Goal: Task Accomplishment & Management: Use online tool/utility

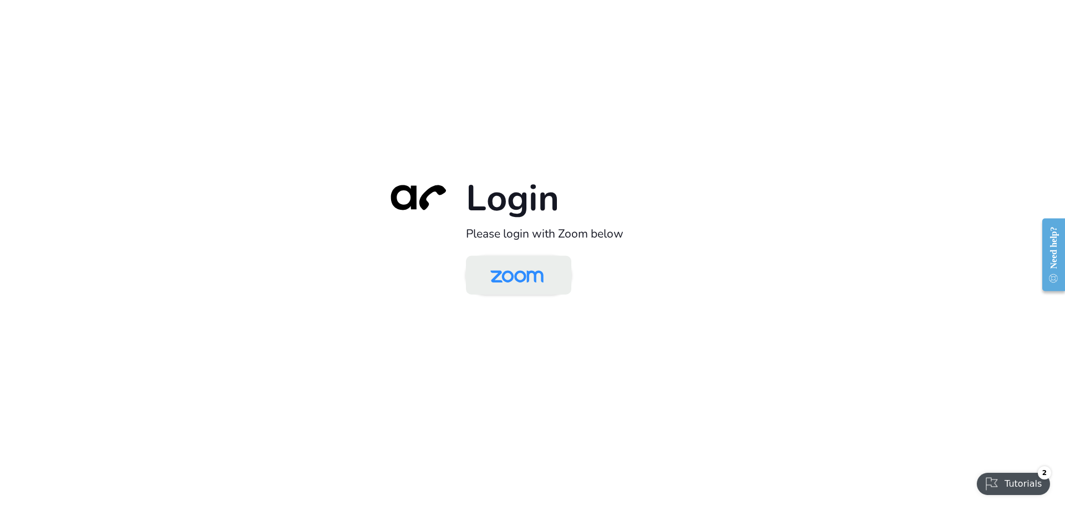
click at [493, 279] on img at bounding box center [517, 276] width 77 height 36
drag, startPoint x: 487, startPoint y: 260, endPoint x: 476, endPoint y: 255, distance: 11.7
click at [487, 260] on img at bounding box center [517, 276] width 77 height 36
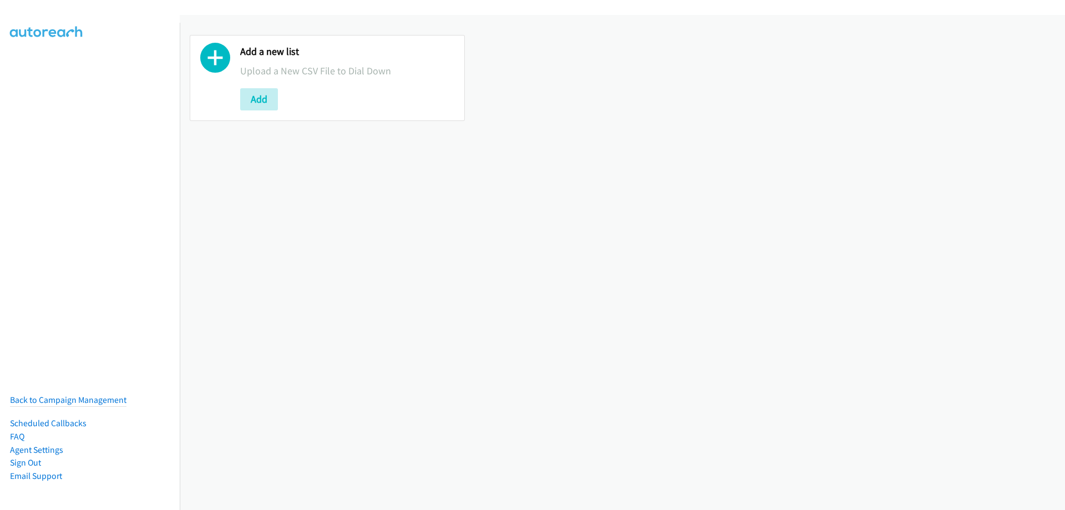
click at [240, 103] on div "Add a new list Upload a New CSV File to Dial Down Add" at bounding box center [327, 78] width 275 height 86
click at [245, 103] on button "Add" at bounding box center [259, 99] width 38 height 22
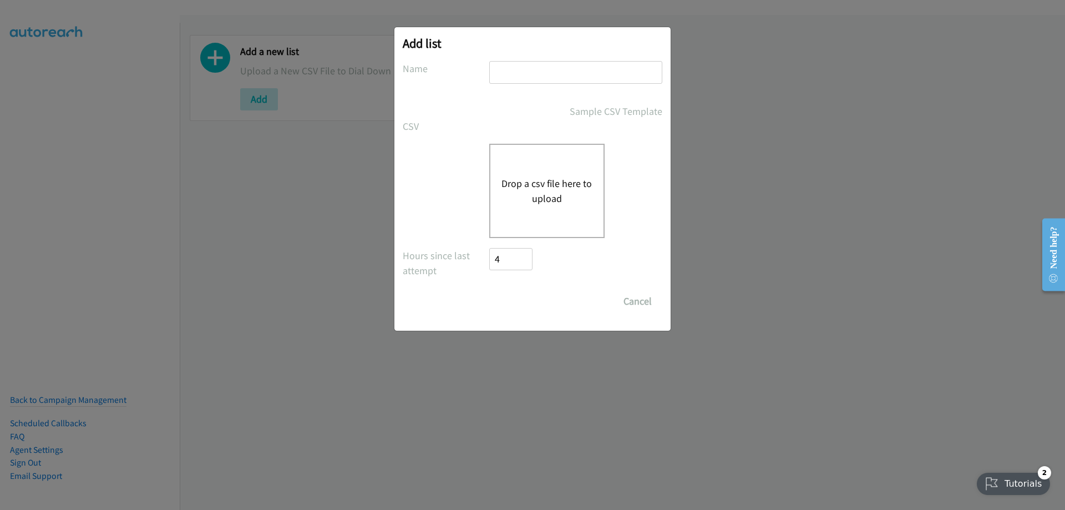
click at [514, 69] on input "text" at bounding box center [575, 72] width 173 height 23
type input "Fujitsu"
click at [558, 182] on button "Drop a csv file here to upload" at bounding box center [547, 191] width 91 height 30
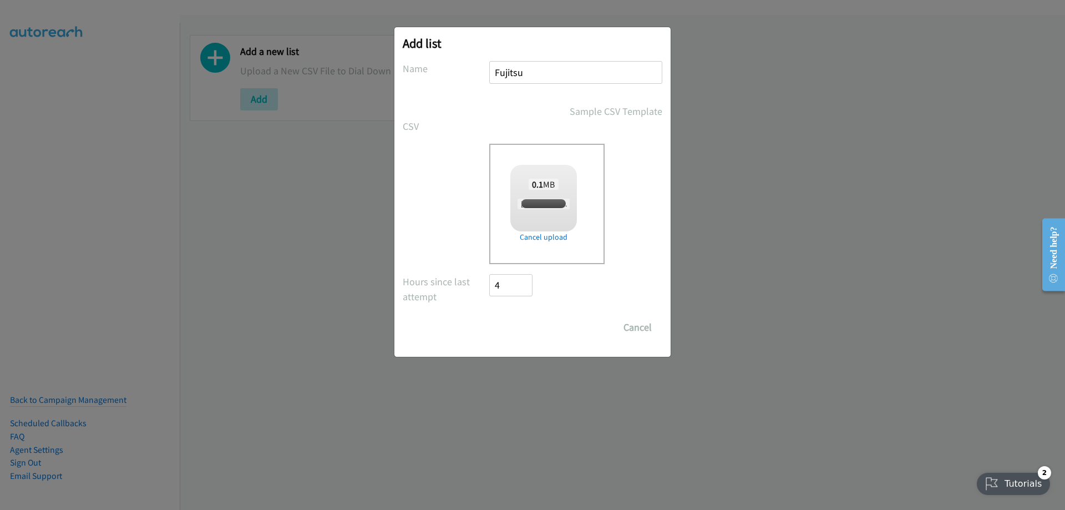
checkbox input "true"
click at [526, 331] on input "Save List" at bounding box center [518, 327] width 58 height 22
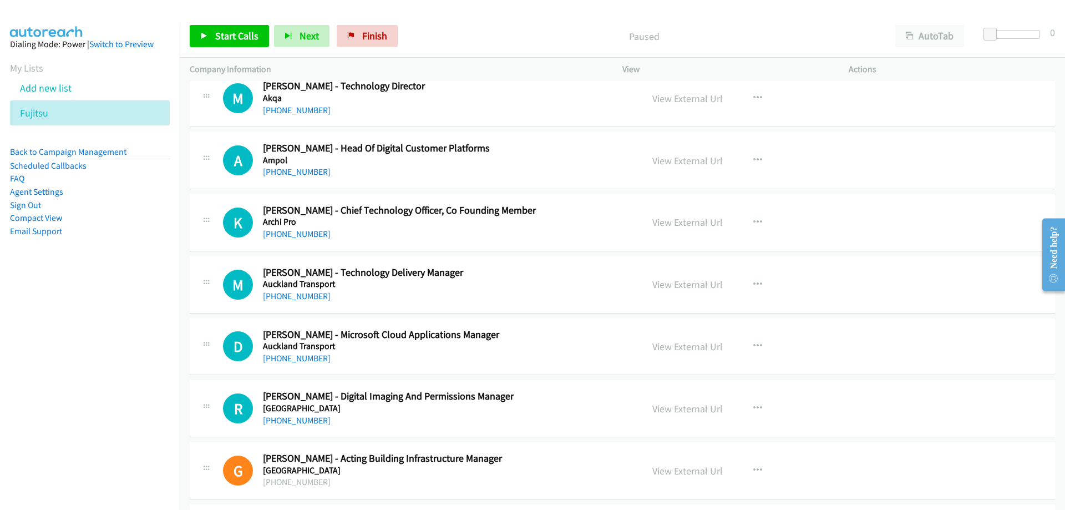
scroll to position [166, 0]
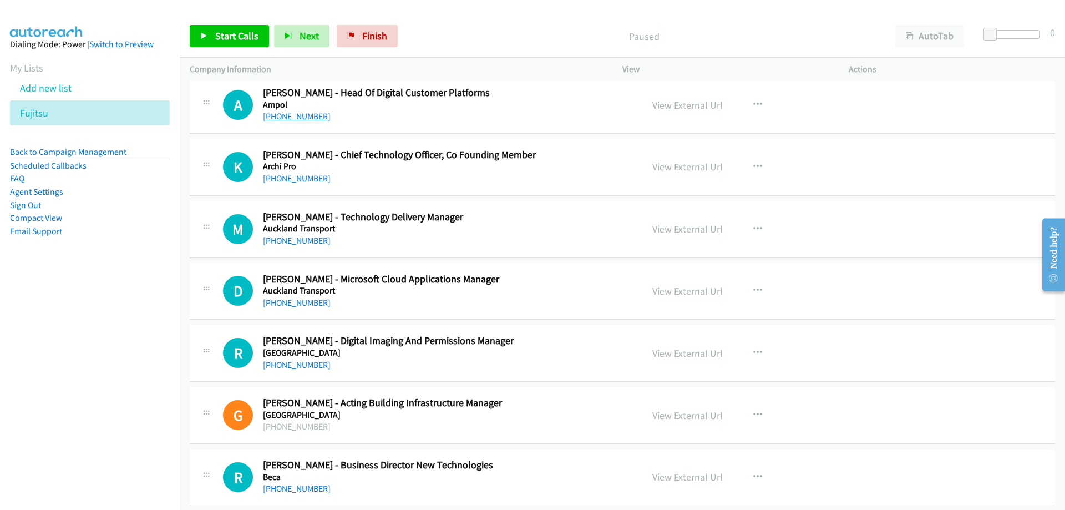
click at [271, 114] on link "+64 27 232 0015" at bounding box center [297, 116] width 68 height 11
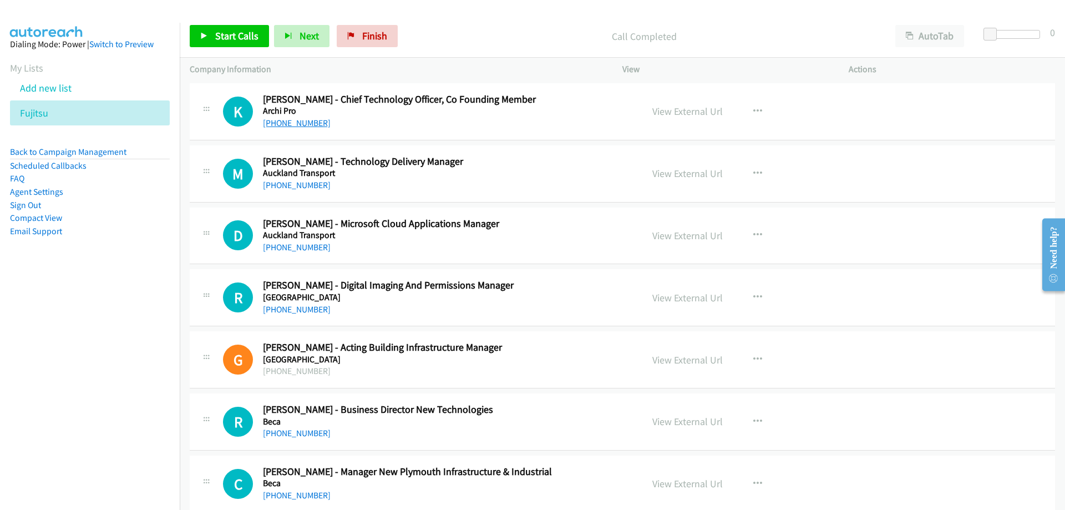
click at [298, 126] on link "+64 21 542 001" at bounding box center [297, 123] width 68 height 11
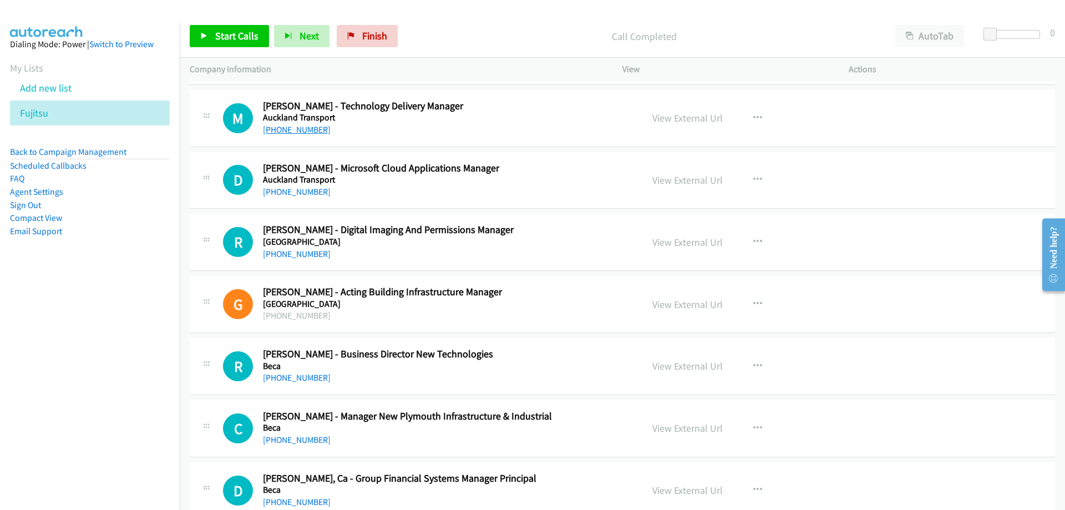
click at [301, 134] on link "+64 27 558 8633" at bounding box center [297, 129] width 68 height 11
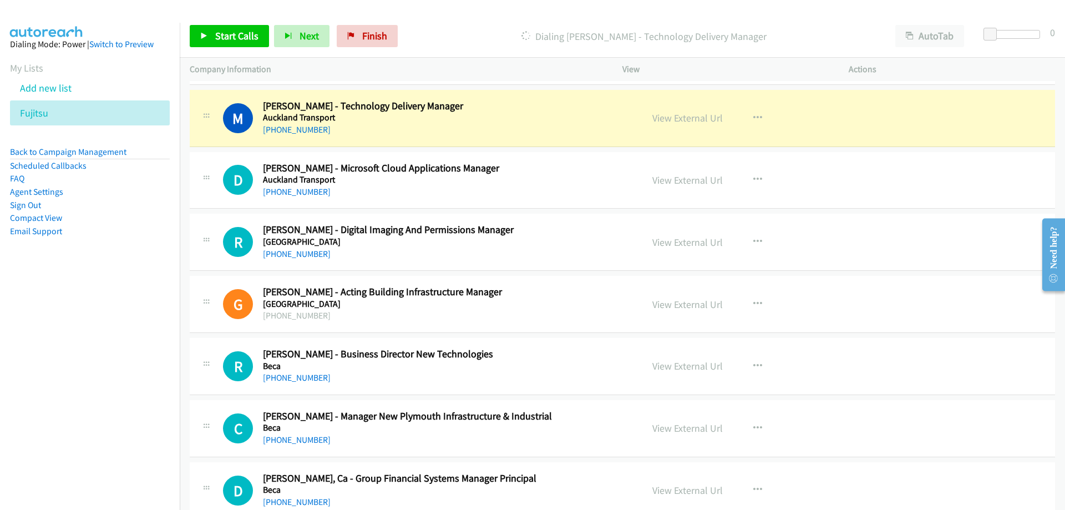
scroll to position [333, 0]
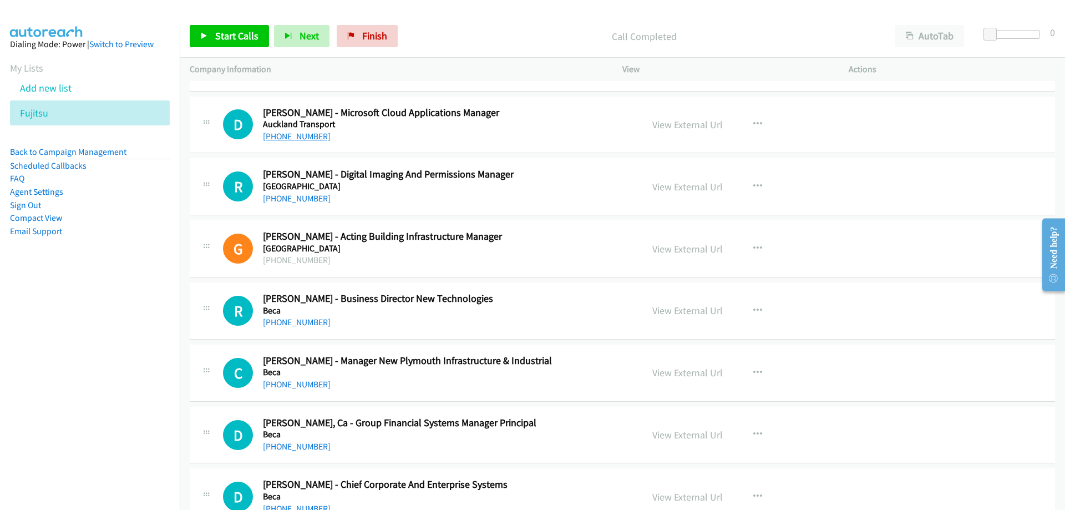
click at [291, 139] on link "+64 21 548 378" at bounding box center [297, 136] width 68 height 11
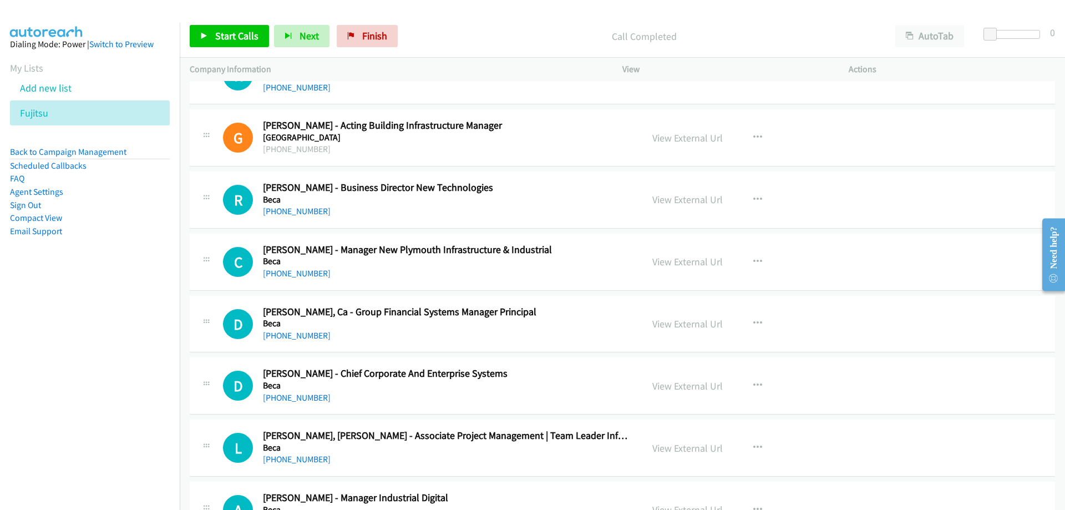
scroll to position [499, 0]
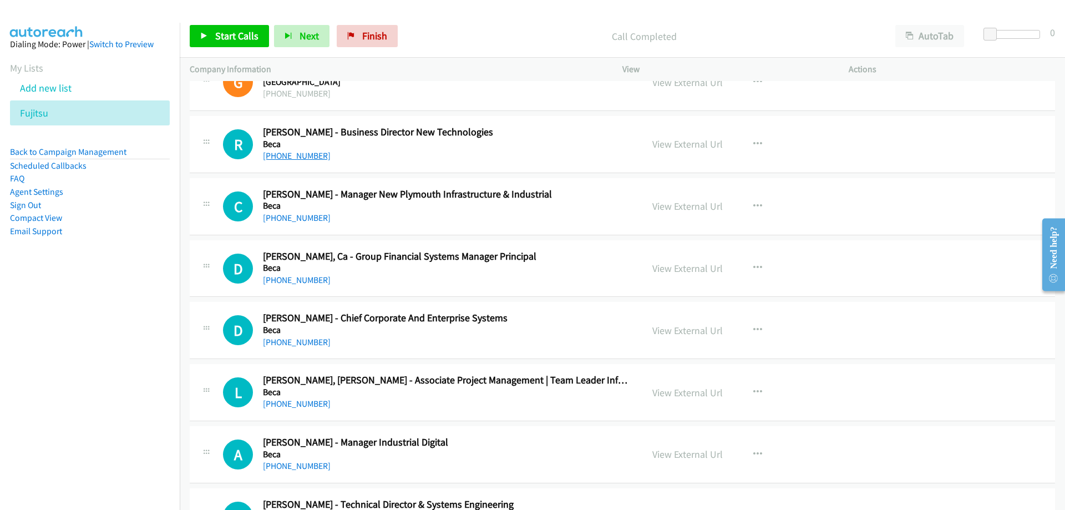
click at [289, 158] on link "+64 274 677 879" at bounding box center [297, 155] width 68 height 11
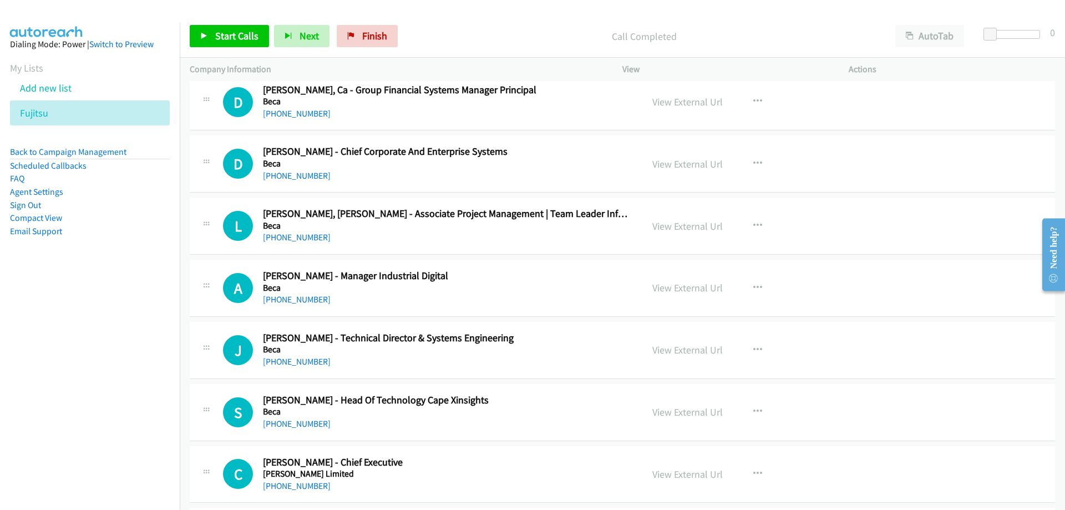
scroll to position [721, 0]
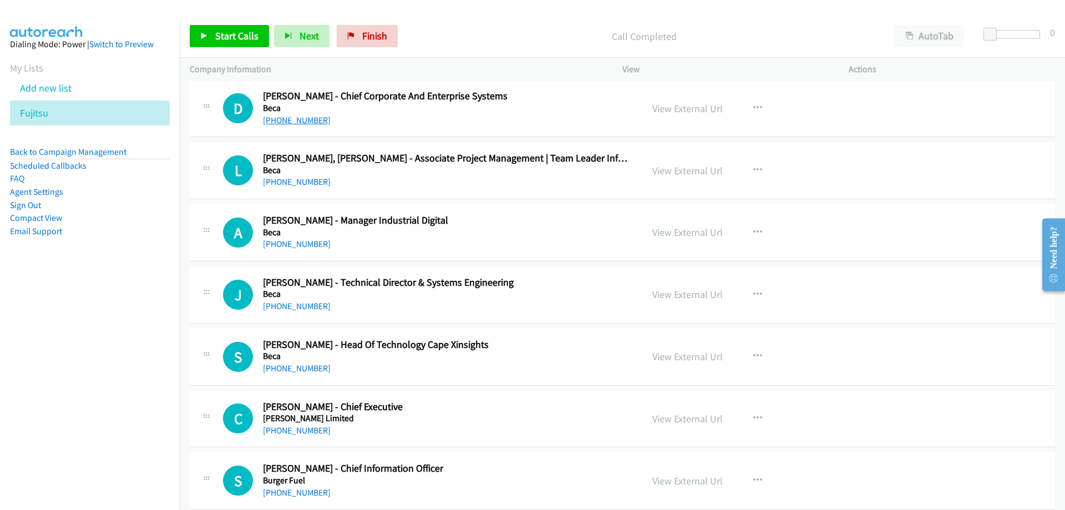
click at [289, 121] on link "+64 274 422 074" at bounding box center [297, 120] width 68 height 11
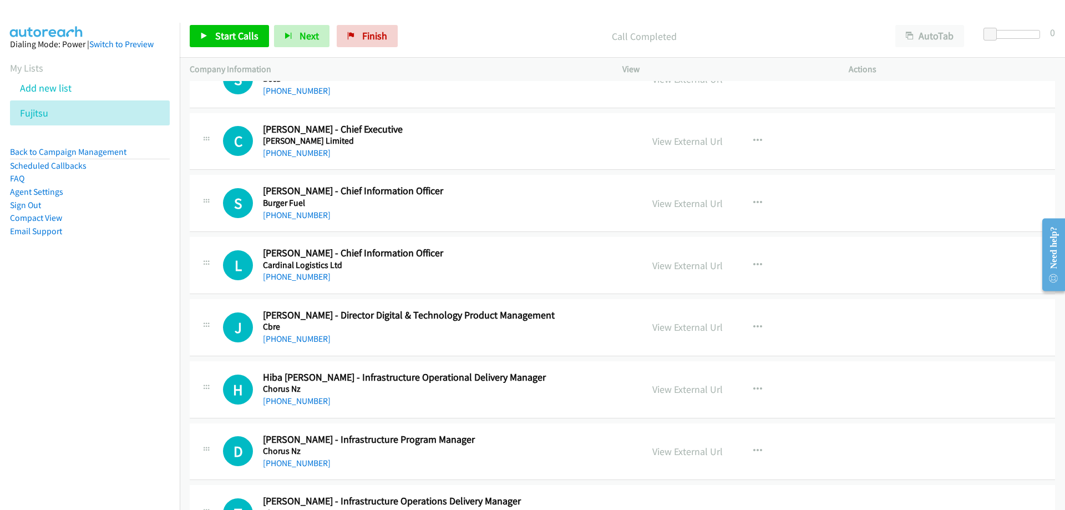
scroll to position [1054, 0]
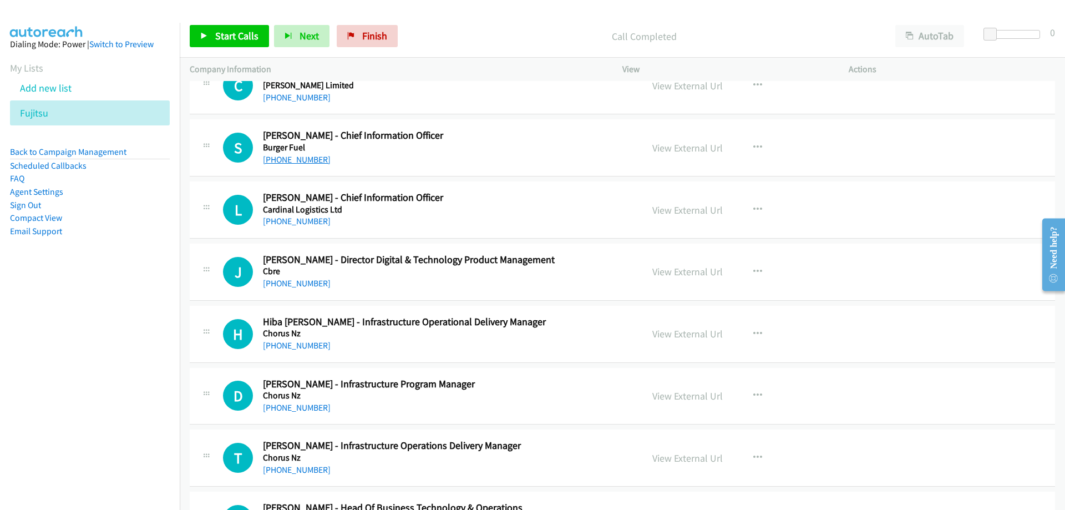
click at [291, 159] on link "+64 21 949 777" at bounding box center [297, 159] width 68 height 11
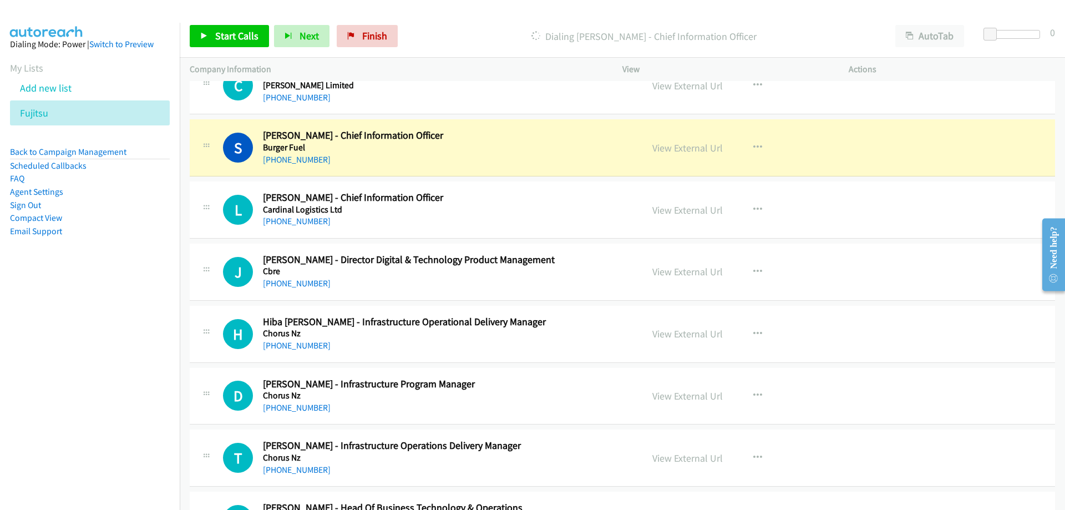
scroll to position [1110, 0]
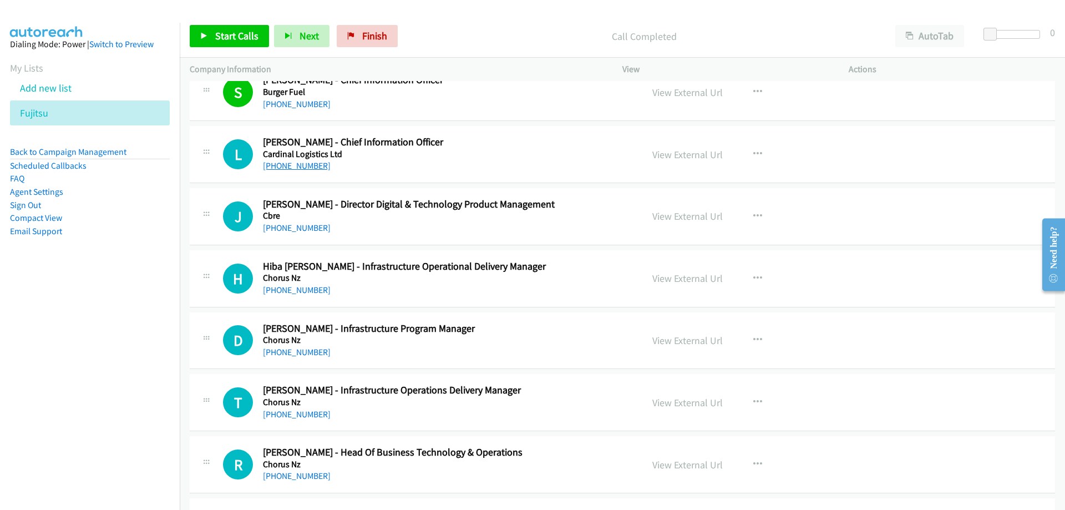
click at [288, 169] on link "+64 27 648 2221" at bounding box center [297, 165] width 68 height 11
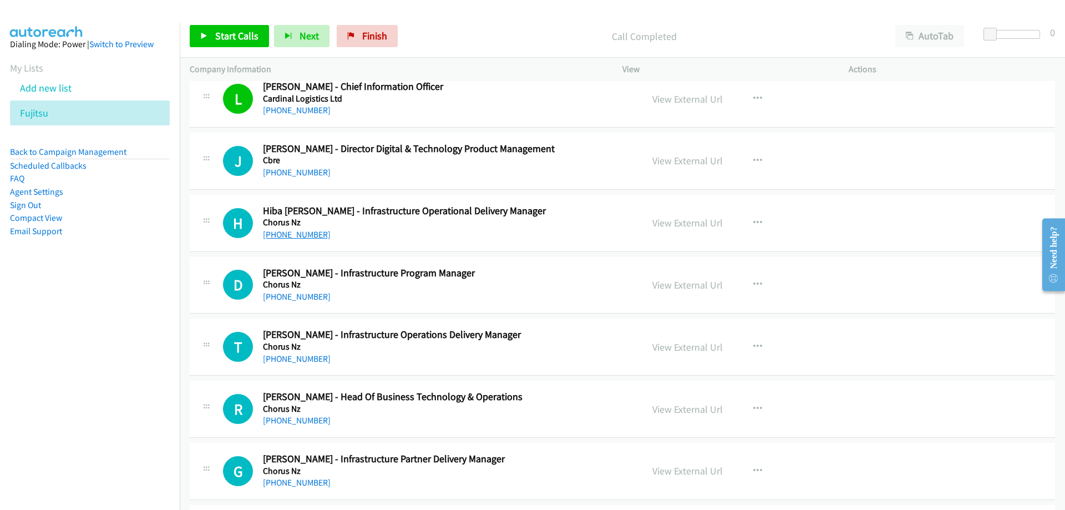
scroll to position [1221, 0]
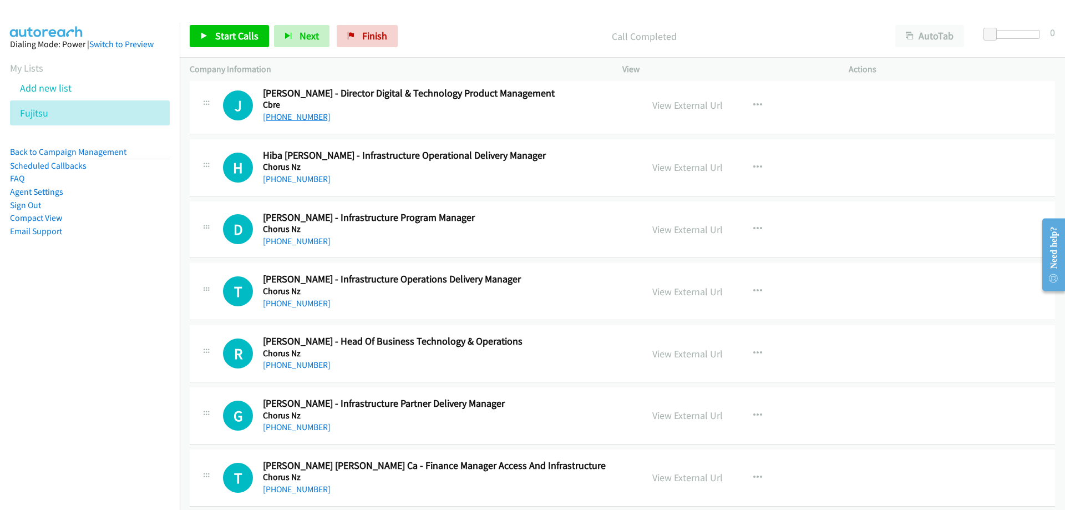
click at [285, 120] on link "+64 274 421 588" at bounding box center [297, 117] width 68 height 11
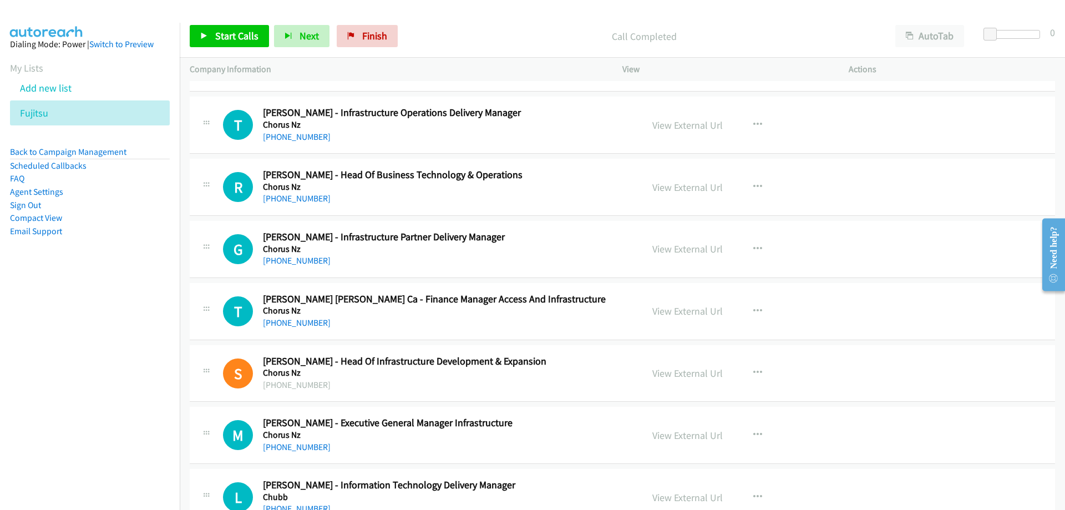
scroll to position [1443, 0]
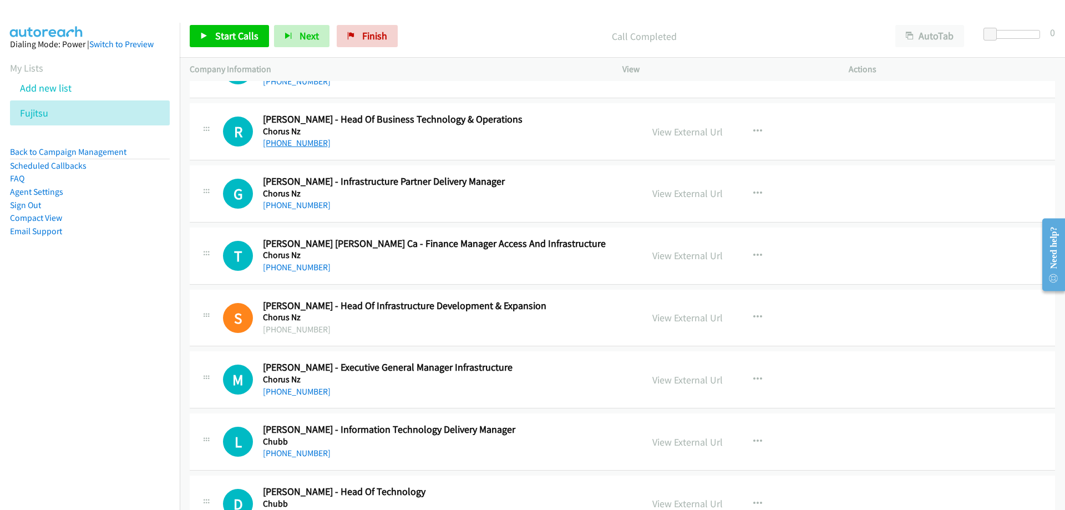
click at [306, 148] on link "+64 274 951 801" at bounding box center [297, 143] width 68 height 11
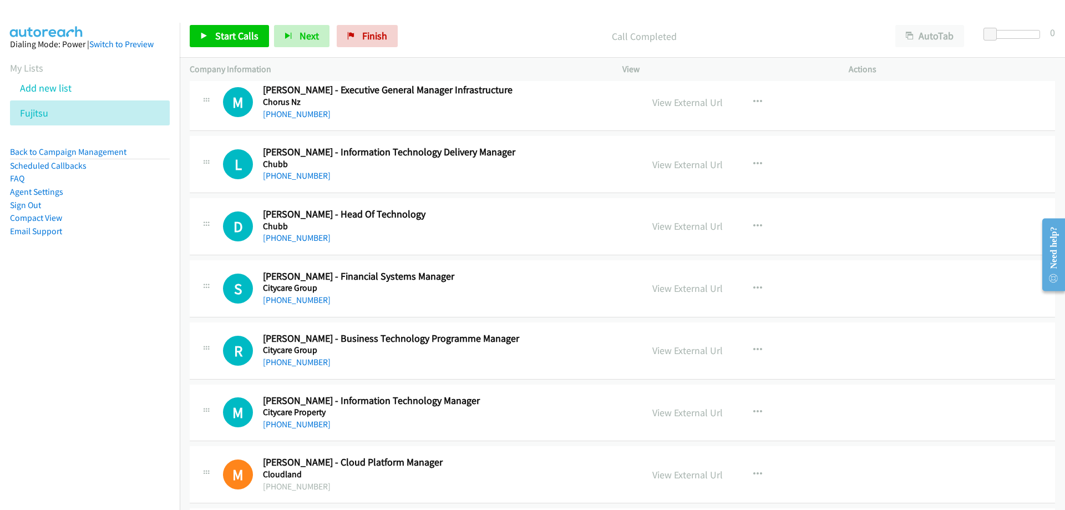
scroll to position [1776, 0]
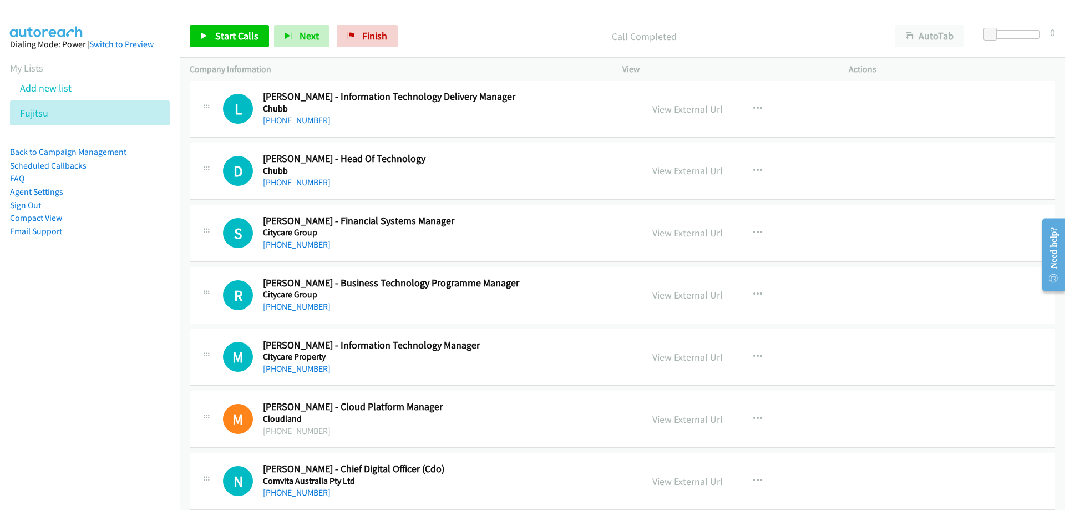
click at [295, 115] on link "+64 21 242 2673" at bounding box center [297, 120] width 68 height 11
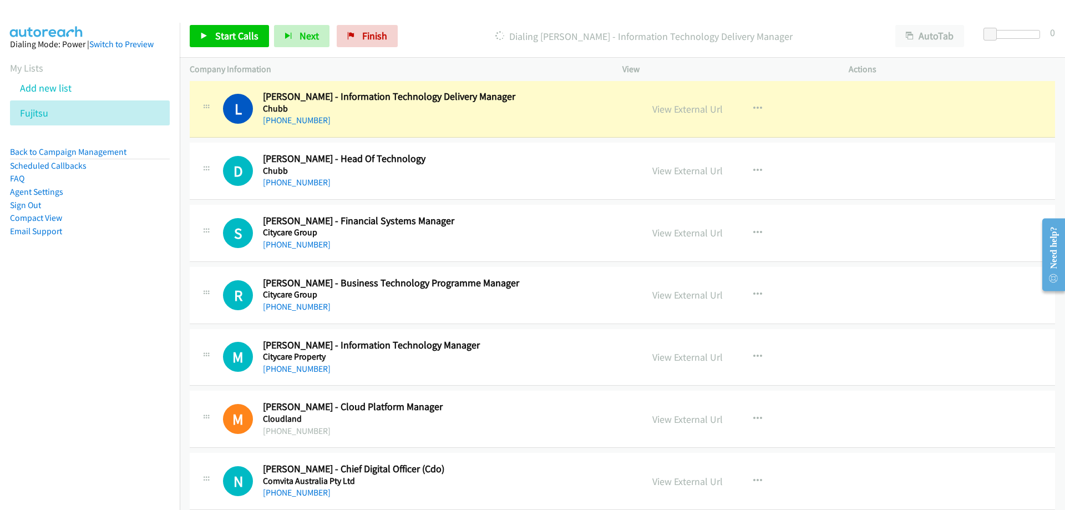
scroll to position [1831, 0]
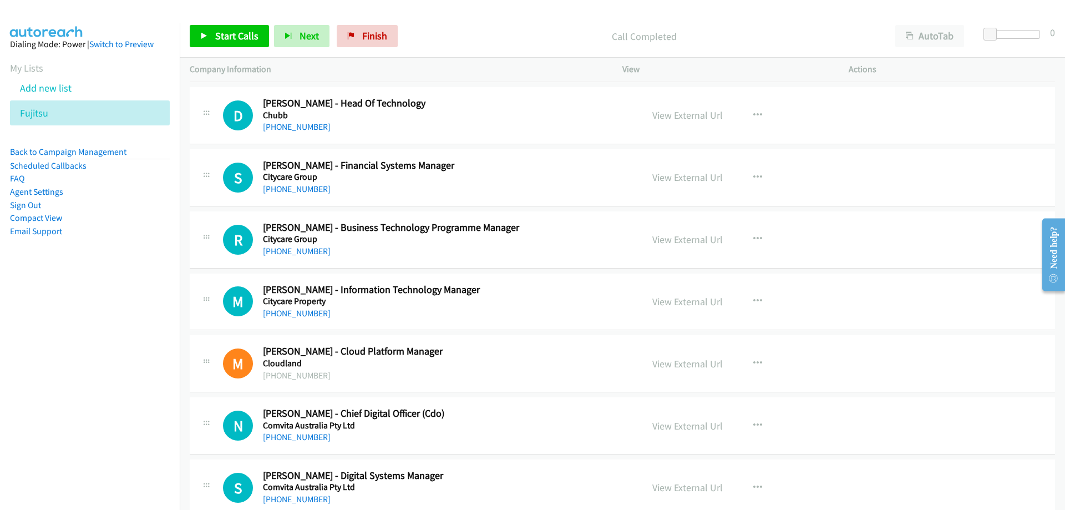
click at [281, 121] on div "+64 21 842 658" at bounding box center [446, 126] width 366 height 13
click at [284, 126] on link "+64 21 842 658" at bounding box center [297, 127] width 68 height 11
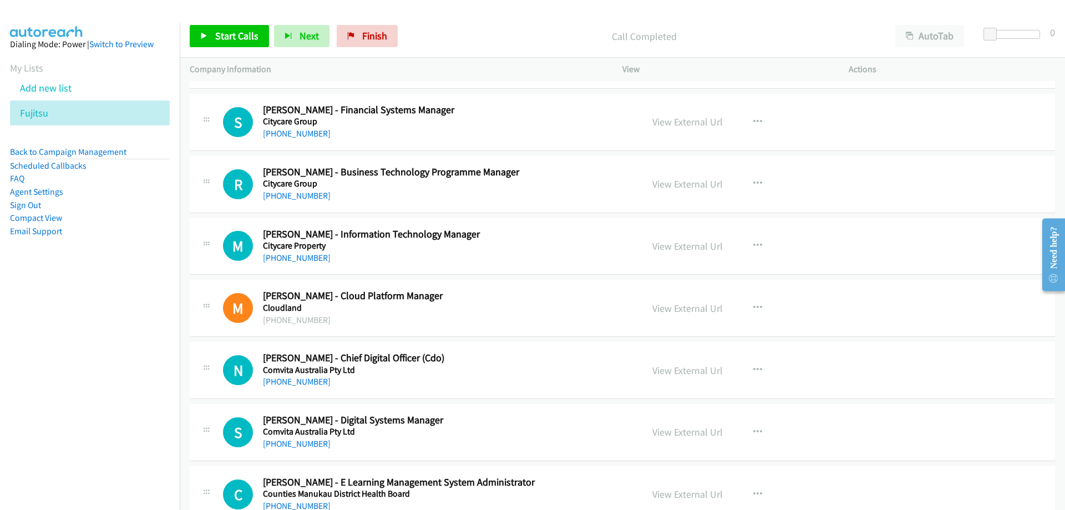
scroll to position [1942, 0]
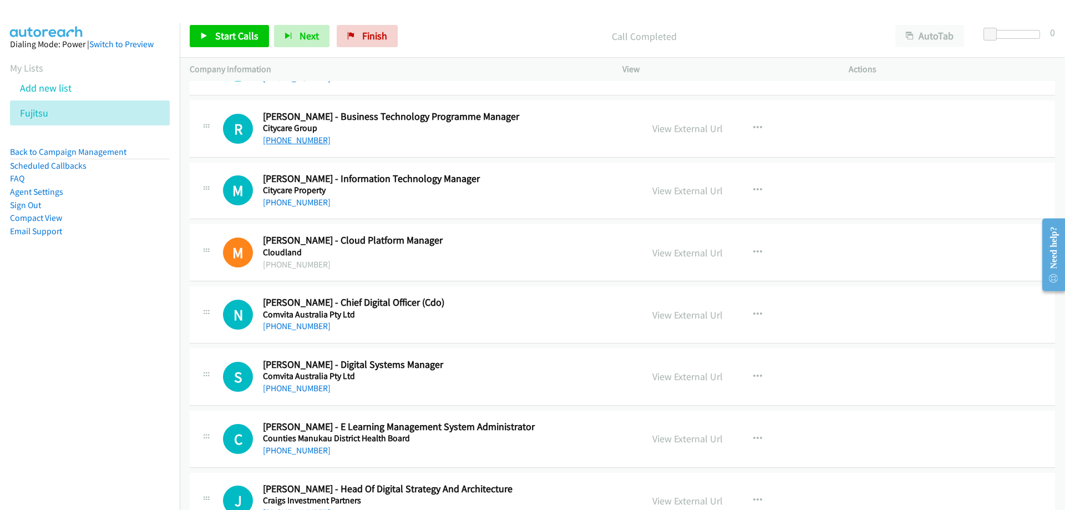
click at [302, 144] on link "+64 27 809 6376" at bounding box center [297, 140] width 68 height 11
click at [312, 139] on link "+64 27 809 6376" at bounding box center [297, 140] width 68 height 11
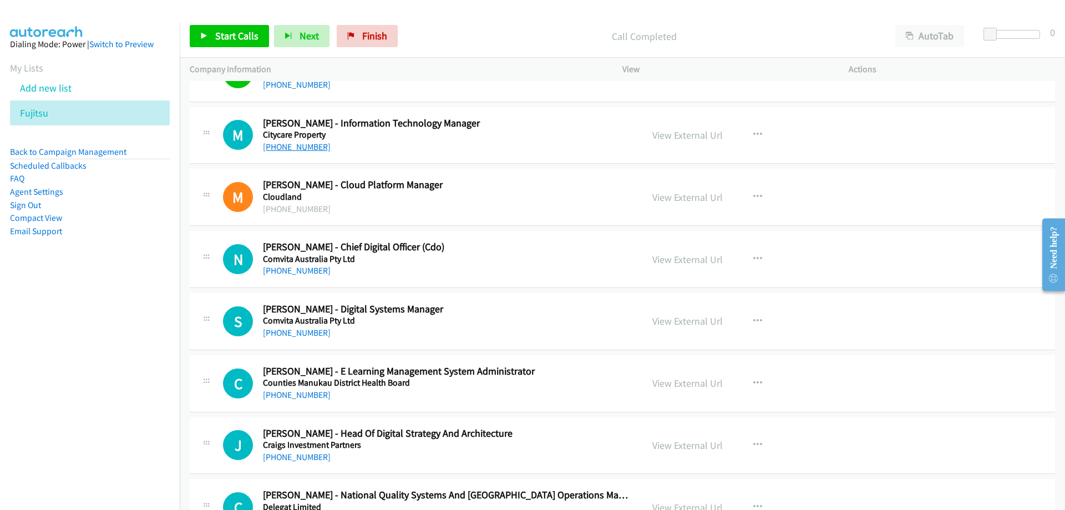
click at [298, 148] on link "+64 21 439 175" at bounding box center [297, 147] width 68 height 11
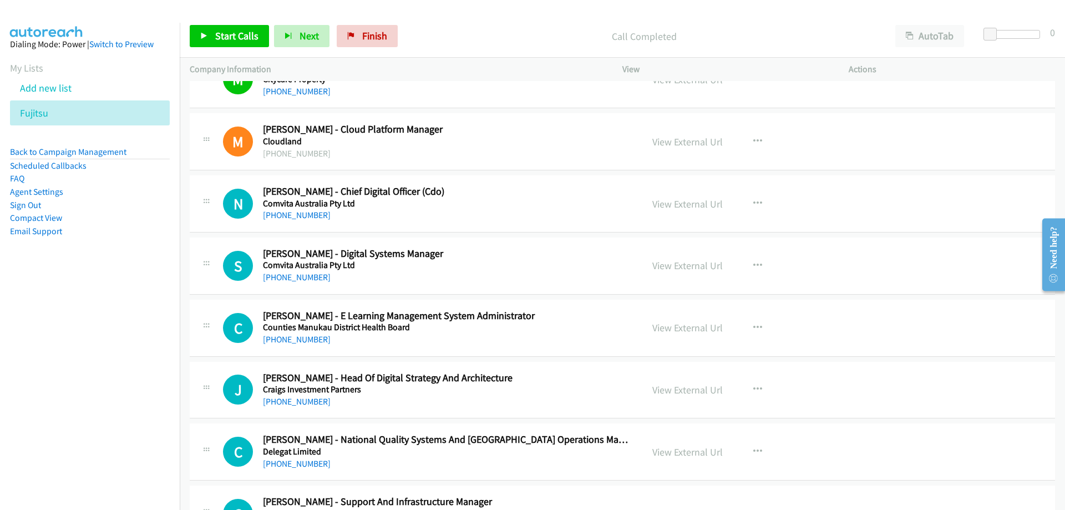
scroll to position [2109, 0]
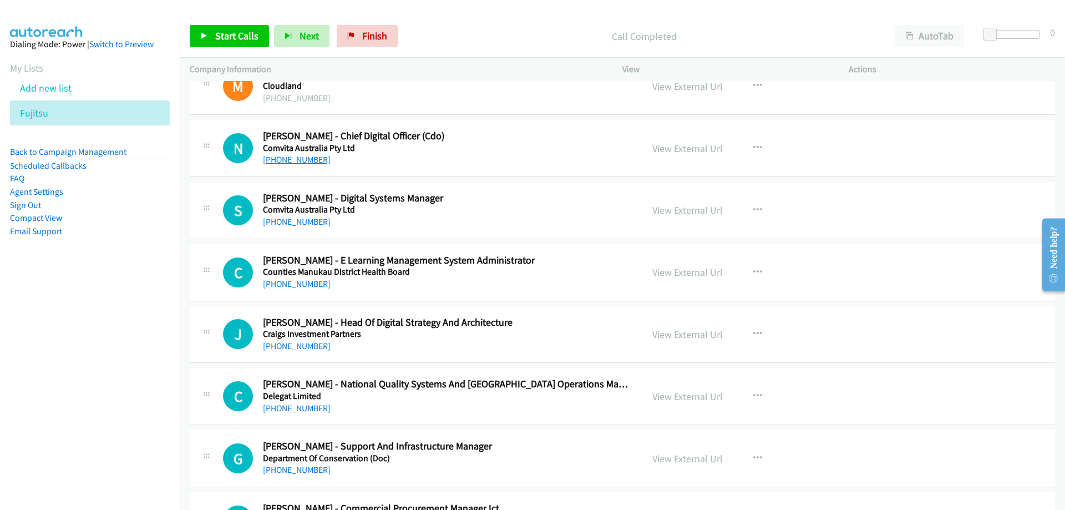
click at [297, 161] on link "+64 21 488 548" at bounding box center [297, 159] width 68 height 11
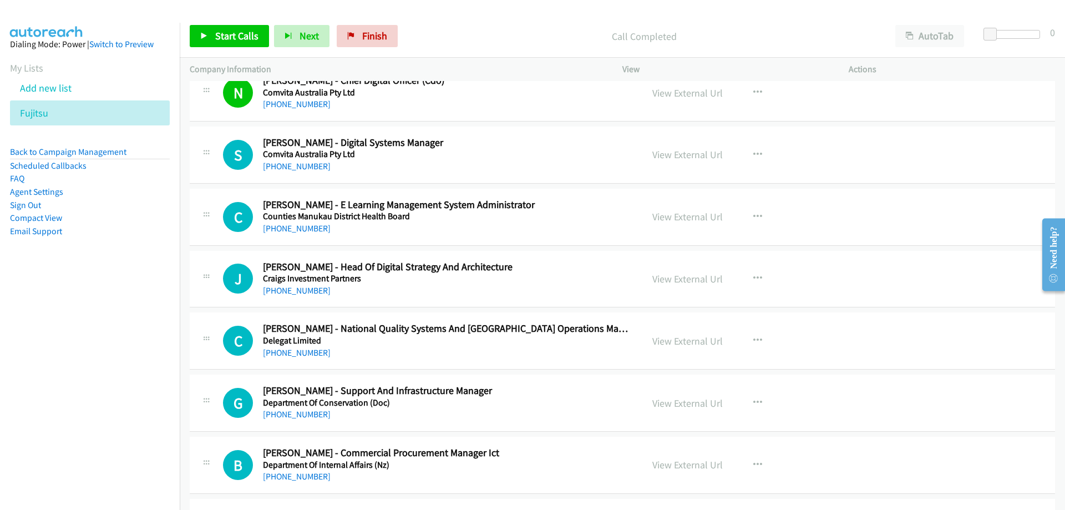
scroll to position [2220, 0]
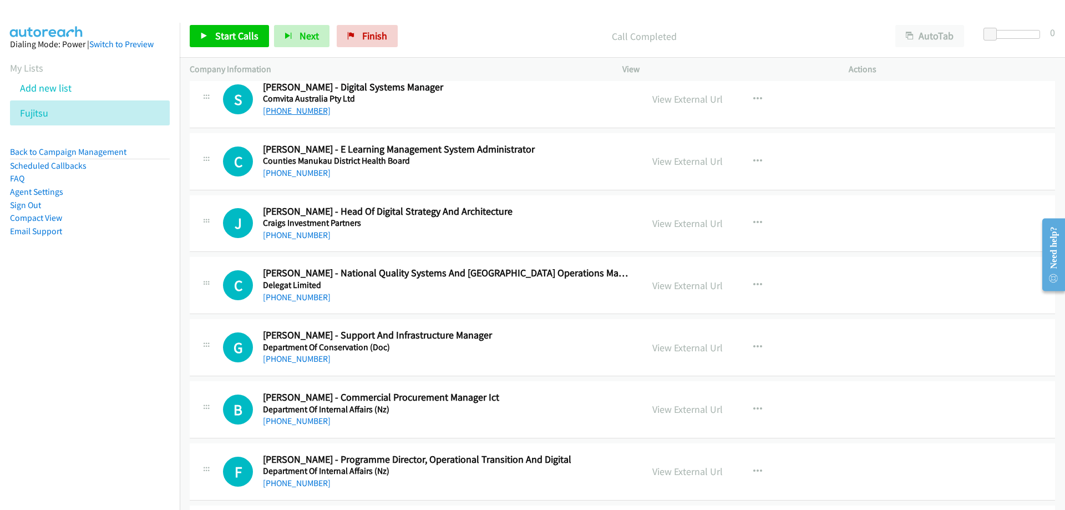
click at [289, 114] on link "+64 7 533 1426" at bounding box center [297, 110] width 68 height 11
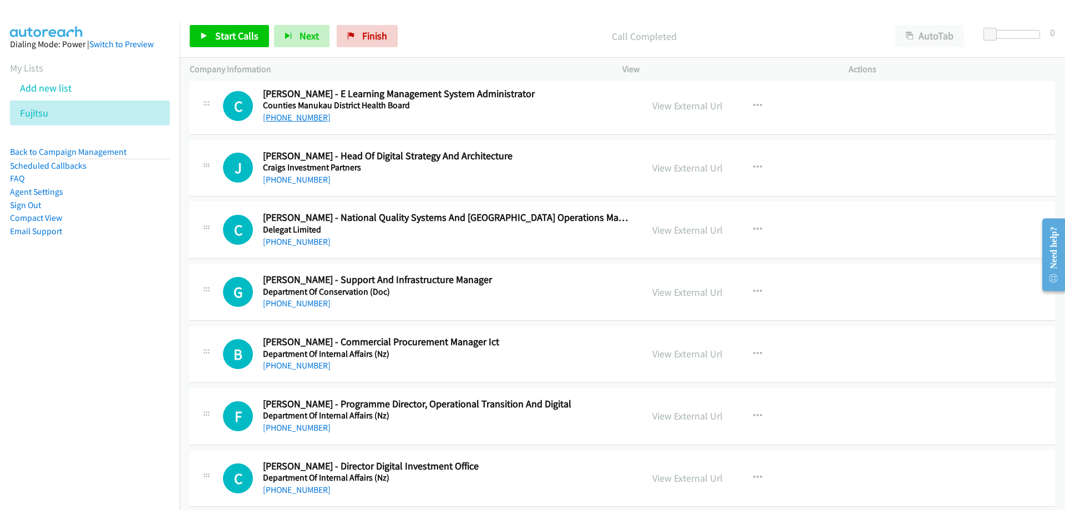
click at [289, 115] on link "+64 9 276 0066" at bounding box center [297, 117] width 68 height 11
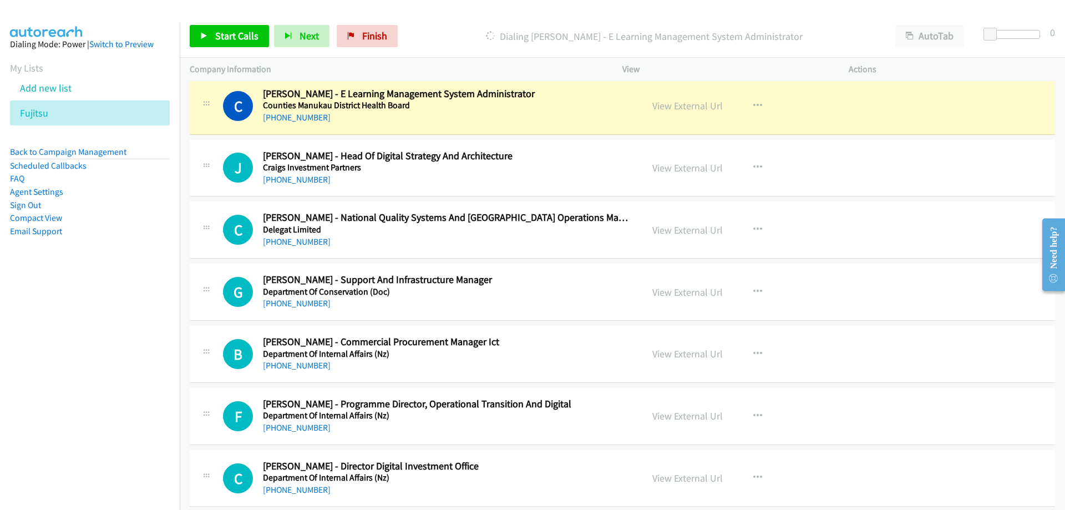
scroll to position [2331, 0]
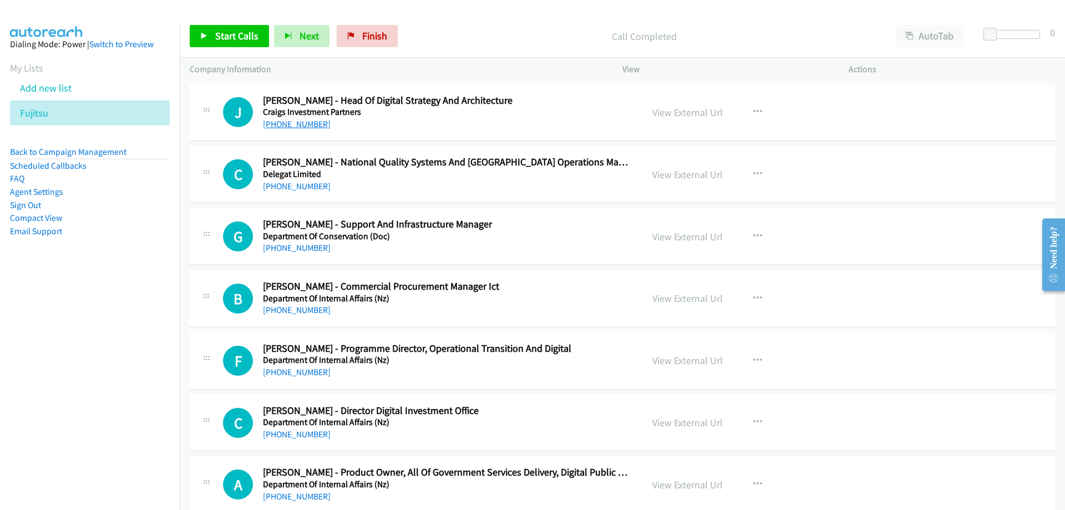
click at [281, 126] on link "+64 27 260 0442" at bounding box center [297, 124] width 68 height 11
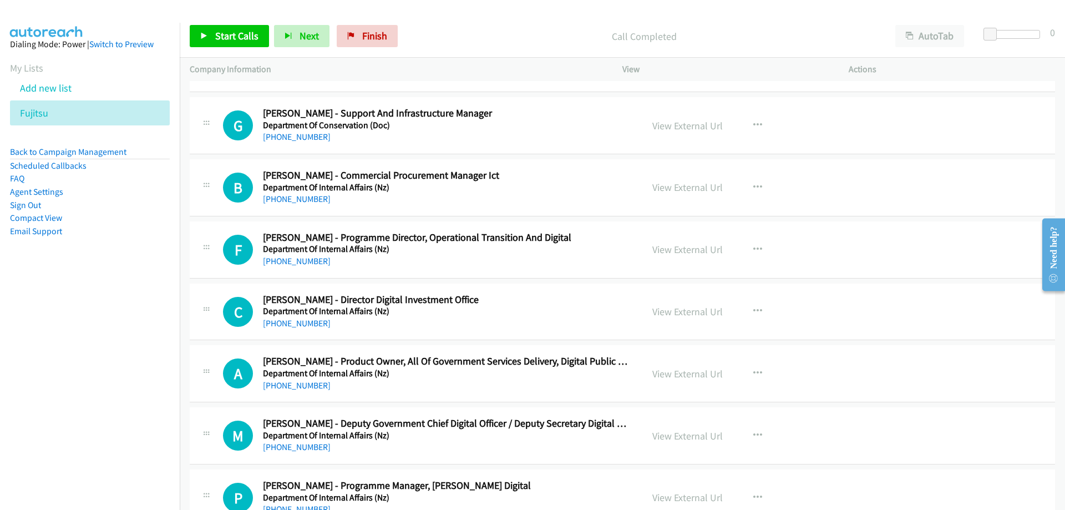
scroll to position [2497, 0]
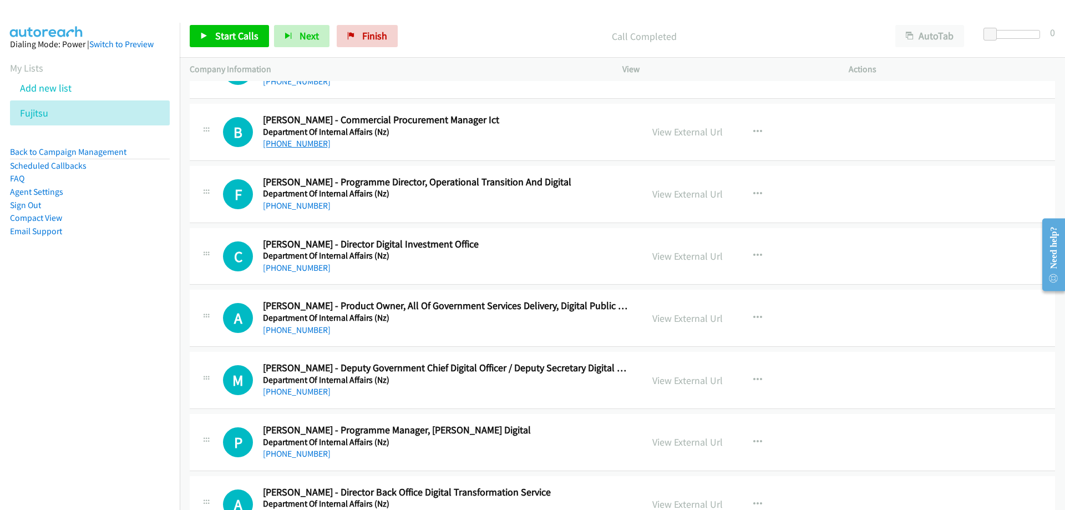
click at [294, 145] on link "+64 27 253 8509" at bounding box center [297, 143] width 68 height 11
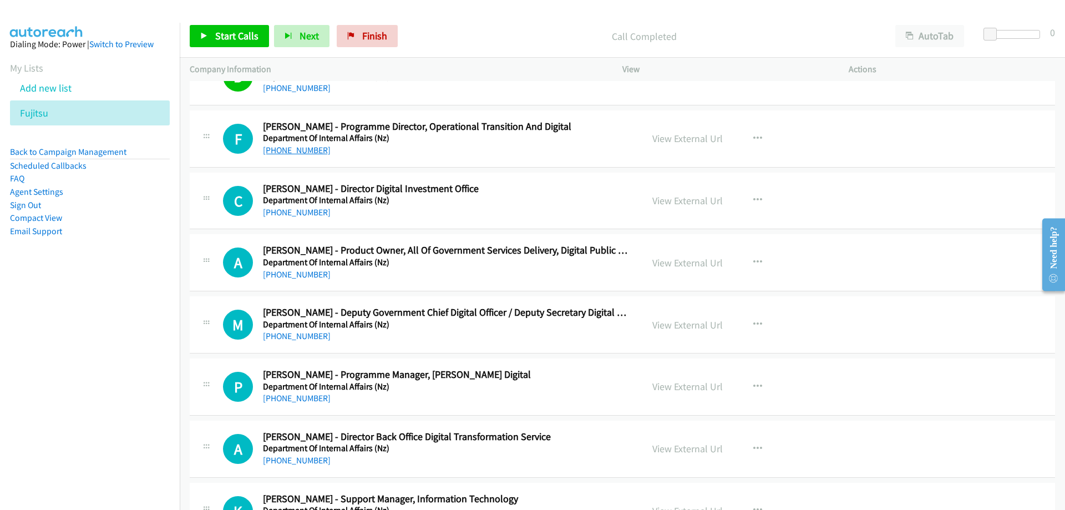
click at [293, 149] on link "+64 27 838 5524" at bounding box center [297, 150] width 68 height 11
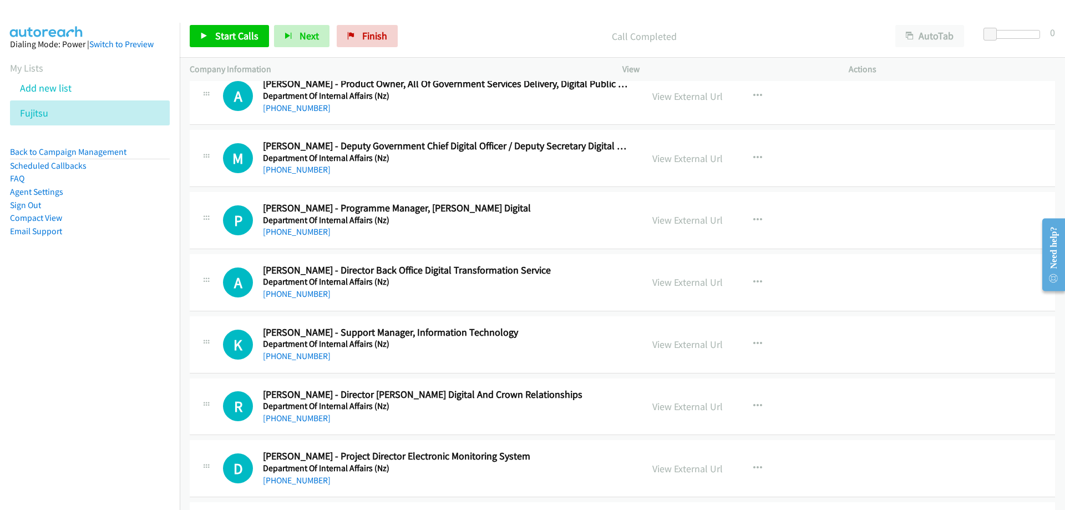
scroll to position [2775, 0]
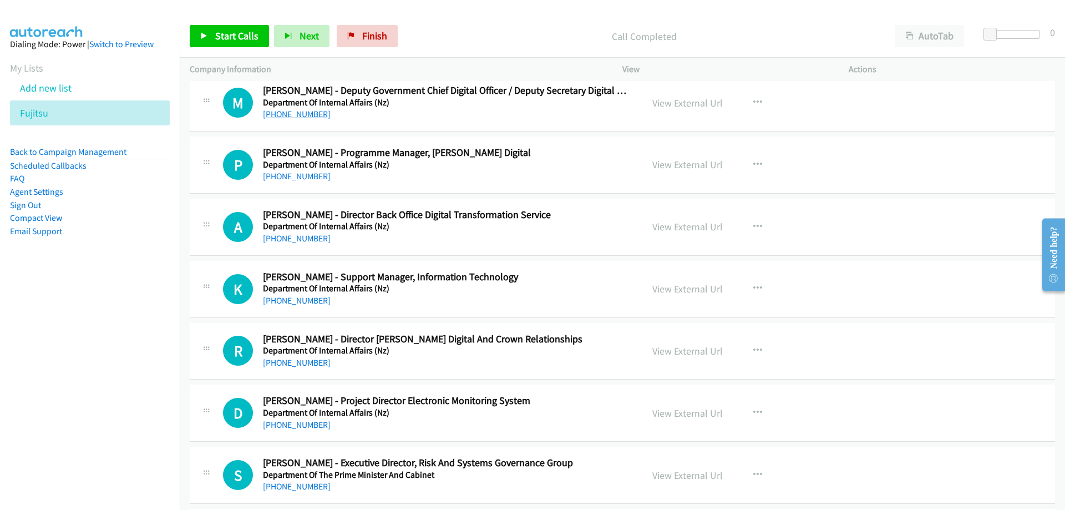
click at [302, 117] on link "+64 29 890 2023" at bounding box center [297, 114] width 68 height 11
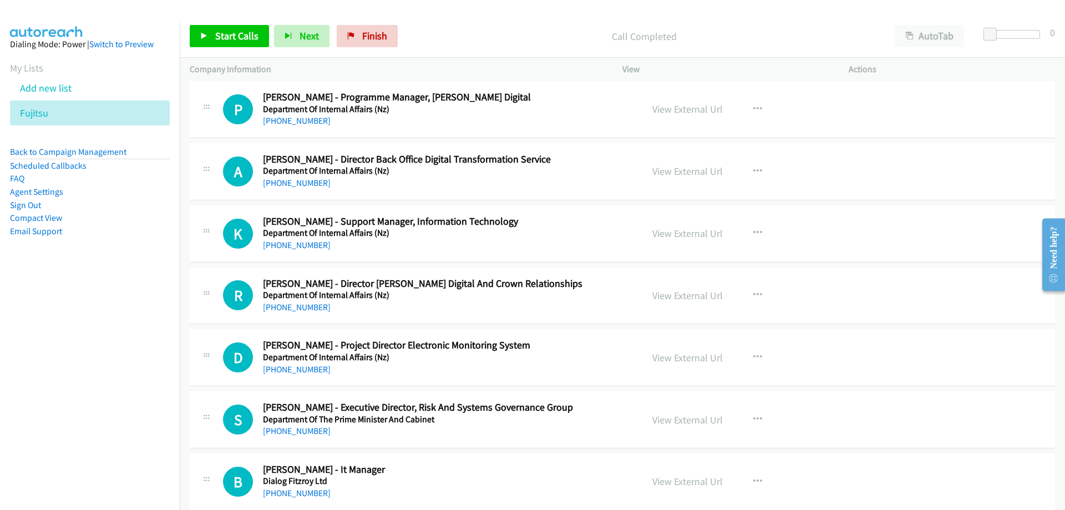
scroll to position [2886, 0]
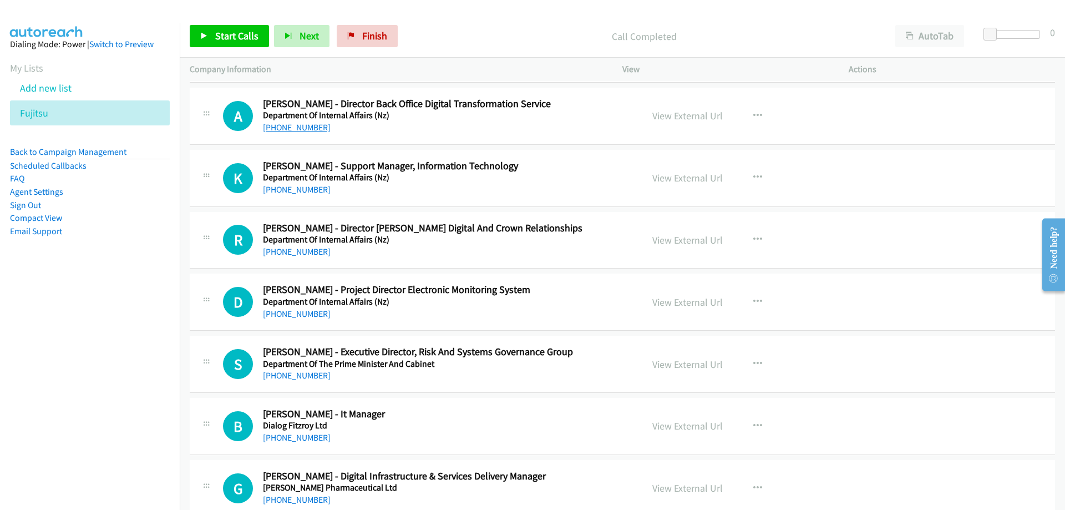
click at [285, 126] on link "+64 21 702 676" at bounding box center [297, 127] width 68 height 11
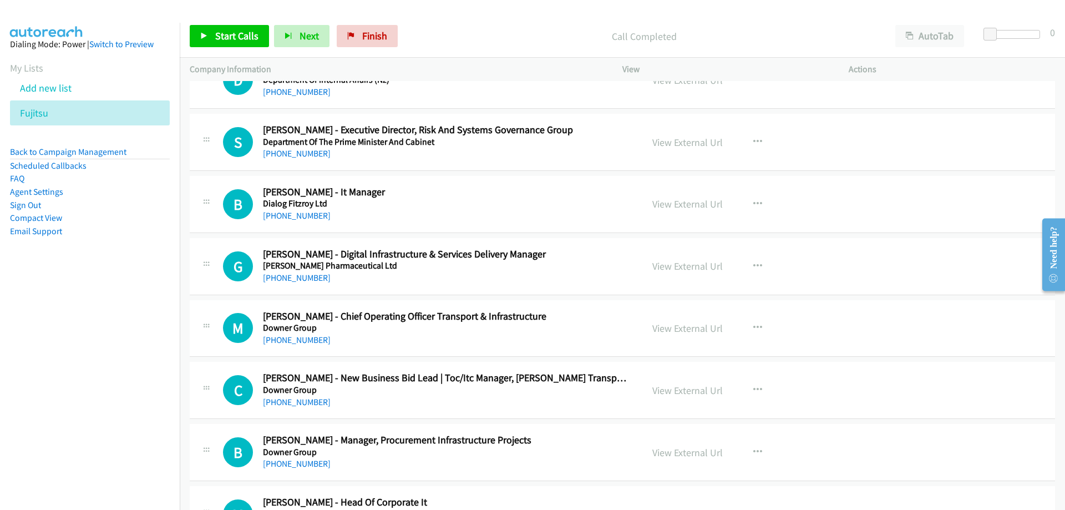
scroll to position [3163, 0]
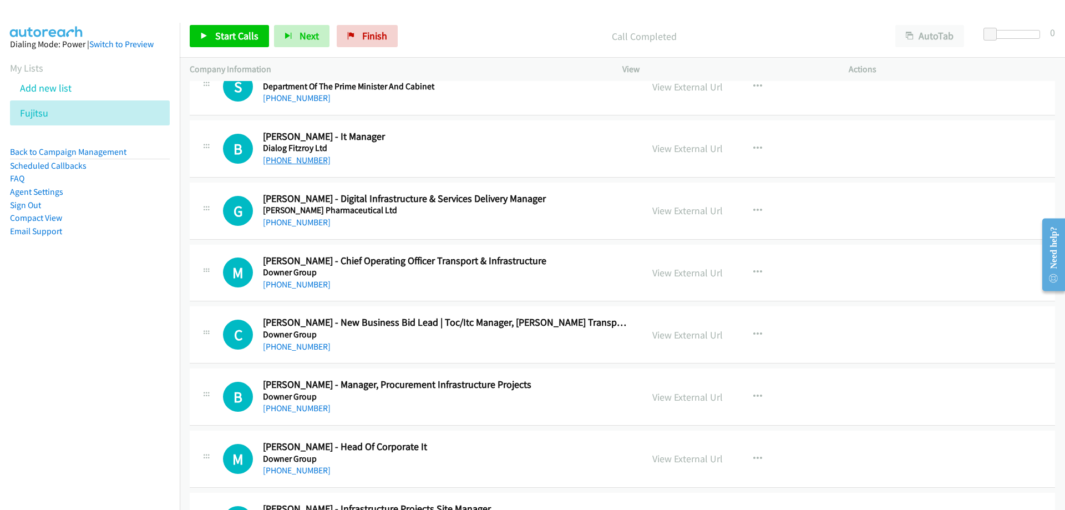
click at [305, 162] on link "+64 21 758 958" at bounding box center [297, 160] width 68 height 11
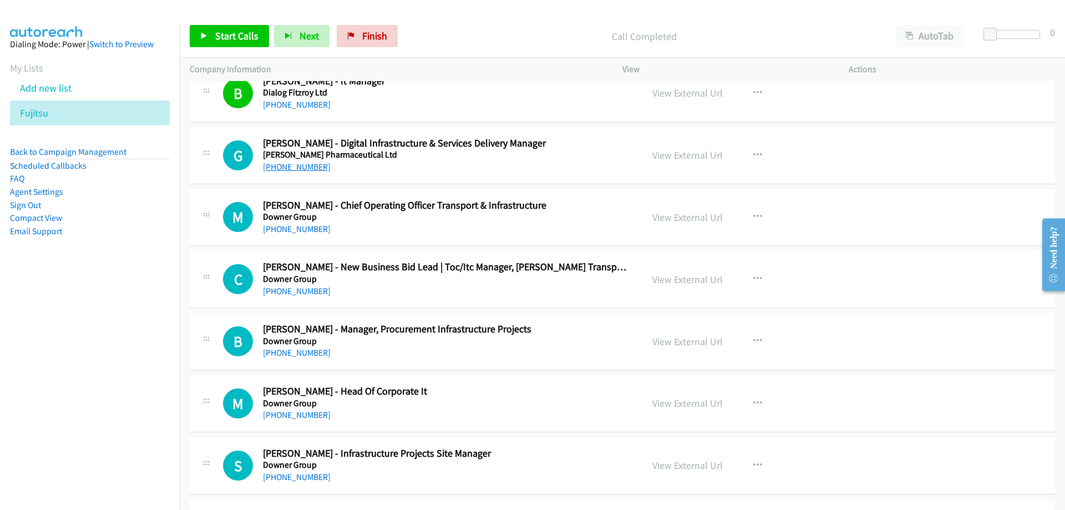
click at [291, 165] on link "+64 27 700 9579" at bounding box center [297, 166] width 68 height 11
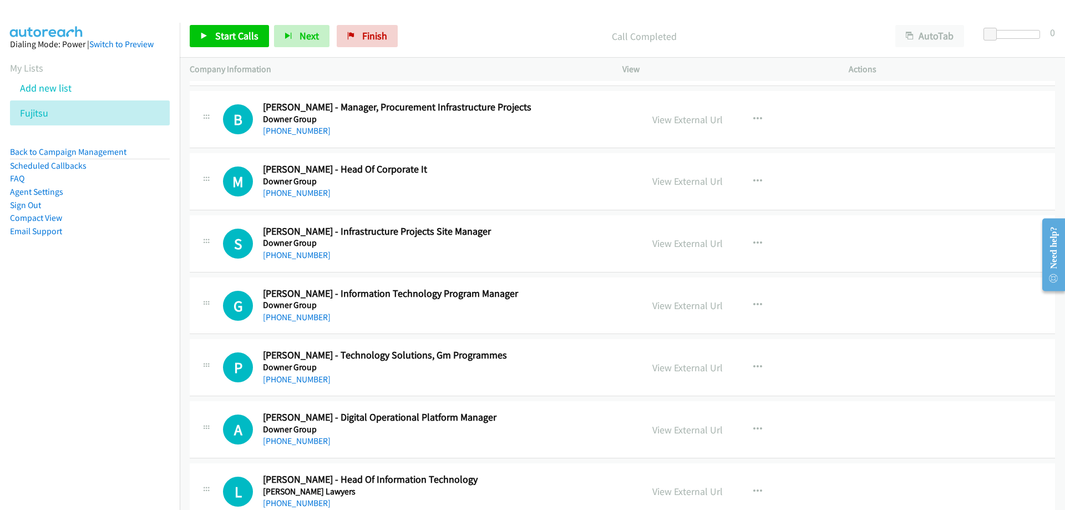
scroll to position [3496, 0]
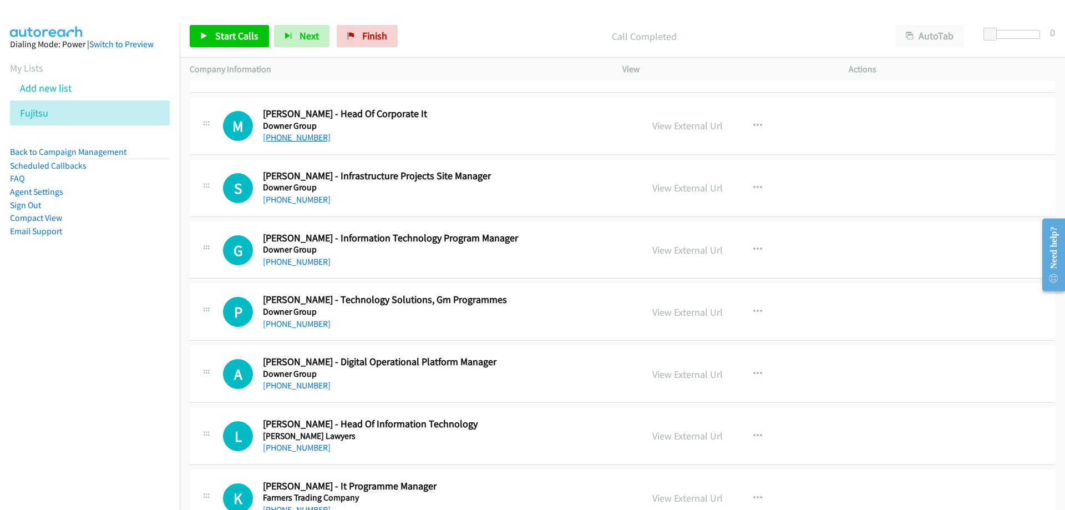
click at [294, 138] on link "+64 21 258 8185" at bounding box center [297, 137] width 68 height 11
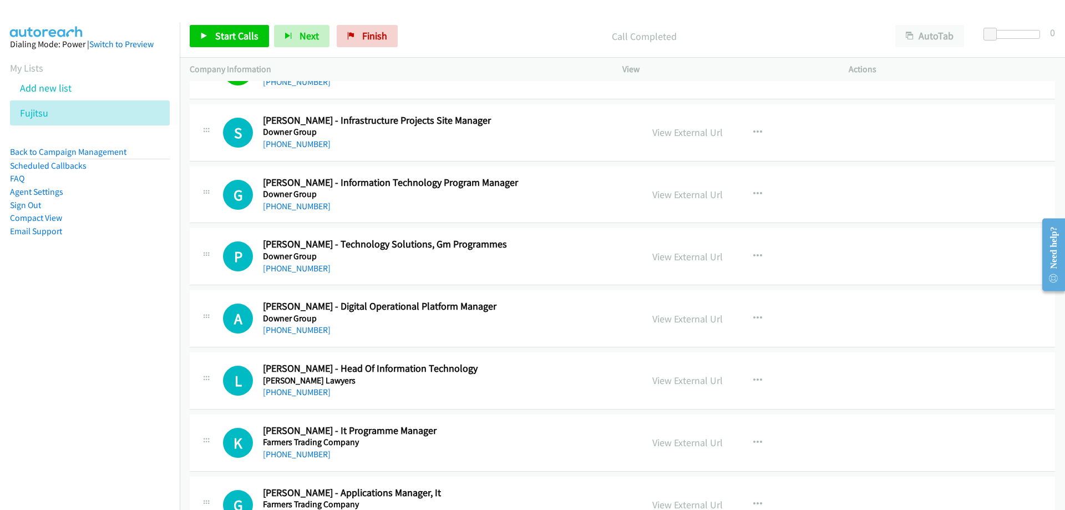
scroll to position [3607, 0]
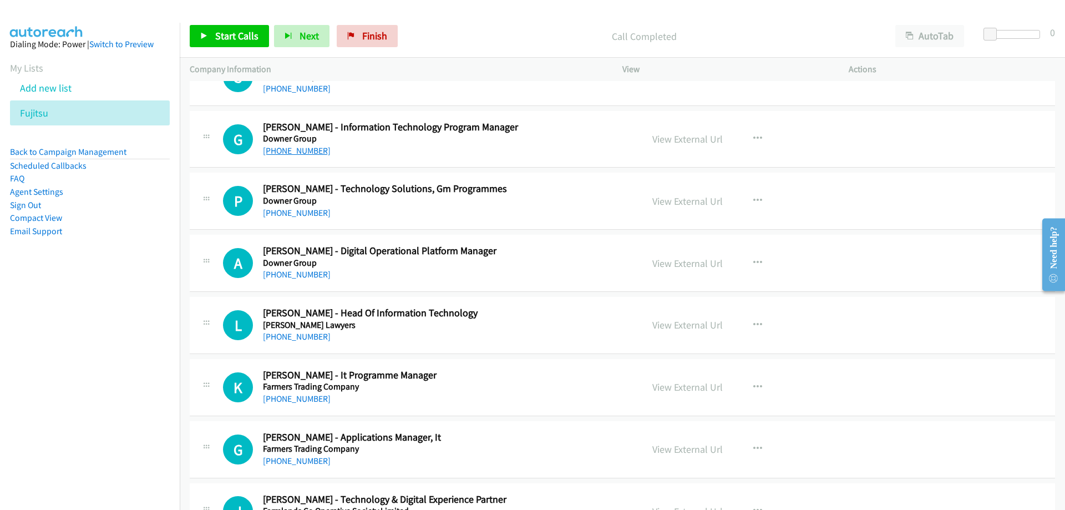
click at [286, 150] on link "+64 21 266 6089" at bounding box center [297, 150] width 68 height 11
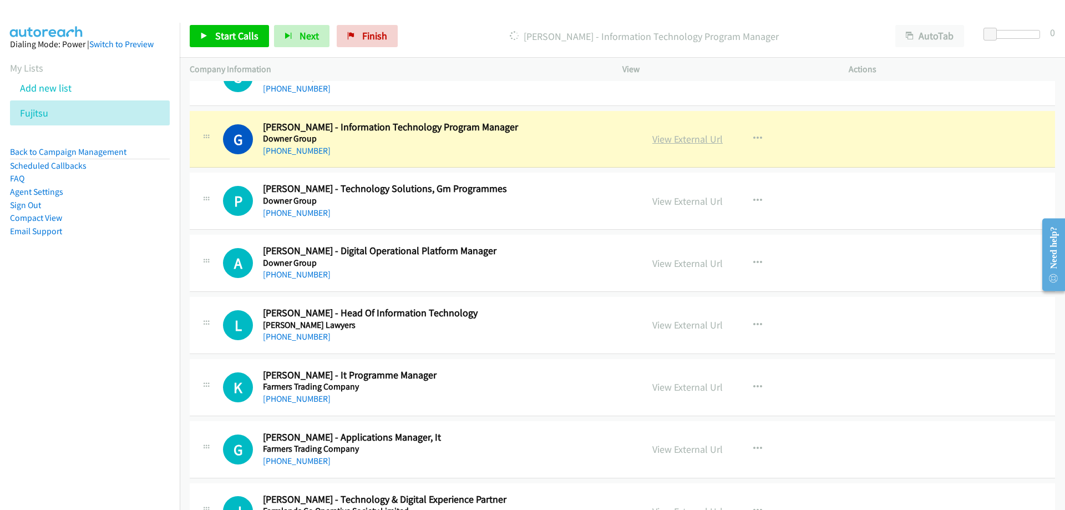
click at [696, 140] on link "View External Url" at bounding box center [688, 139] width 70 height 13
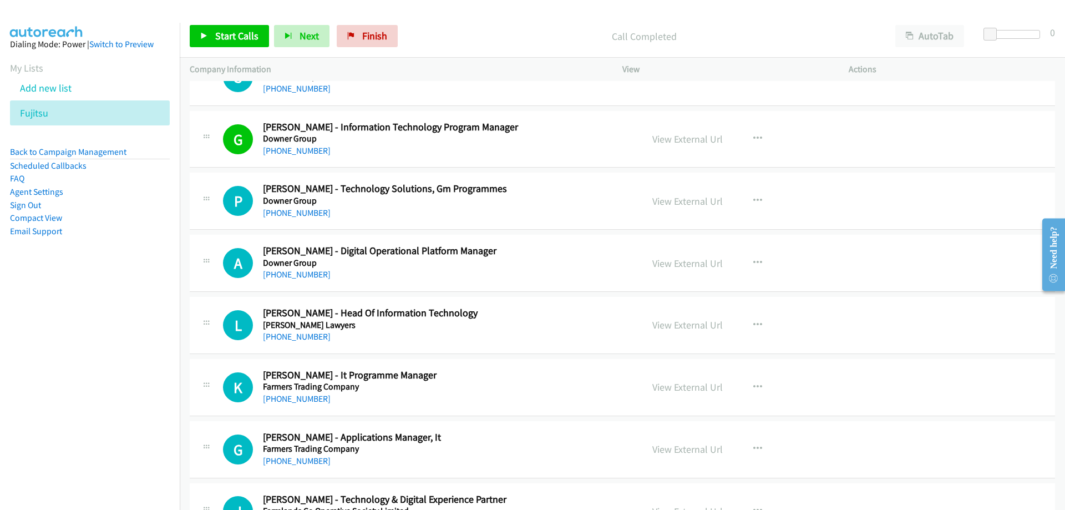
scroll to position [3662, 0]
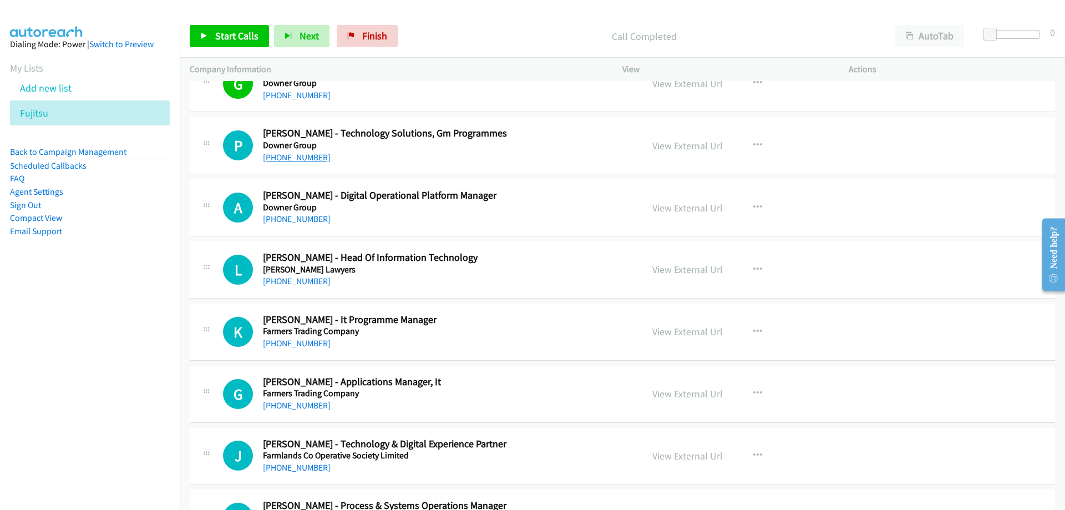
click at [310, 162] on link "+64 274 774 194" at bounding box center [297, 157] width 68 height 11
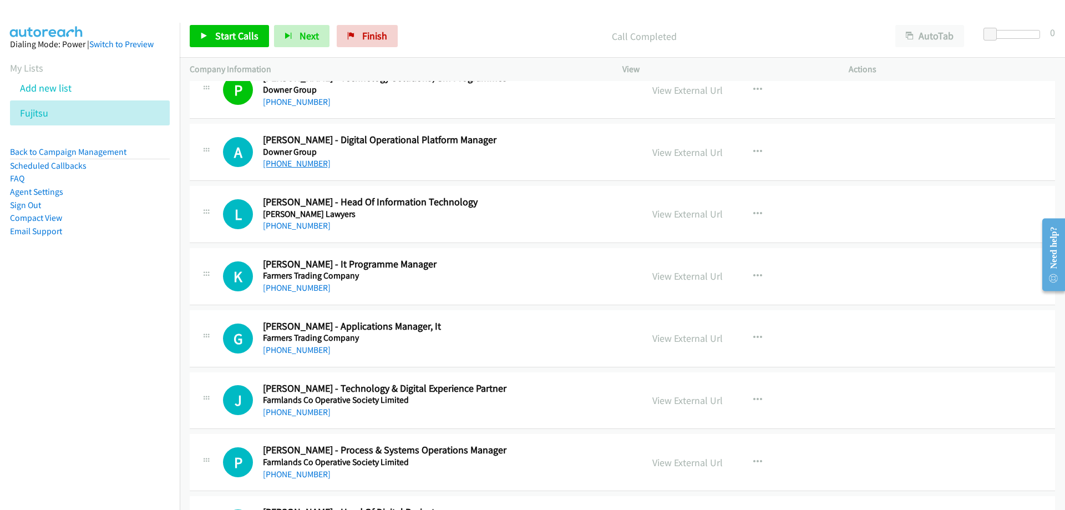
click at [311, 165] on link "+64 27 203 5927" at bounding box center [297, 163] width 68 height 11
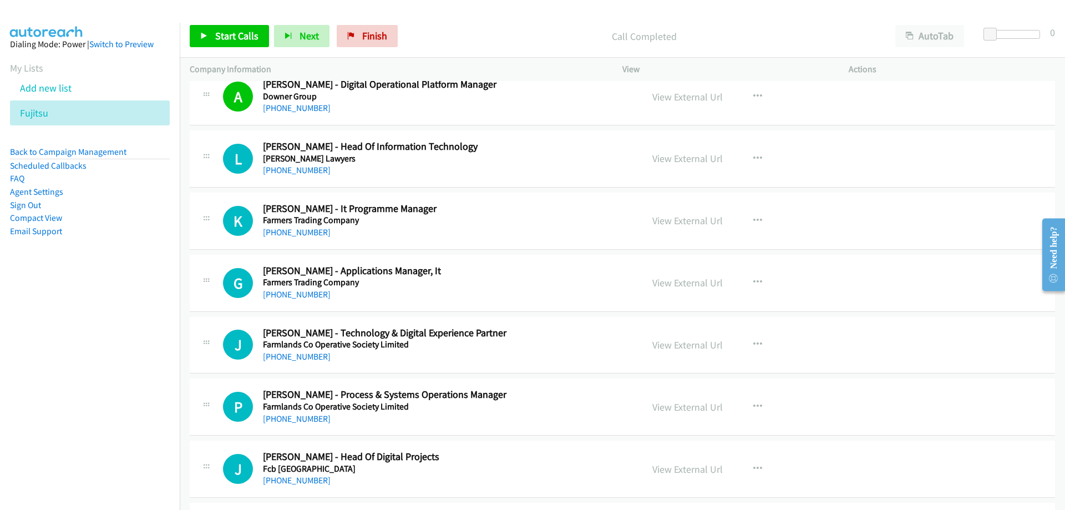
scroll to position [3829, 0]
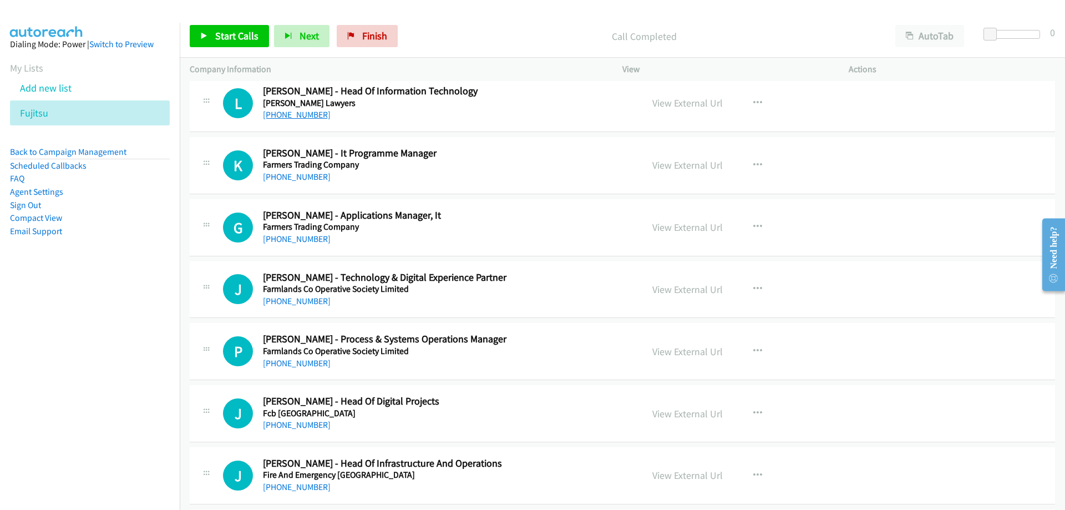
click at [312, 119] on link "+64 22 123 4455" at bounding box center [297, 114] width 68 height 11
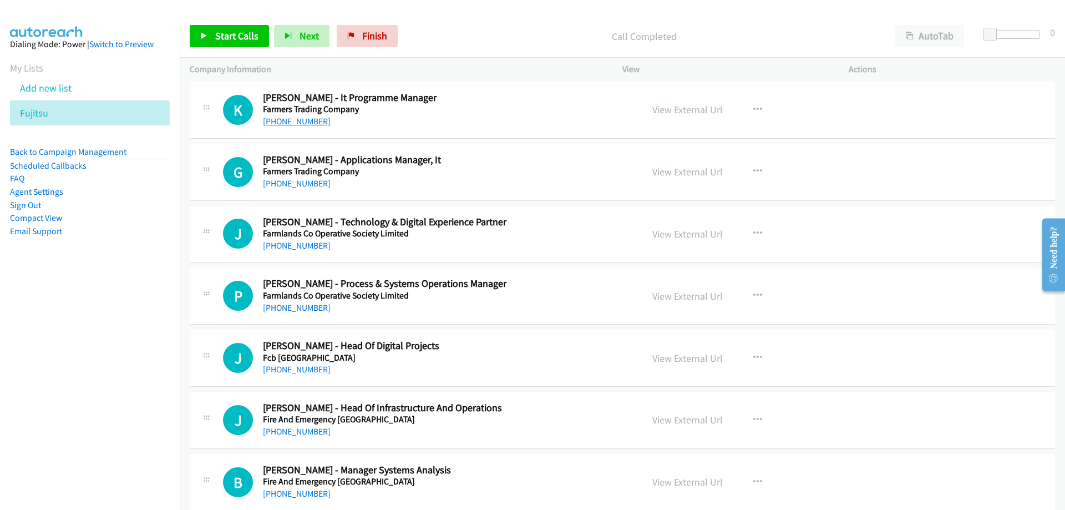
click at [295, 117] on link "+64 21 247 1739" at bounding box center [297, 121] width 68 height 11
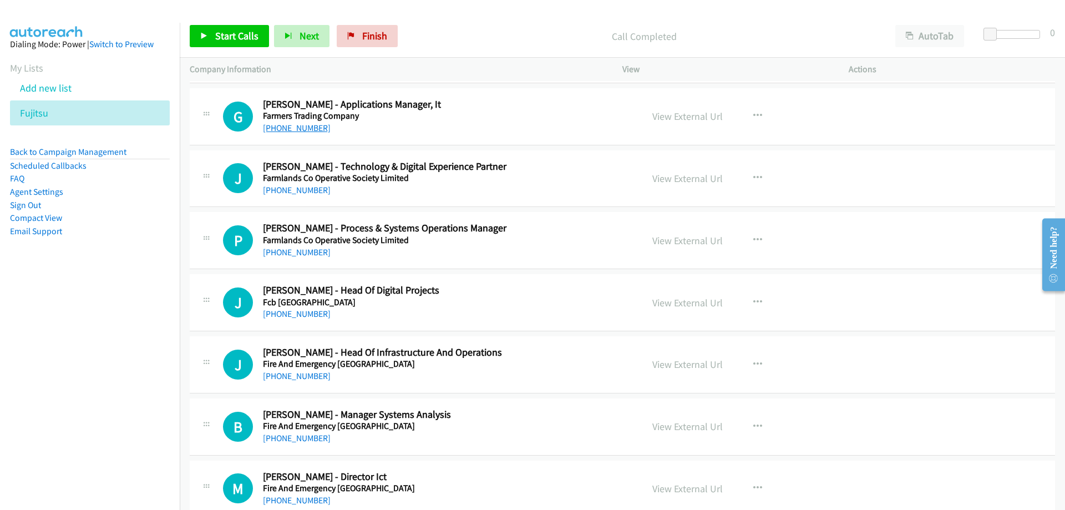
click at [294, 128] on link "+64 21 616 753" at bounding box center [297, 128] width 68 height 11
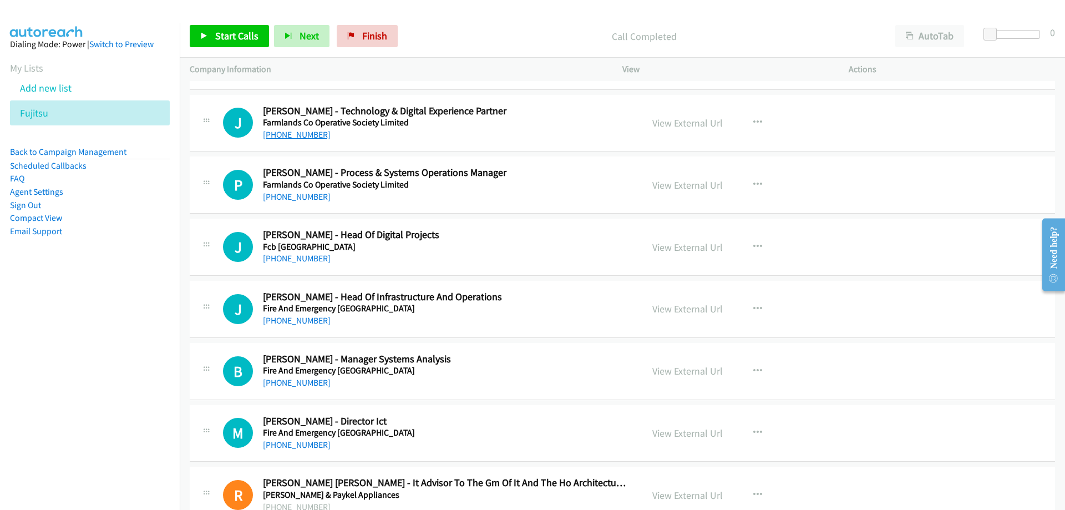
click at [288, 137] on link "+64 22 685 9905" at bounding box center [297, 134] width 68 height 11
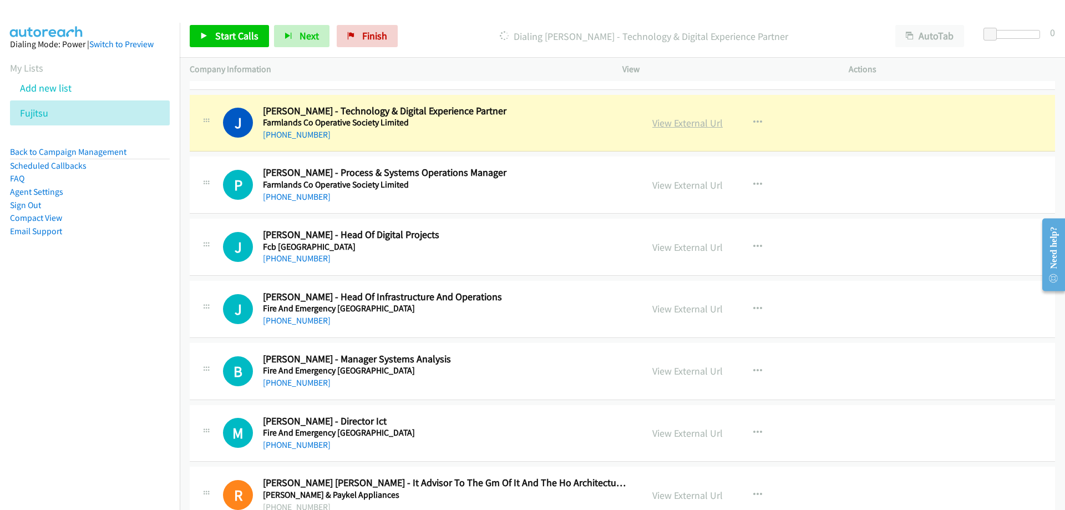
click at [660, 118] on link "View External Url" at bounding box center [688, 123] width 70 height 13
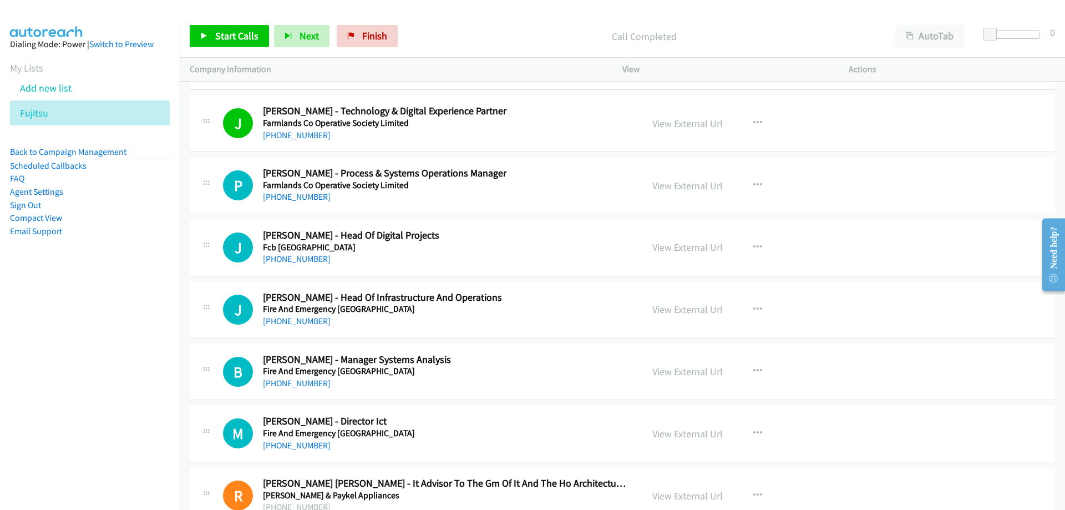
scroll to position [4051, 0]
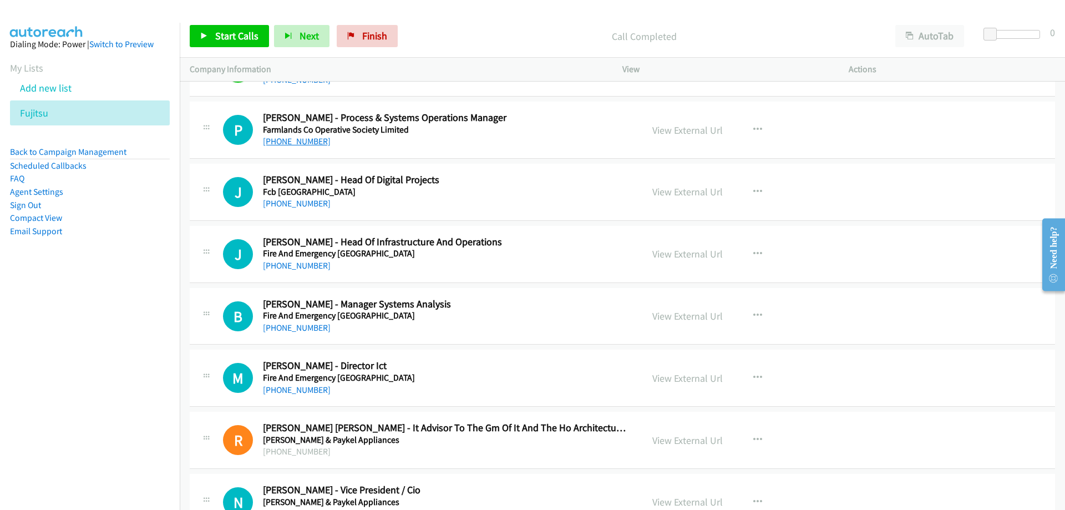
click at [298, 140] on link "+64 27 229 5600" at bounding box center [297, 141] width 68 height 11
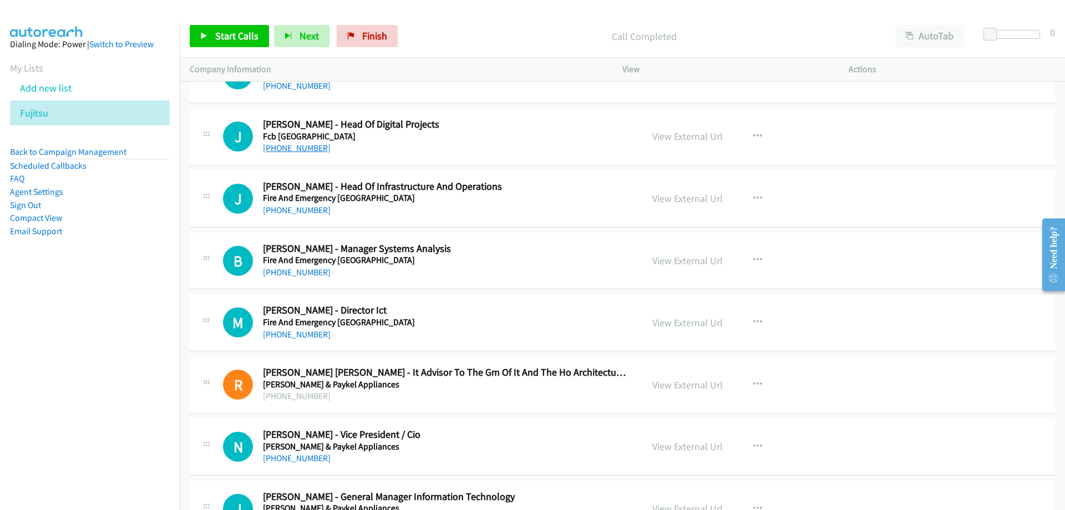
click at [291, 153] on link "+64 21 185 9874" at bounding box center [297, 148] width 68 height 11
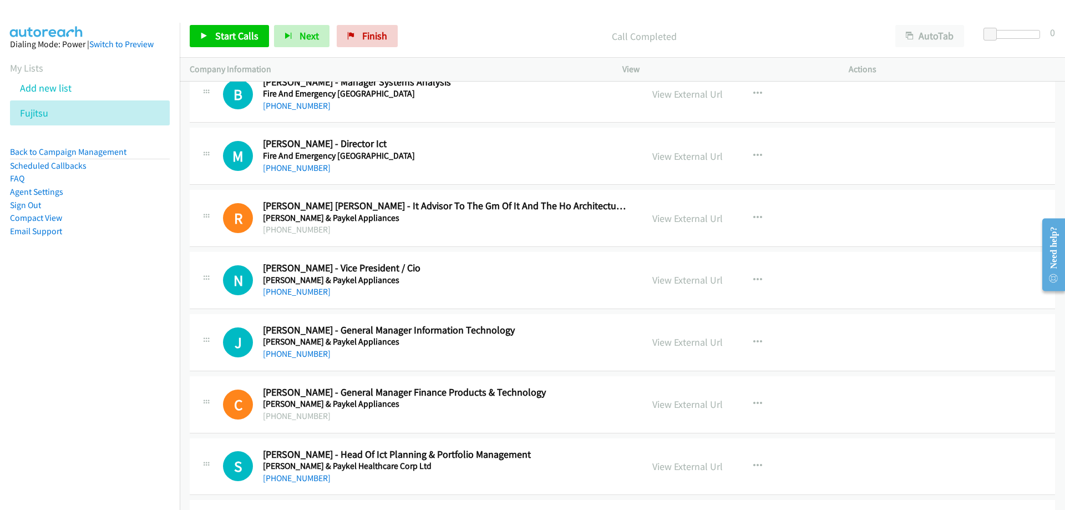
scroll to position [4328, 0]
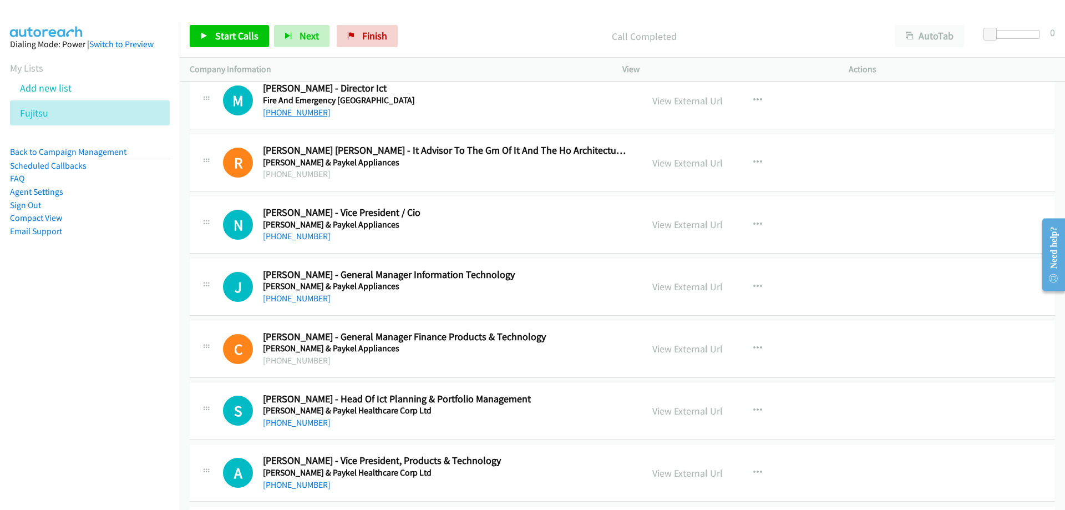
click at [297, 109] on link "+64 274 909 097" at bounding box center [297, 112] width 68 height 11
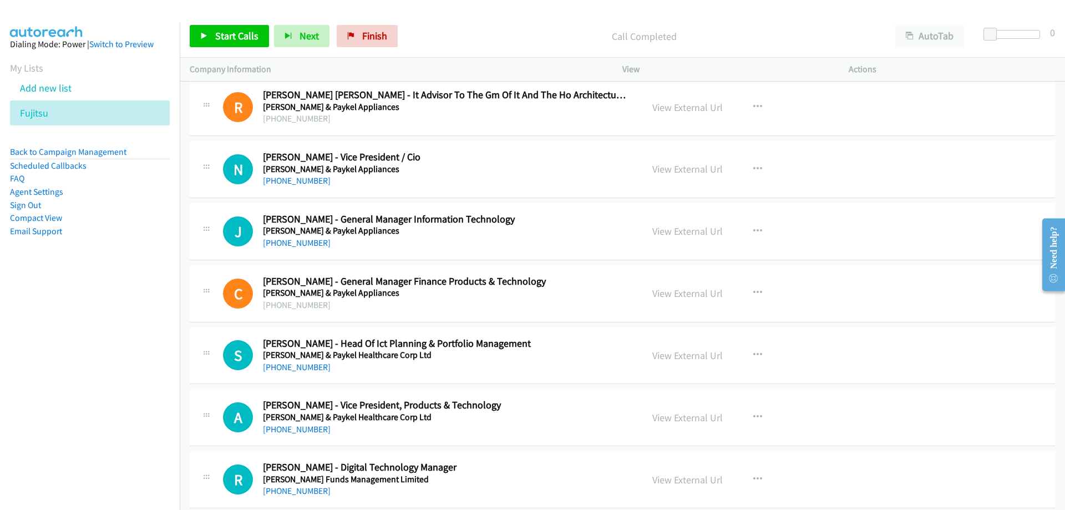
scroll to position [4439, 0]
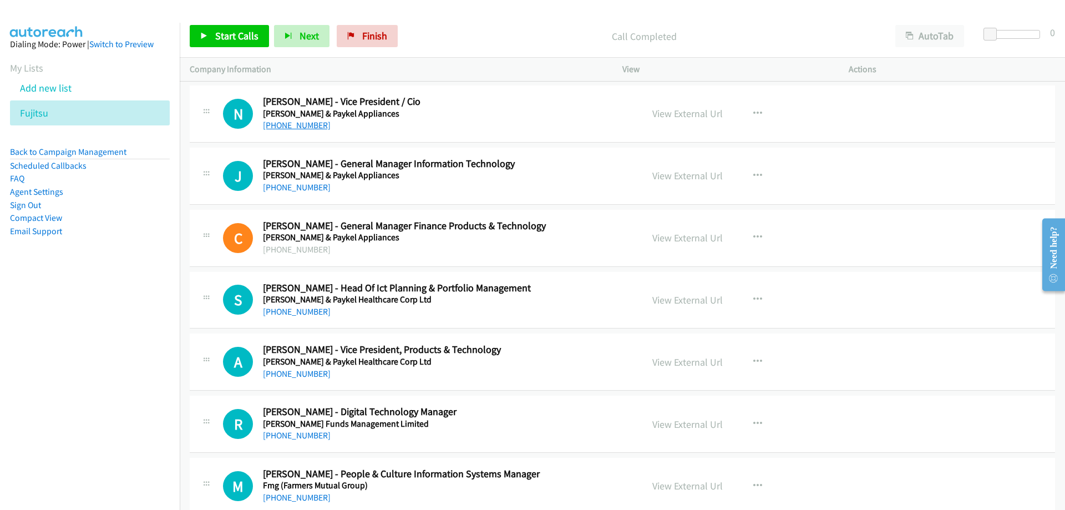
click at [311, 127] on link "+64 210 372 362" at bounding box center [297, 125] width 68 height 11
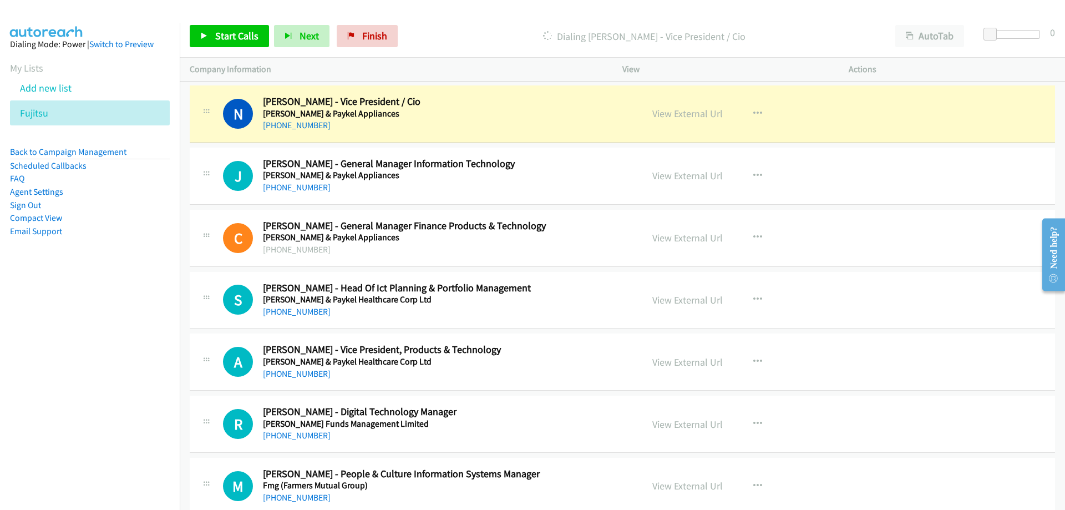
scroll to position [4495, 0]
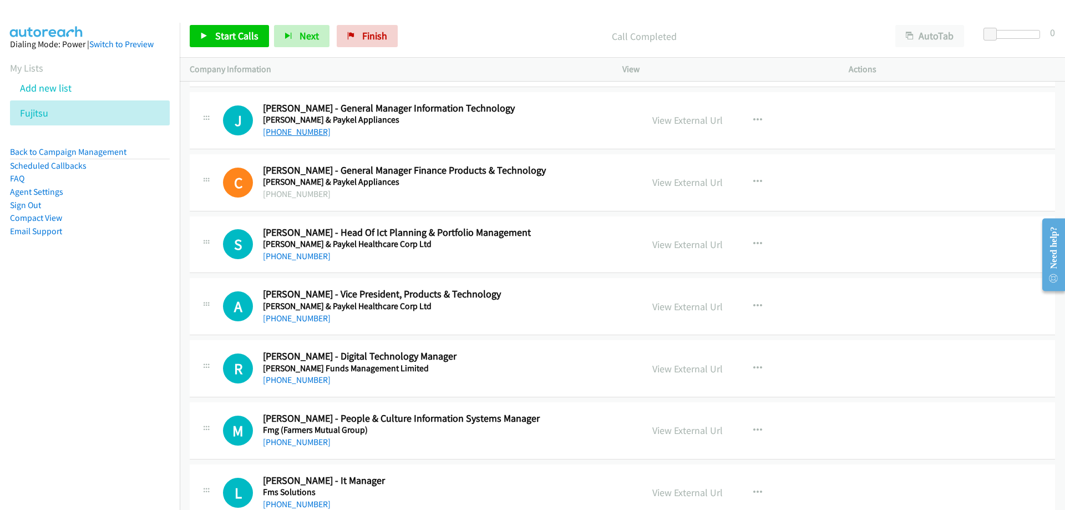
click at [292, 130] on link "+64 21 582 253" at bounding box center [297, 132] width 68 height 11
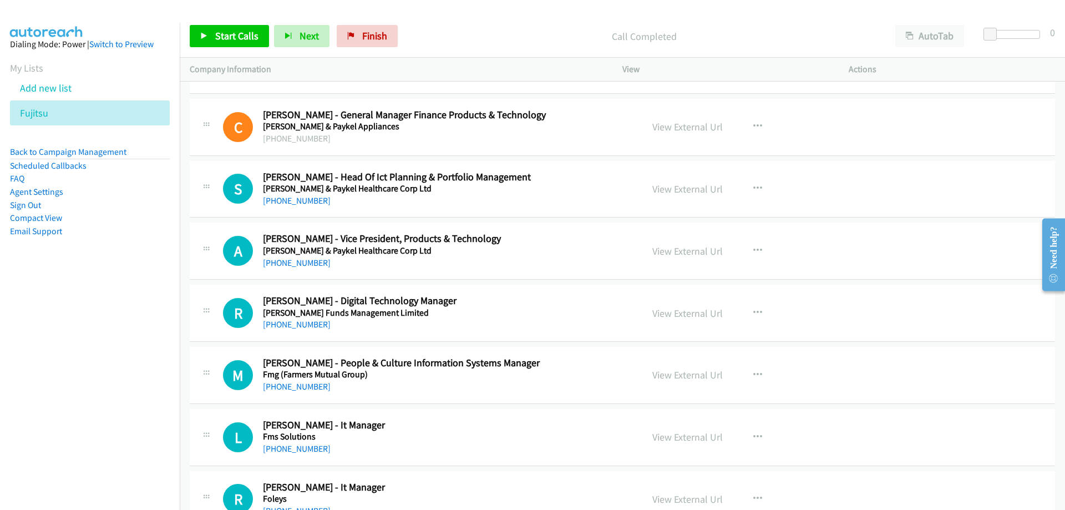
scroll to position [4606, 0]
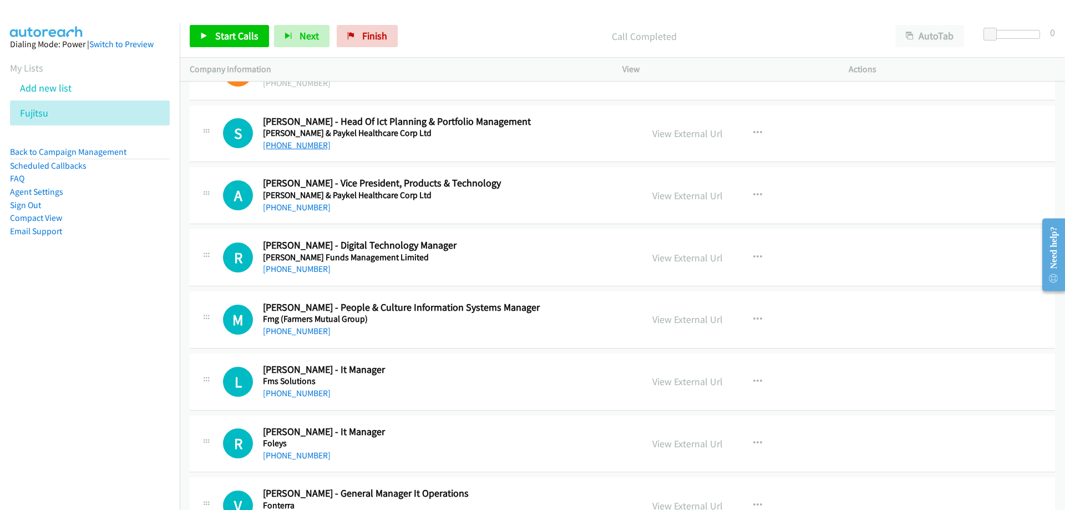
click at [281, 148] on link "+64 27 709 6688" at bounding box center [297, 145] width 68 height 11
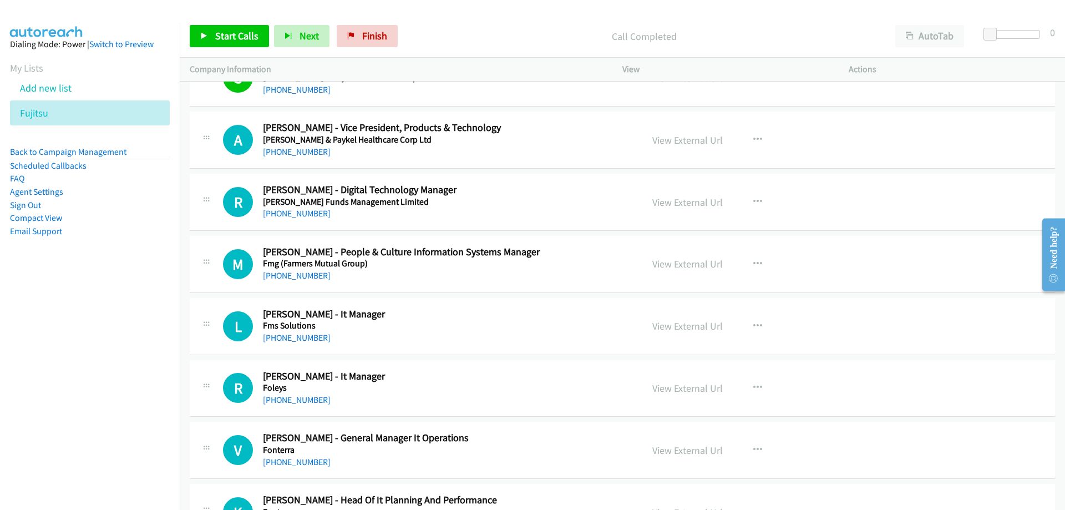
scroll to position [4717, 0]
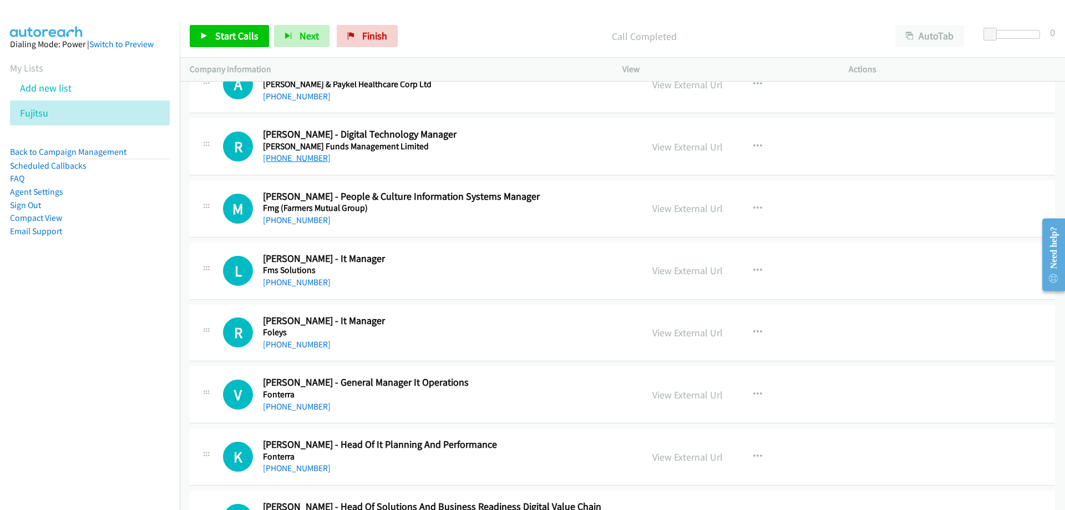
click at [282, 155] on link "+64 22 608 6513" at bounding box center [297, 158] width 68 height 11
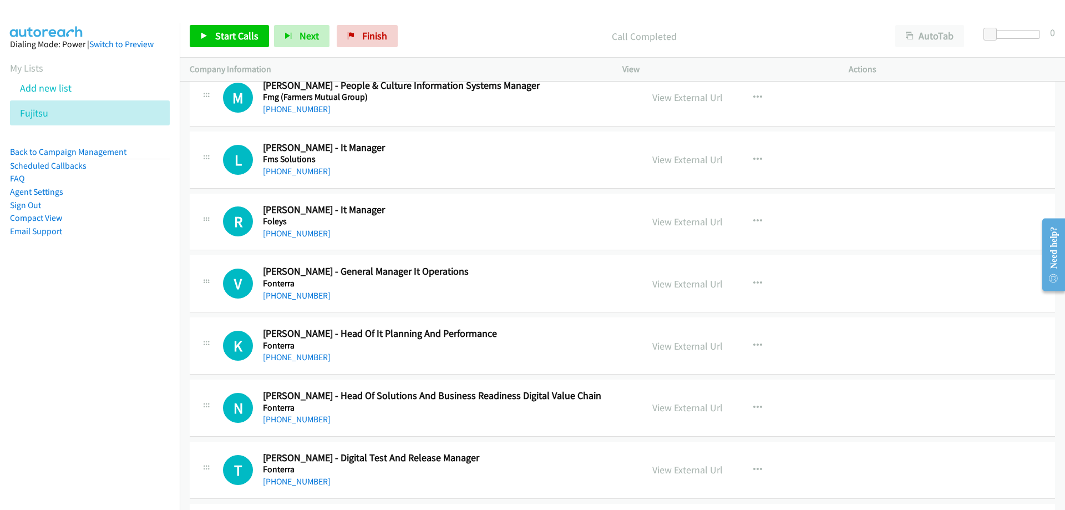
scroll to position [4883, 0]
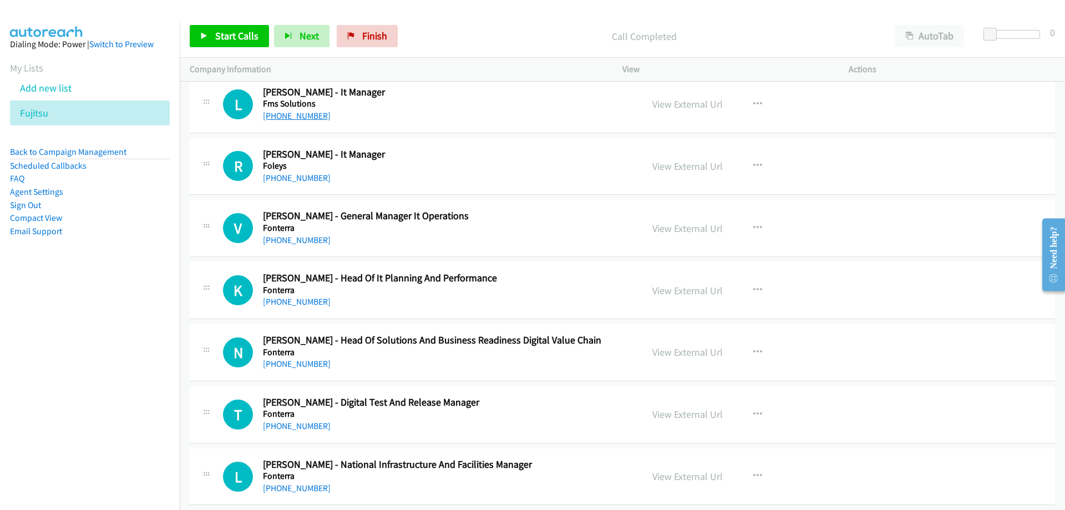
click at [294, 119] on link "+64 27 556 0648" at bounding box center [297, 115] width 68 height 11
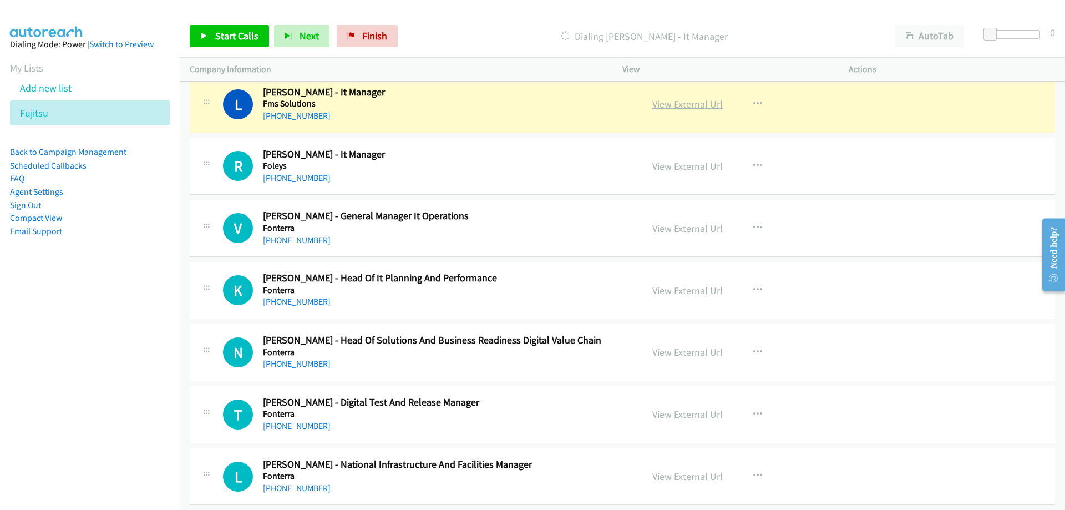
click at [672, 101] on link "View External Url" at bounding box center [688, 104] width 70 height 13
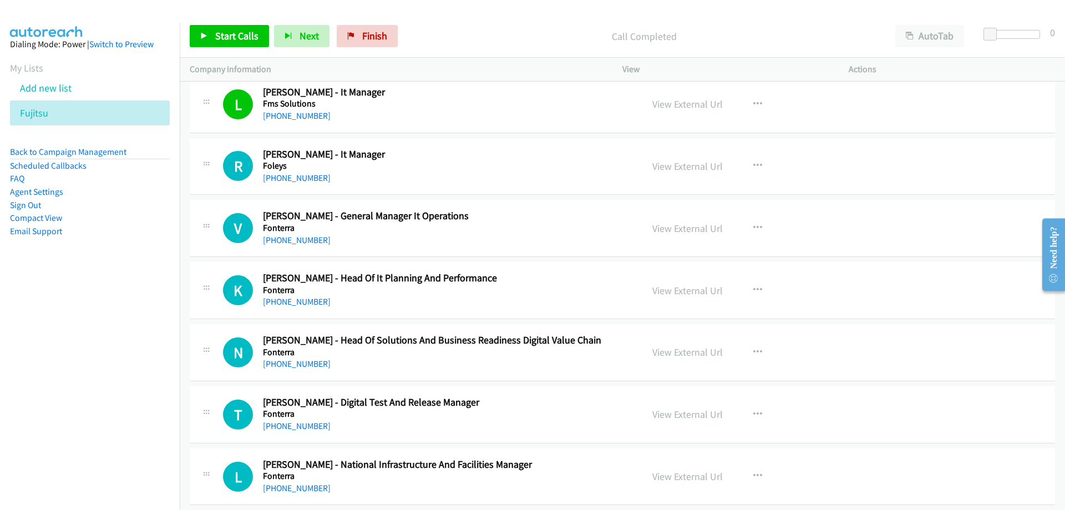
scroll to position [4939, 0]
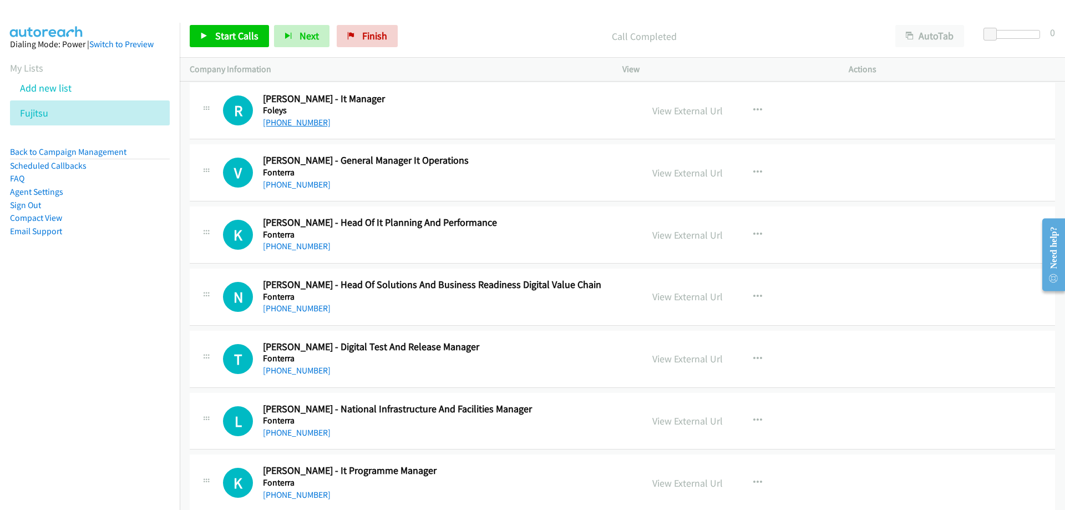
click at [310, 124] on link "+64 27 645 9879" at bounding box center [297, 122] width 68 height 11
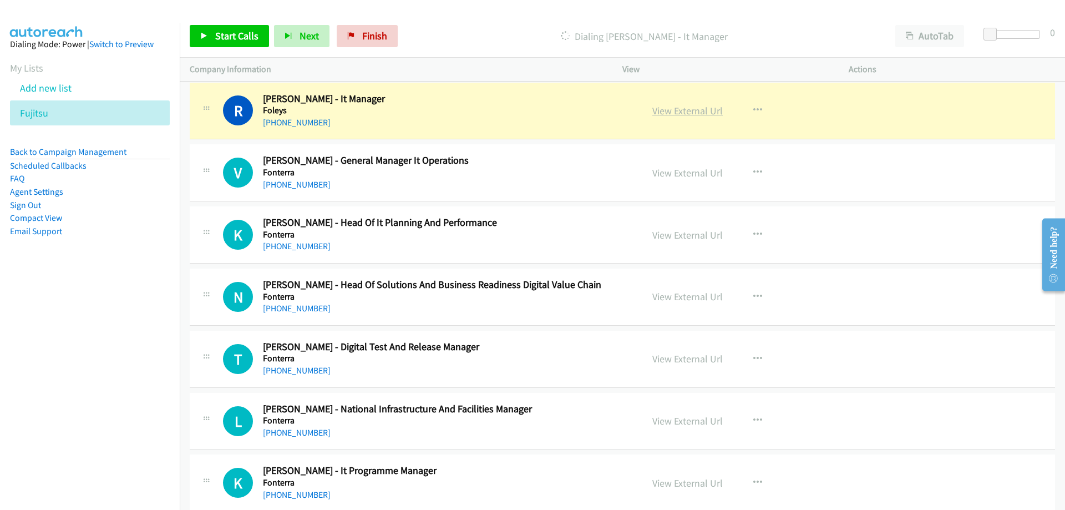
click at [685, 113] on link "View External Url" at bounding box center [688, 110] width 70 height 13
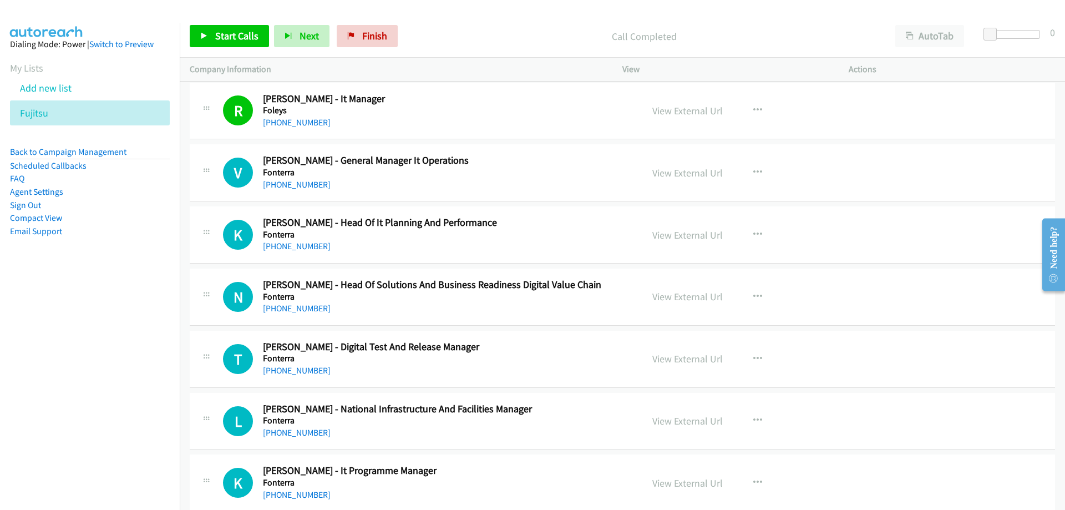
scroll to position [4994, 0]
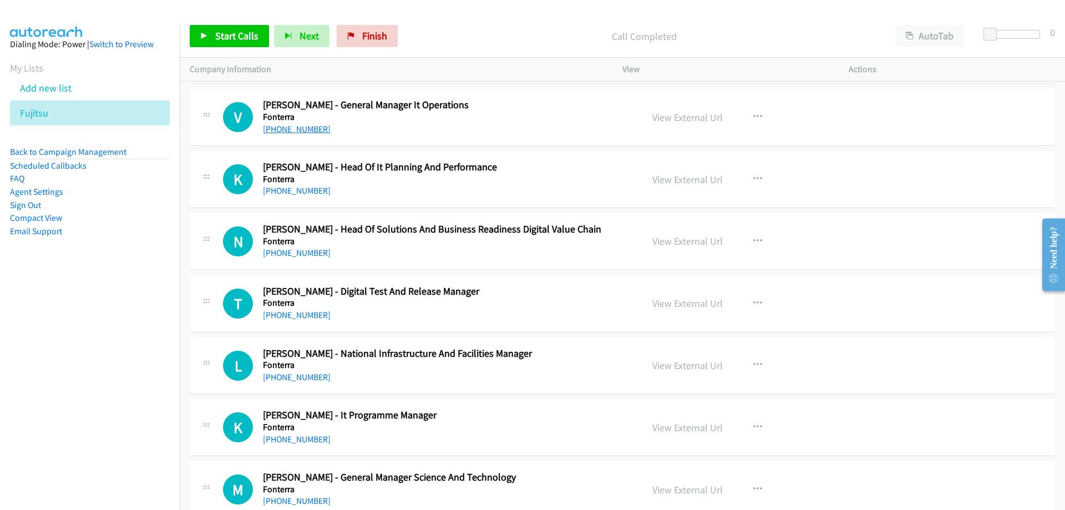
click at [285, 127] on link "+64 21 895 875" at bounding box center [297, 129] width 68 height 11
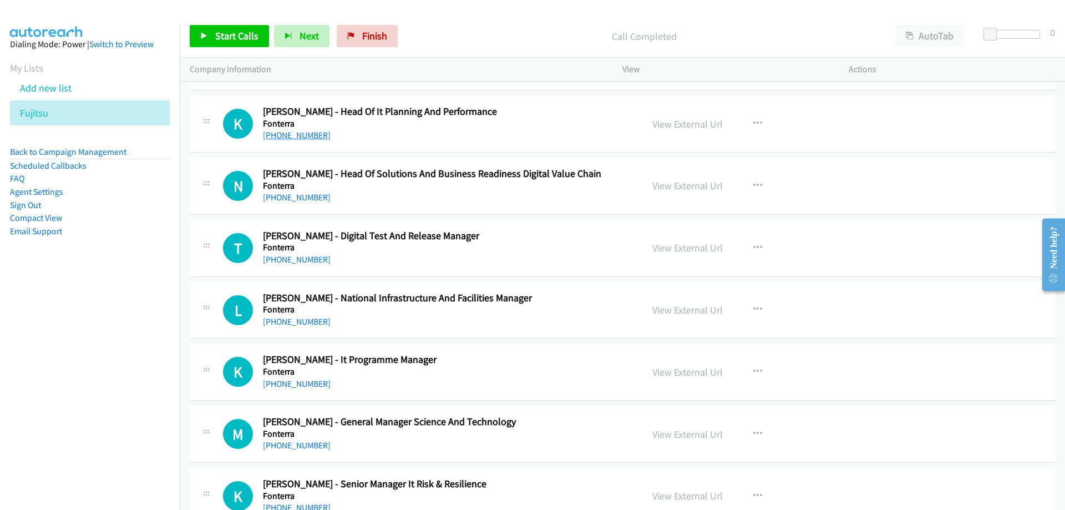
click at [314, 138] on link "+64 27 558 1682" at bounding box center [297, 135] width 68 height 11
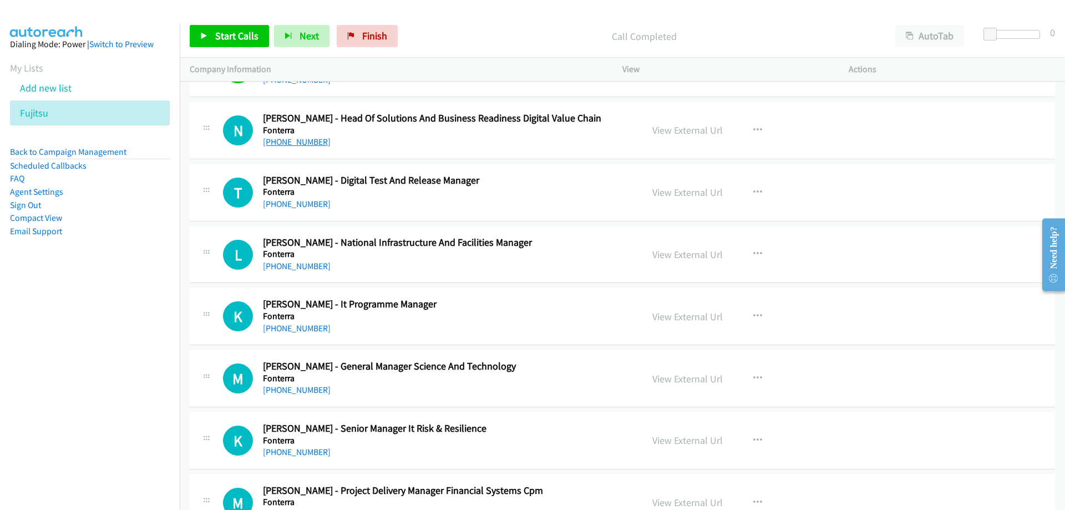
click at [301, 144] on link "+64 21 952 566" at bounding box center [297, 142] width 68 height 11
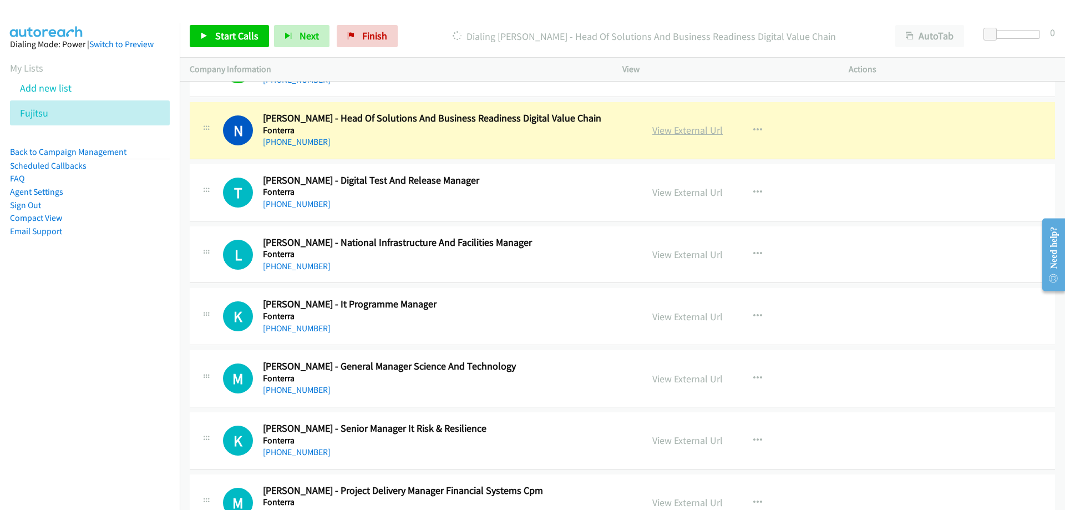
click at [668, 130] on link "View External Url" at bounding box center [688, 130] width 70 height 13
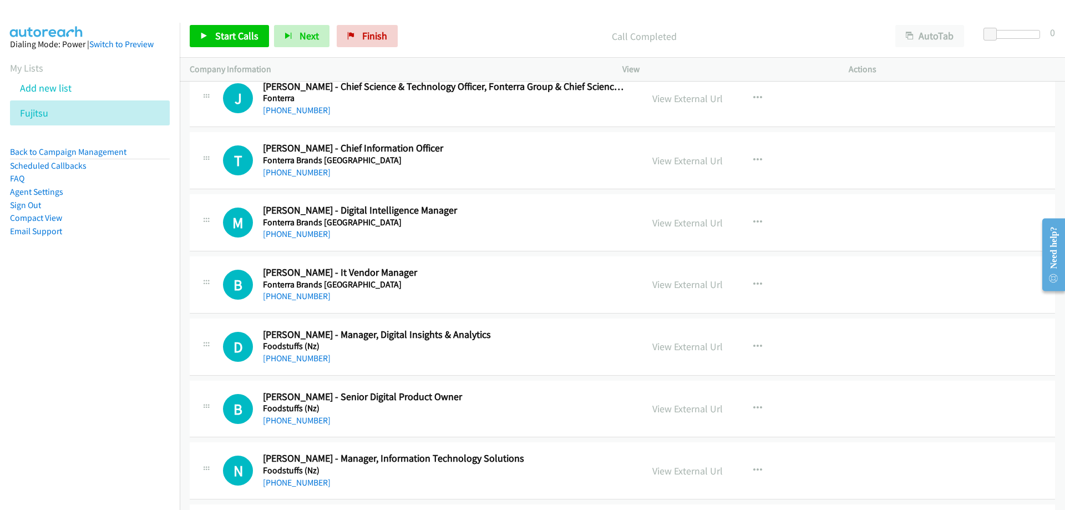
scroll to position [6992, 0]
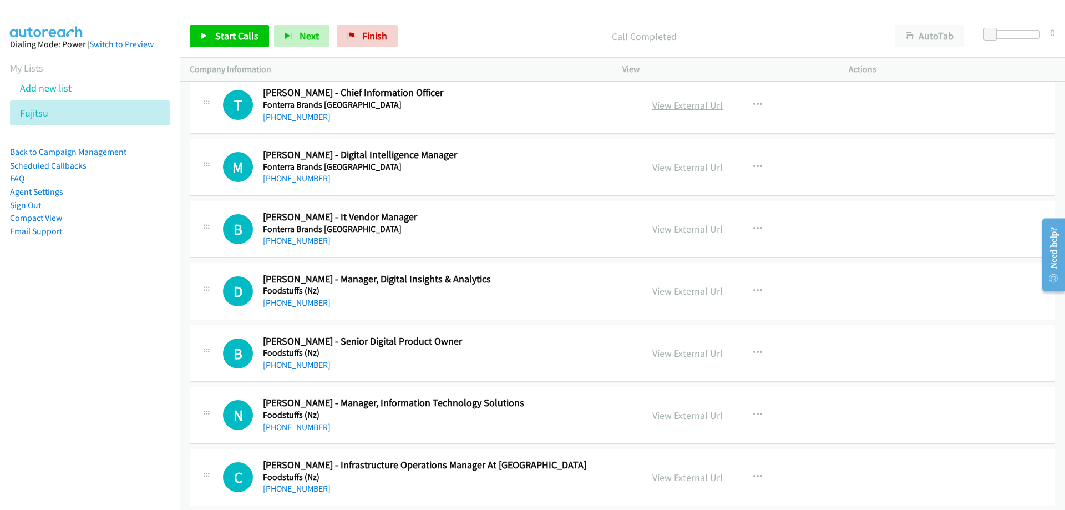
click at [674, 103] on link "View External Url" at bounding box center [688, 105] width 70 height 13
click at [297, 122] on link "+64 9 348 6665" at bounding box center [297, 117] width 68 height 11
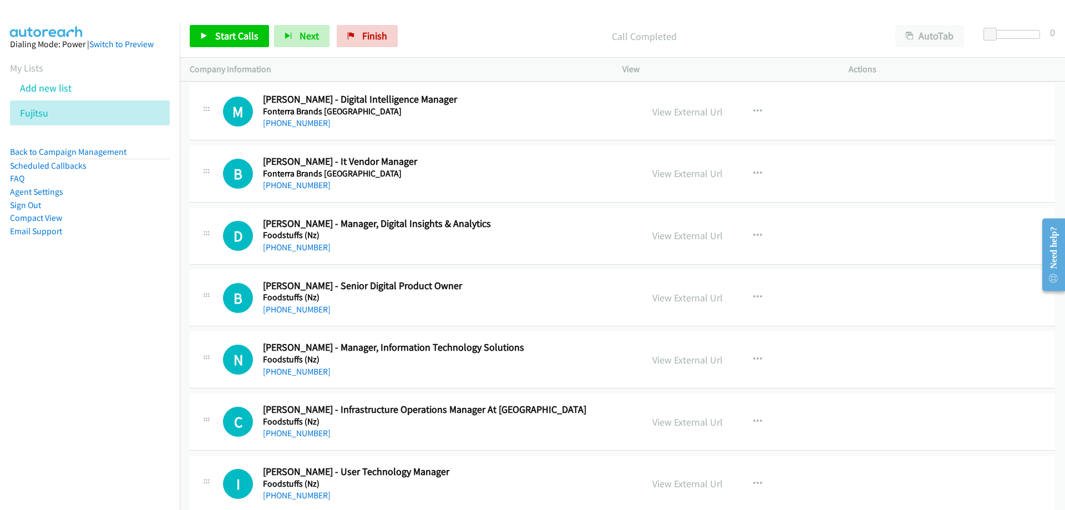
scroll to position [7103, 0]
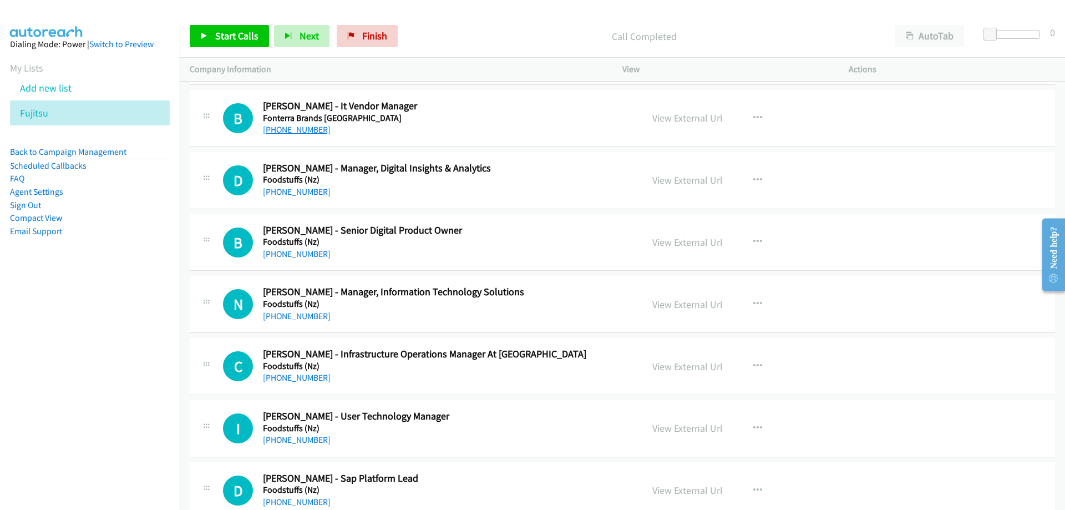
click at [285, 126] on link "+64 274 602 888" at bounding box center [297, 129] width 68 height 11
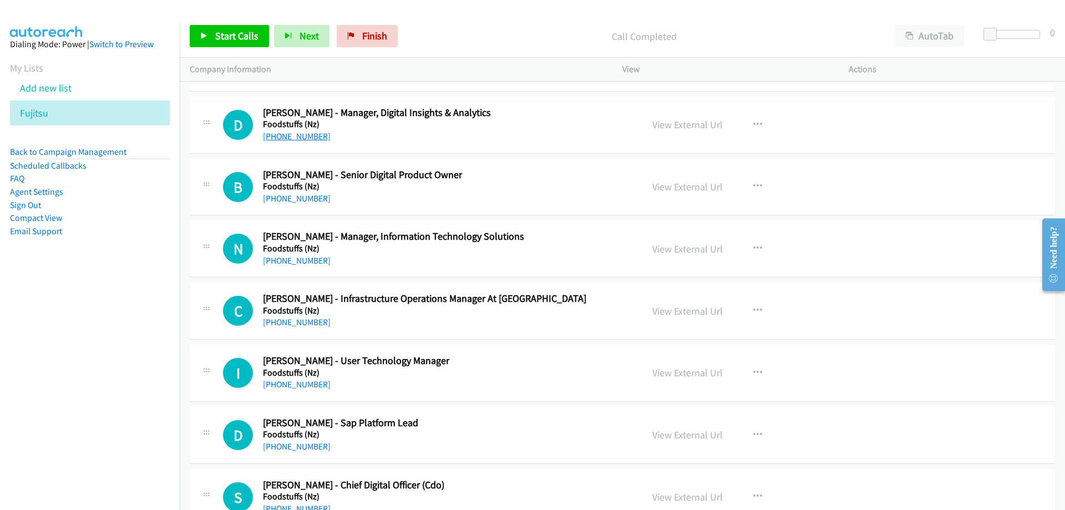
click at [274, 135] on link "+64 21 105 5979" at bounding box center [297, 136] width 68 height 11
click at [685, 118] on div "View External Url" at bounding box center [688, 124] width 70 height 15
click at [684, 122] on link "View External Url" at bounding box center [688, 124] width 70 height 13
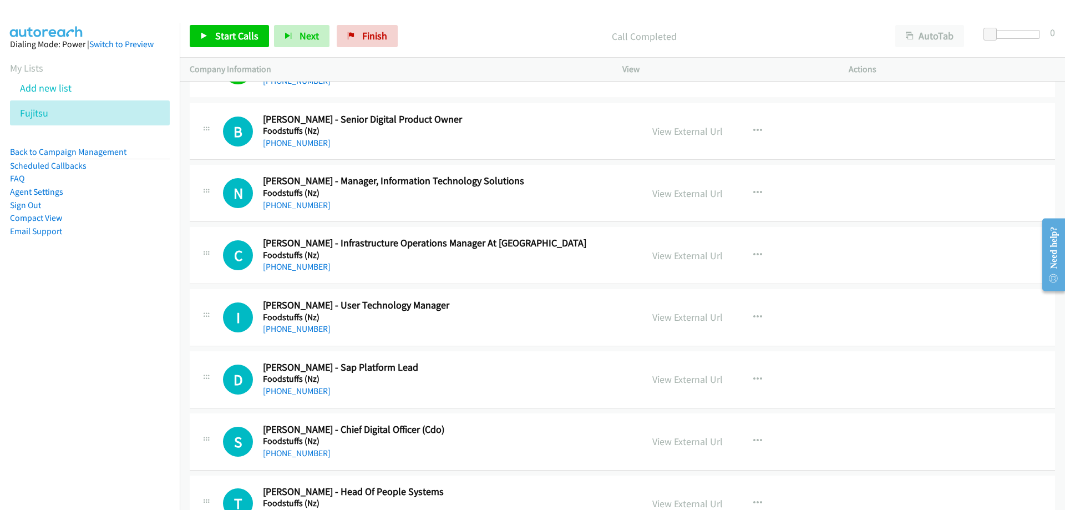
scroll to position [7269, 0]
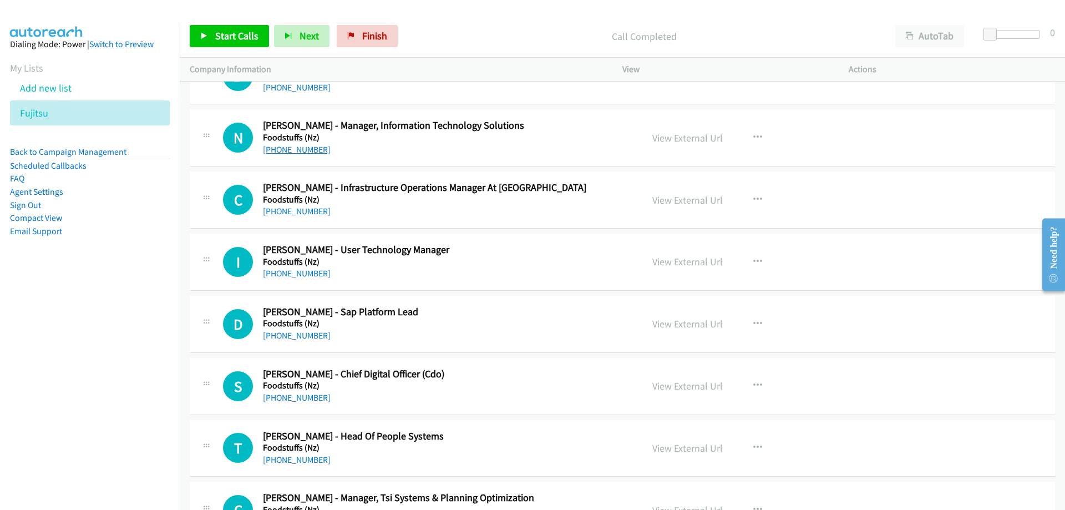
click at [311, 151] on link "+64 27 300 3033" at bounding box center [297, 149] width 68 height 11
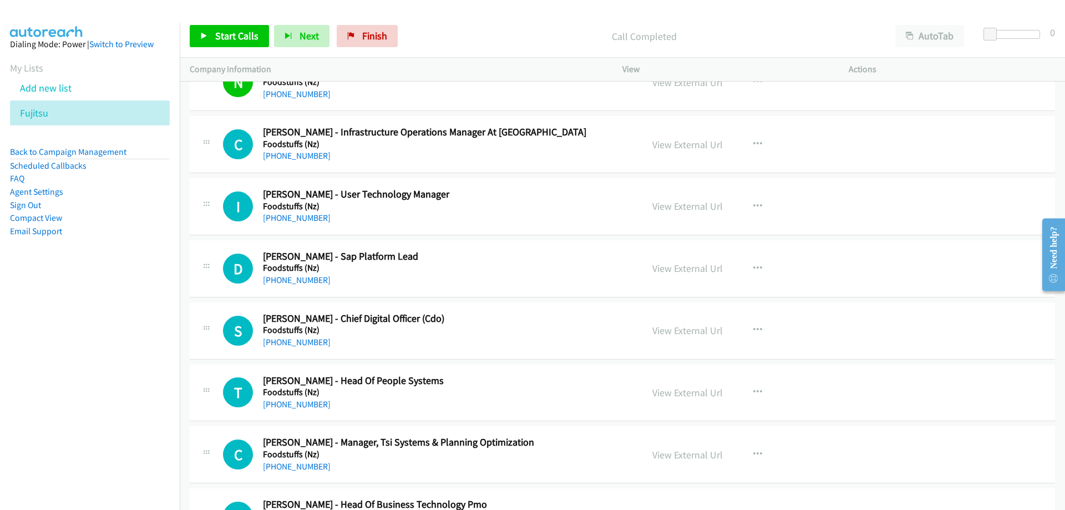
scroll to position [7380, 0]
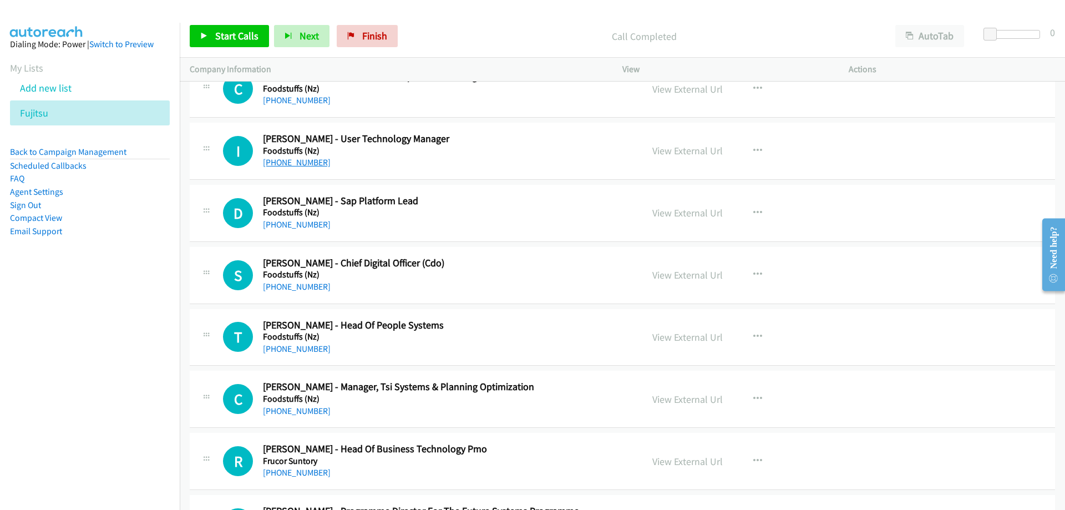
click at [295, 162] on link "+64 3 353 8694" at bounding box center [297, 162] width 68 height 11
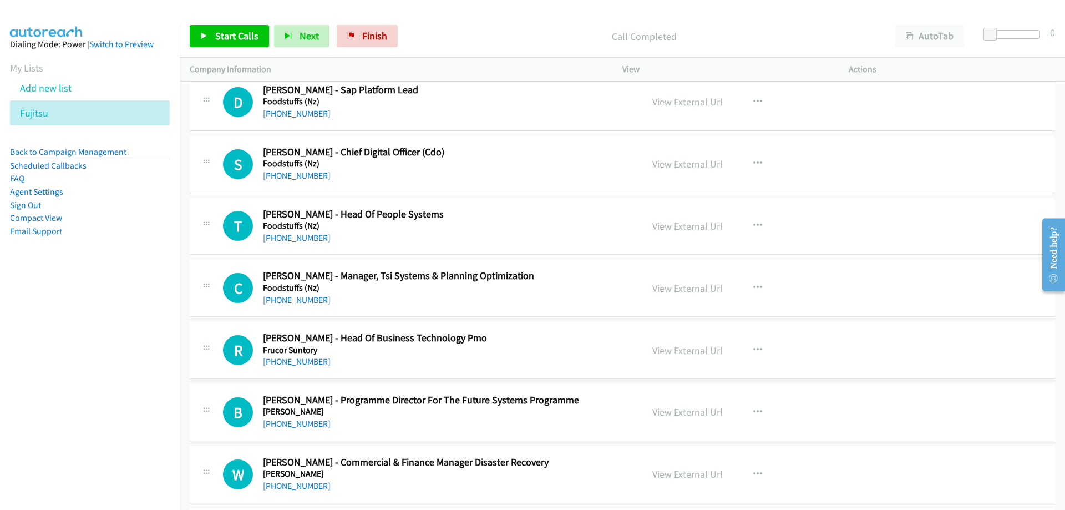
scroll to position [7547, 0]
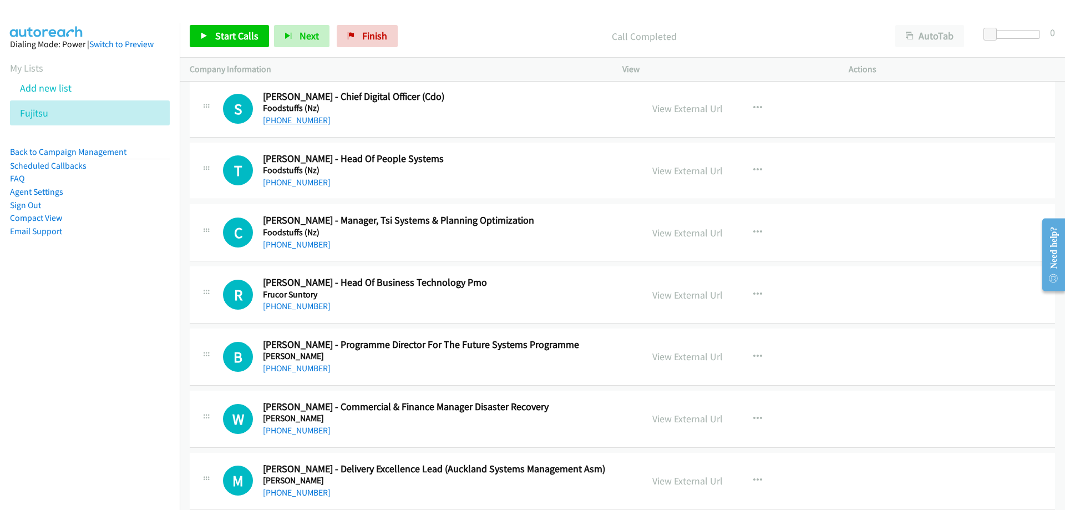
click at [300, 120] on link "+64 210 257 4762" at bounding box center [297, 120] width 68 height 11
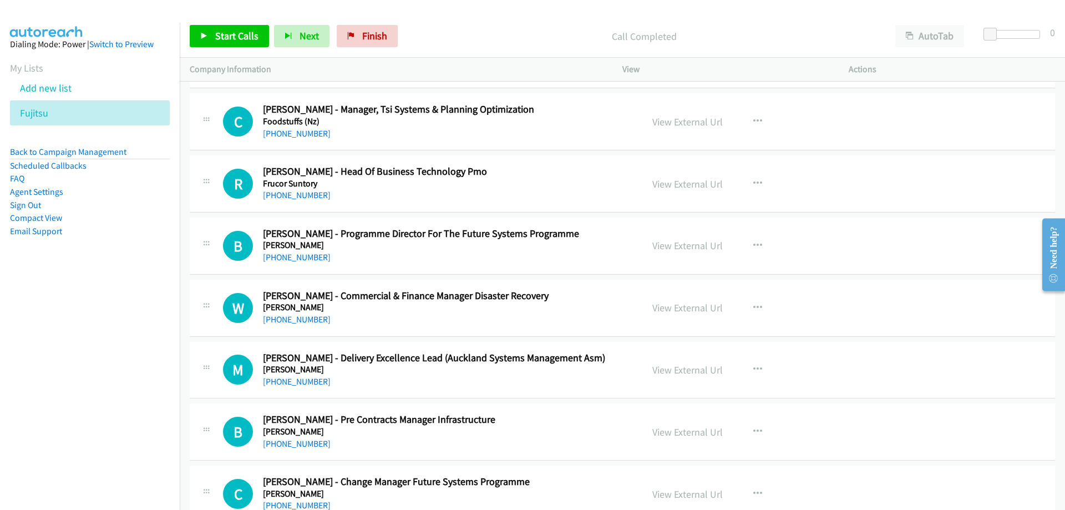
scroll to position [7713, 0]
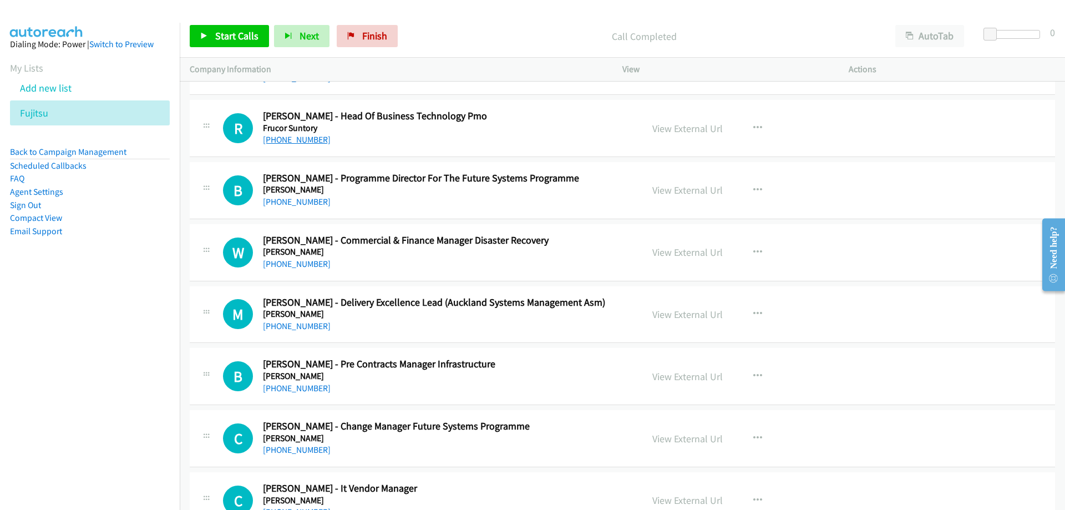
click at [304, 142] on link "+64 9 575 7092" at bounding box center [297, 139] width 68 height 11
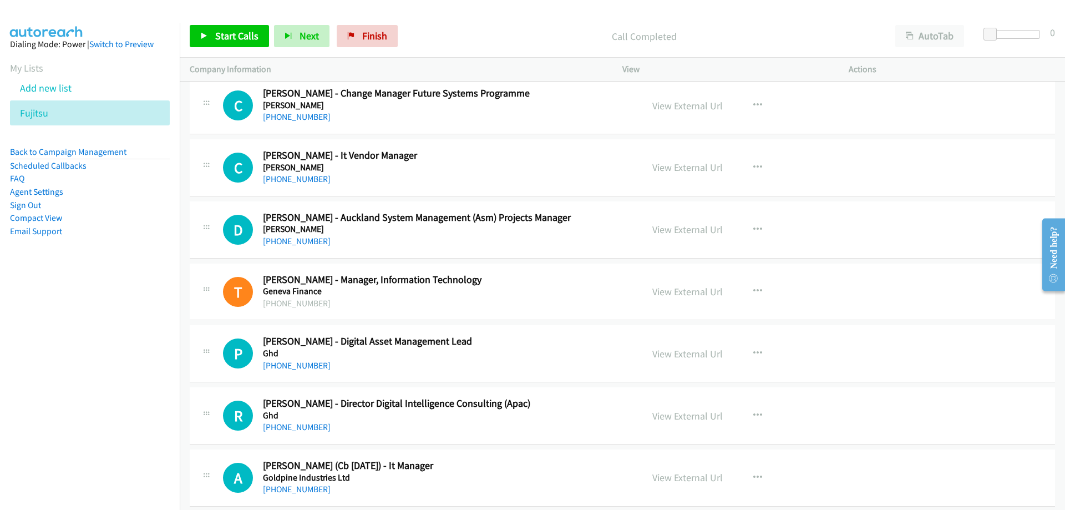
scroll to position [8102, 0]
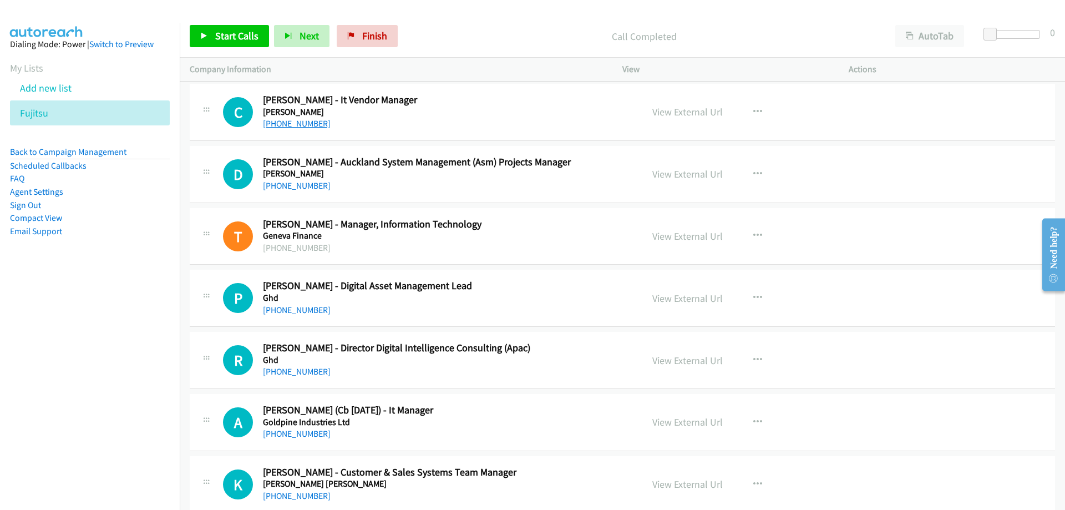
click at [311, 126] on link "+64 27 573 7590" at bounding box center [297, 123] width 68 height 11
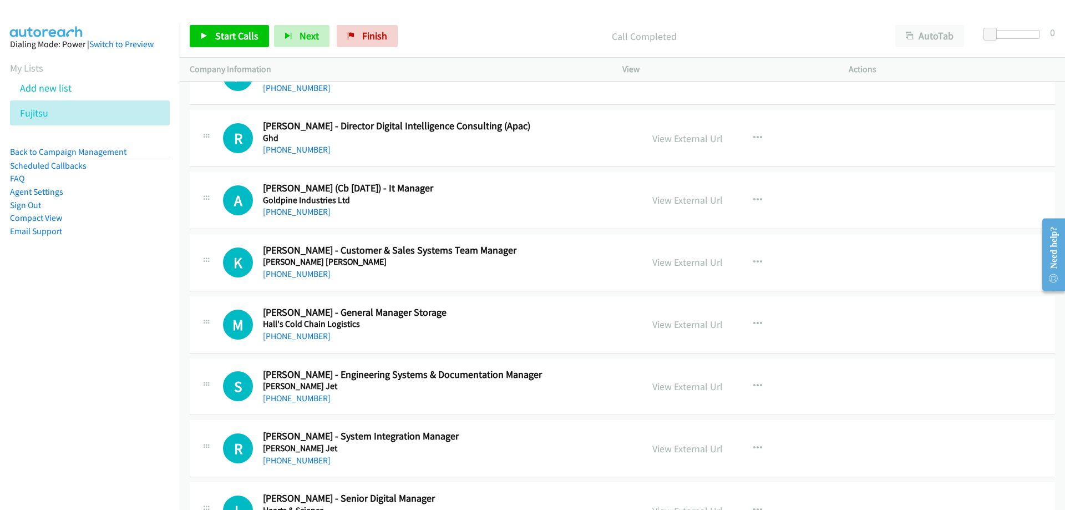
scroll to position [8379, 0]
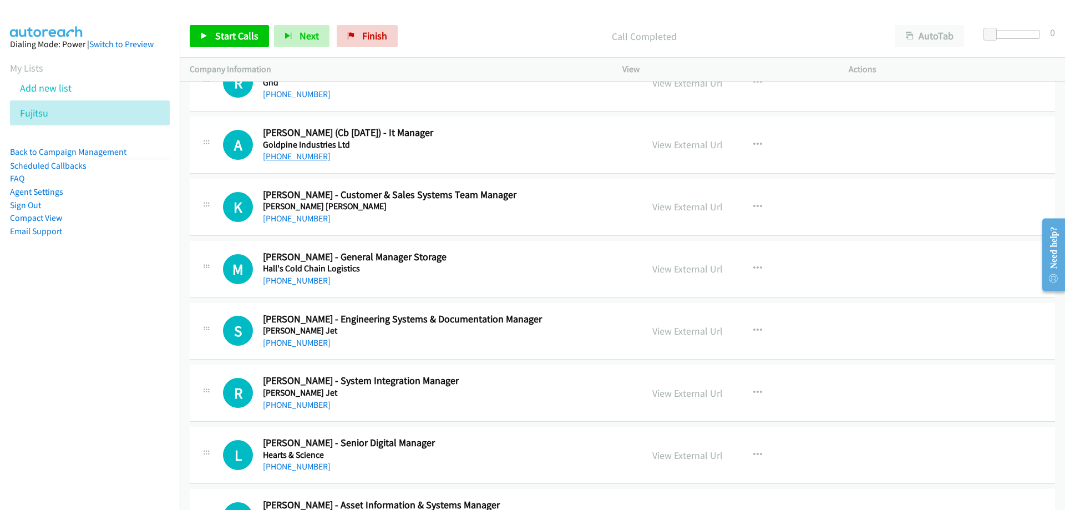
click at [308, 155] on link "+64 21 923 965" at bounding box center [297, 156] width 68 height 11
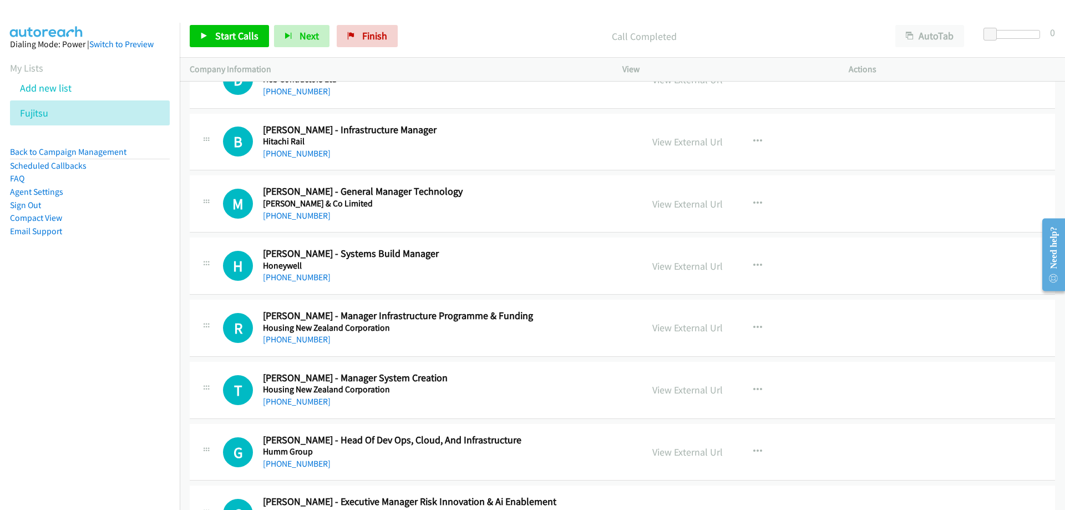
scroll to position [8934, 0]
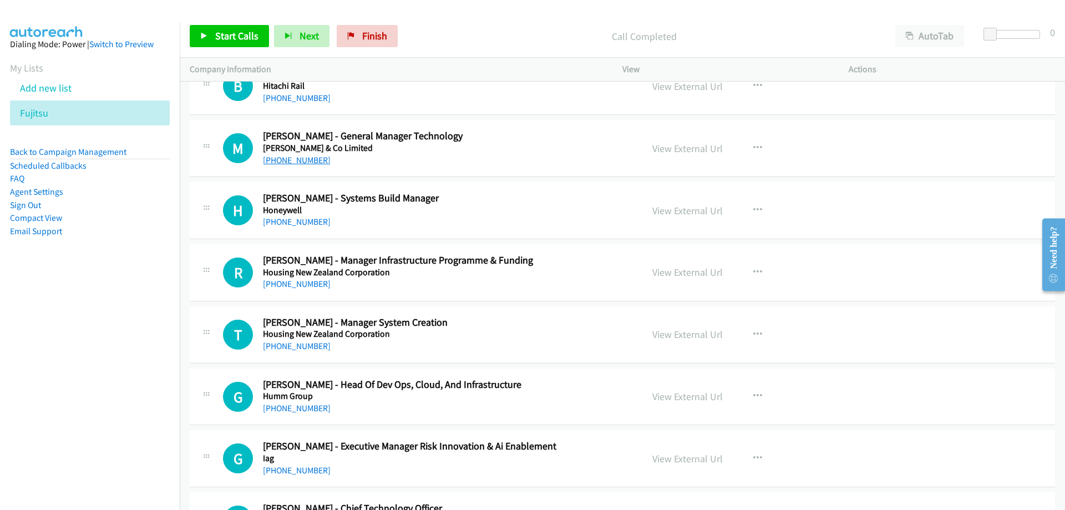
click at [299, 163] on link "+64 274 345 350" at bounding box center [297, 160] width 68 height 11
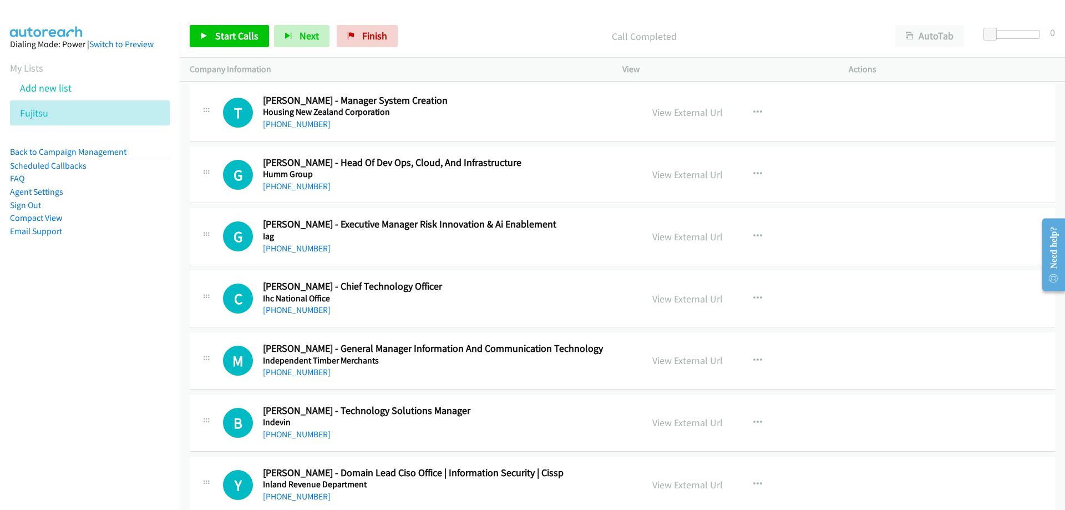
scroll to position [9211, 0]
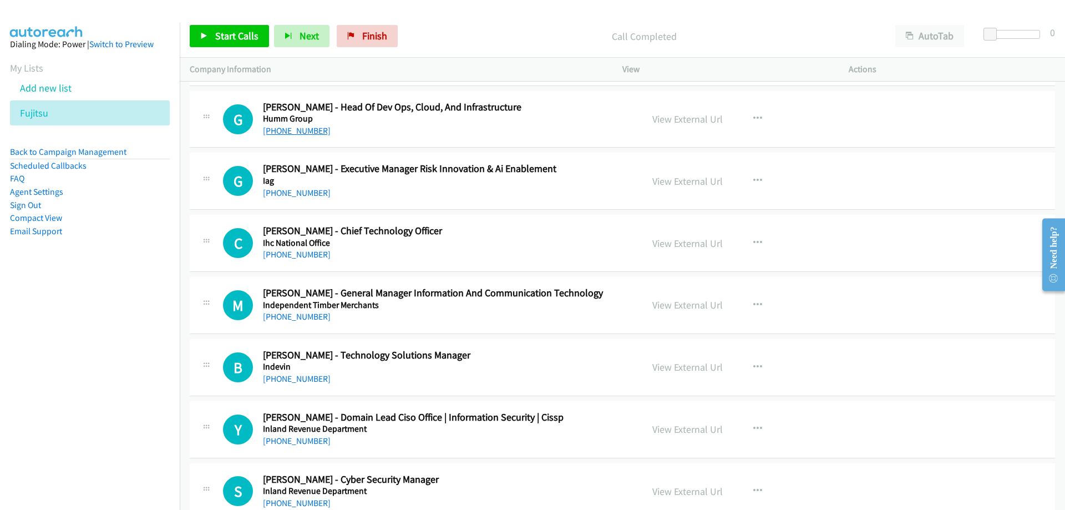
click at [269, 127] on link "+64 9 410 8488" at bounding box center [297, 130] width 68 height 11
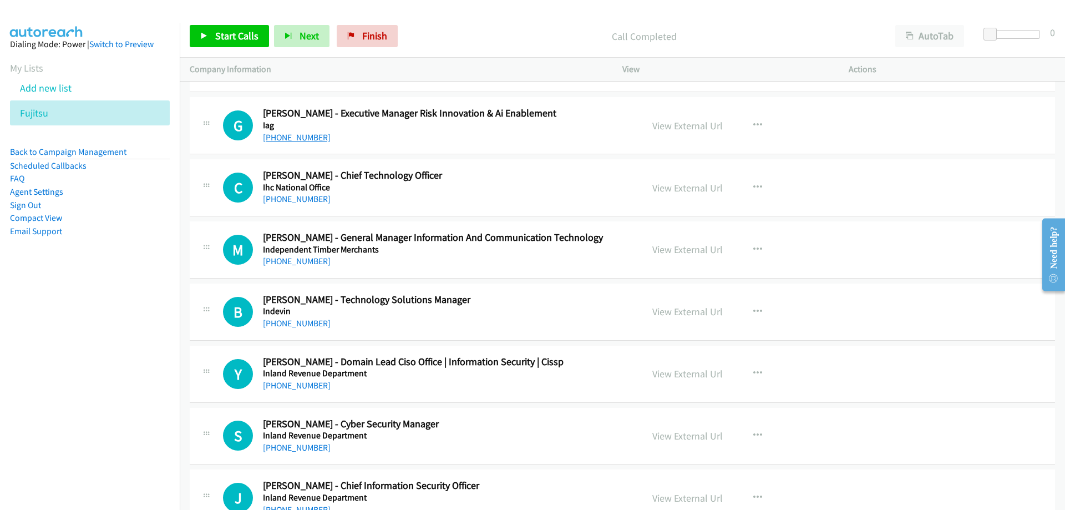
click at [296, 142] on link "+64 21 750 037" at bounding box center [297, 137] width 68 height 11
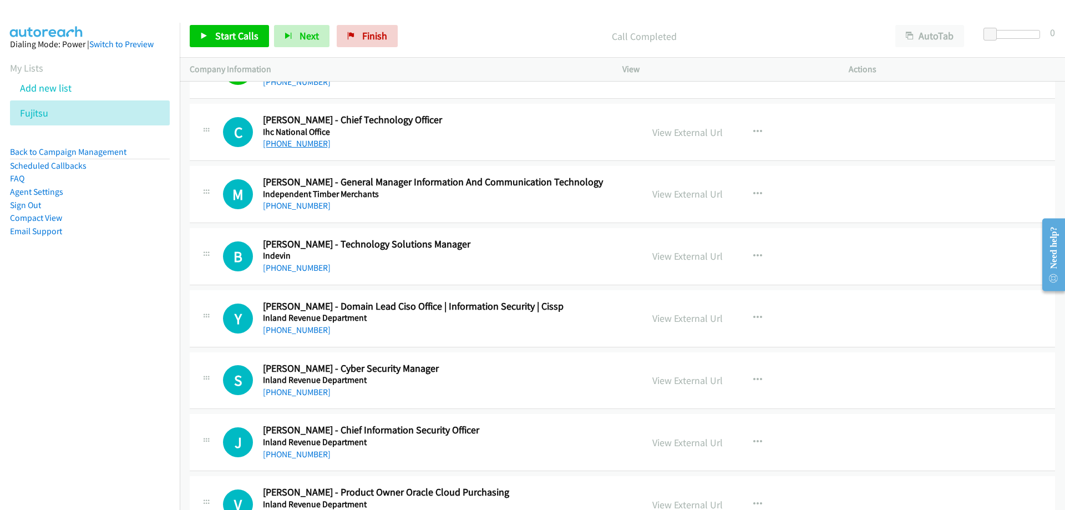
click at [311, 145] on link "+64 21 247 3703" at bounding box center [297, 143] width 68 height 11
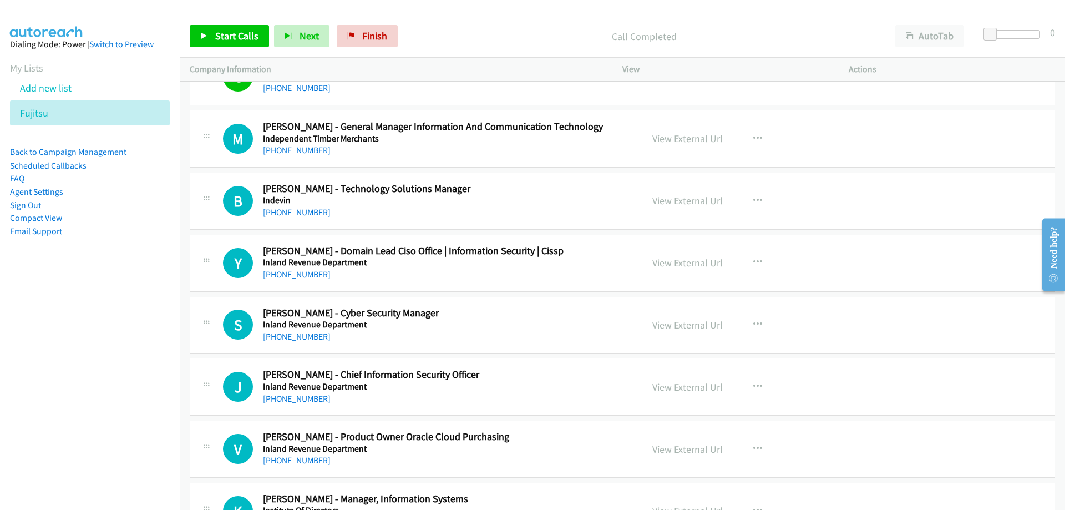
click at [292, 150] on link "+64 21 748 920" at bounding box center [297, 150] width 68 height 11
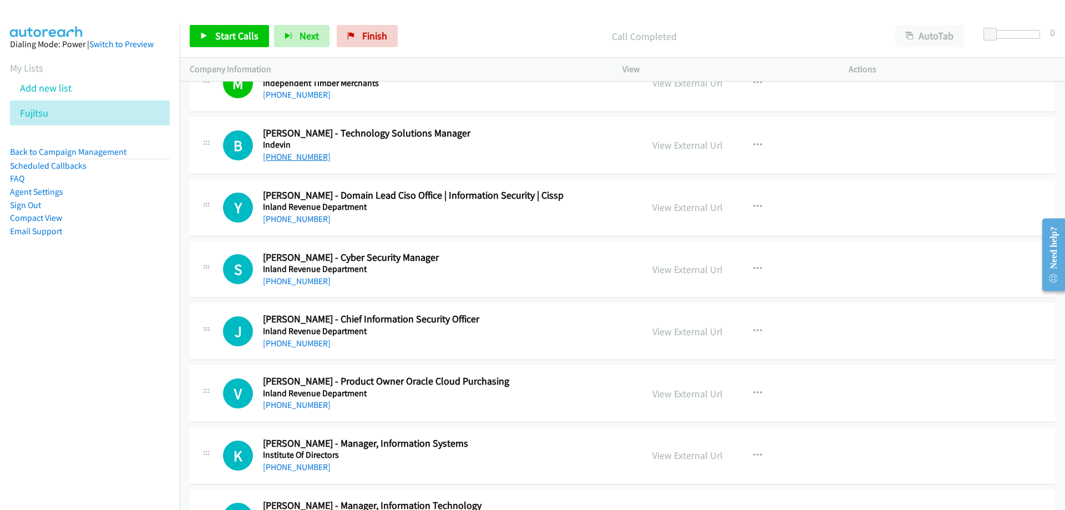
click at [290, 158] on link "+64 210 279 3981" at bounding box center [297, 156] width 68 height 11
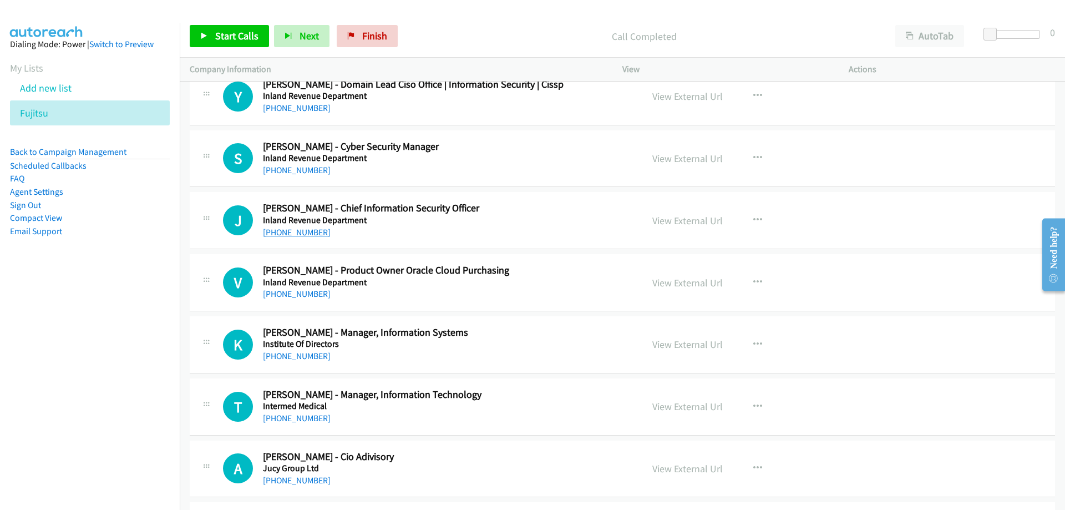
scroll to position [9600, 0]
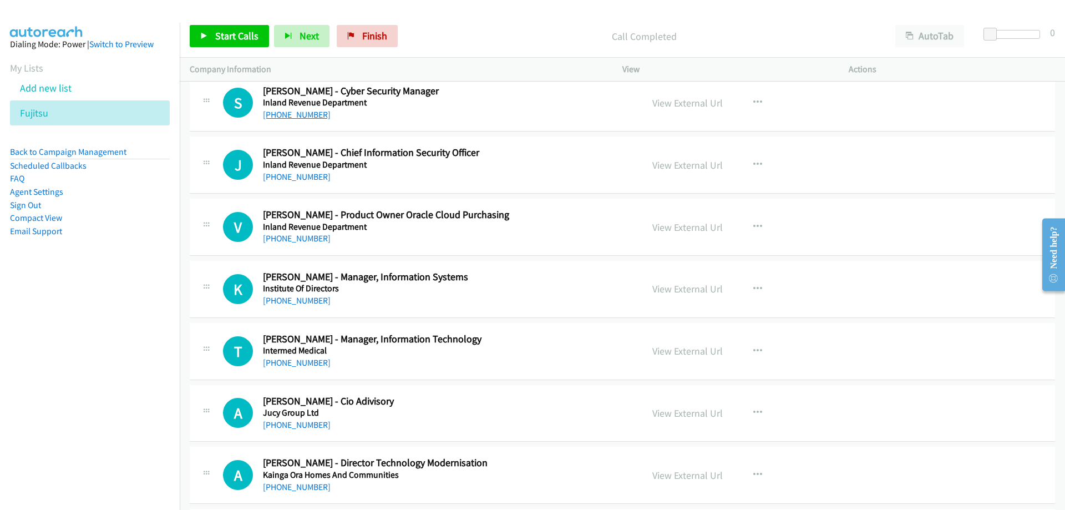
click at [300, 116] on link "+64 22 411 0961" at bounding box center [297, 114] width 68 height 11
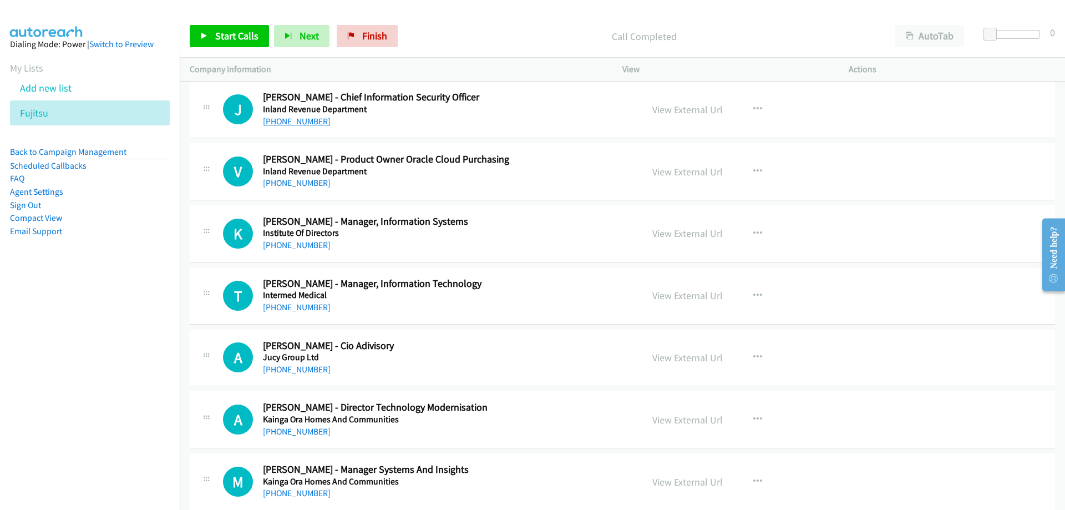
click at [291, 124] on link "+64 29 890 3217" at bounding box center [297, 121] width 68 height 11
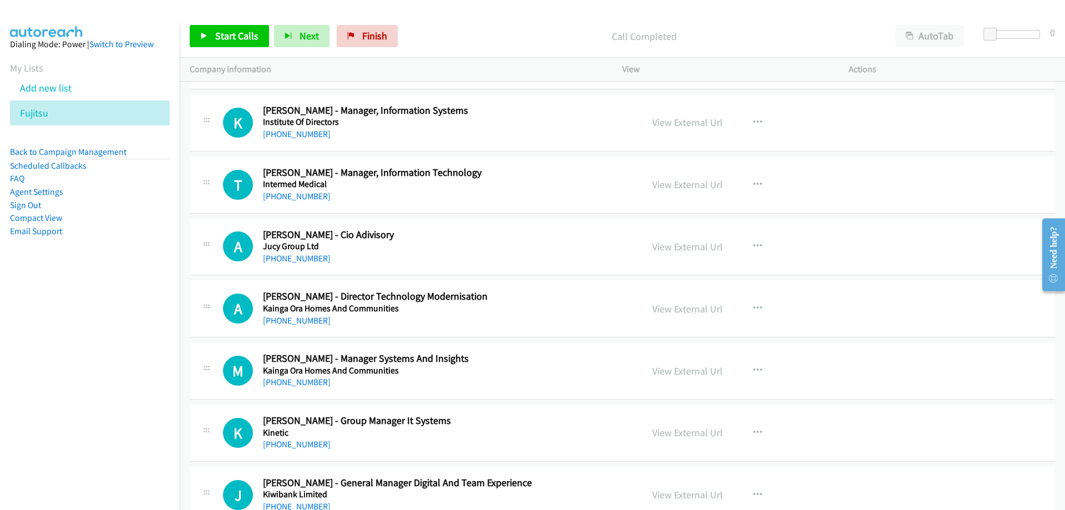
scroll to position [9822, 0]
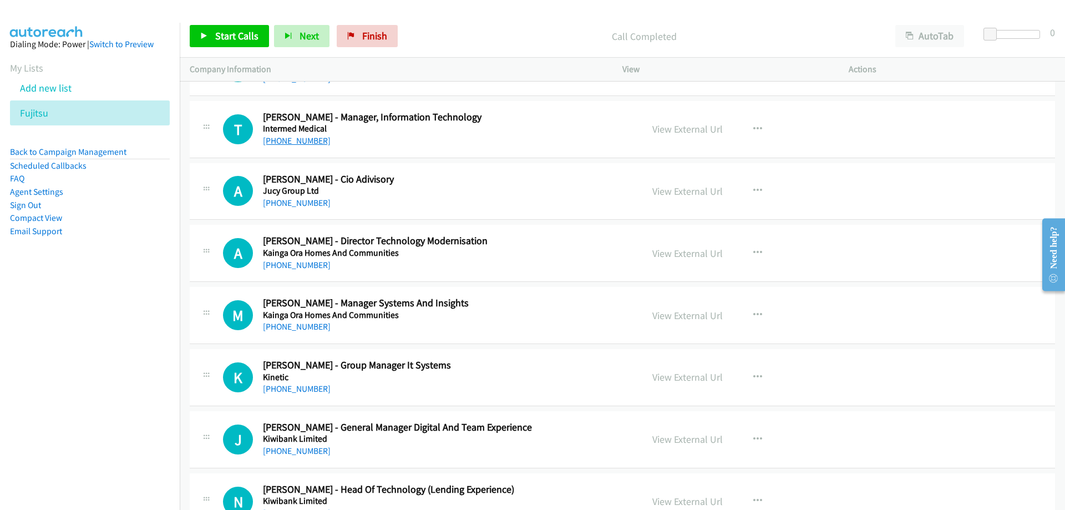
click at [300, 144] on link "+64 21 760 116" at bounding box center [297, 140] width 68 height 11
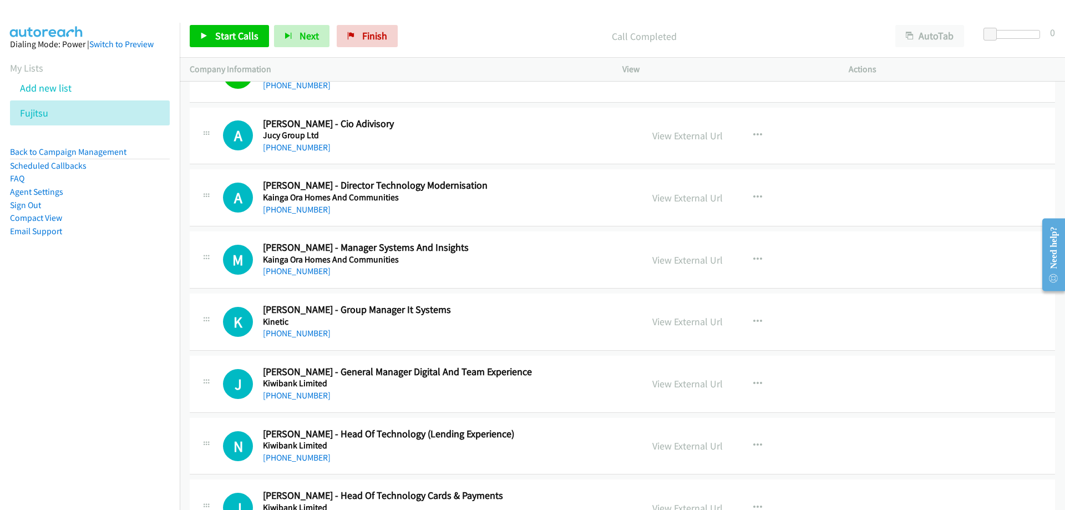
scroll to position [9933, 0]
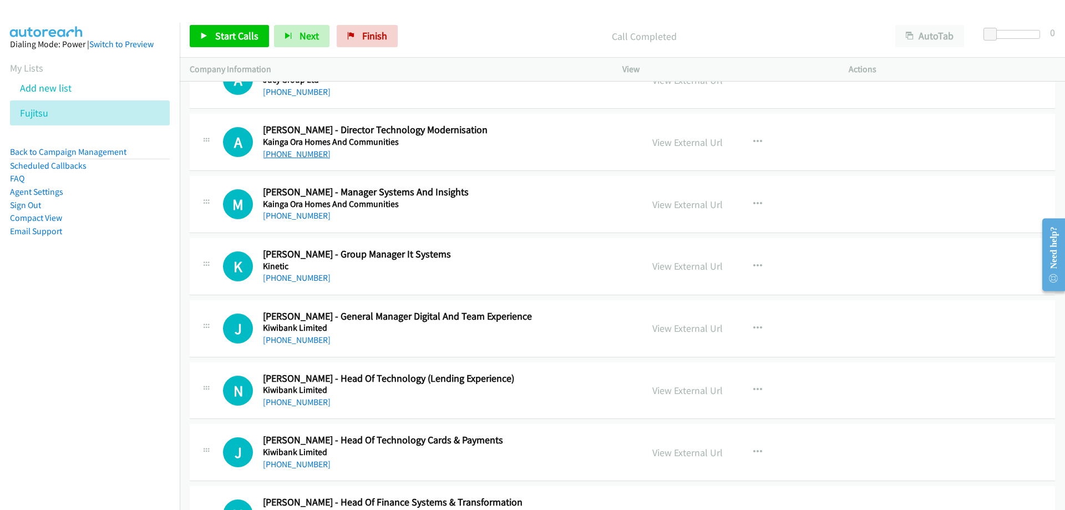
click at [311, 151] on link "+64 21 434 681" at bounding box center [297, 154] width 68 height 11
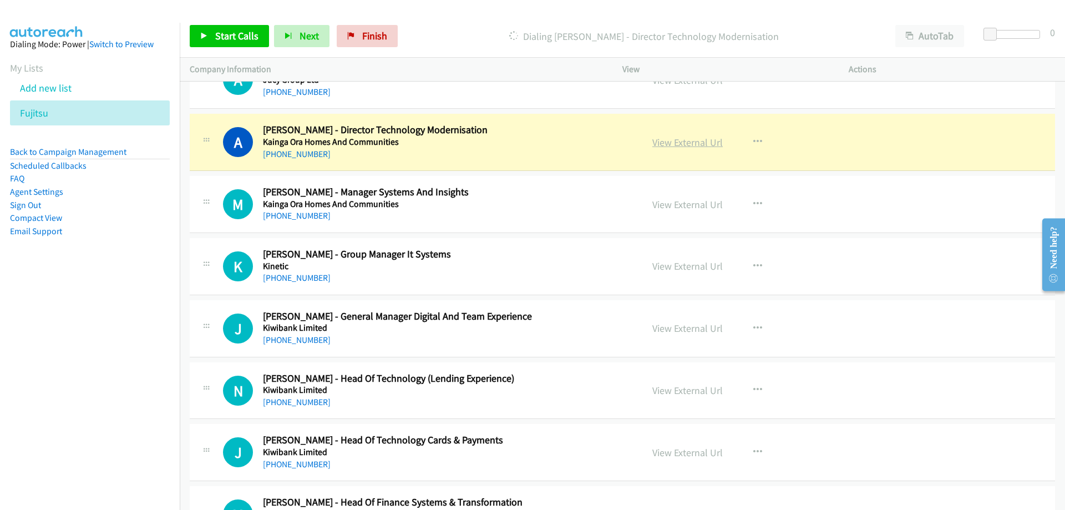
click at [663, 143] on link "View External Url" at bounding box center [688, 142] width 70 height 13
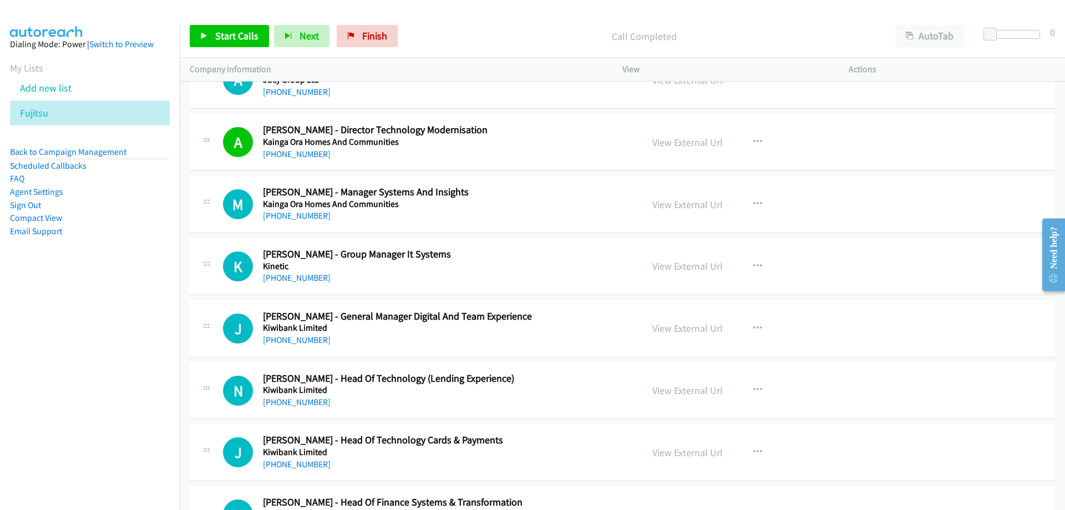
scroll to position [9988, 0]
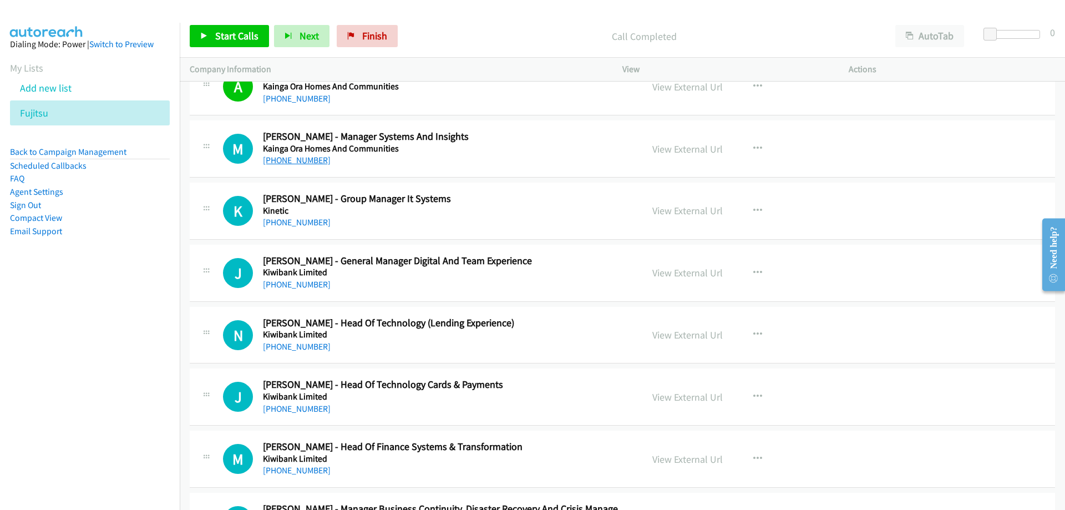
click at [282, 162] on link "+64 21 717 790" at bounding box center [297, 160] width 68 height 11
click at [663, 149] on link "View External Url" at bounding box center [688, 149] width 70 height 13
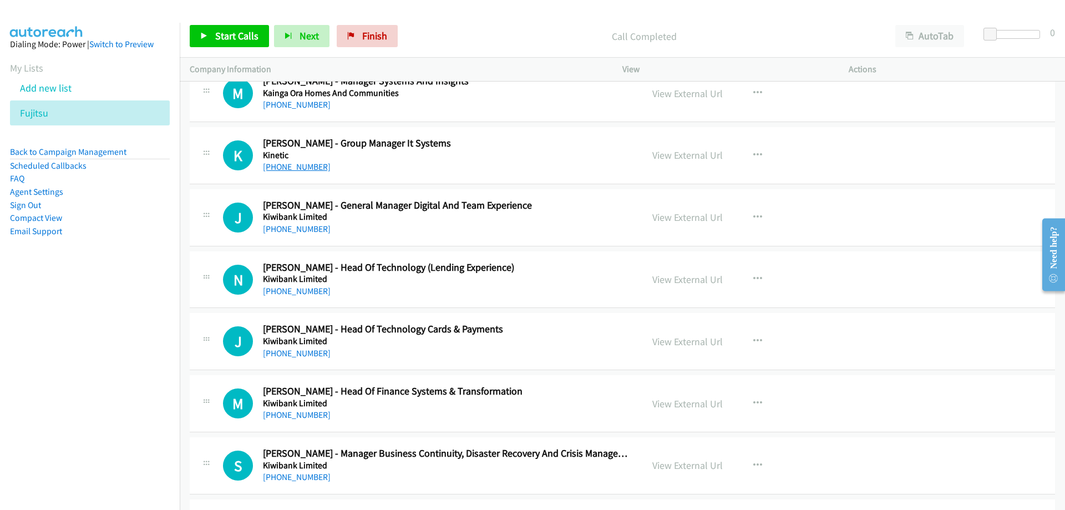
click at [291, 169] on link "+64 21 855 112" at bounding box center [297, 166] width 68 height 11
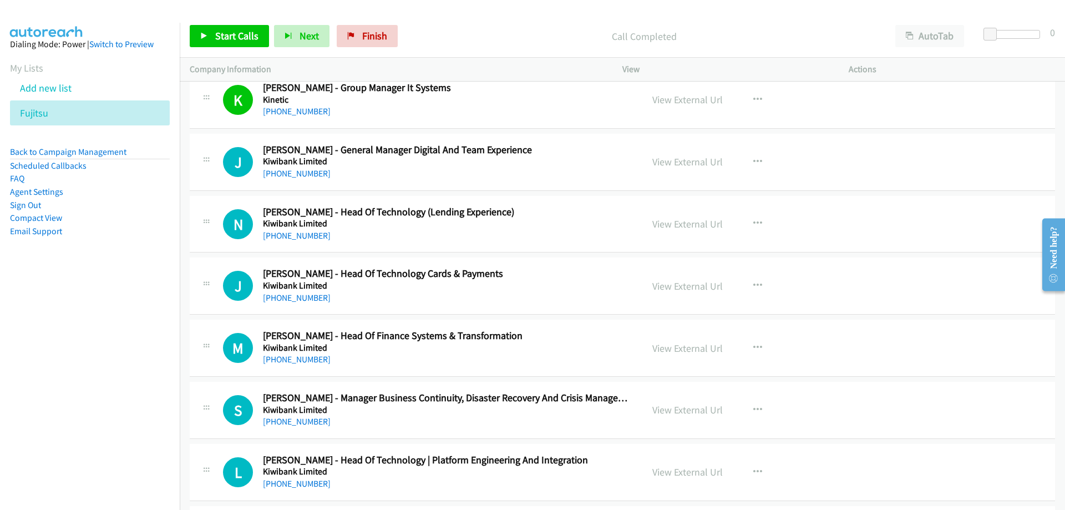
scroll to position [10155, 0]
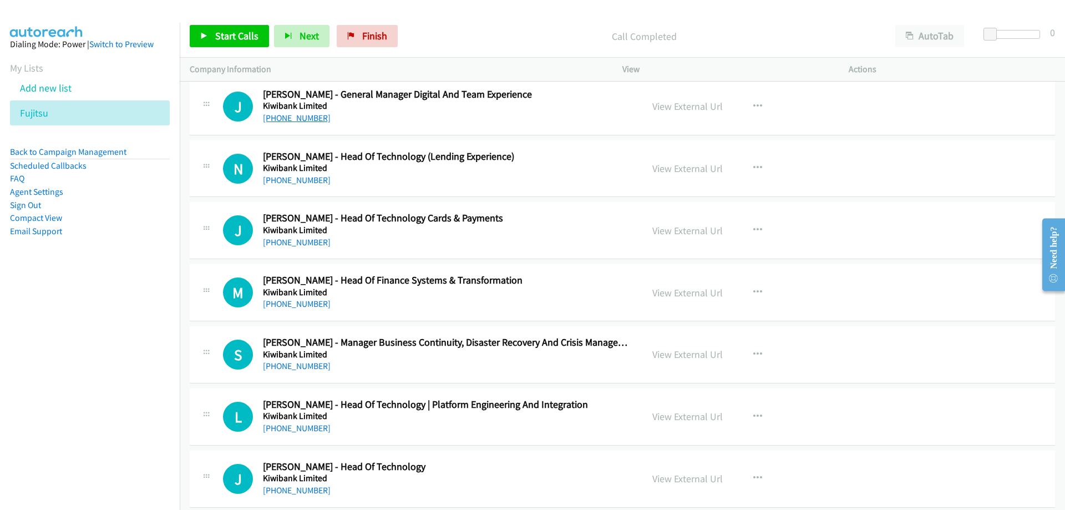
click at [302, 123] on link "+64 4 802 2328" at bounding box center [297, 118] width 68 height 11
click at [667, 109] on link "View External Url" at bounding box center [688, 106] width 70 height 13
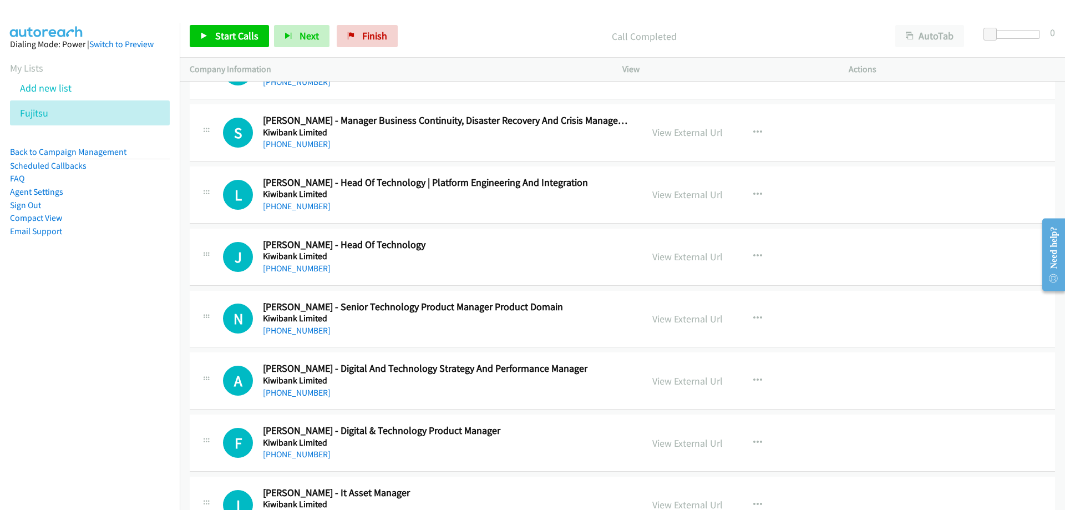
scroll to position [10432, 0]
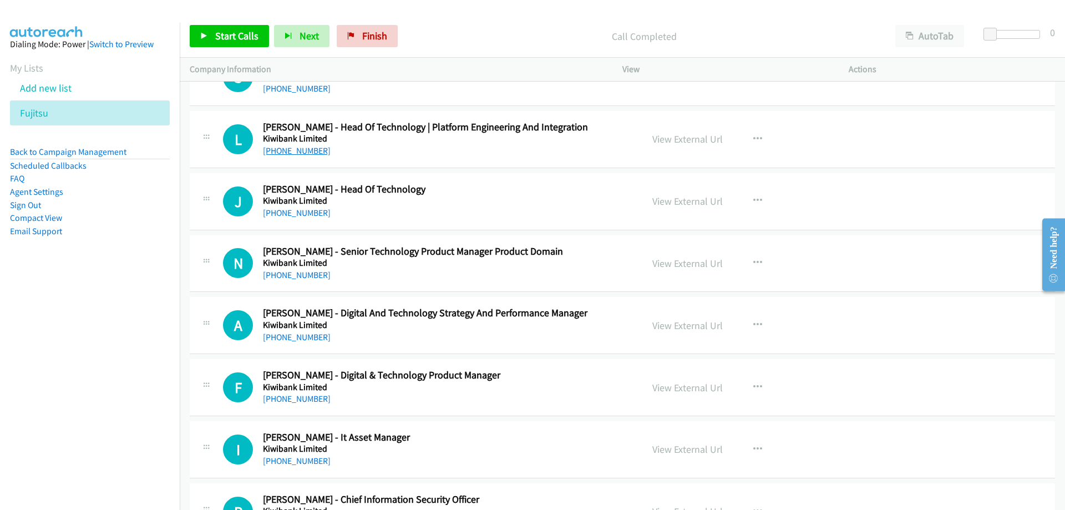
click at [311, 153] on link "+64 22 656 9077" at bounding box center [297, 150] width 68 height 11
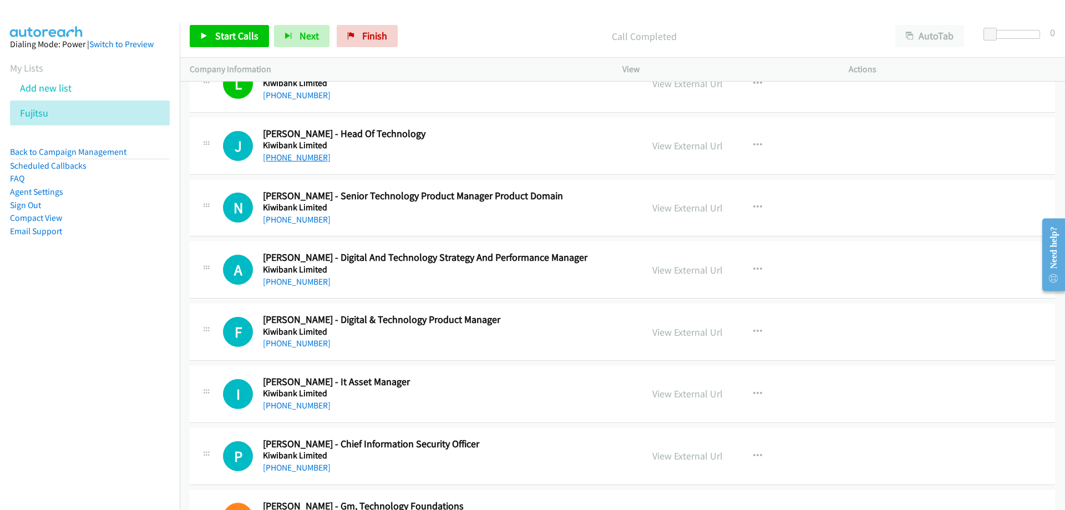
click at [280, 160] on link "+64 21 166 1547" at bounding box center [297, 157] width 68 height 11
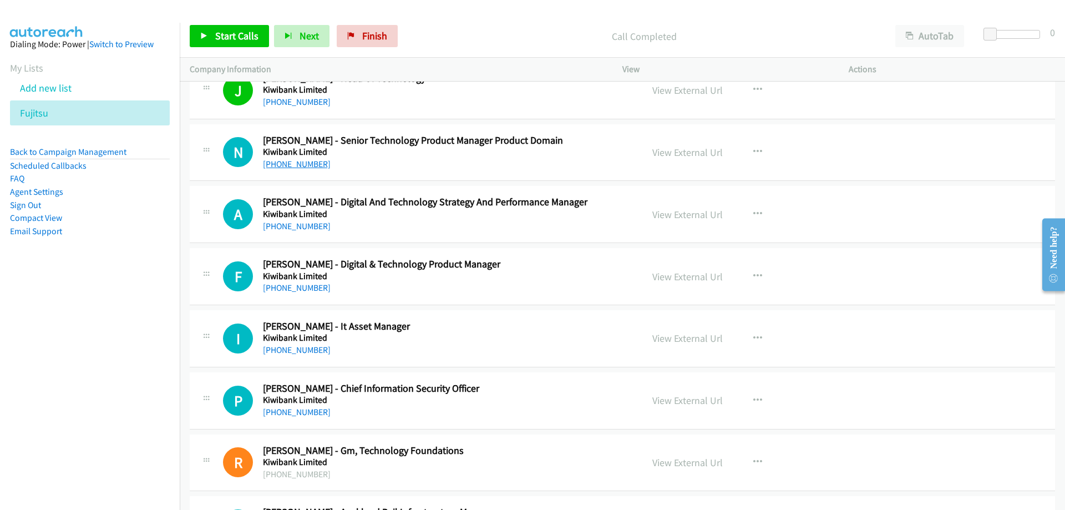
click at [309, 165] on link "+64 27 627 3553" at bounding box center [297, 164] width 68 height 11
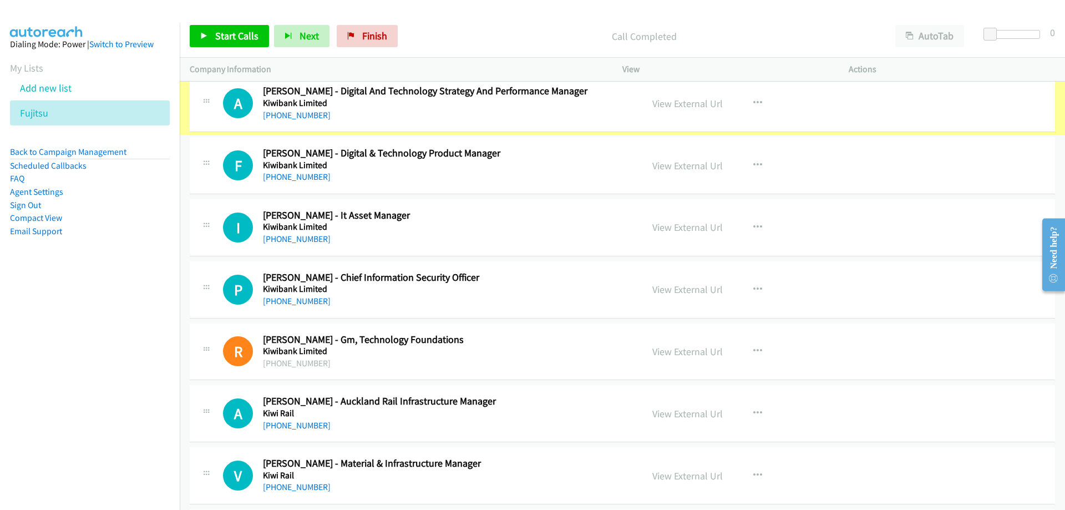
scroll to position [10654, 0]
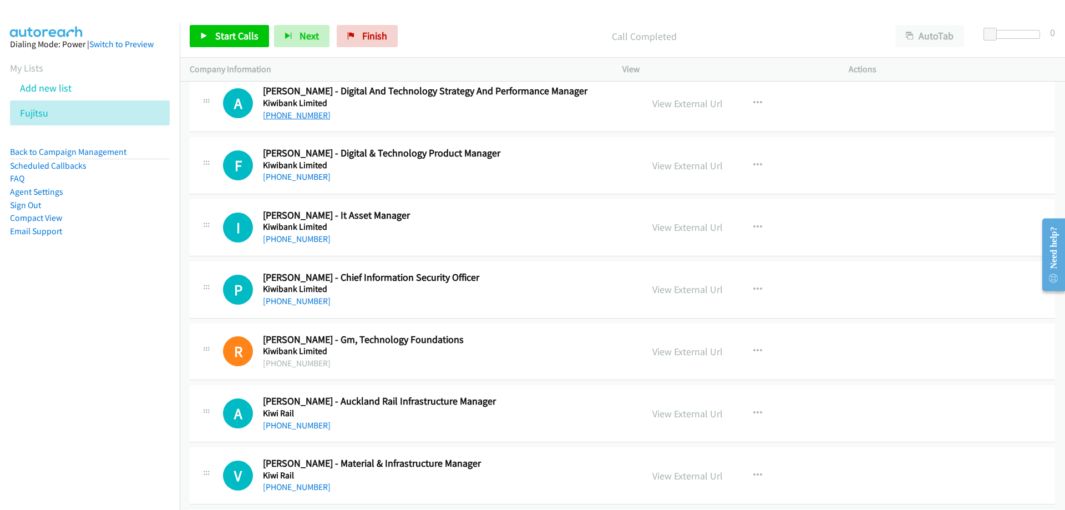
click at [303, 117] on link "+64 21 622 584" at bounding box center [297, 115] width 68 height 11
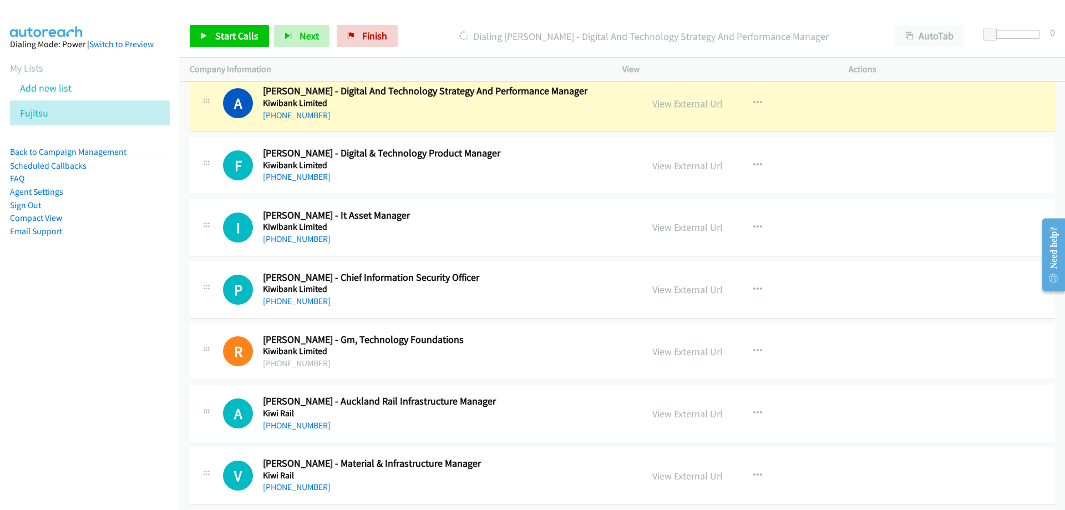
click at [660, 100] on link "View External Url" at bounding box center [688, 103] width 70 height 13
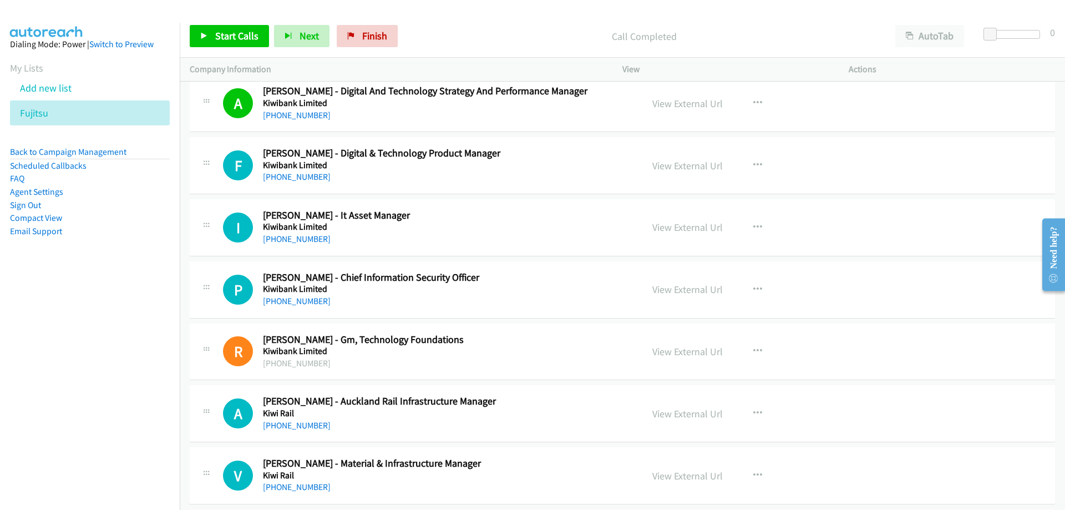
scroll to position [10710, 0]
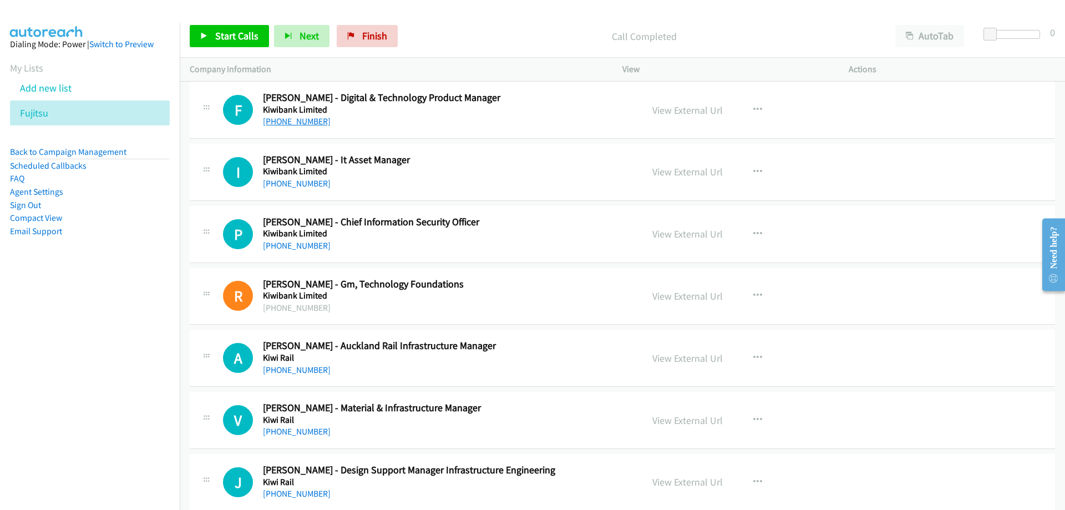
click at [304, 123] on link "+64 27 223 5341" at bounding box center [297, 121] width 68 height 11
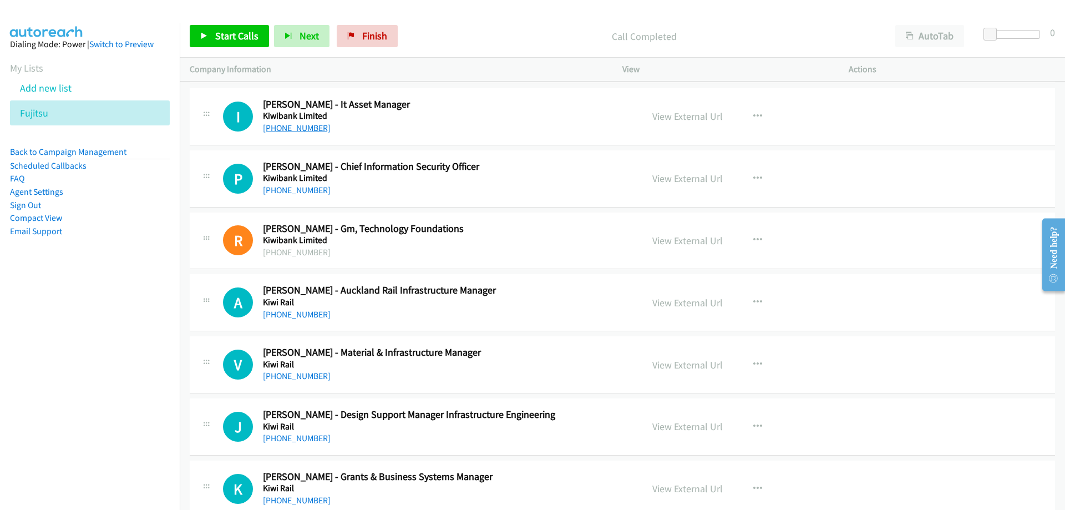
click at [276, 128] on link "+64 4 473 1133" at bounding box center [297, 128] width 68 height 11
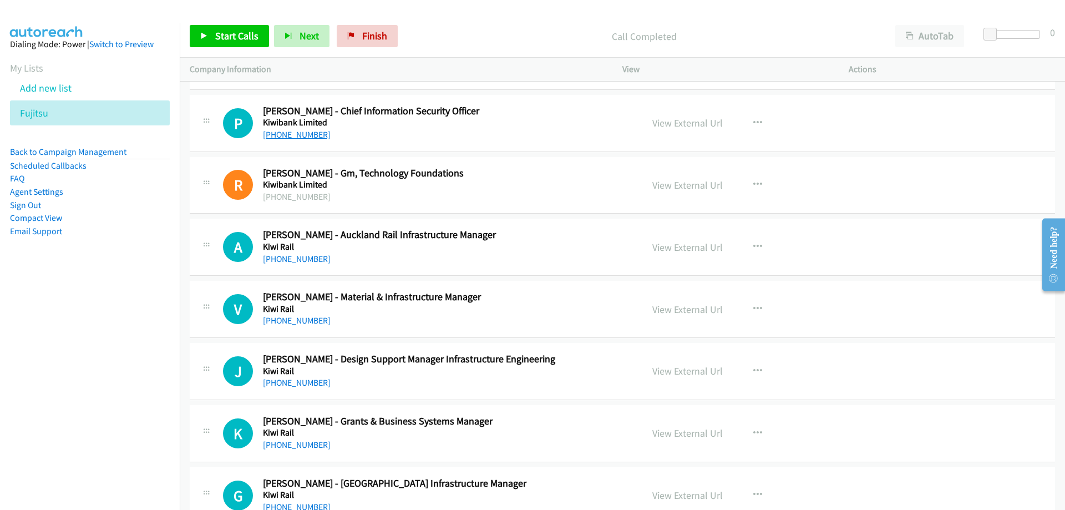
click at [298, 135] on link "+64 9 278 4477" at bounding box center [297, 134] width 68 height 11
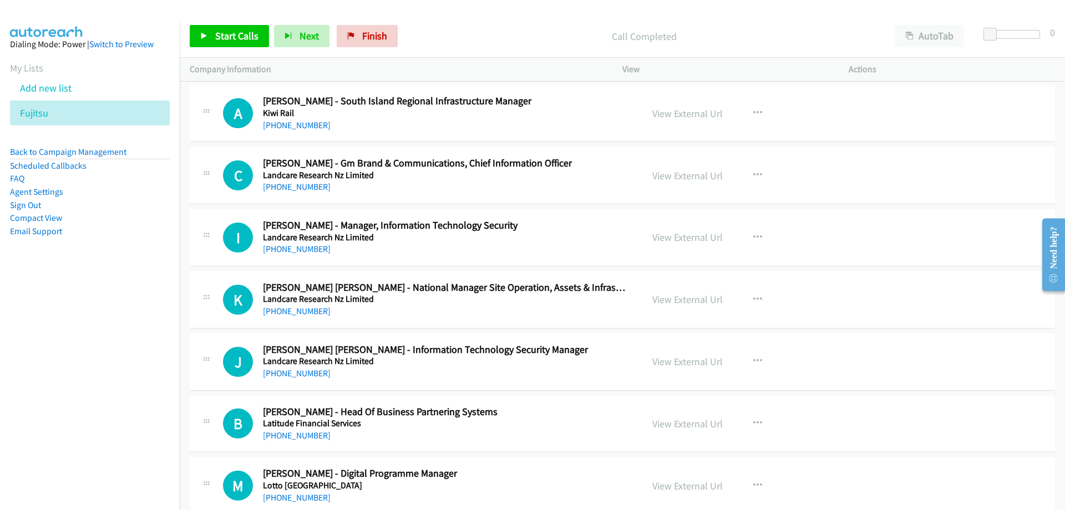
scroll to position [11320, 0]
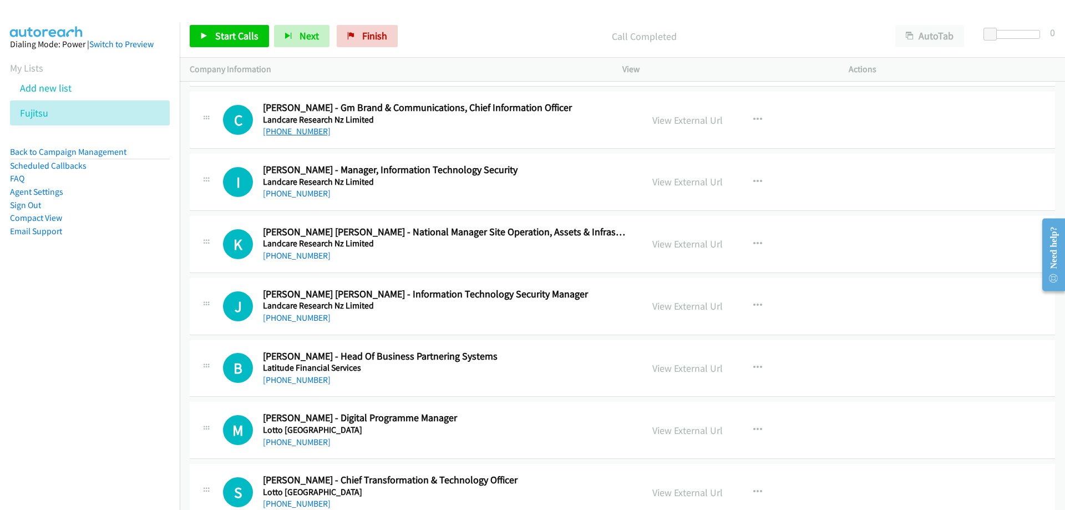
click at [304, 133] on link "+64 27 549 9595" at bounding box center [297, 131] width 68 height 11
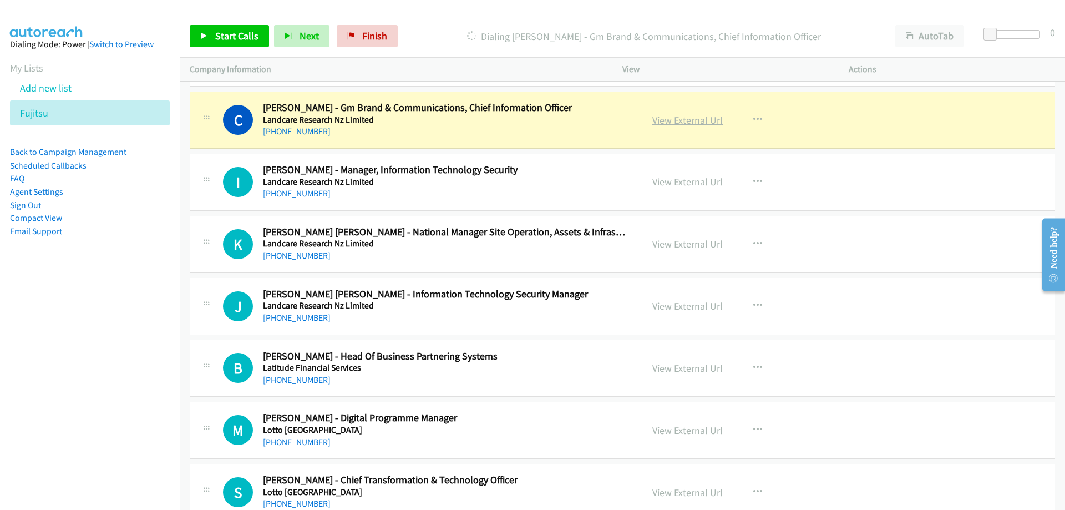
click at [658, 123] on link "View External Url" at bounding box center [688, 120] width 70 height 13
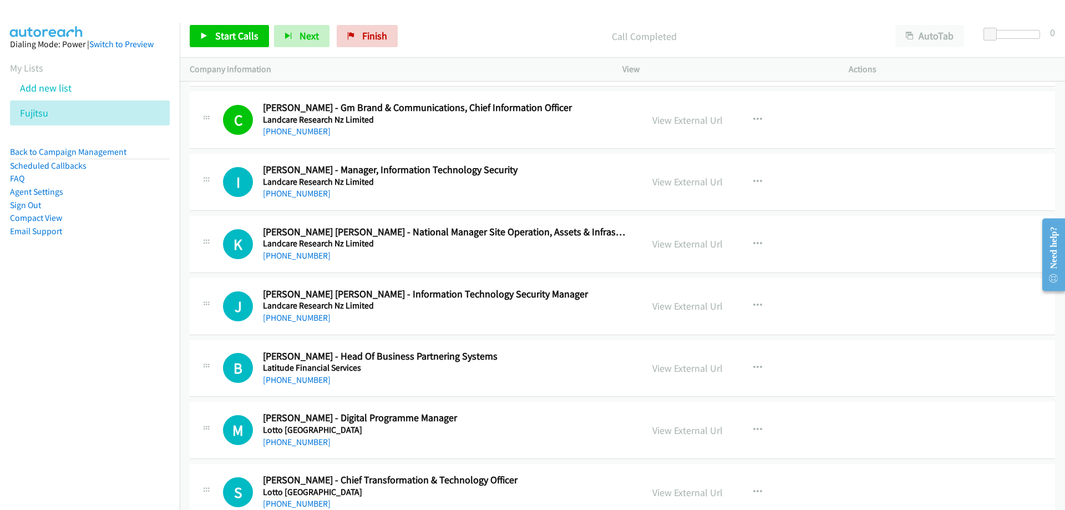
scroll to position [11376, 0]
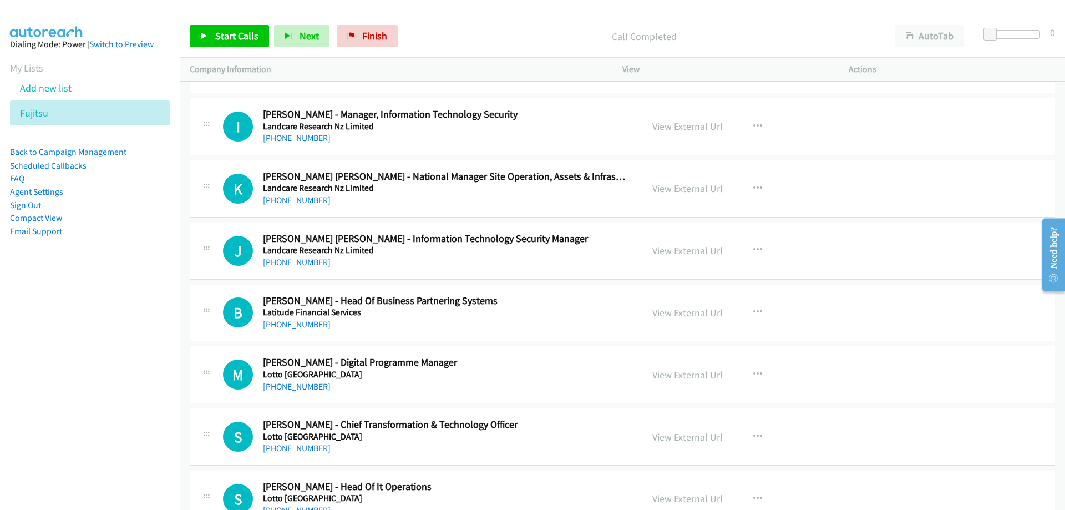
click at [661, 119] on div "View External Url" at bounding box center [688, 126] width 70 height 15
click at [665, 125] on link "View External Url" at bounding box center [688, 126] width 70 height 13
click at [288, 139] on link "+64 21 863 841" at bounding box center [297, 138] width 68 height 11
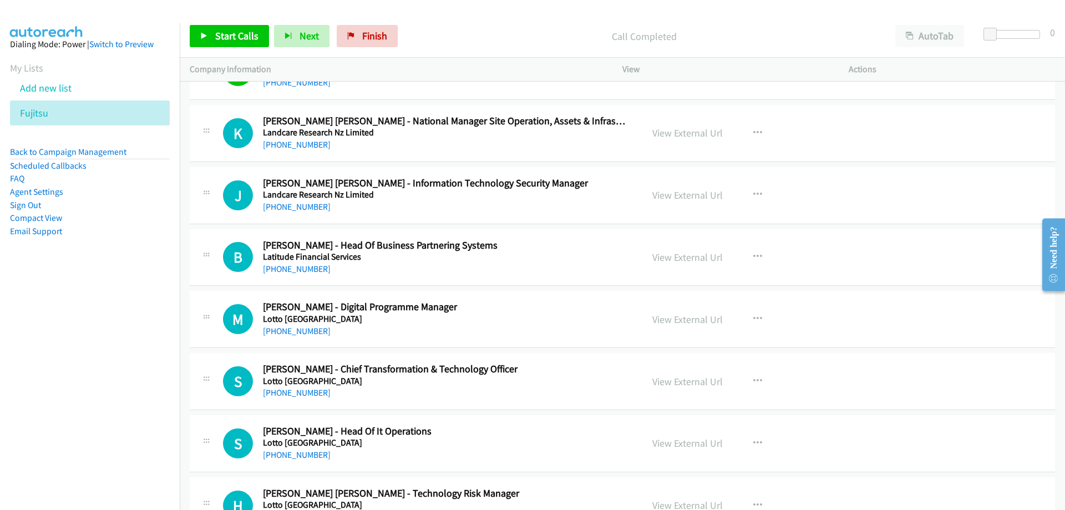
scroll to position [11487, 0]
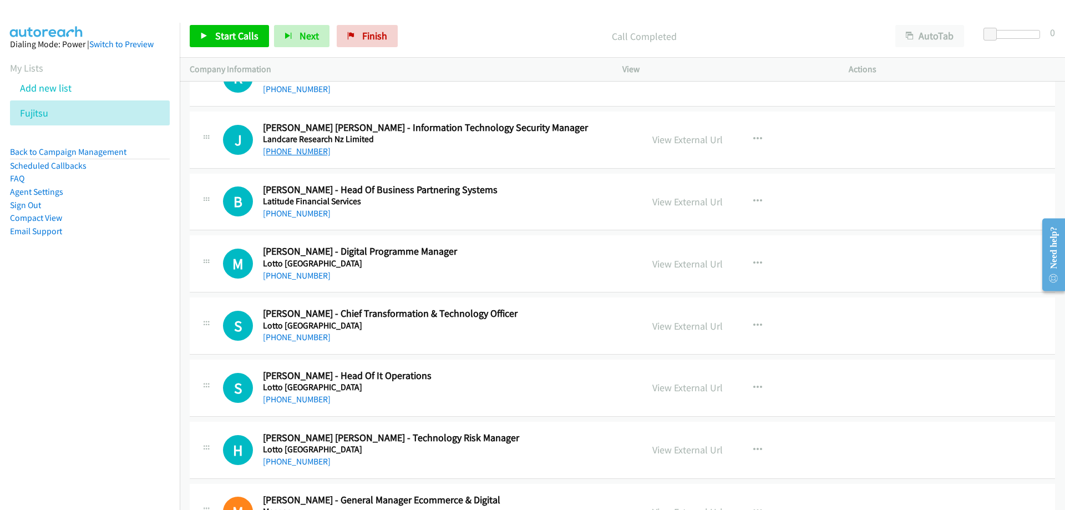
click at [292, 148] on link "+64 22 014 6788" at bounding box center [297, 151] width 68 height 11
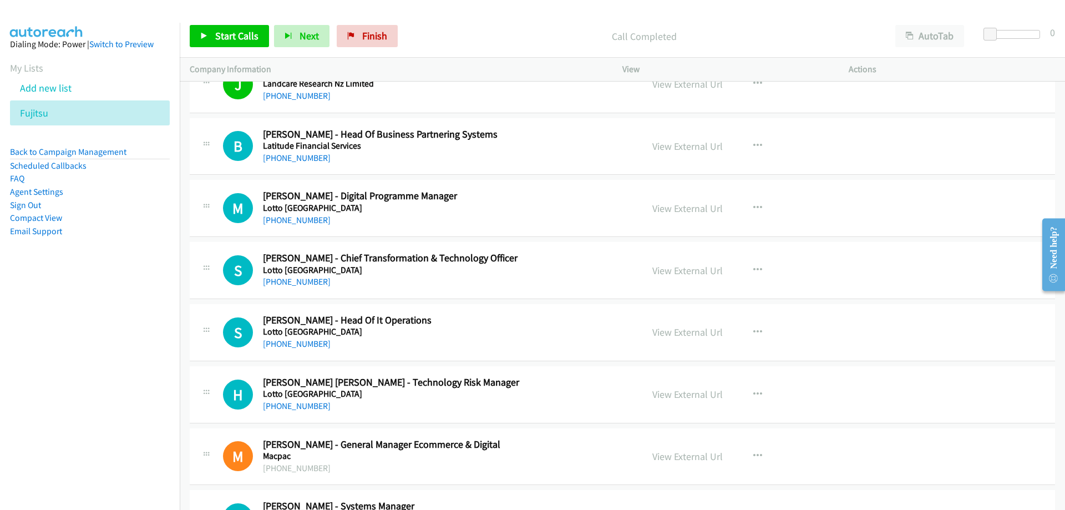
scroll to position [11598, 0]
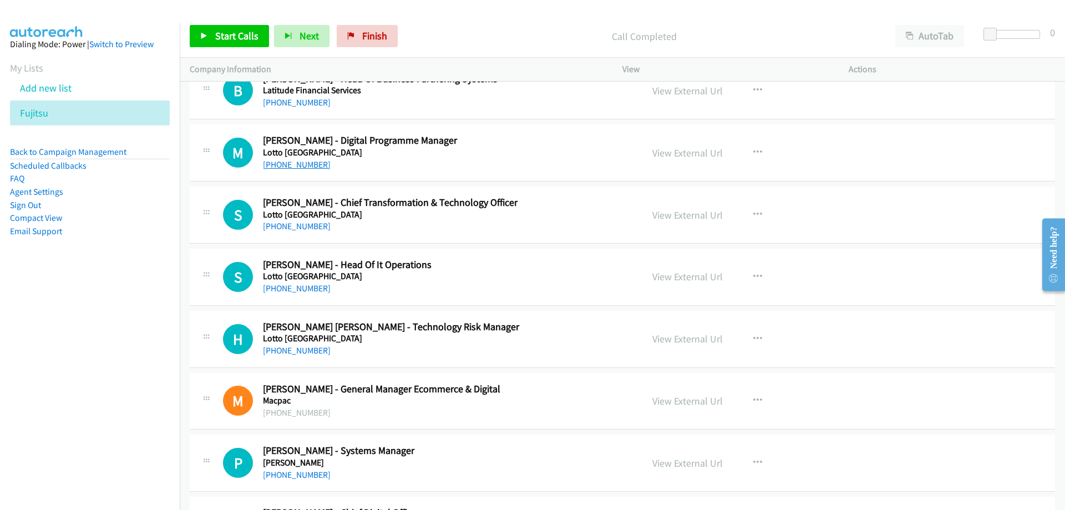
click at [300, 166] on link "+64 27 344 1050" at bounding box center [297, 164] width 68 height 11
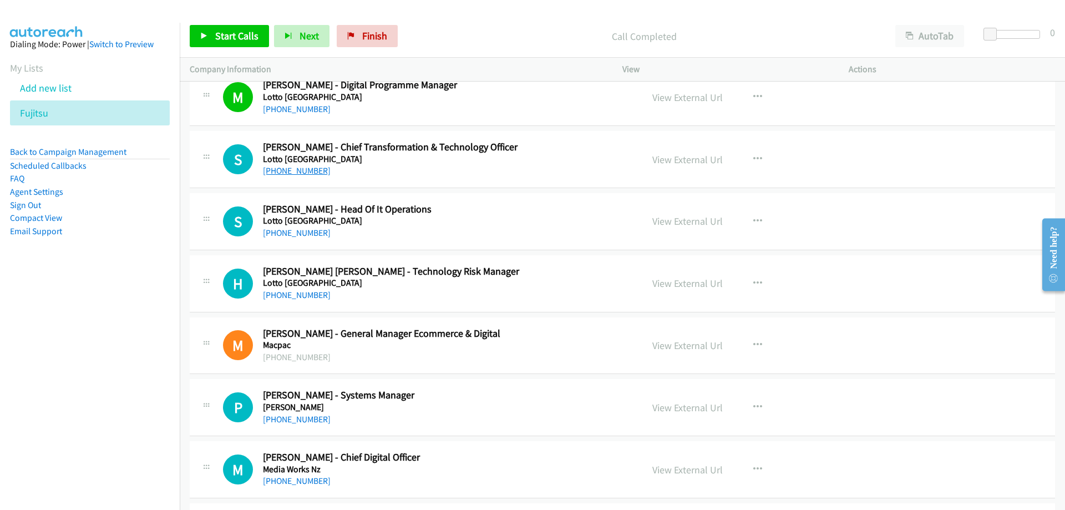
scroll to position [11709, 0]
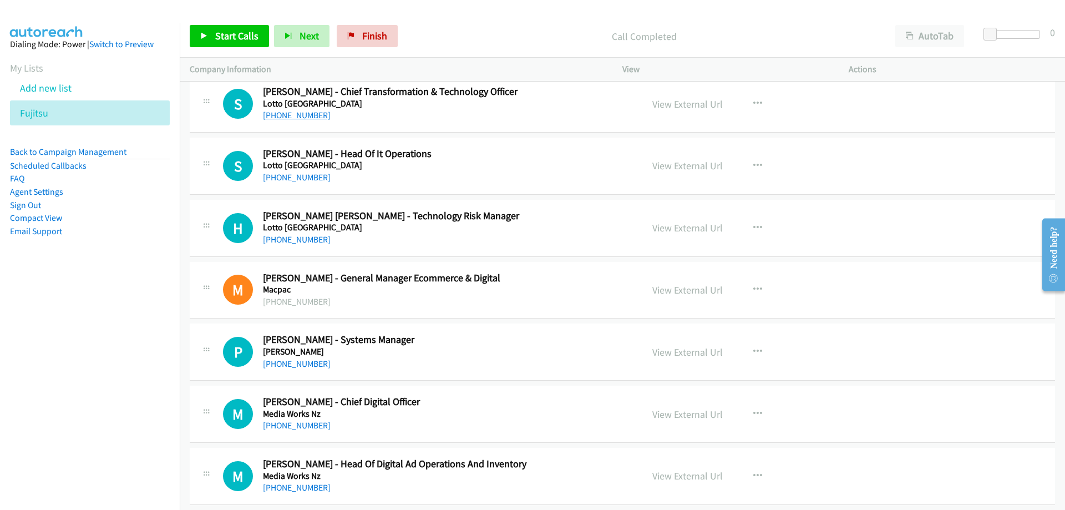
click at [300, 118] on link "+64 21 784 284" at bounding box center [297, 115] width 68 height 11
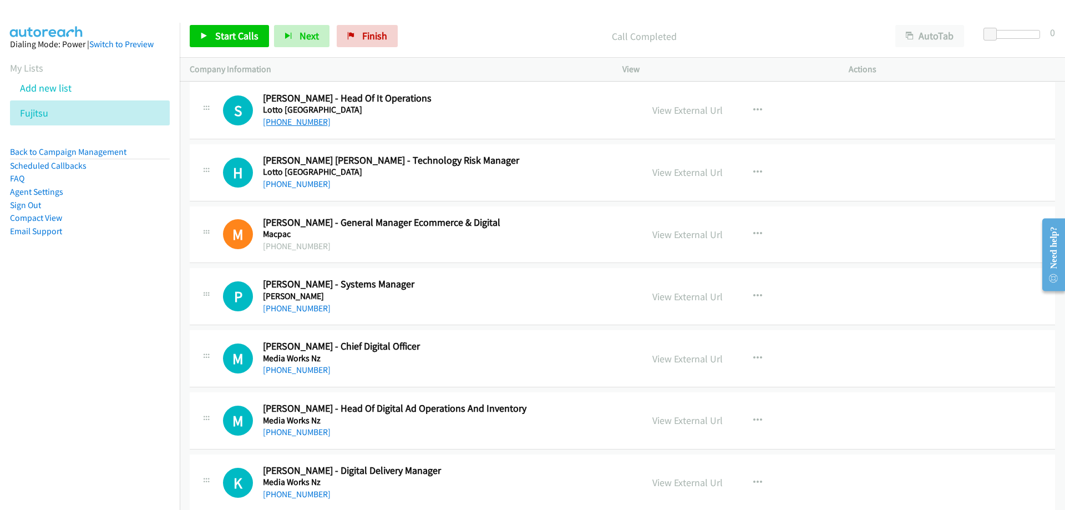
click at [292, 119] on link "+64 21 270 1072" at bounding box center [297, 122] width 68 height 11
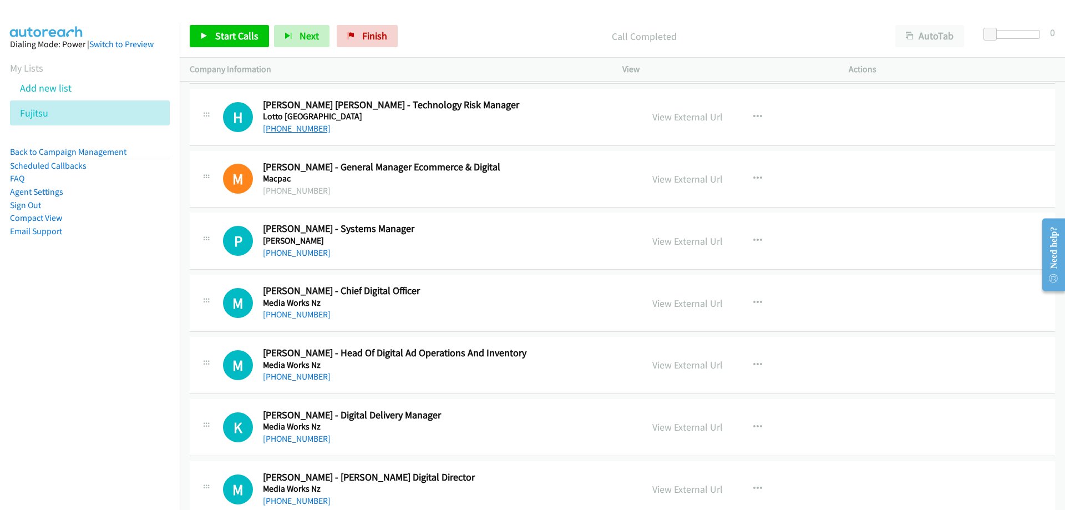
click at [294, 130] on link "+64 21 704 368" at bounding box center [297, 128] width 68 height 11
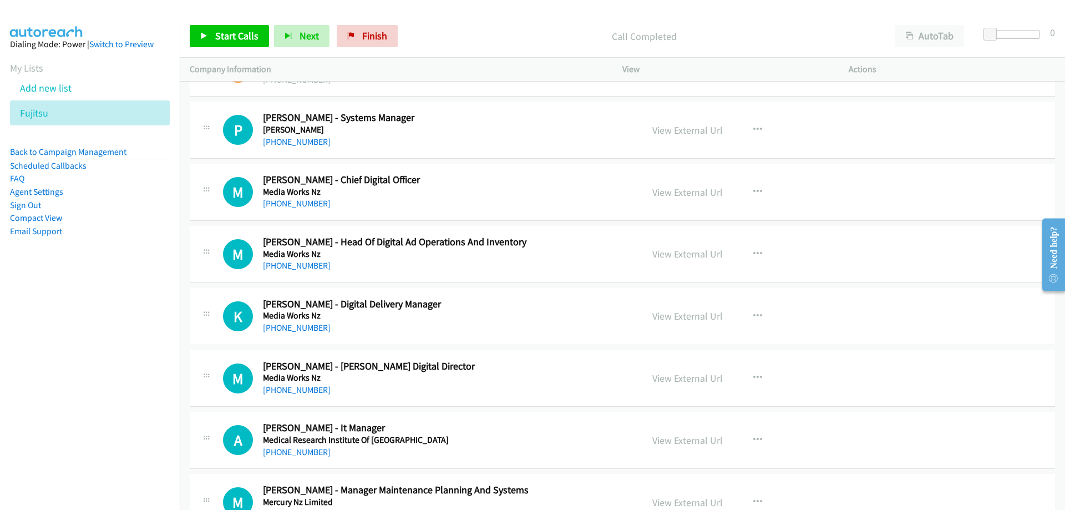
scroll to position [11986, 0]
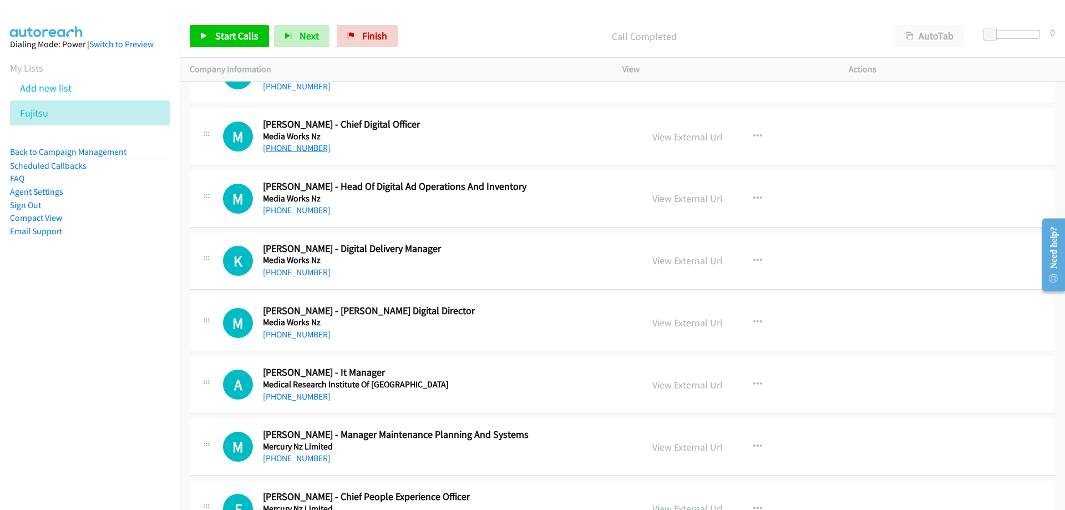
click at [304, 144] on link "+64 21 896 665" at bounding box center [297, 148] width 68 height 11
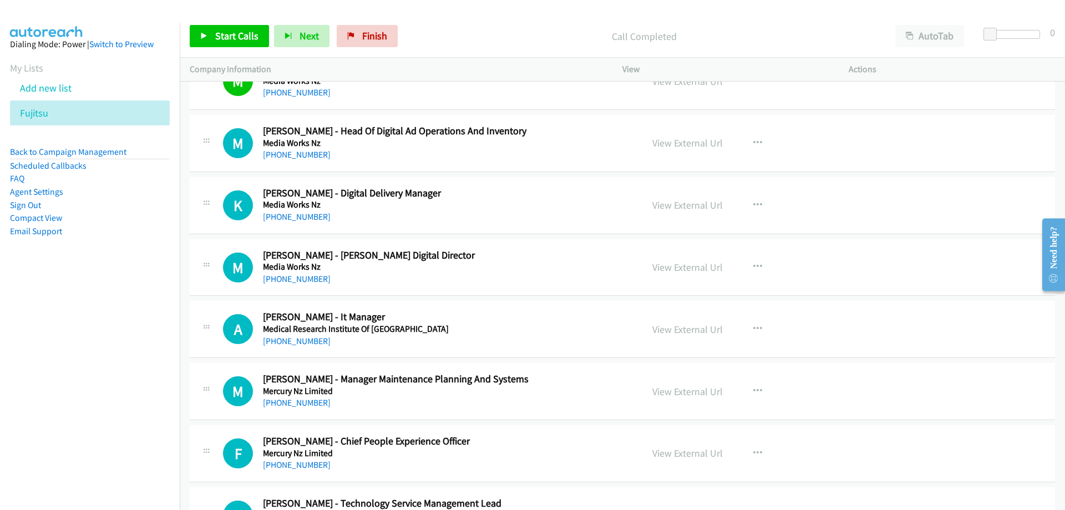
scroll to position [12097, 0]
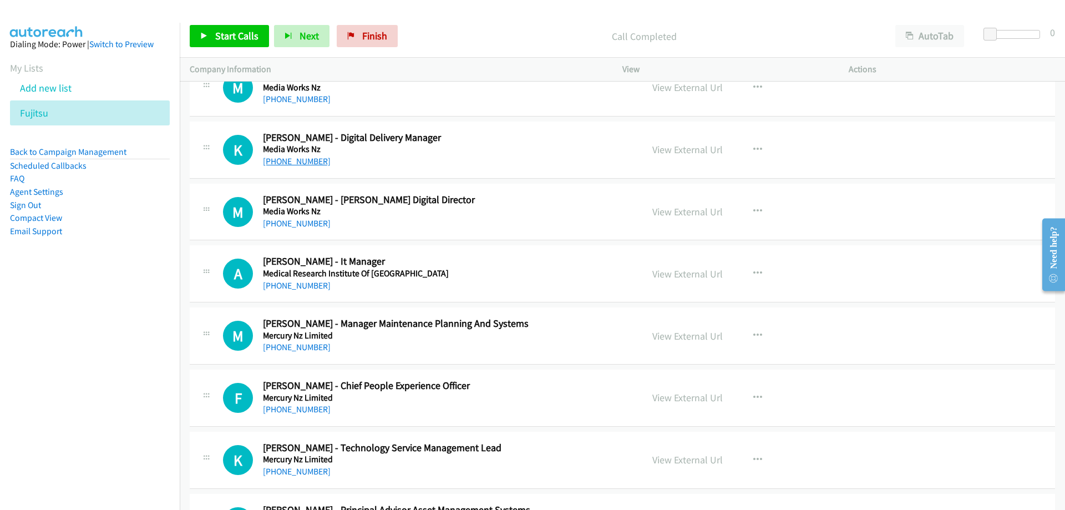
click at [320, 164] on link "+64 210 233 4586" at bounding box center [297, 161] width 68 height 11
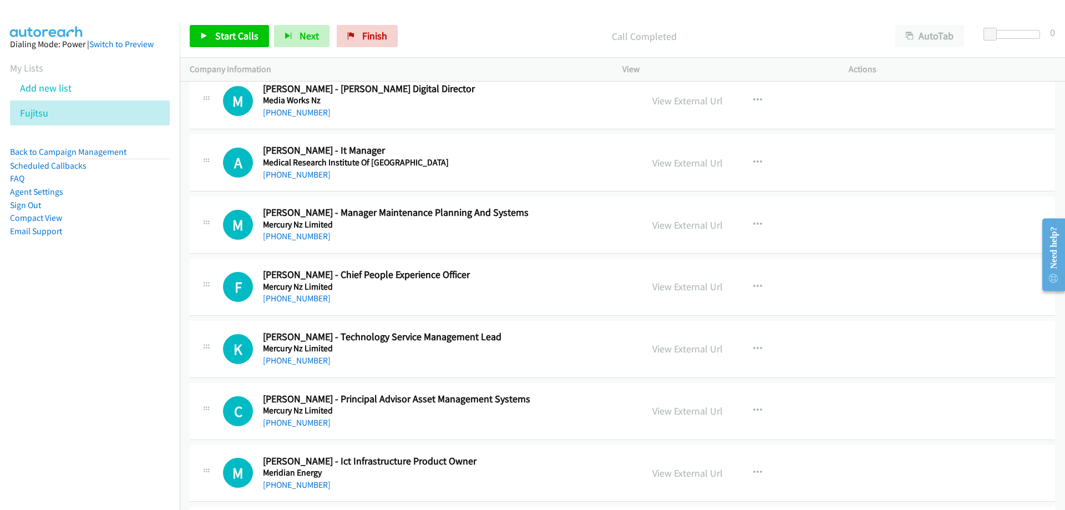
scroll to position [12263, 0]
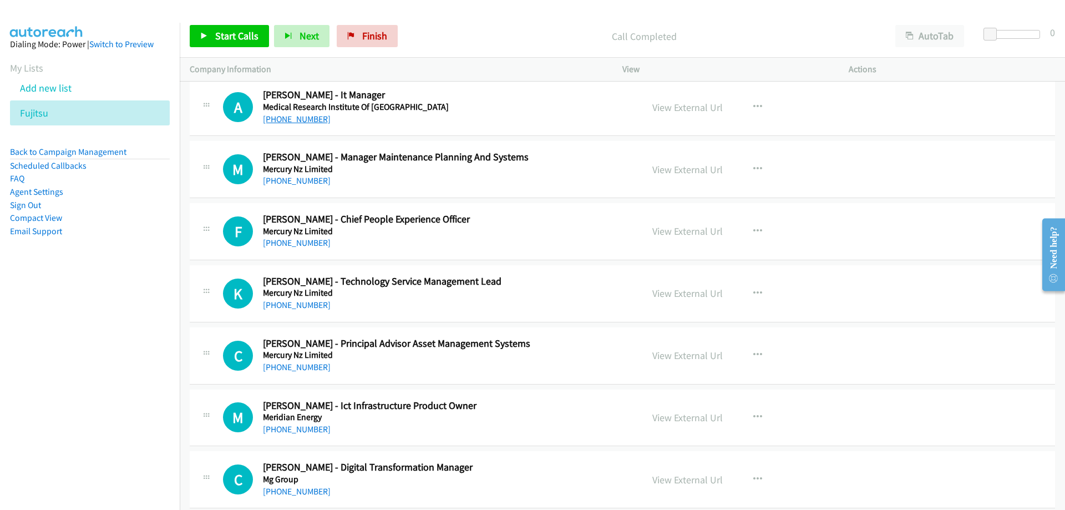
click at [299, 118] on link "+64 4 805 0237" at bounding box center [297, 119] width 68 height 11
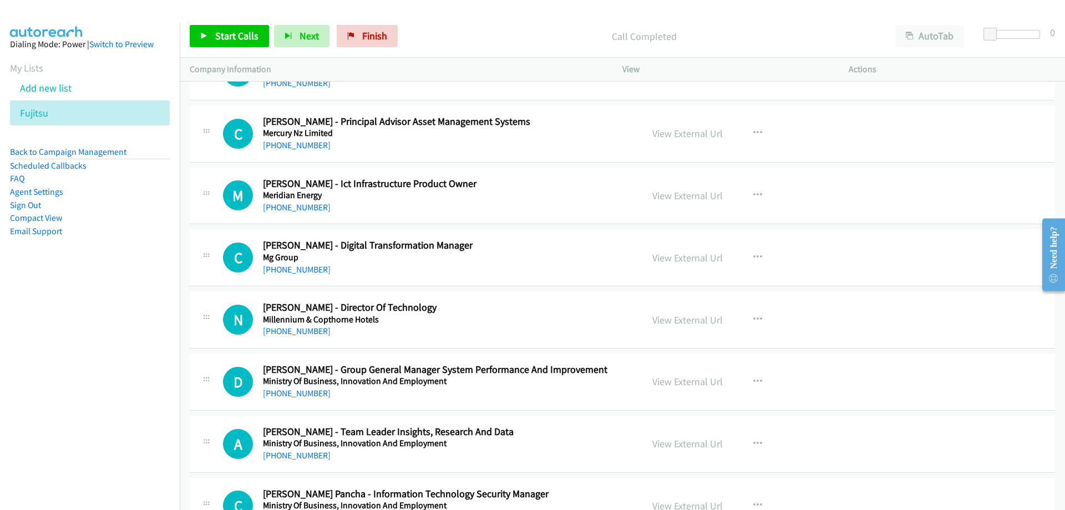
scroll to position [12541, 0]
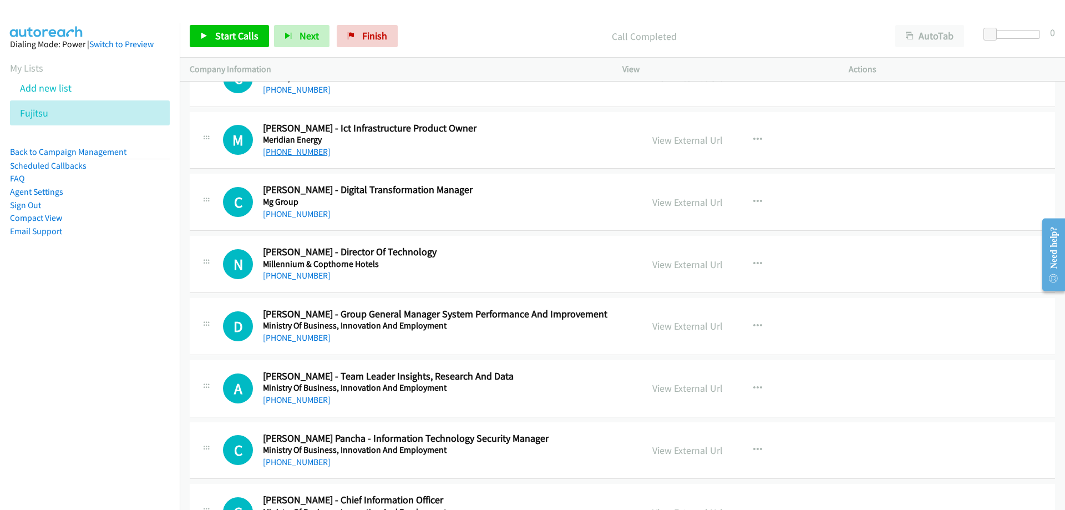
click at [305, 155] on link "+64 3 363 5149" at bounding box center [297, 151] width 68 height 11
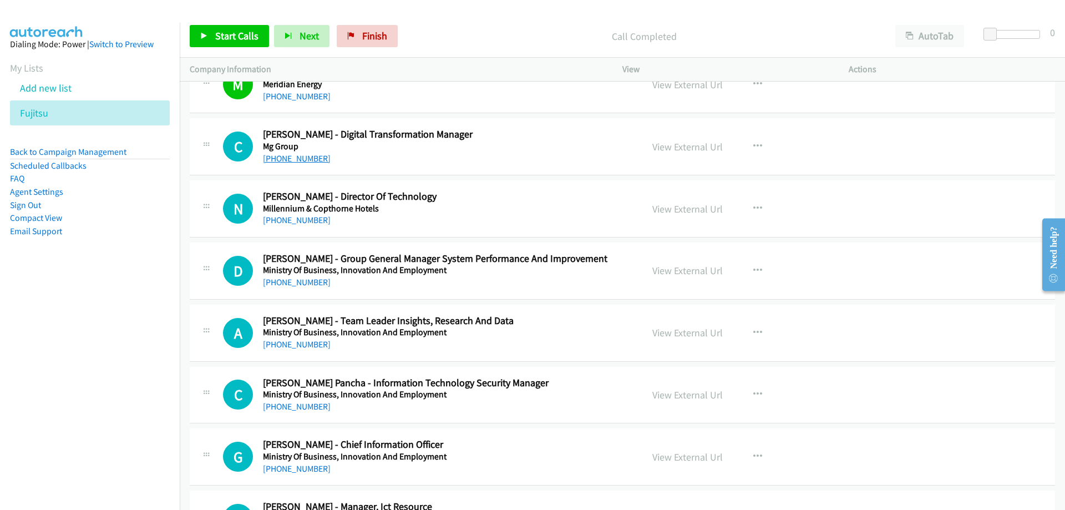
click at [306, 160] on link "+64 3 343 0430" at bounding box center [297, 158] width 68 height 11
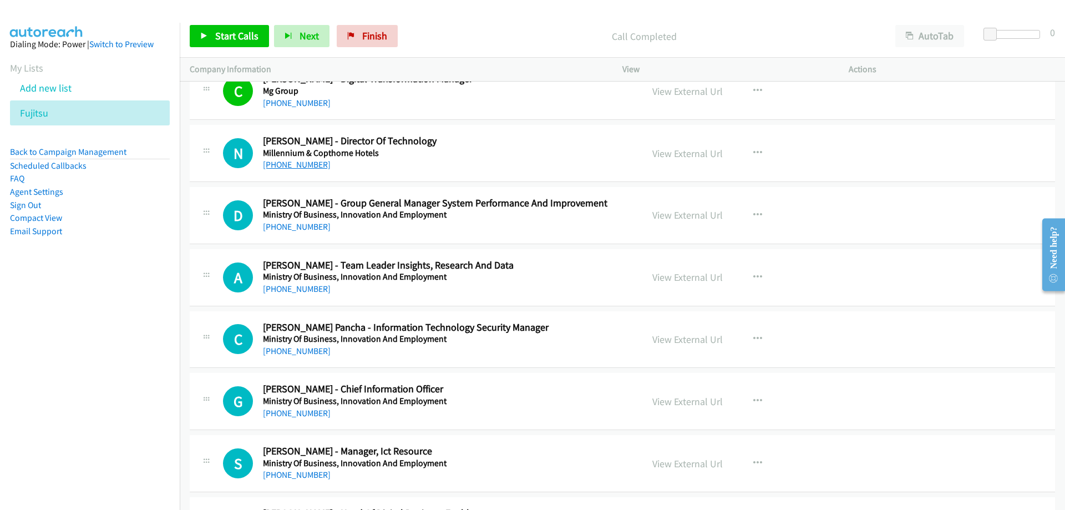
click at [294, 161] on link "+64 21 805 834" at bounding box center [297, 164] width 68 height 11
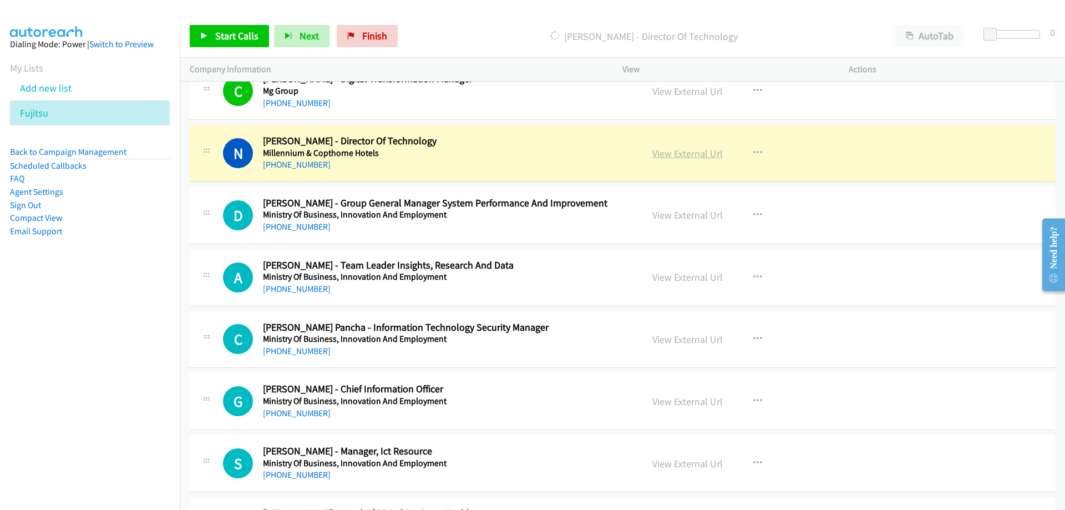
click at [703, 152] on link "View External Url" at bounding box center [688, 153] width 70 height 13
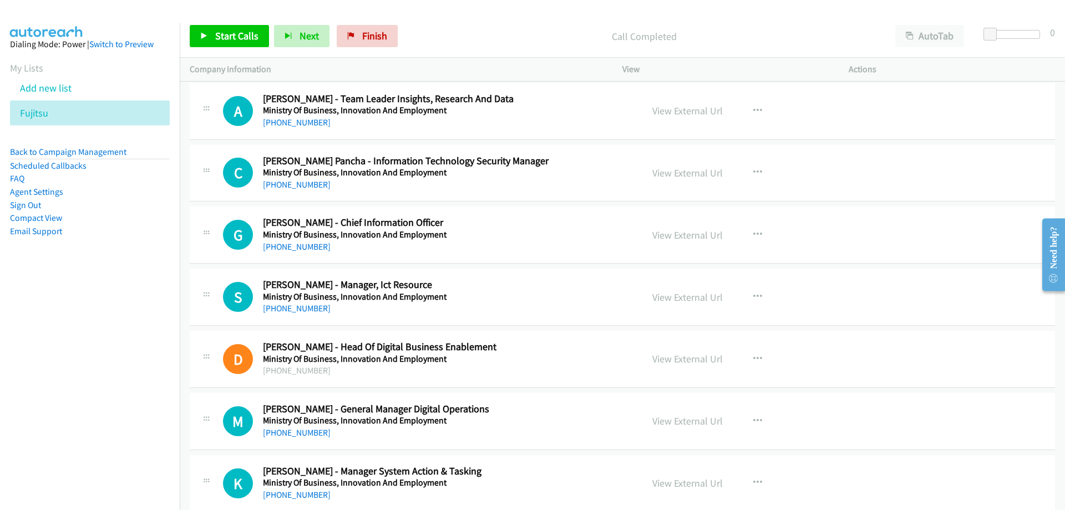
scroll to position [12874, 0]
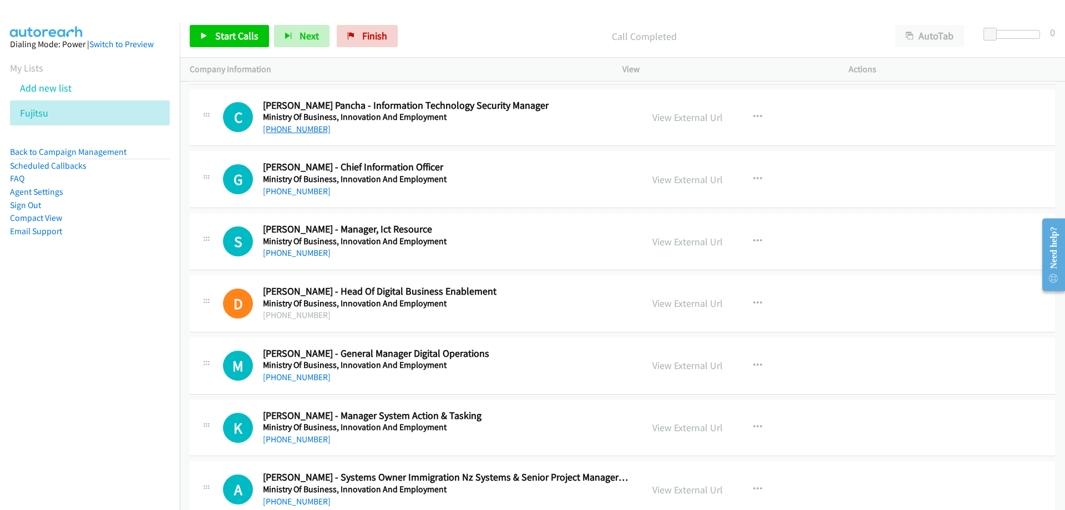
click at [310, 130] on link "+64 27 751 9493" at bounding box center [297, 129] width 68 height 11
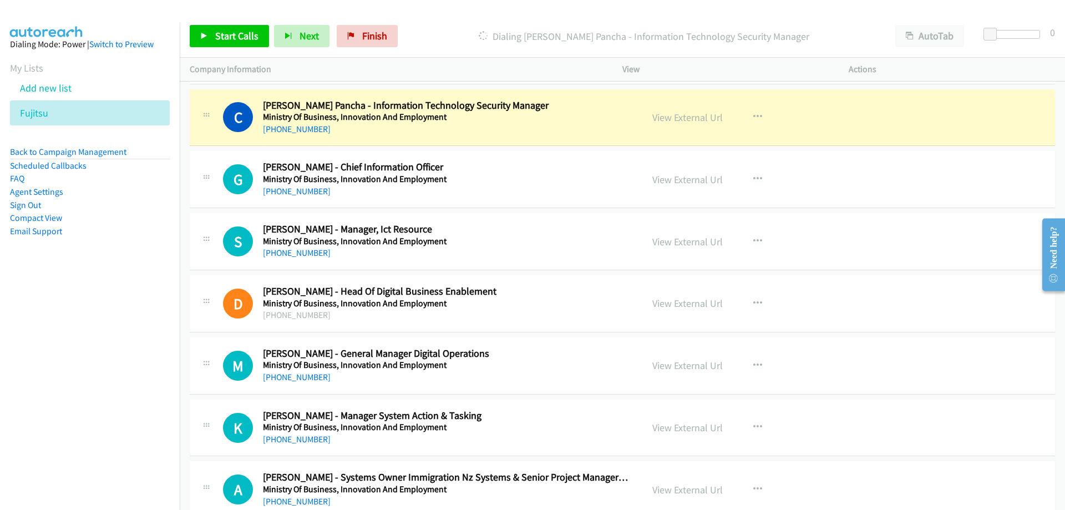
scroll to position [12929, 0]
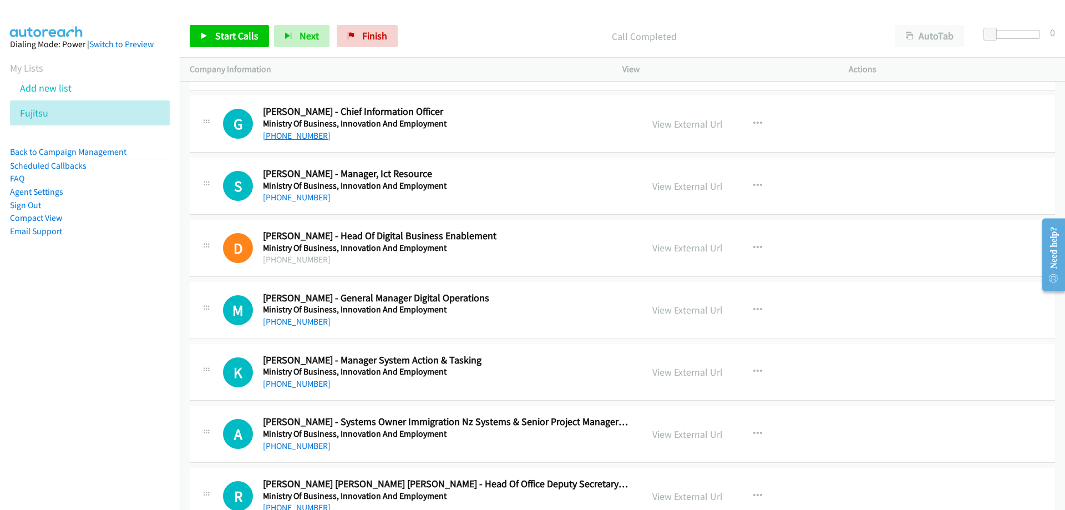
click at [305, 137] on link "+64 27 200 6495" at bounding box center [297, 135] width 68 height 11
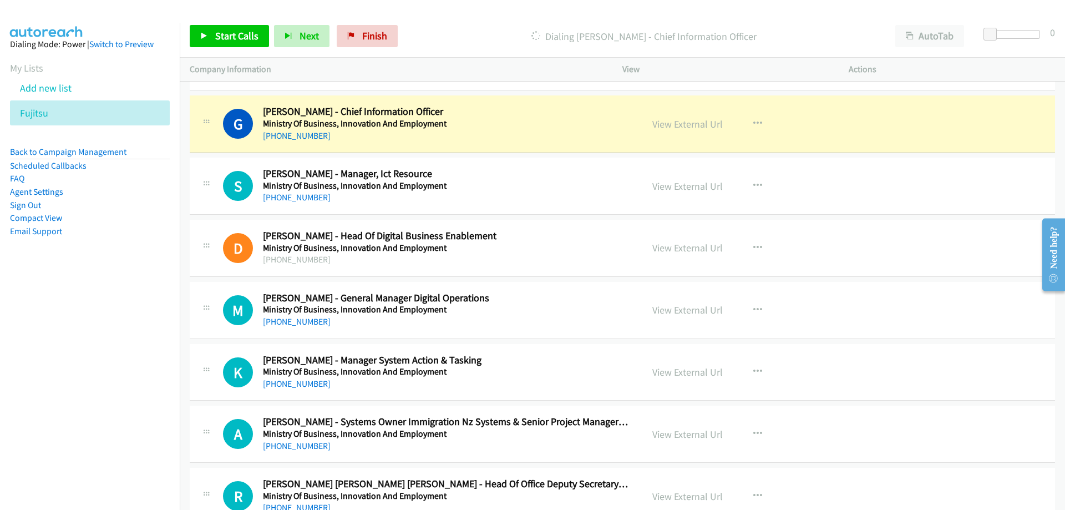
scroll to position [12985, 0]
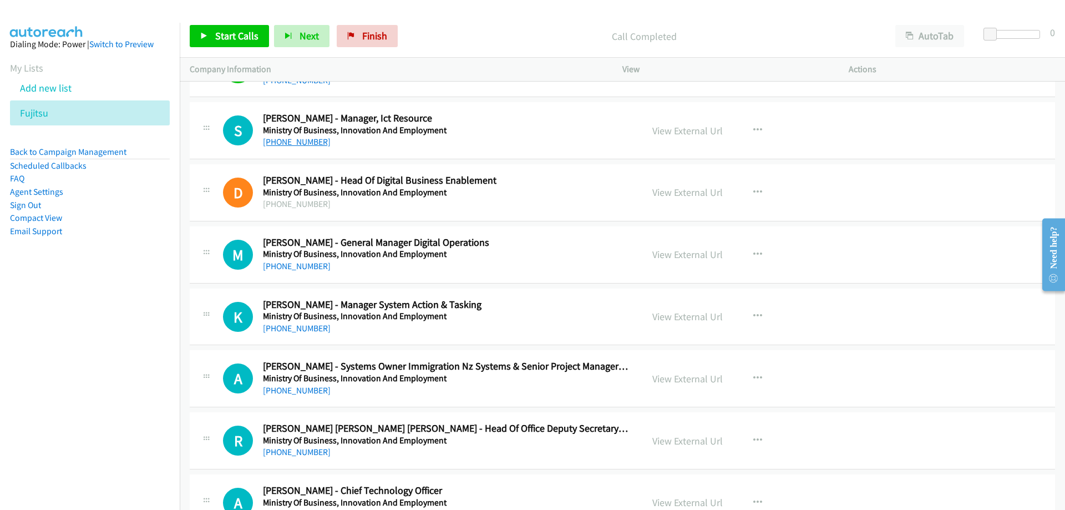
click at [271, 142] on link "+64 4 901 2460" at bounding box center [297, 142] width 68 height 11
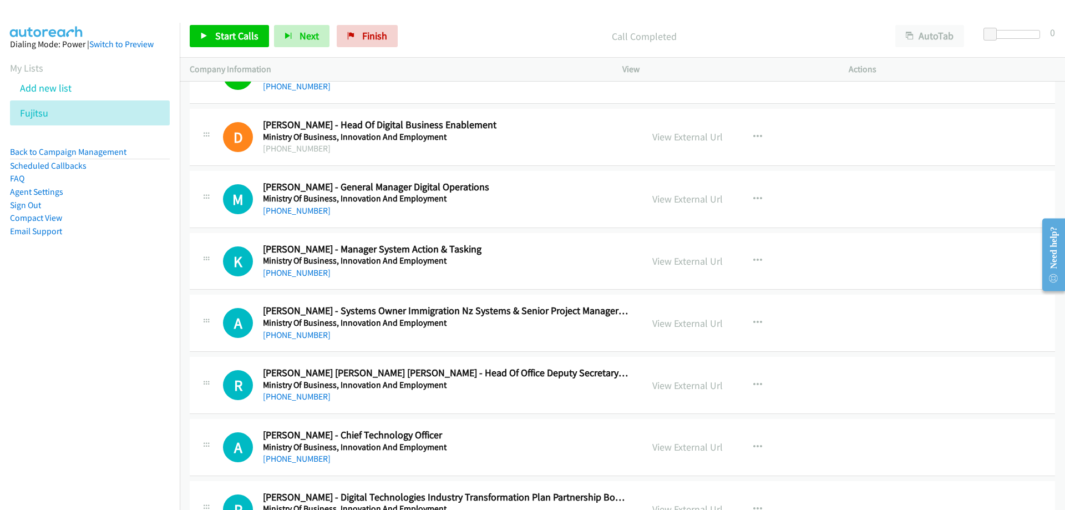
scroll to position [13096, 0]
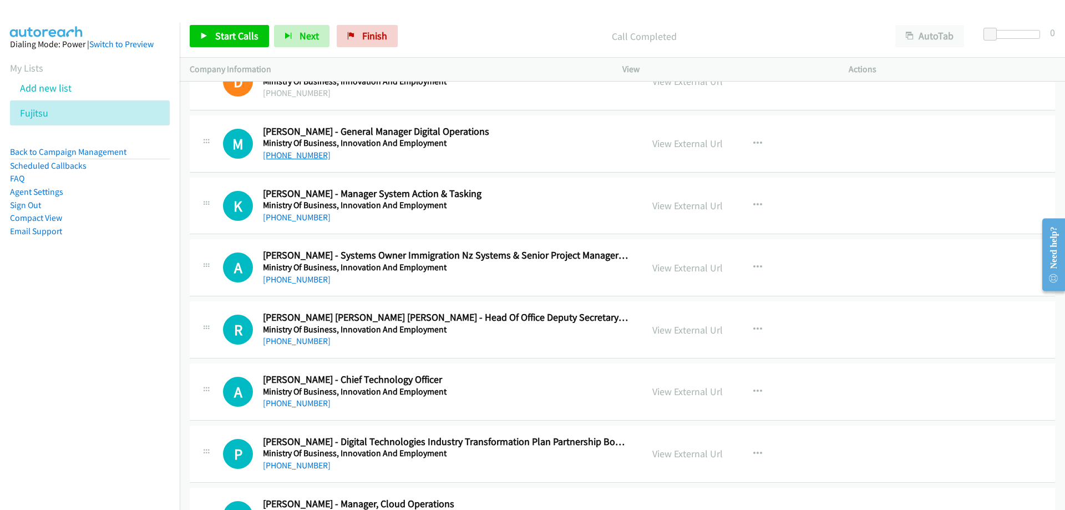
click at [280, 155] on link "+64 4 901 1071" at bounding box center [297, 155] width 68 height 11
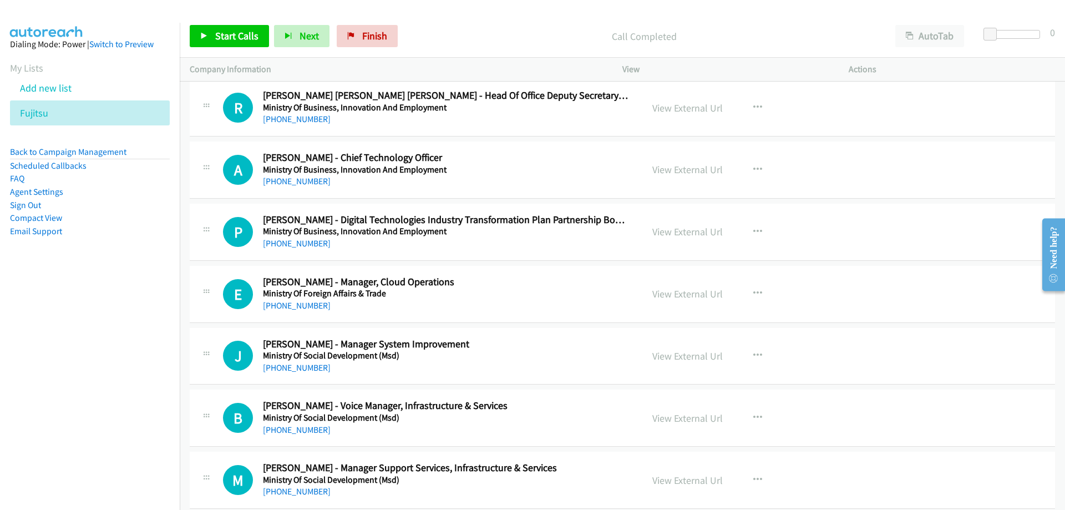
scroll to position [13373, 0]
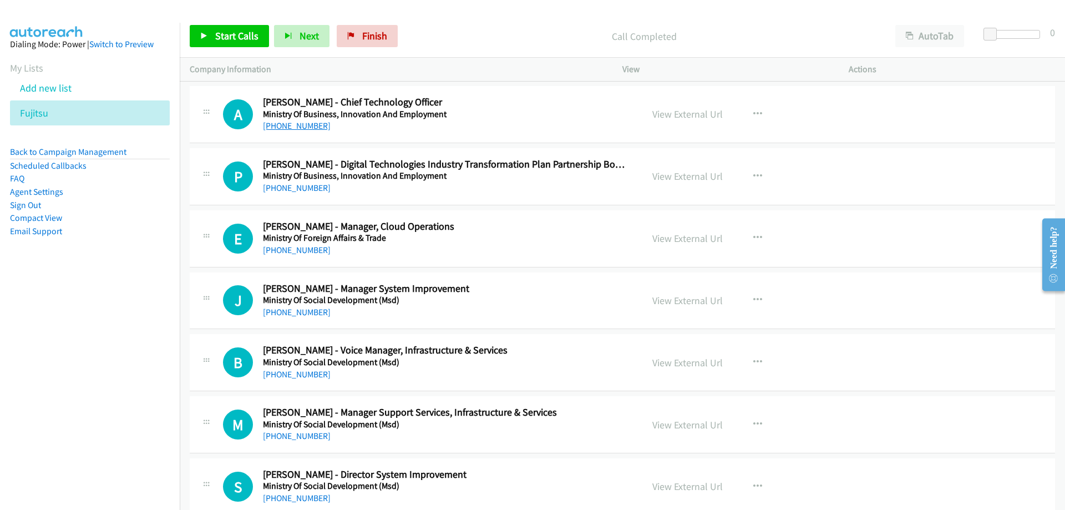
click at [295, 124] on link "+64 21 210 9699" at bounding box center [297, 125] width 68 height 11
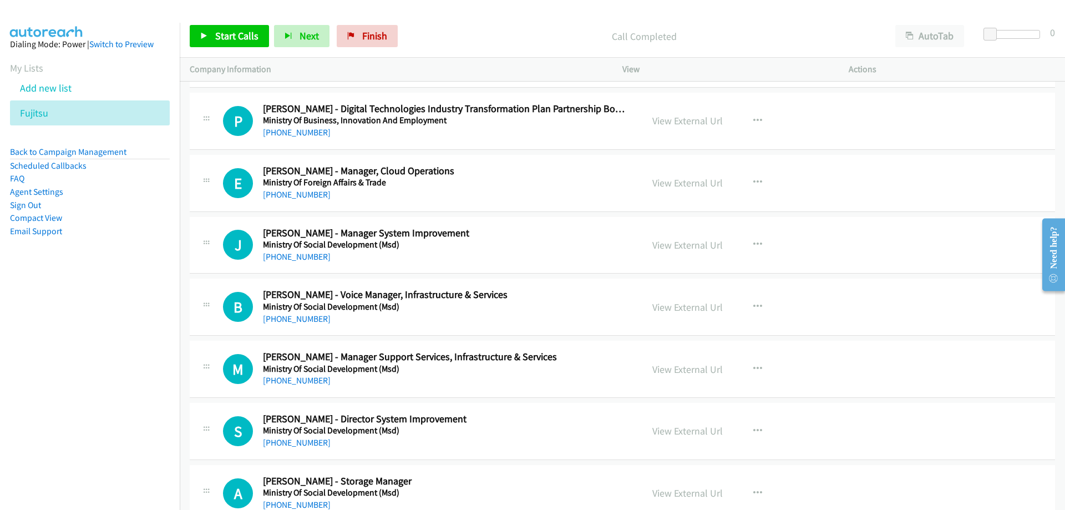
scroll to position [13484, 0]
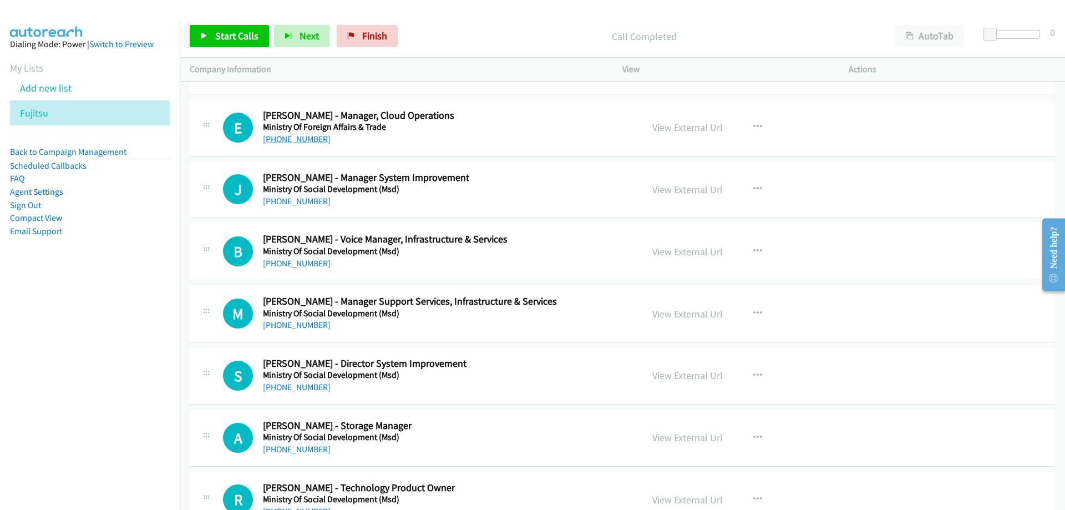
click at [310, 138] on link "+64 21 180 0691" at bounding box center [297, 139] width 68 height 11
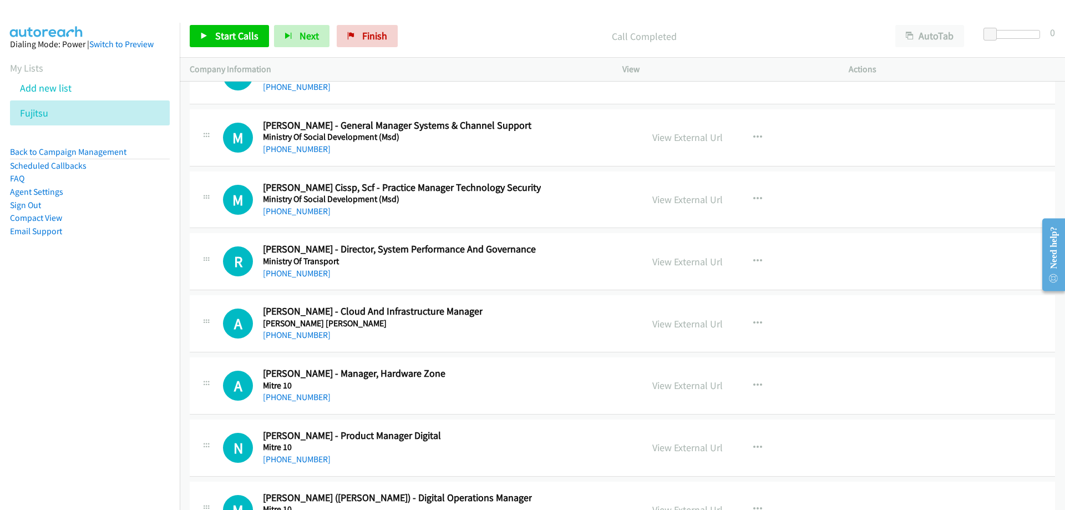
scroll to position [14150, 0]
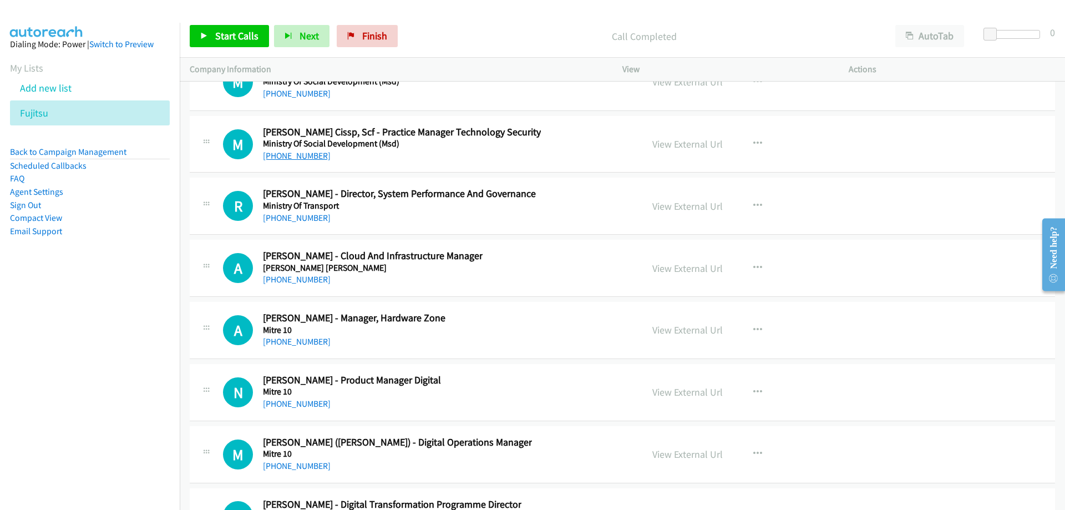
click at [295, 156] on link "+64 210 250 5030" at bounding box center [297, 155] width 68 height 11
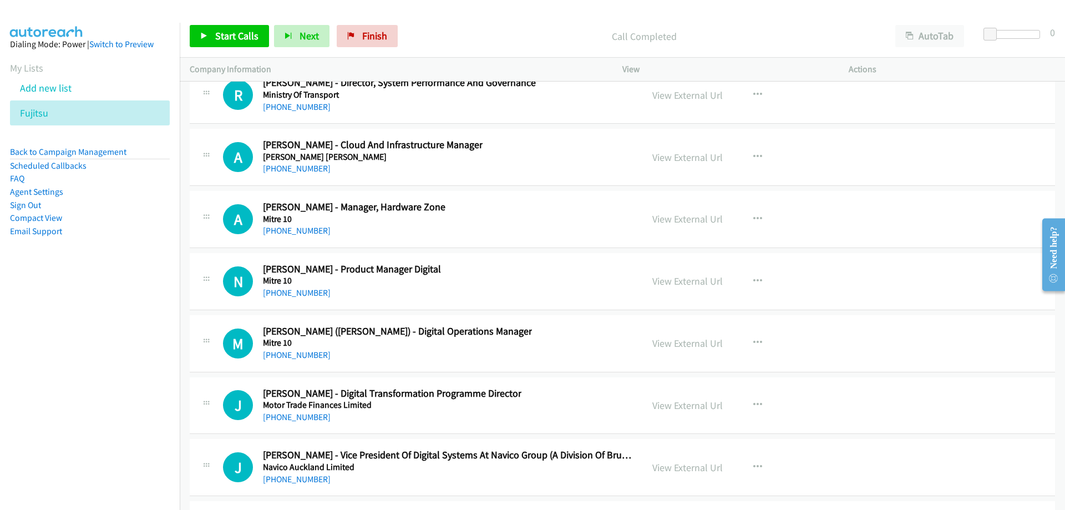
scroll to position [14317, 0]
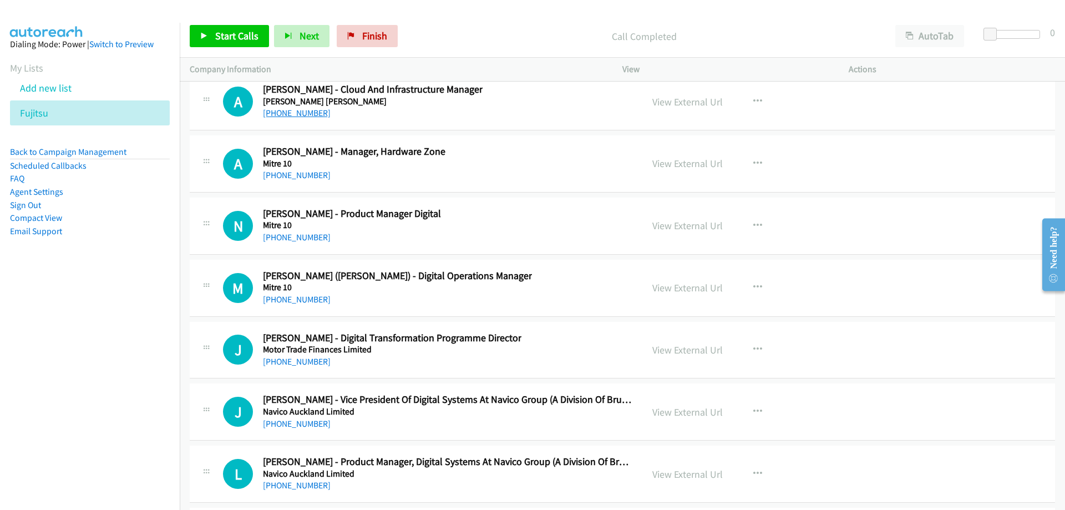
click at [296, 108] on link "+64 9 353 9901" at bounding box center [297, 113] width 68 height 11
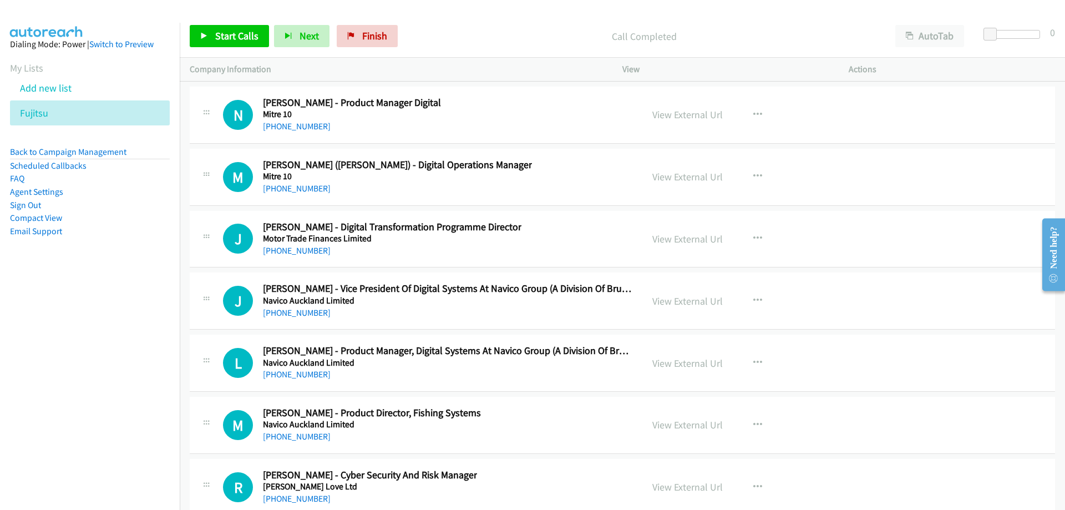
scroll to position [14483, 0]
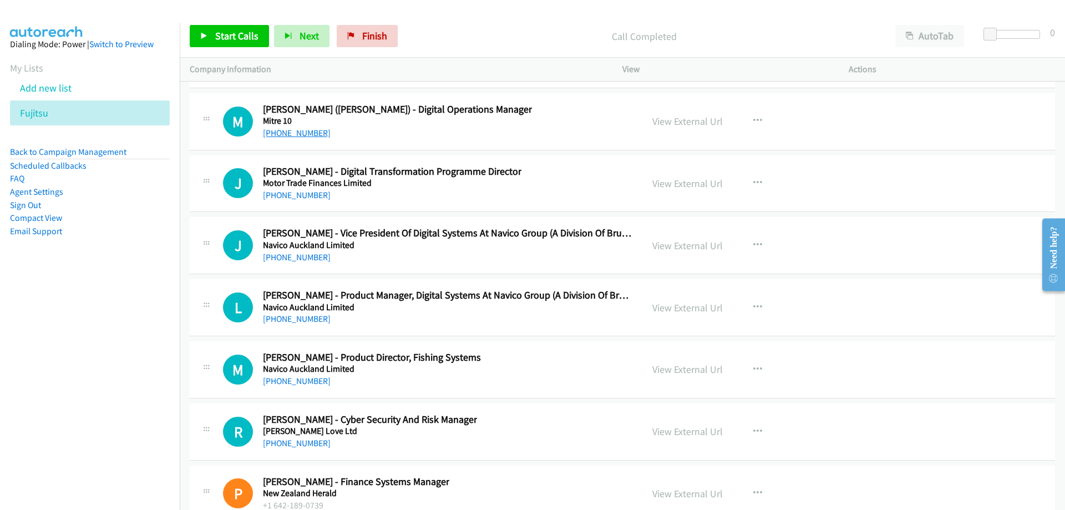
click at [288, 130] on link "+64 21 125 3464" at bounding box center [297, 133] width 68 height 11
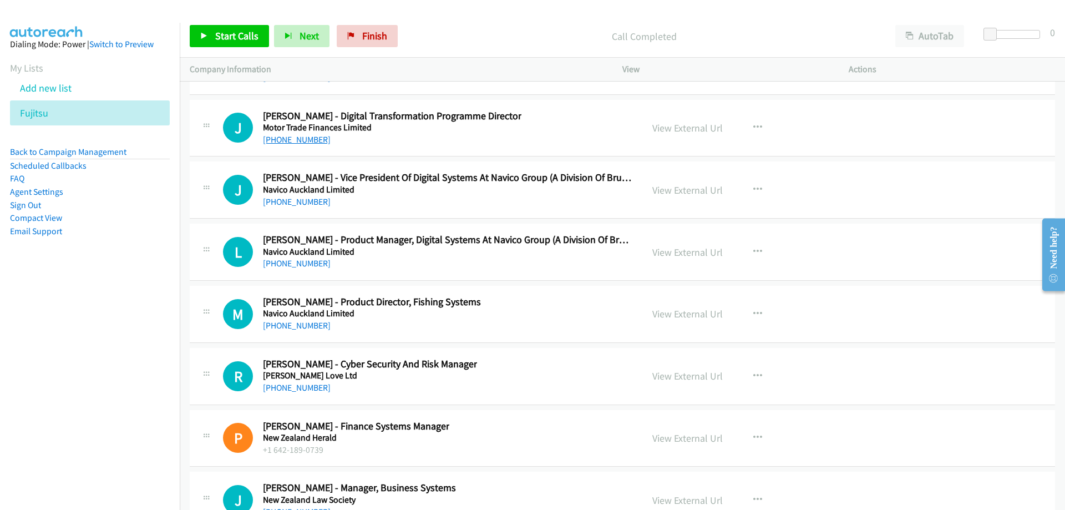
click at [300, 143] on link "+64 21 510 954" at bounding box center [297, 139] width 68 height 11
click at [284, 135] on link "+64 21 510 954" at bounding box center [297, 139] width 68 height 11
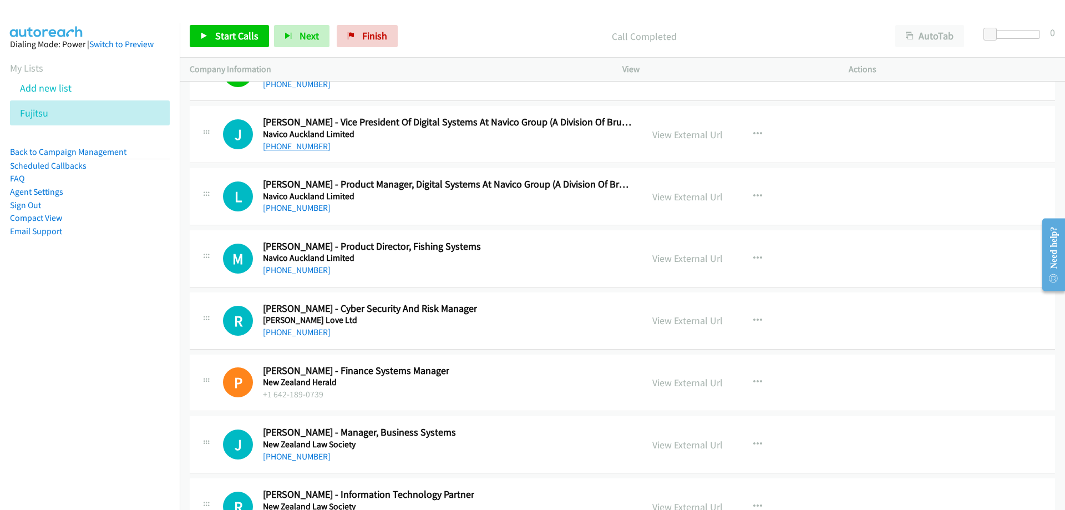
click at [302, 149] on link "+64 21 579 870" at bounding box center [297, 146] width 68 height 11
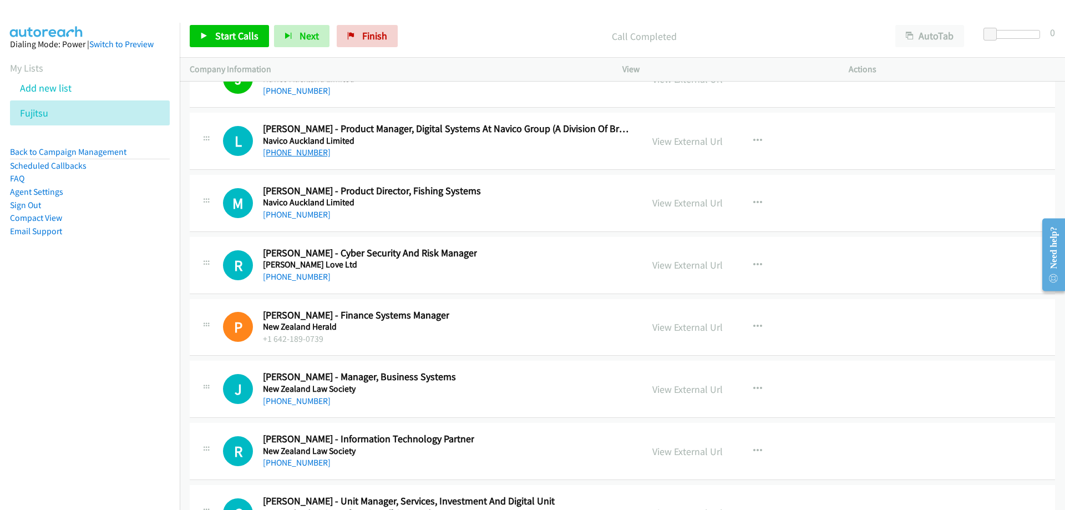
click at [316, 150] on link "+64 27 255 3819" at bounding box center [297, 152] width 68 height 11
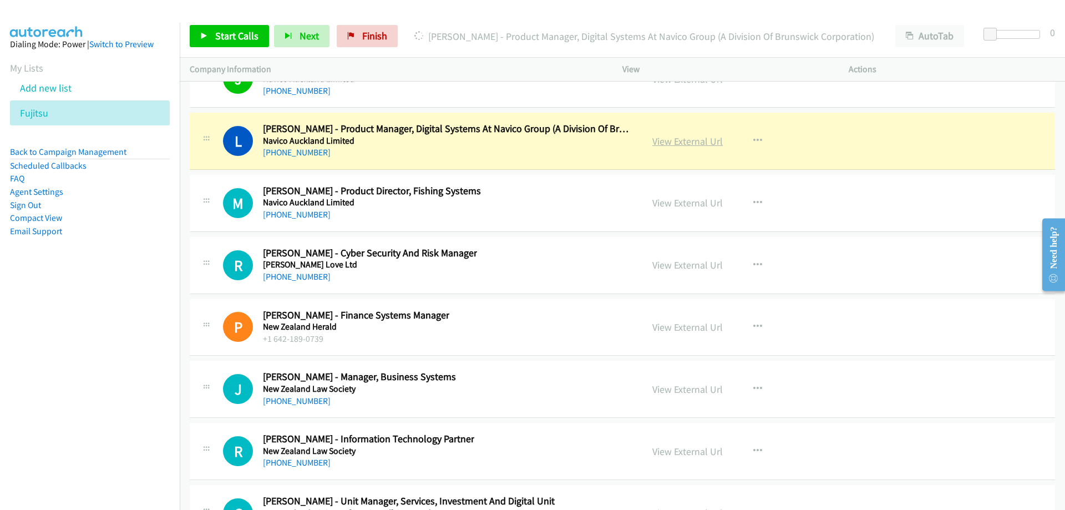
click at [657, 139] on link "View External Url" at bounding box center [688, 141] width 70 height 13
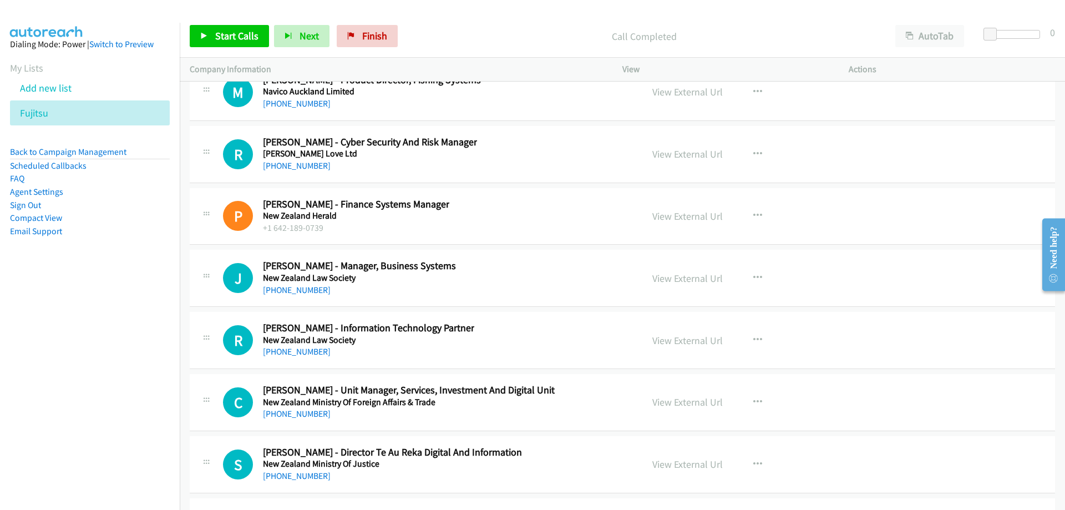
scroll to position [14816, 0]
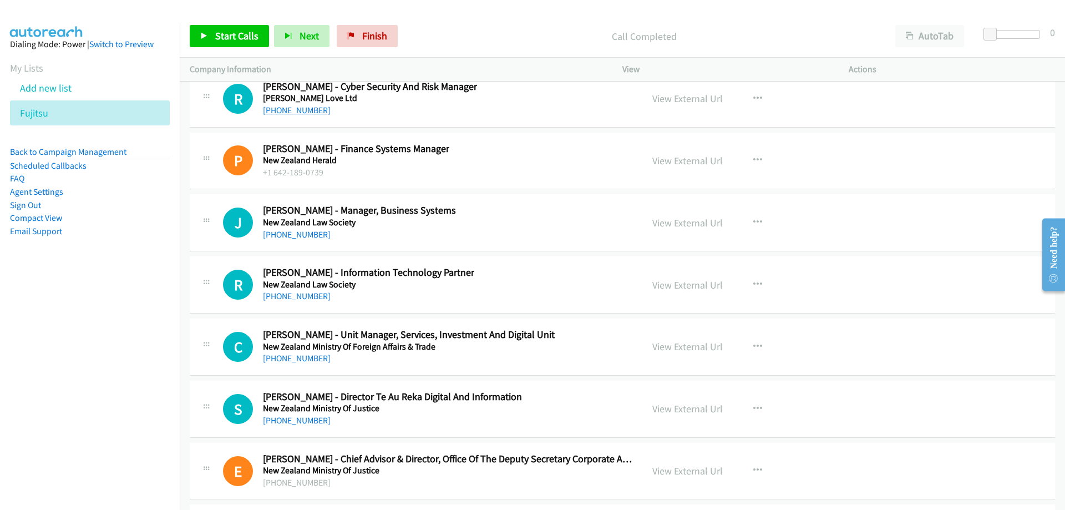
click at [311, 112] on link "+64 210 511 336" at bounding box center [297, 110] width 68 height 11
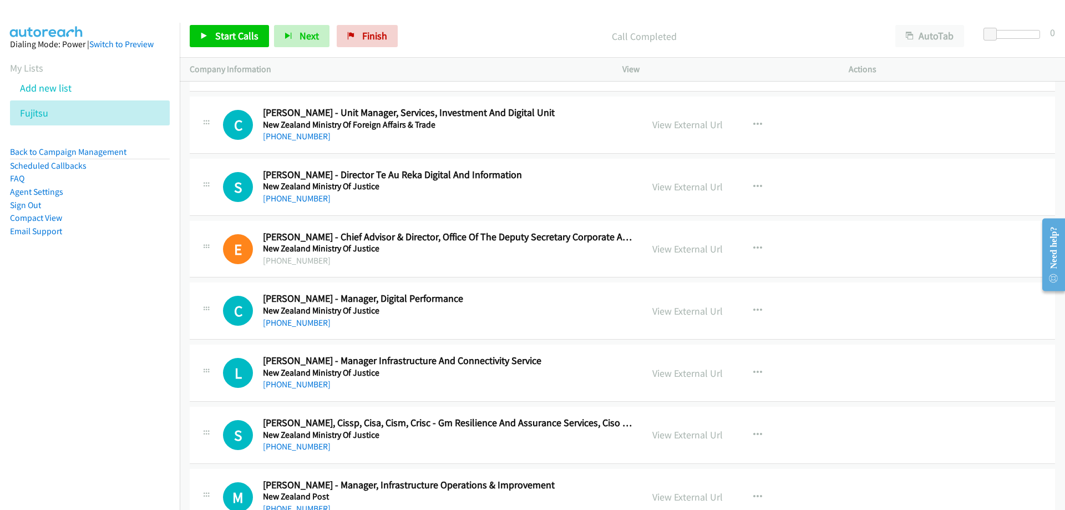
scroll to position [15093, 0]
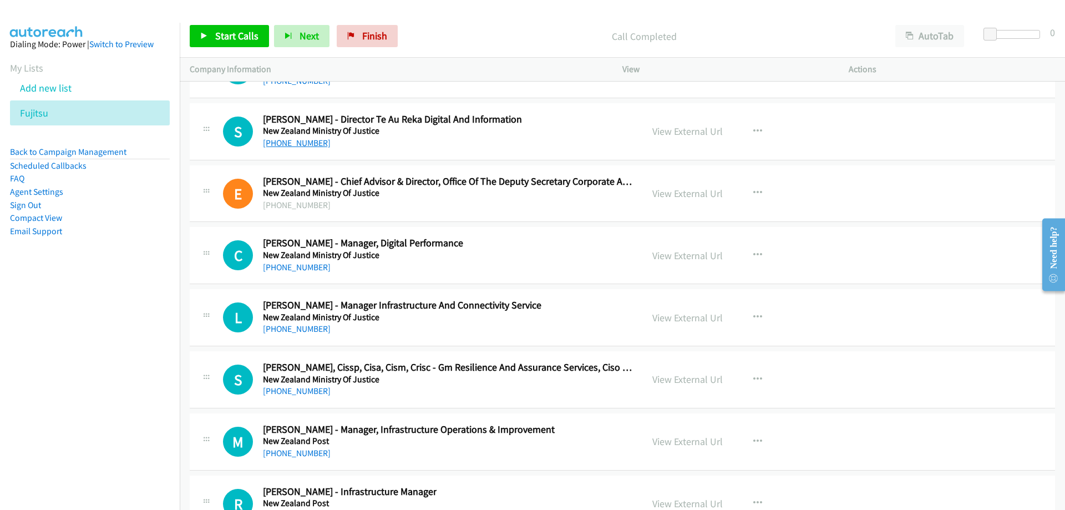
click at [307, 142] on link "+64 27 566 7226" at bounding box center [297, 143] width 68 height 11
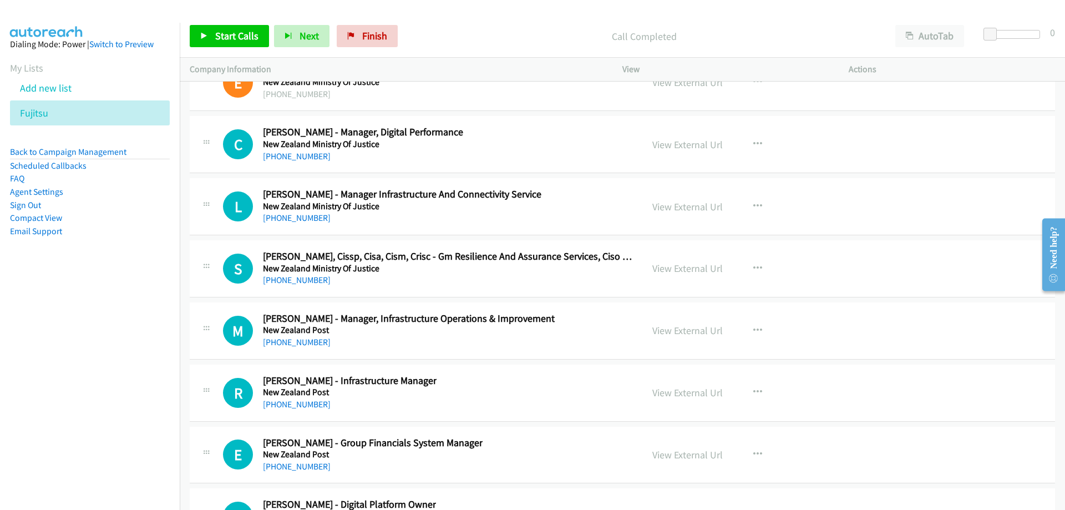
scroll to position [15260, 0]
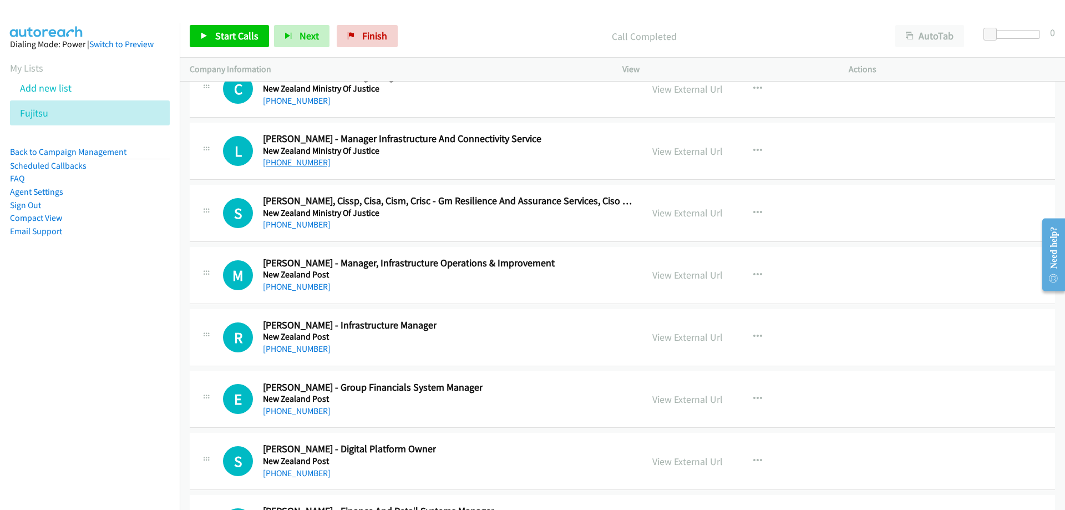
click at [298, 157] on link "+64 27 202 1365" at bounding box center [297, 162] width 68 height 11
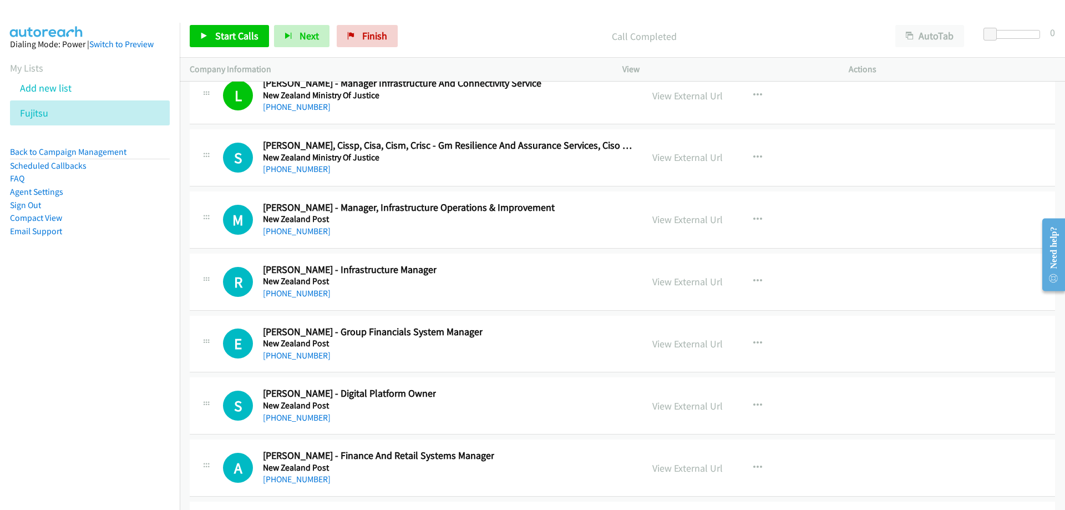
scroll to position [15371, 0]
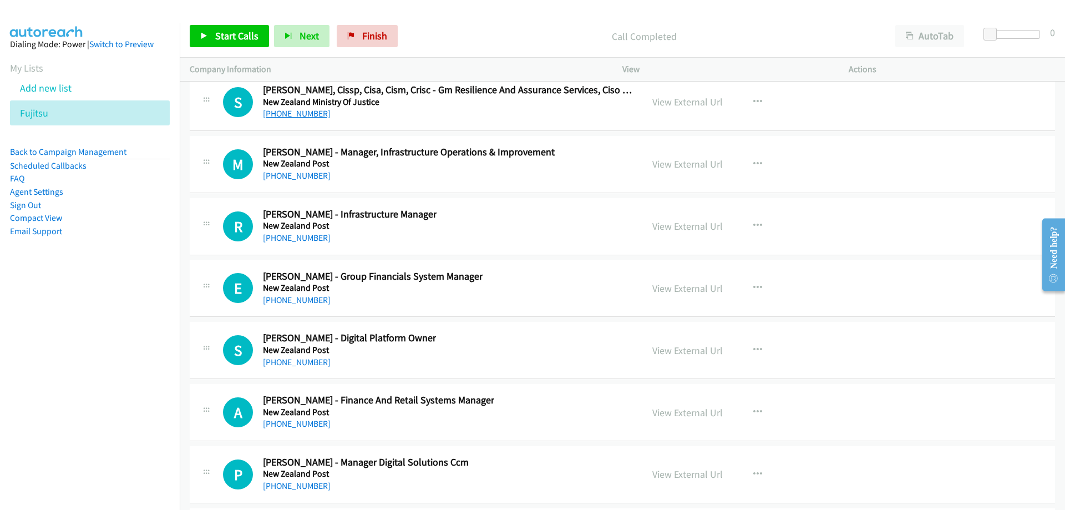
click at [313, 112] on link "+64 27 775 4676" at bounding box center [297, 113] width 68 height 11
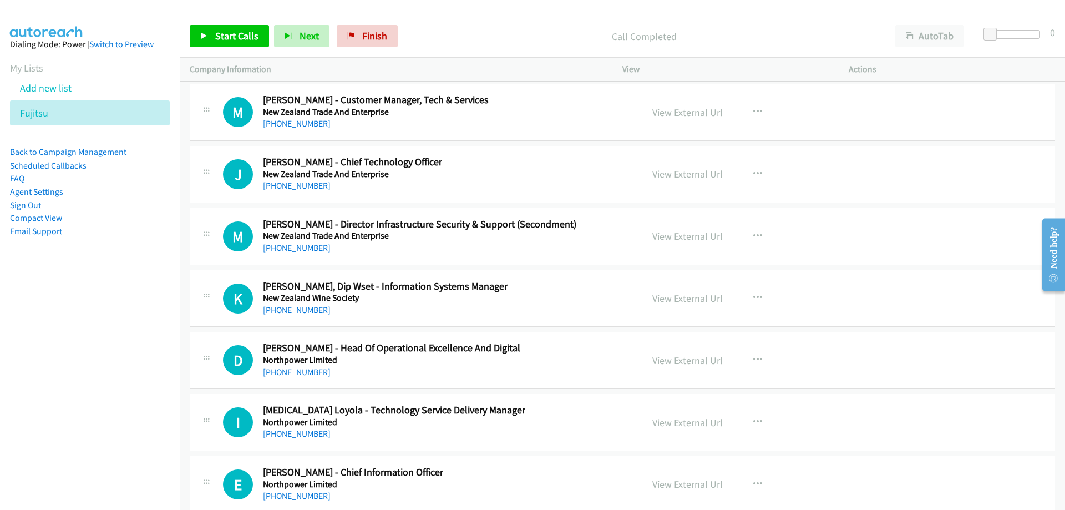
scroll to position [16037, 0]
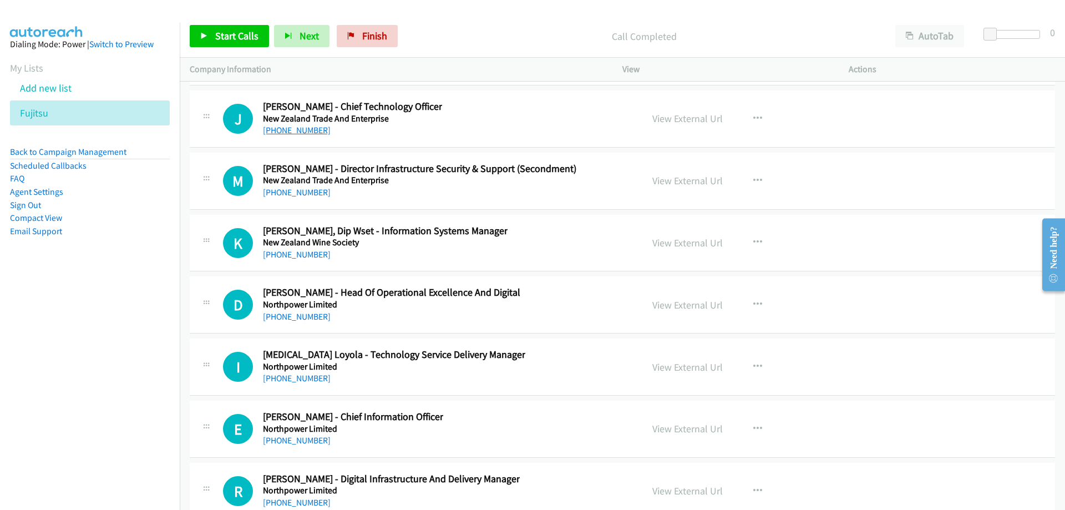
click at [301, 132] on link "+64 22 069 2108" at bounding box center [297, 130] width 68 height 11
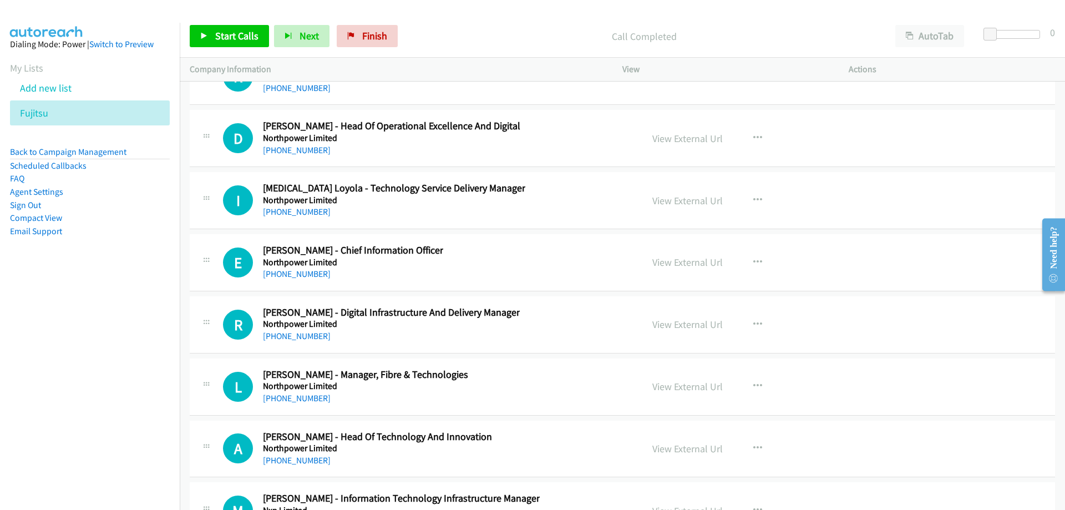
scroll to position [16259, 0]
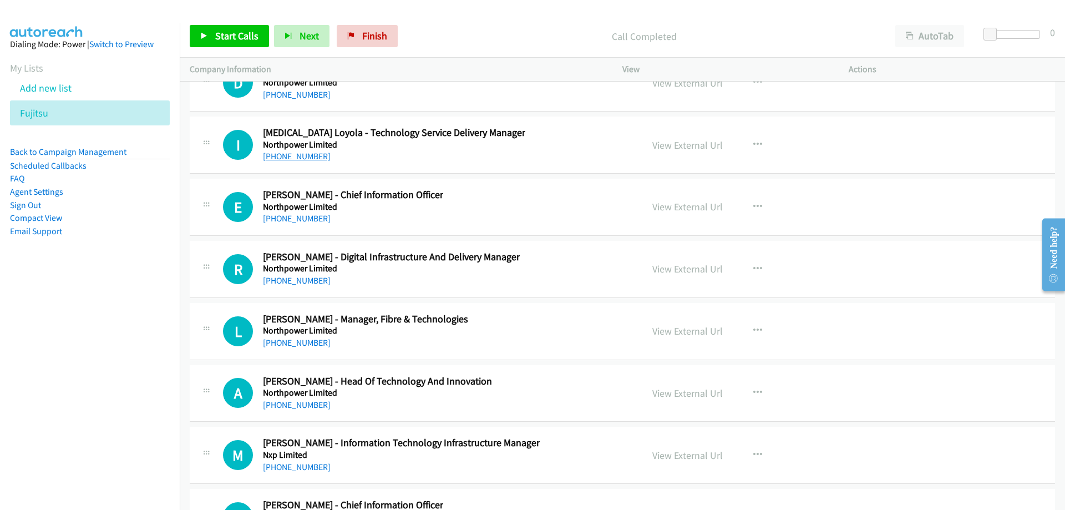
click at [300, 159] on link "+64 210 246 0255" at bounding box center [297, 156] width 68 height 11
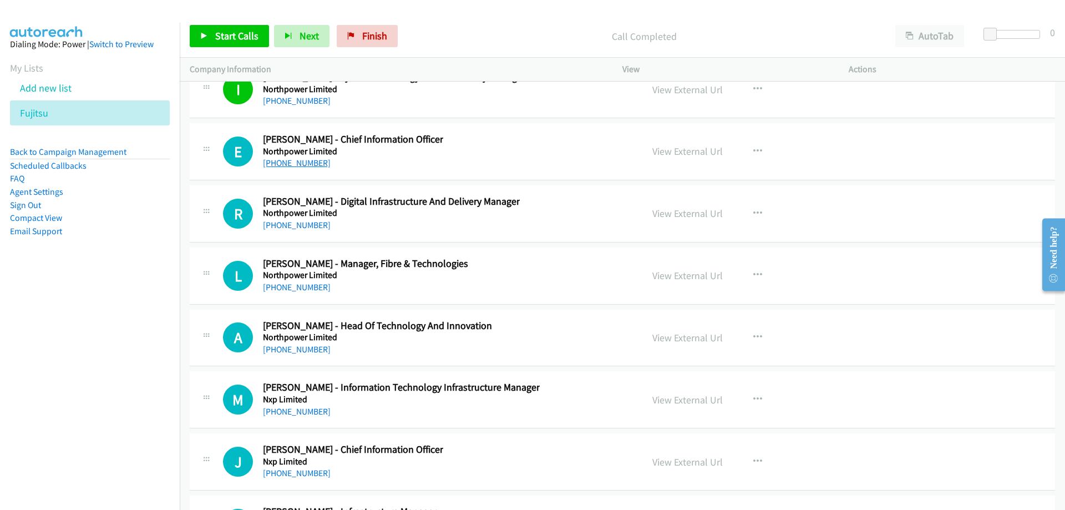
click at [298, 163] on link "+64 21 656 713" at bounding box center [297, 163] width 68 height 11
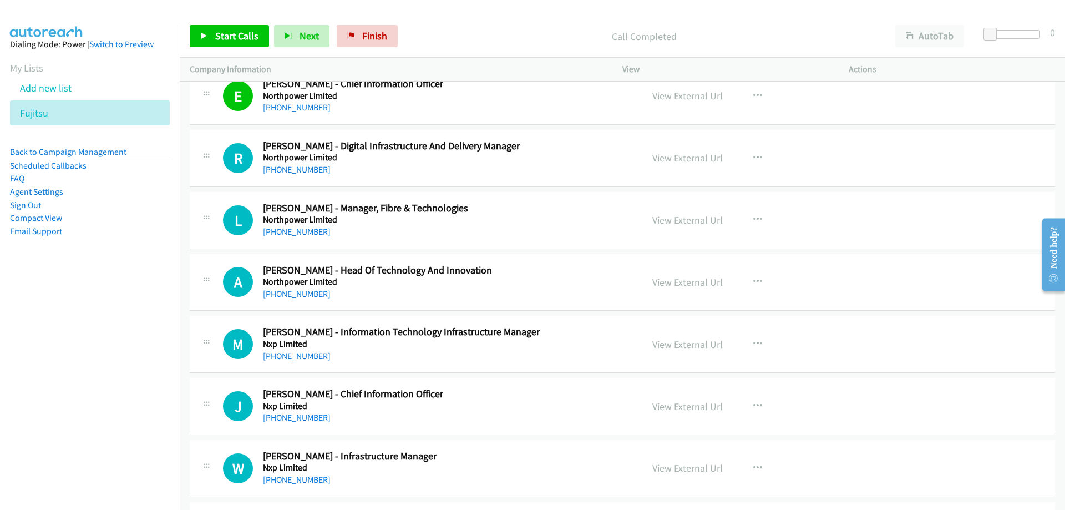
scroll to position [16425, 0]
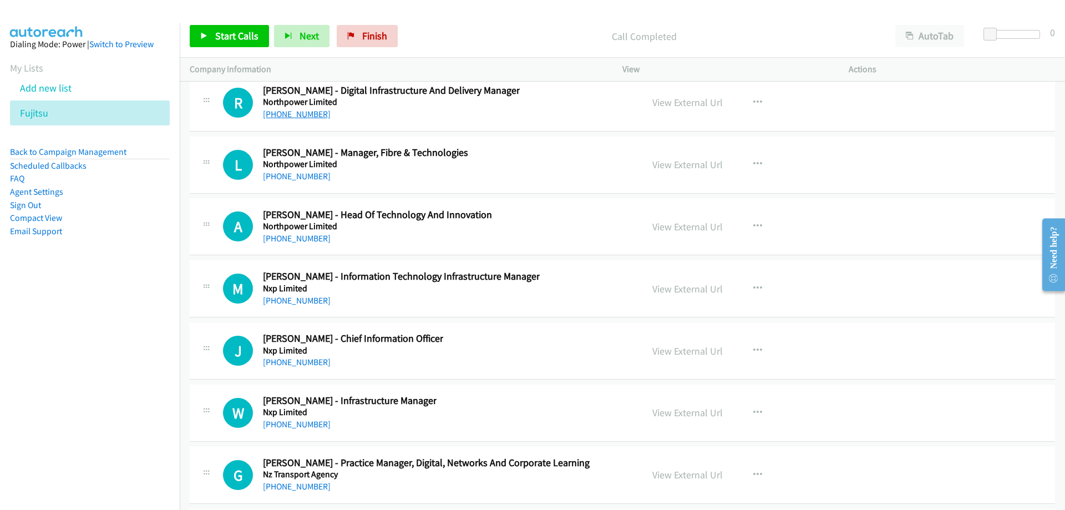
click at [286, 114] on link "+64 27 688 7168" at bounding box center [297, 114] width 68 height 11
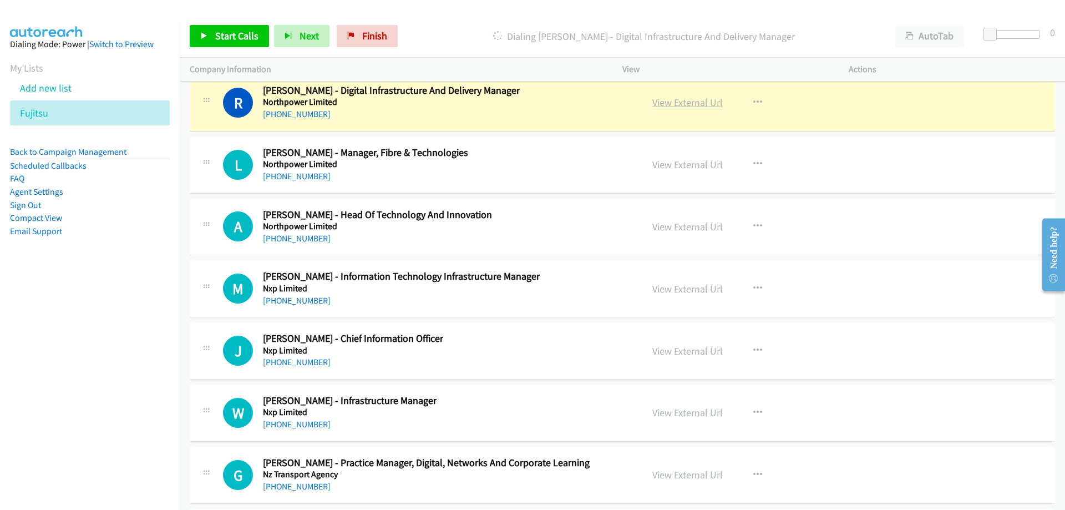
click at [711, 100] on link "View External Url" at bounding box center [688, 102] width 70 height 13
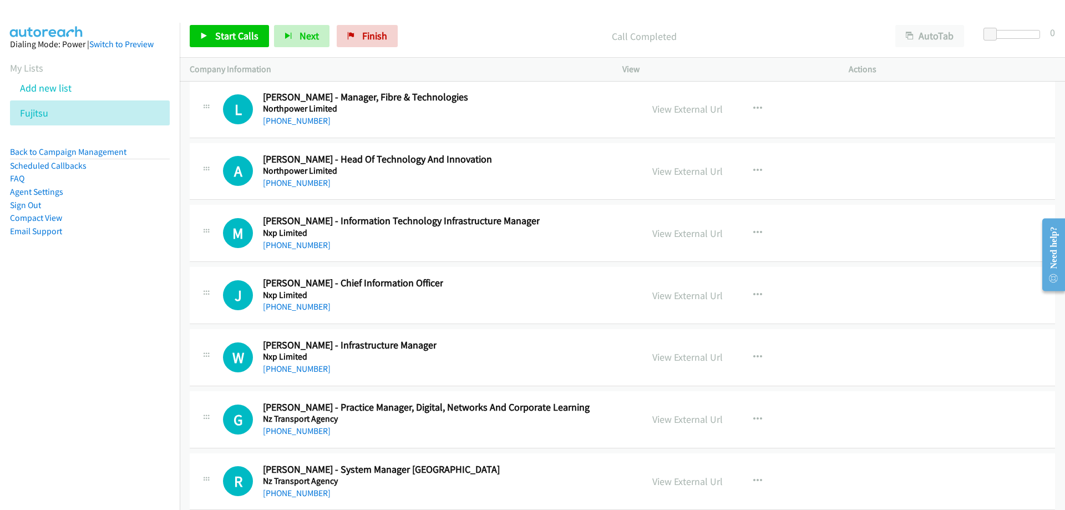
scroll to position [16536, 0]
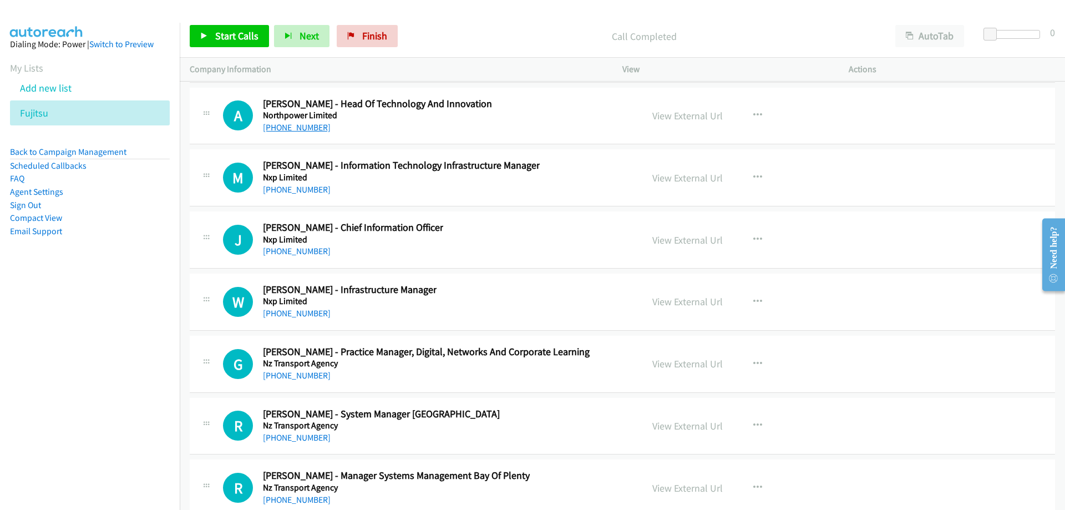
click at [288, 128] on link "+64 21 928 302" at bounding box center [297, 127] width 68 height 11
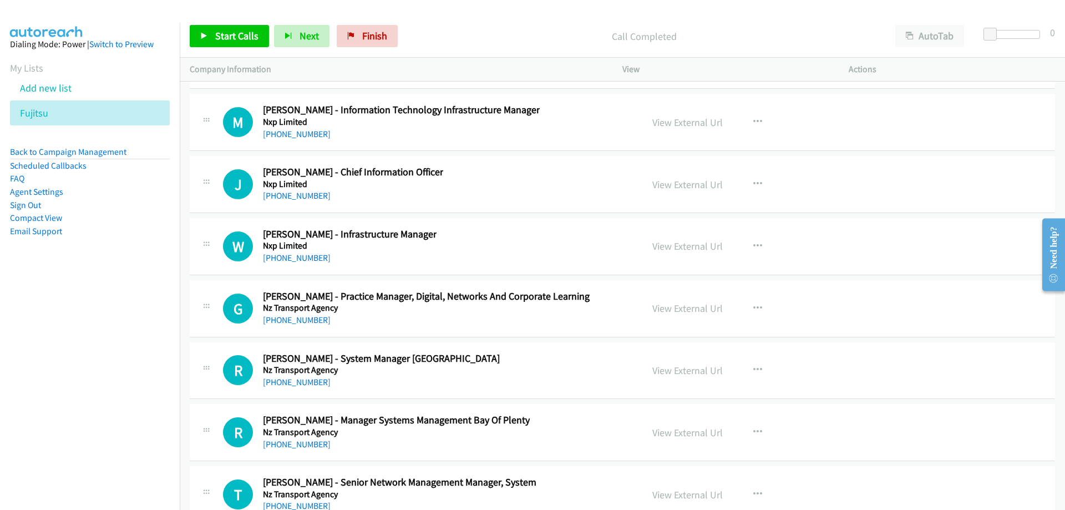
scroll to position [16647, 0]
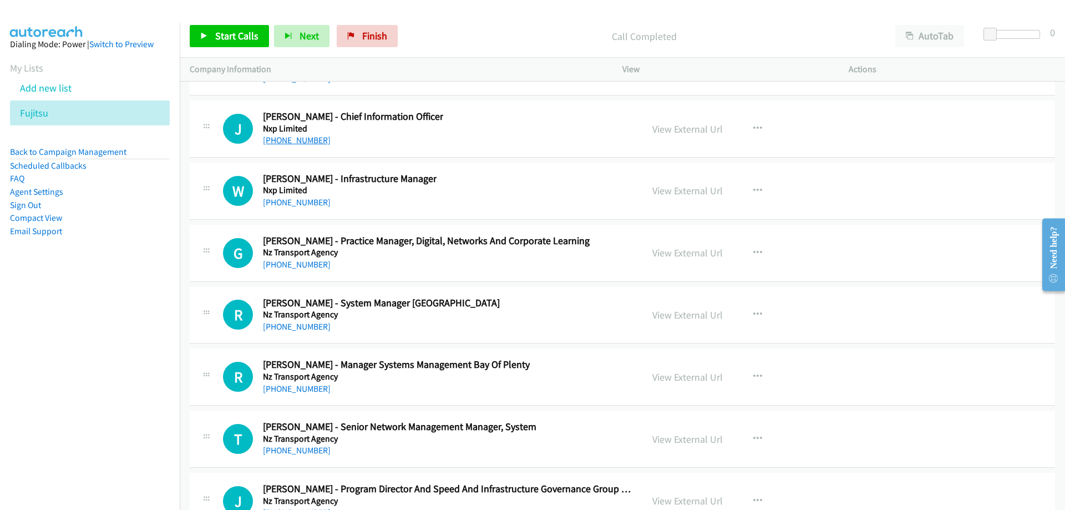
click at [292, 143] on link "+64 27 549 7414" at bounding box center [297, 140] width 68 height 11
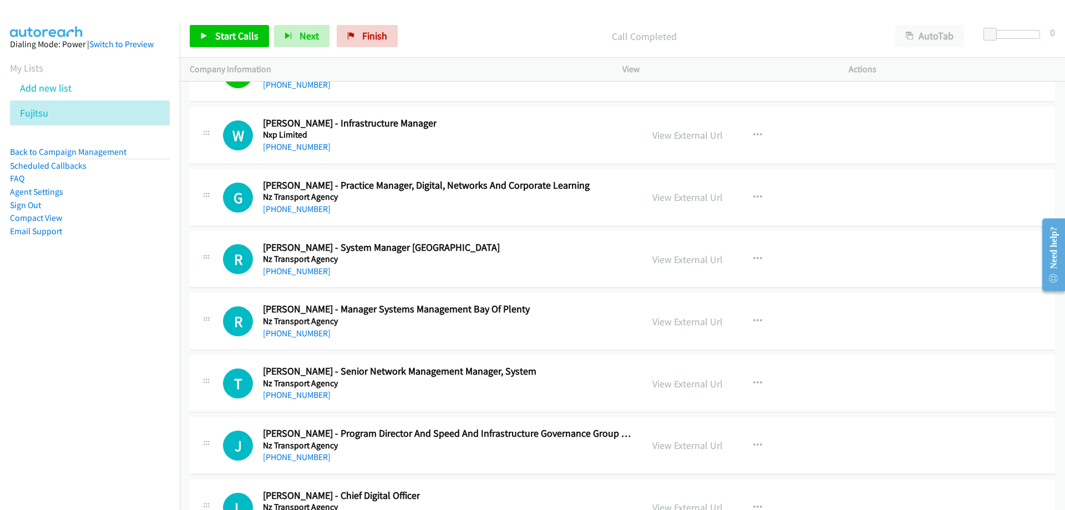
scroll to position [16758, 0]
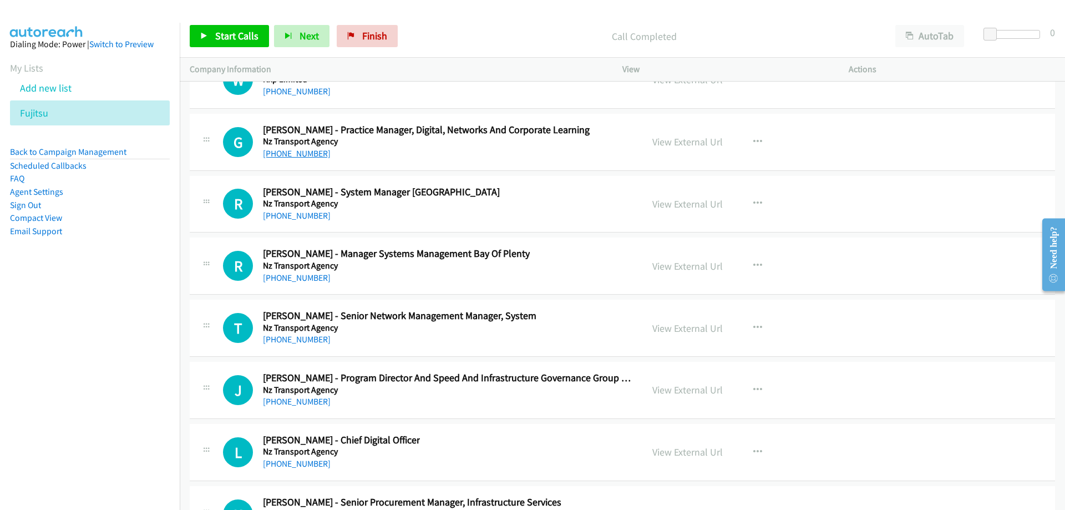
click at [305, 153] on link "+64 27 528 6252" at bounding box center [297, 153] width 68 height 11
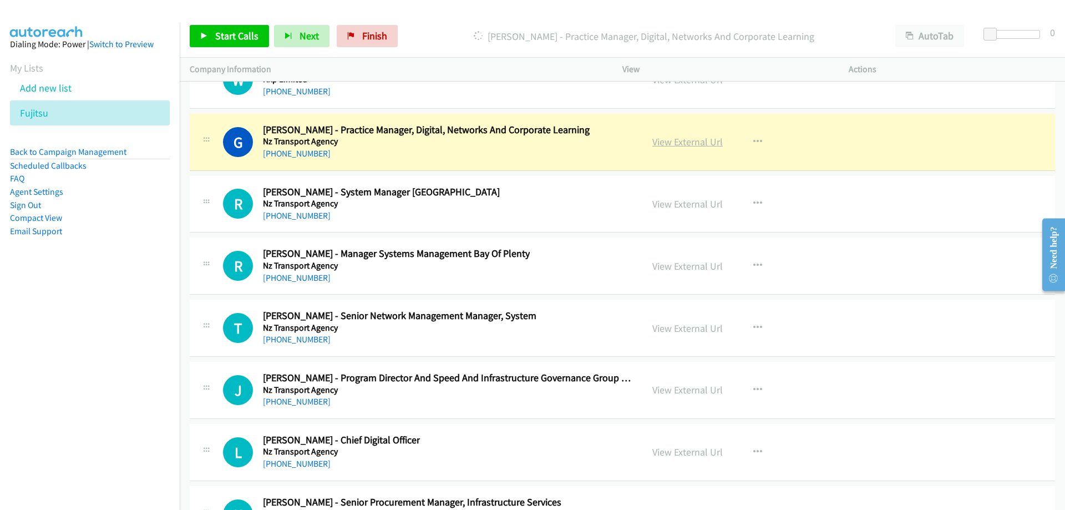
click at [673, 147] on link "View External Url" at bounding box center [688, 141] width 70 height 13
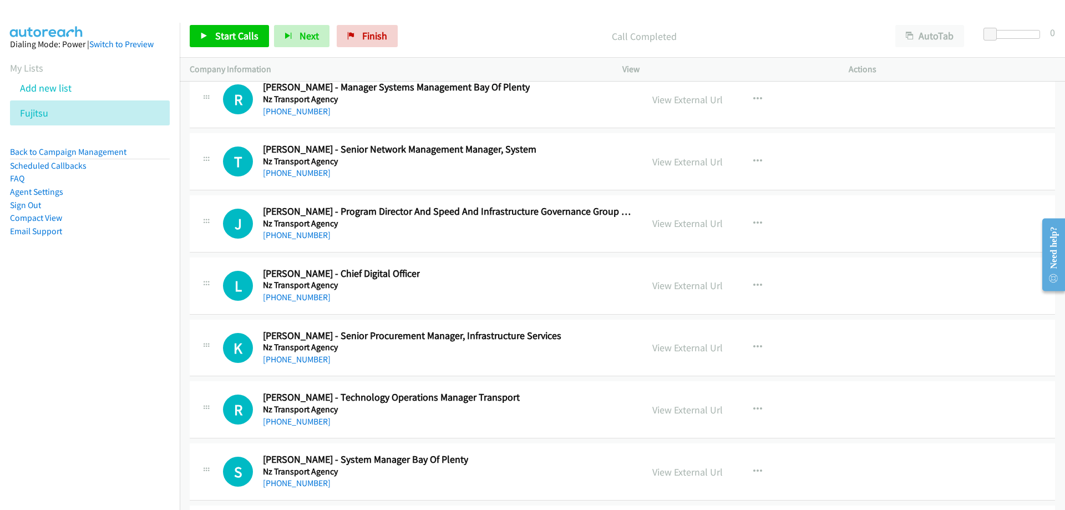
scroll to position [16980, 0]
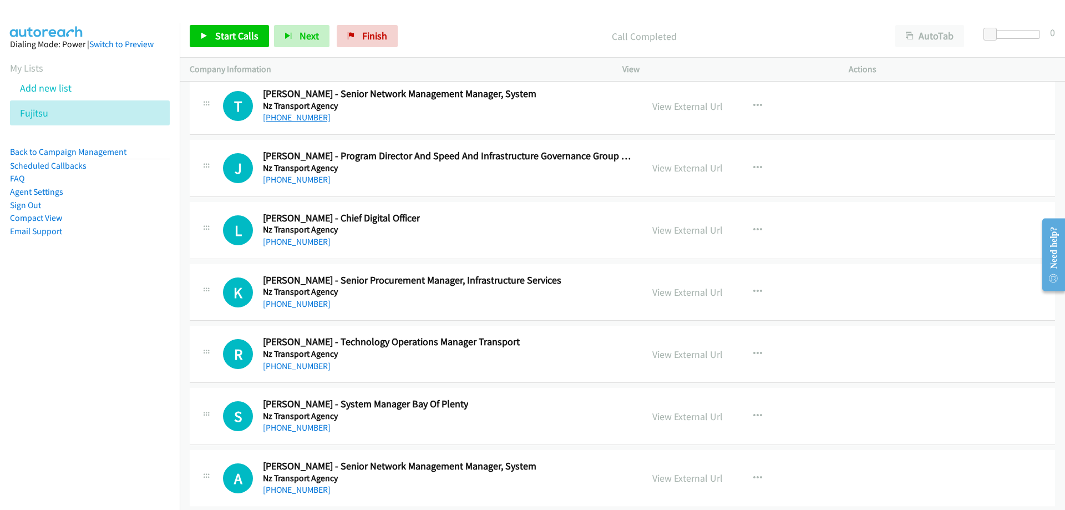
click at [317, 119] on link "+64 27 210 1719" at bounding box center [297, 117] width 68 height 11
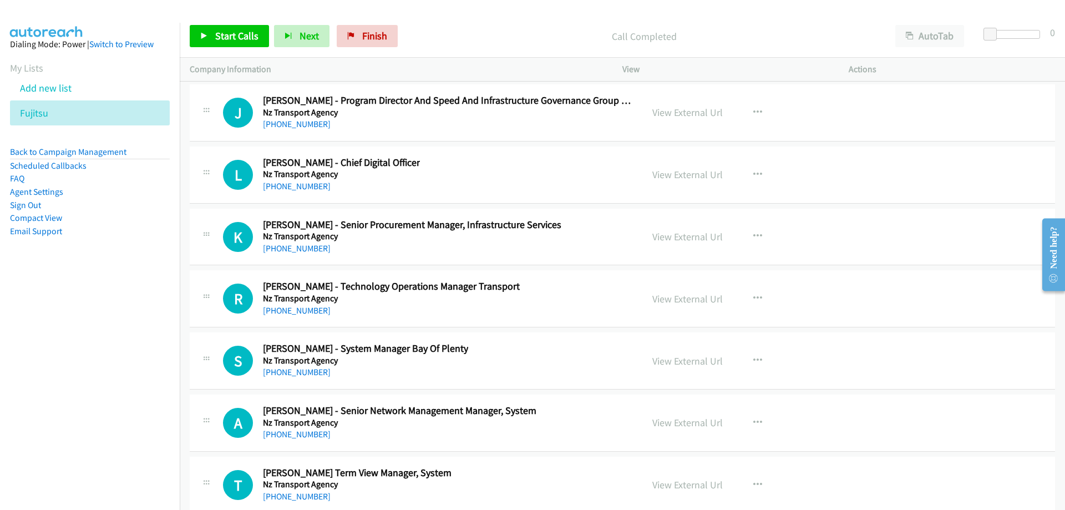
scroll to position [17091, 0]
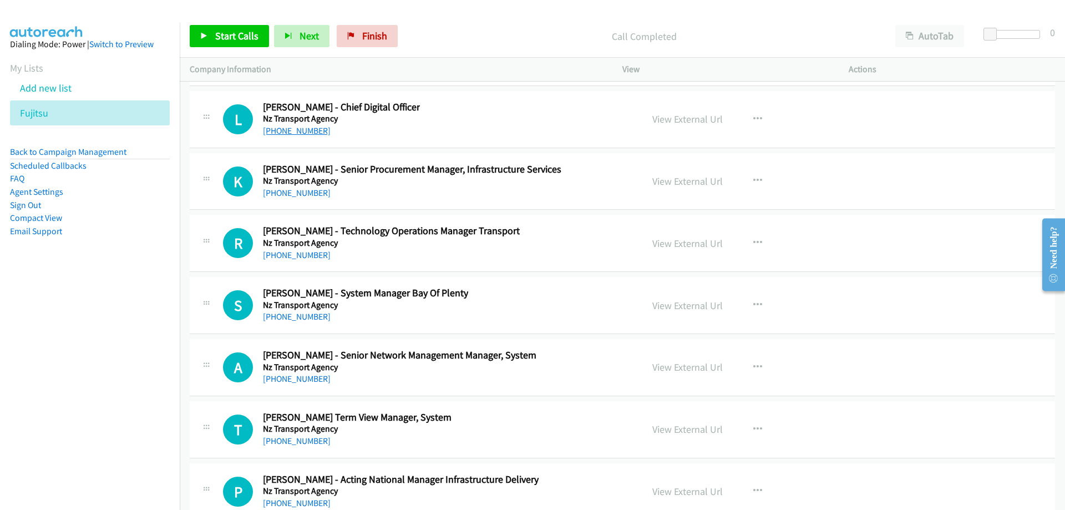
click at [297, 135] on link "+64 21 503 082" at bounding box center [297, 130] width 68 height 11
click at [300, 128] on link "+64 21 503 082" at bounding box center [297, 130] width 68 height 11
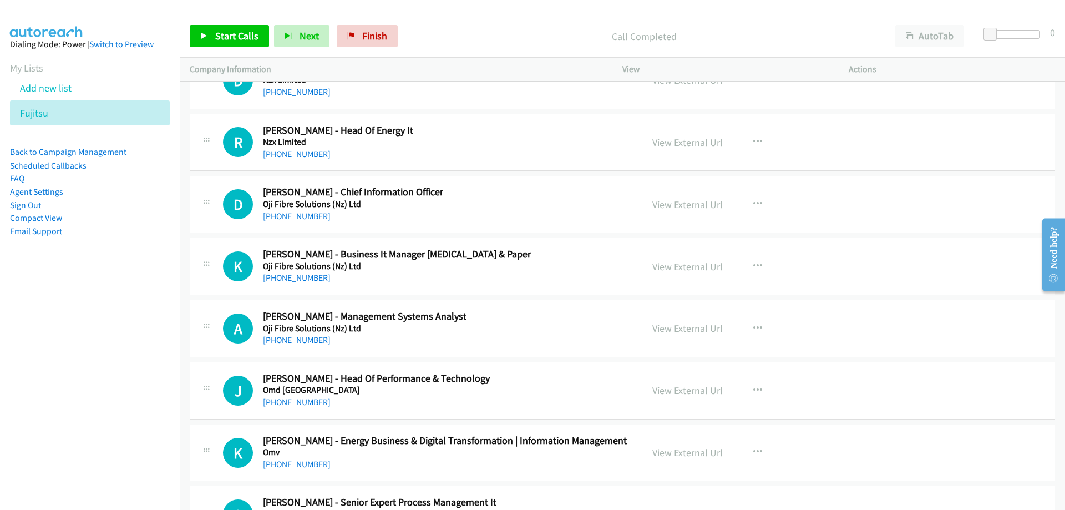
scroll to position [17868, 0]
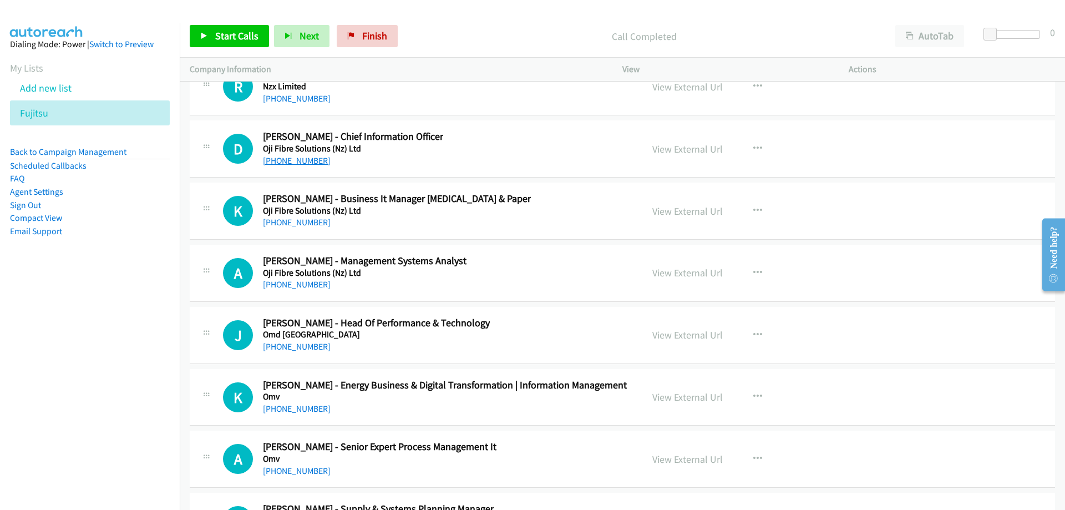
click at [310, 163] on link "+64 27 272 8233" at bounding box center [297, 160] width 68 height 11
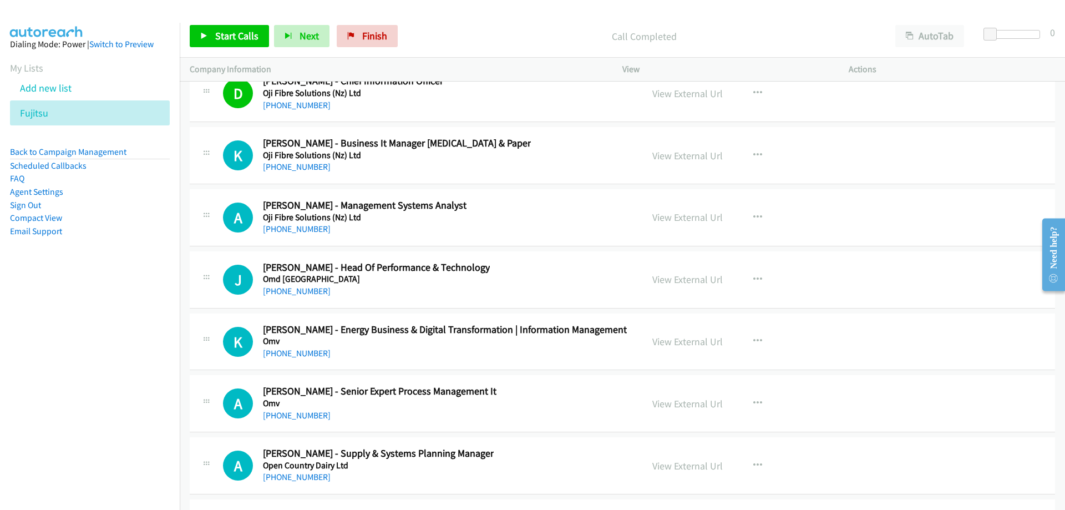
scroll to position [17979, 0]
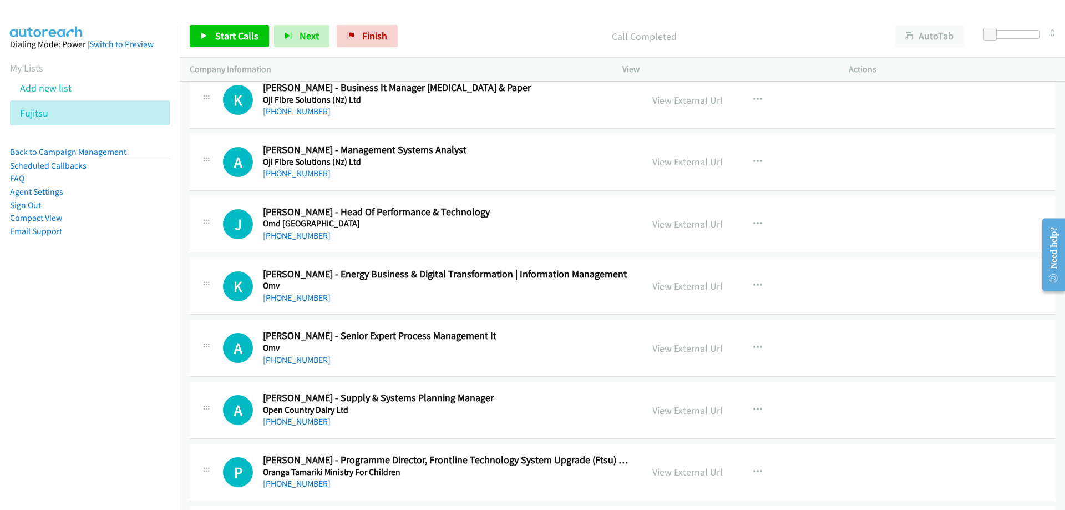
click at [305, 115] on link "+64 7 306 9174" at bounding box center [297, 111] width 68 height 11
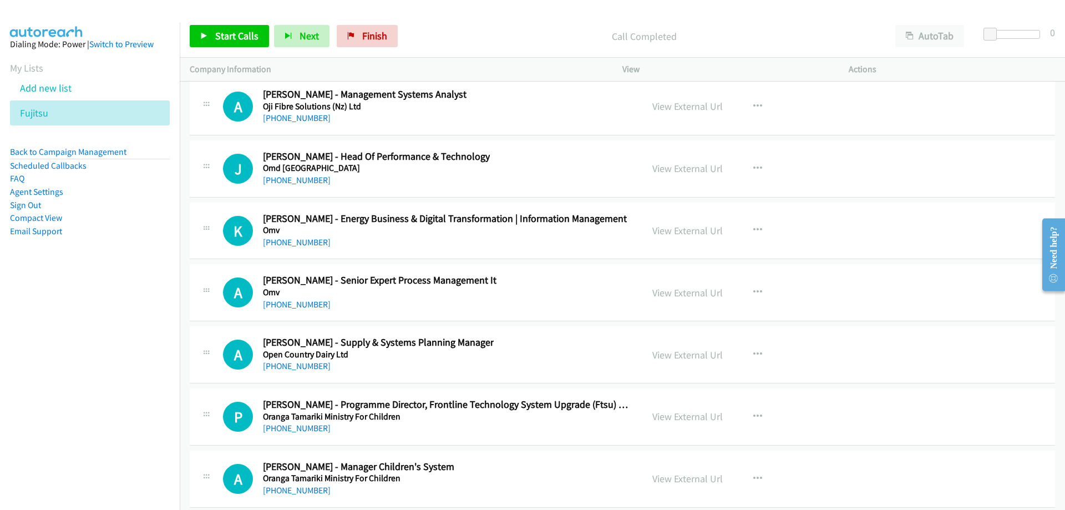
scroll to position [18090, 0]
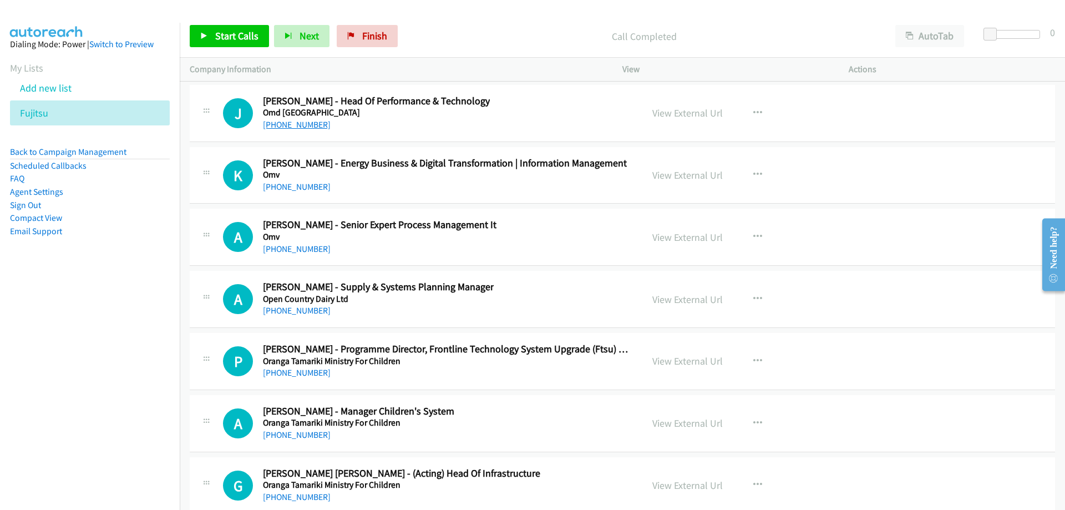
click at [291, 129] on link "+64 21 173 0613" at bounding box center [297, 124] width 68 height 11
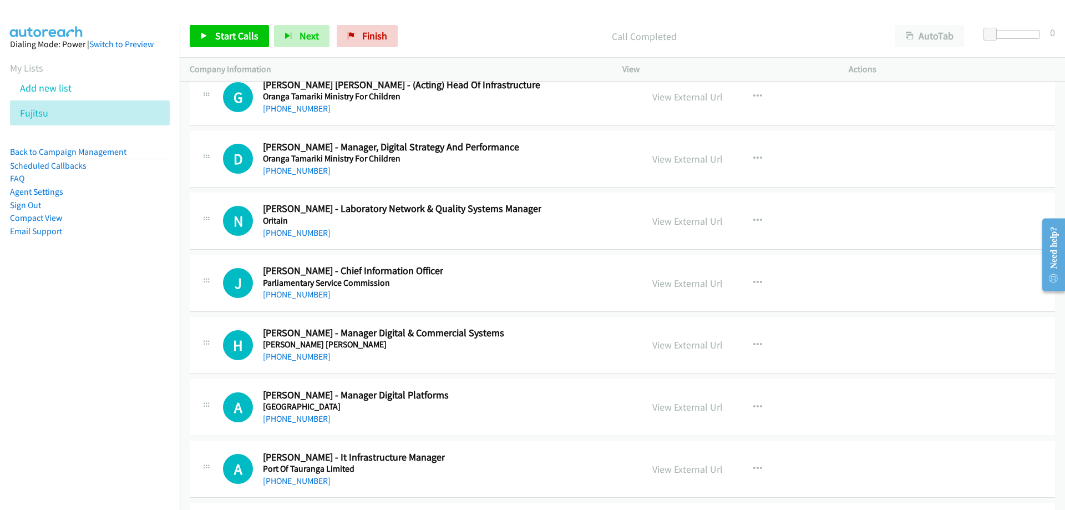
scroll to position [18534, 0]
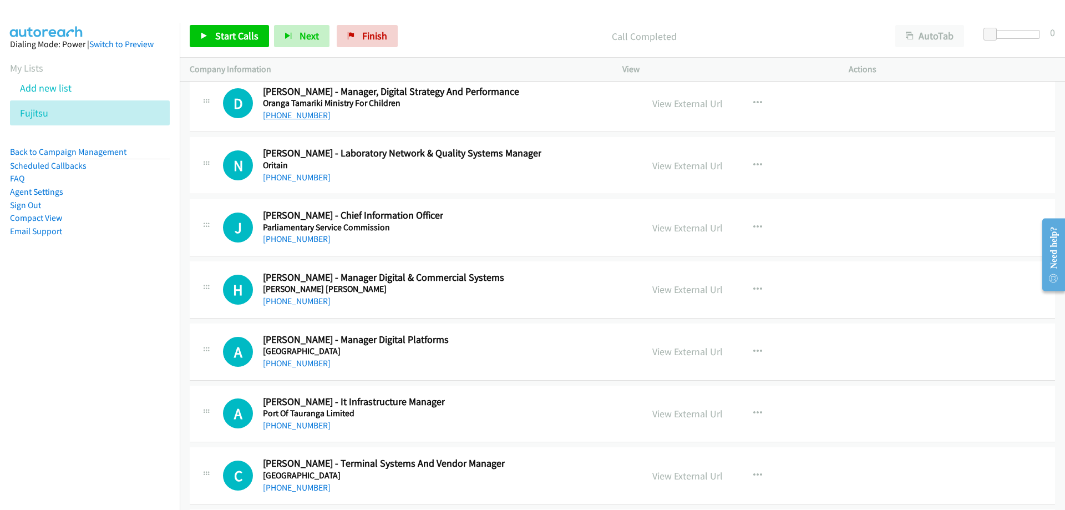
click at [275, 120] on link "+64 27 201 2007" at bounding box center [297, 115] width 68 height 11
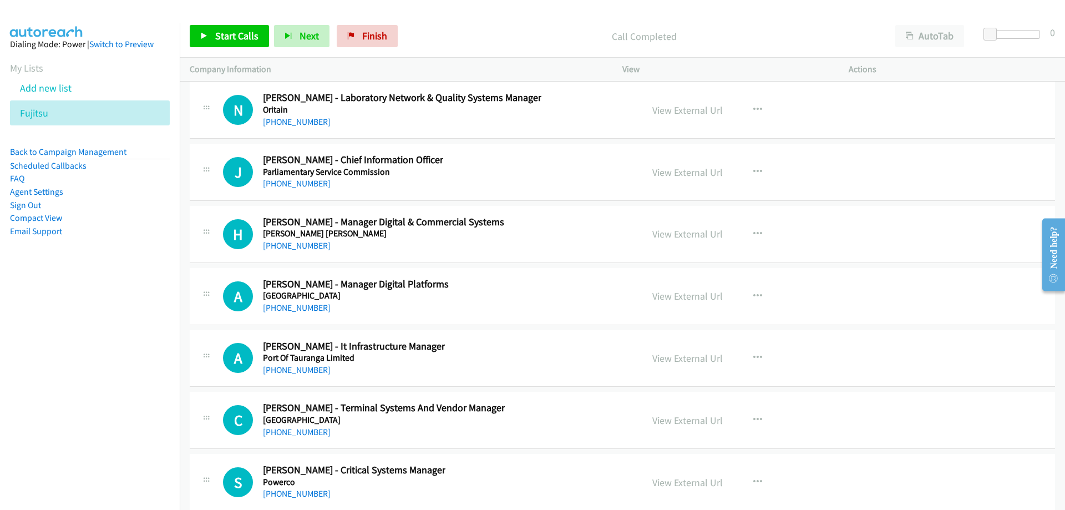
scroll to position [18645, 0]
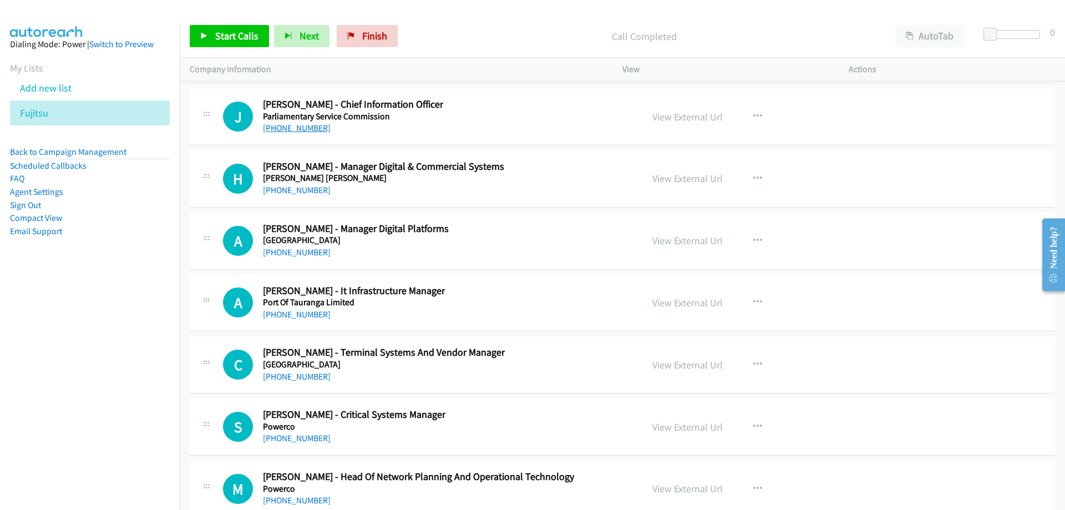
click at [300, 126] on link "+64 21 646 025" at bounding box center [297, 128] width 68 height 11
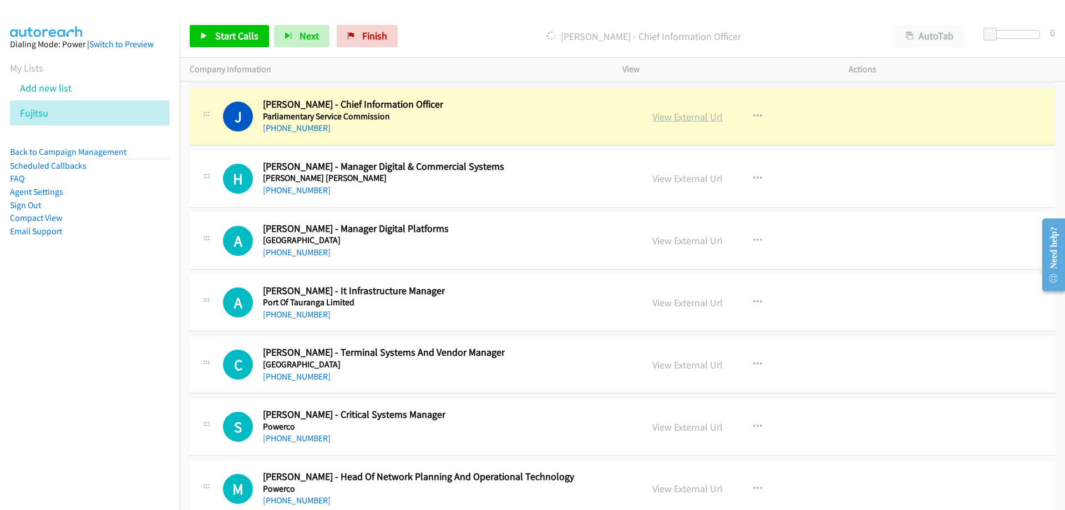
click at [680, 114] on link "View External Url" at bounding box center [688, 116] width 70 height 13
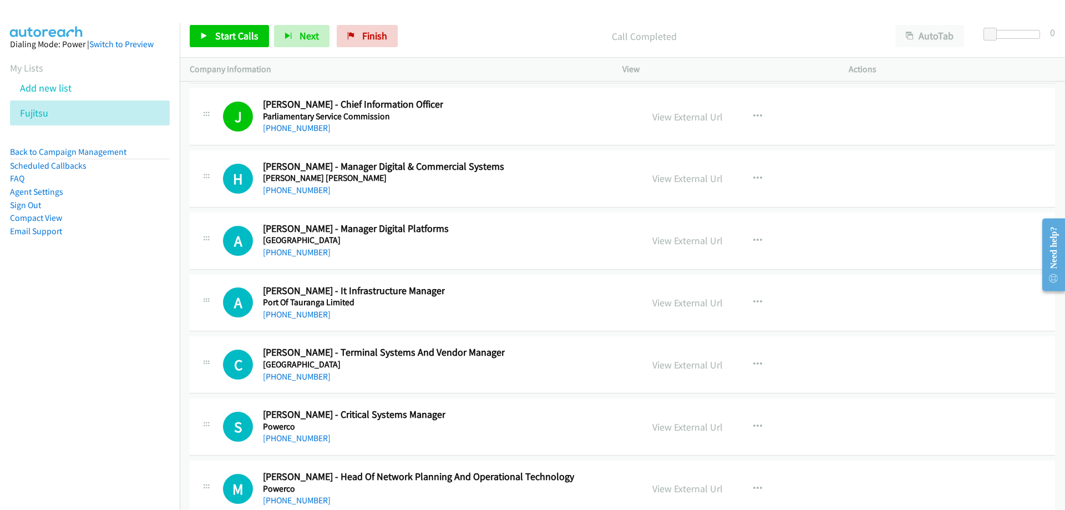
scroll to position [18700, 0]
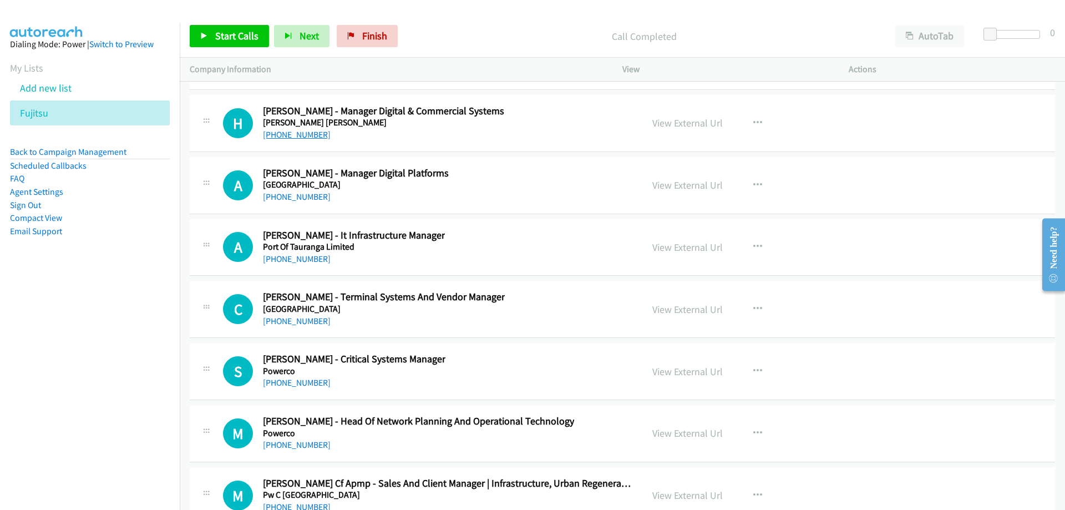
click at [299, 135] on link "+64 21 607 613" at bounding box center [297, 134] width 68 height 11
click at [310, 135] on link "+64 21 607 613" at bounding box center [297, 134] width 68 height 11
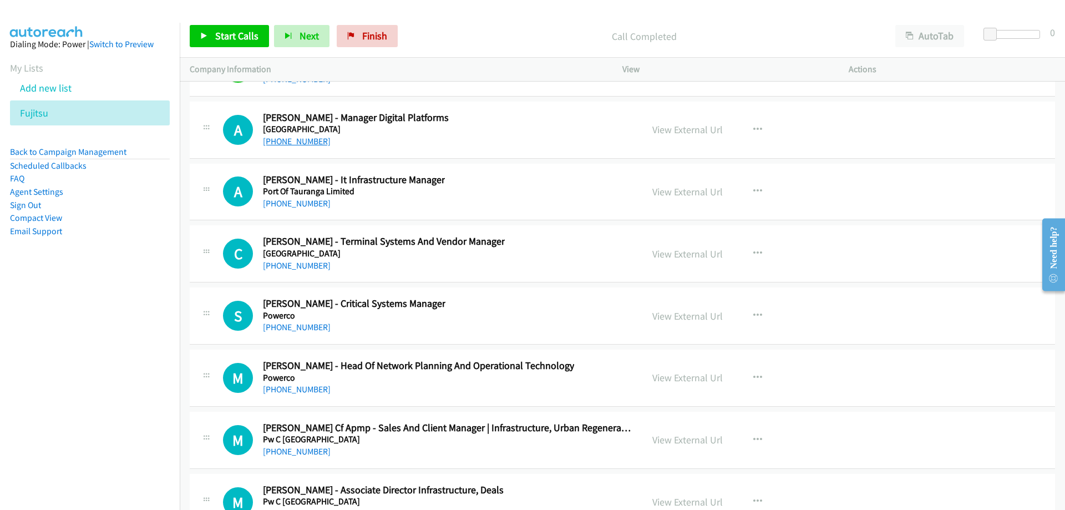
click at [286, 144] on link "+64 21 183 1358" at bounding box center [297, 141] width 68 height 11
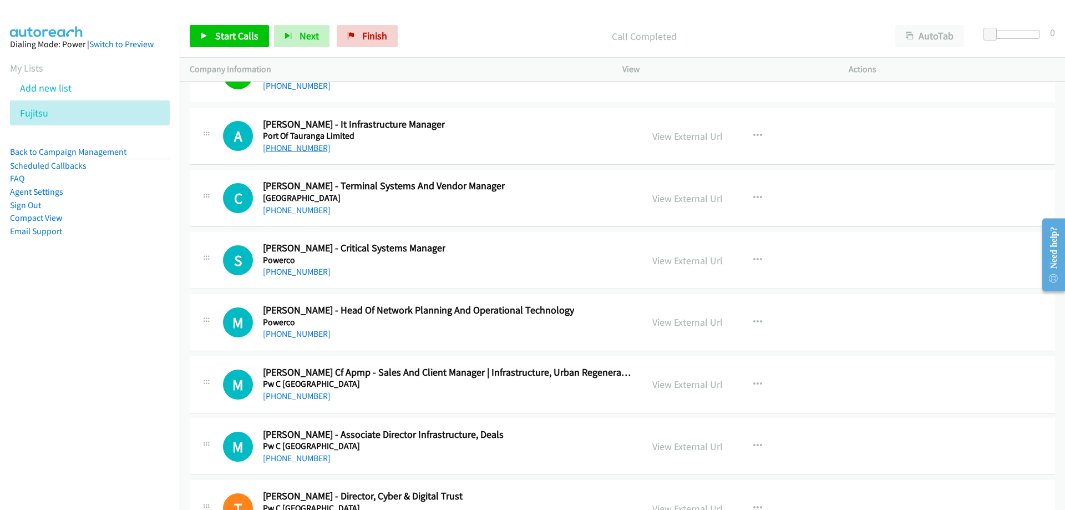
click at [306, 144] on link "+64 7 572 8806" at bounding box center [297, 148] width 68 height 11
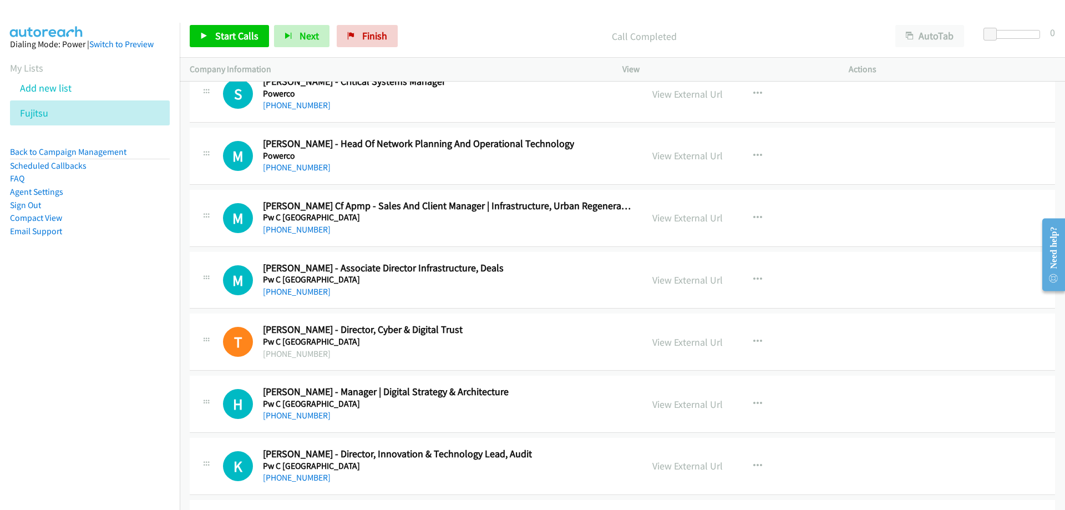
scroll to position [19033, 0]
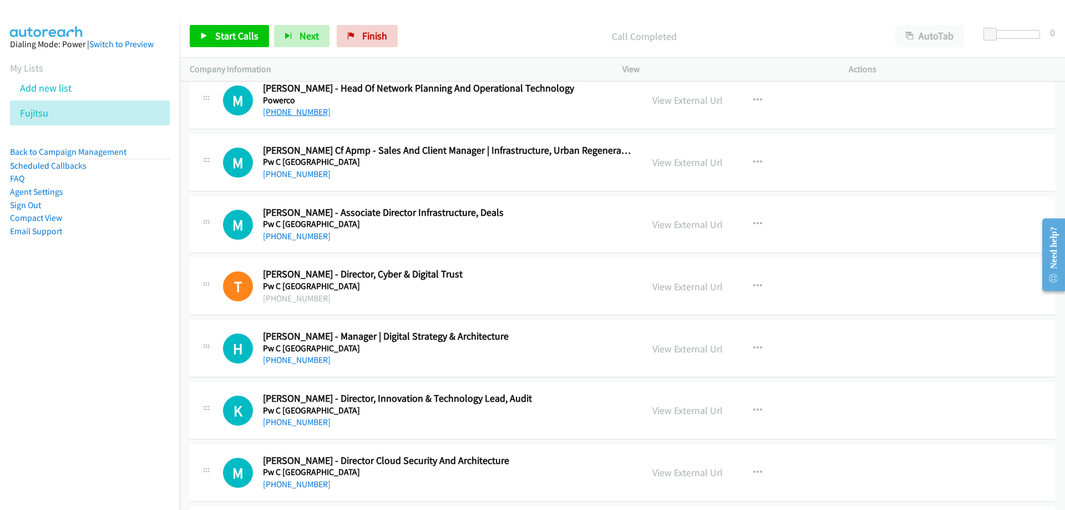
click at [308, 109] on link "+64 274 635 367" at bounding box center [297, 112] width 68 height 11
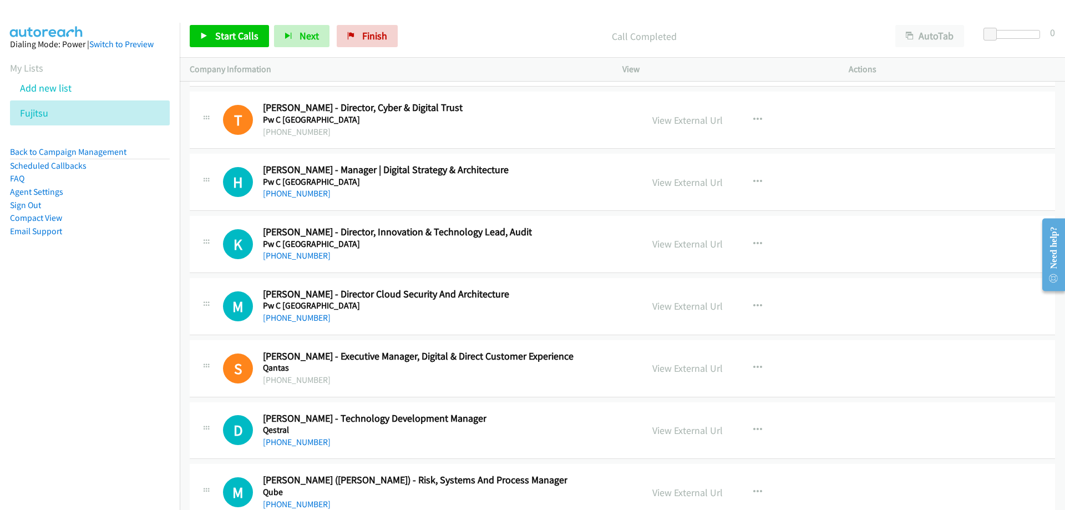
scroll to position [19255, 0]
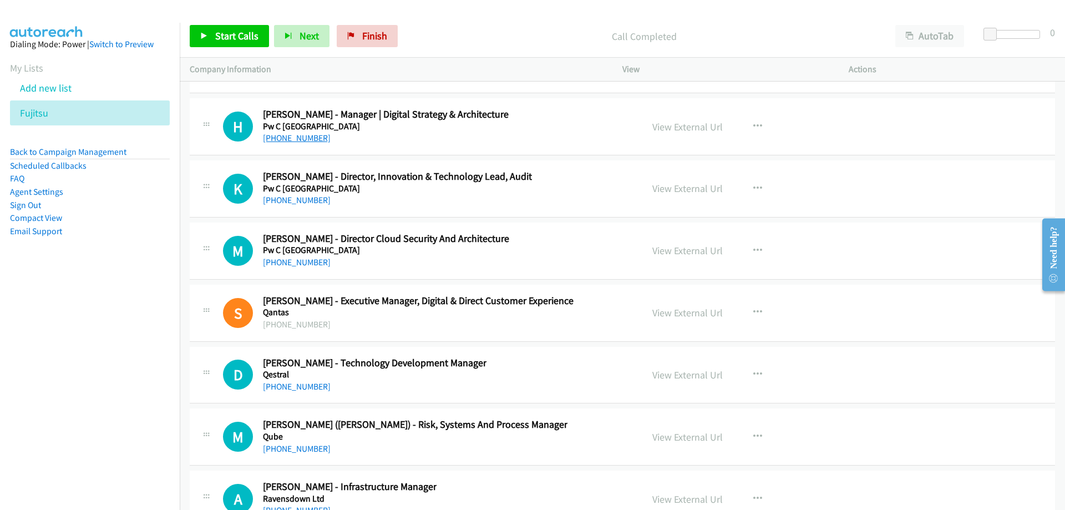
click at [296, 138] on link "+64 21 681 610" at bounding box center [297, 138] width 68 height 11
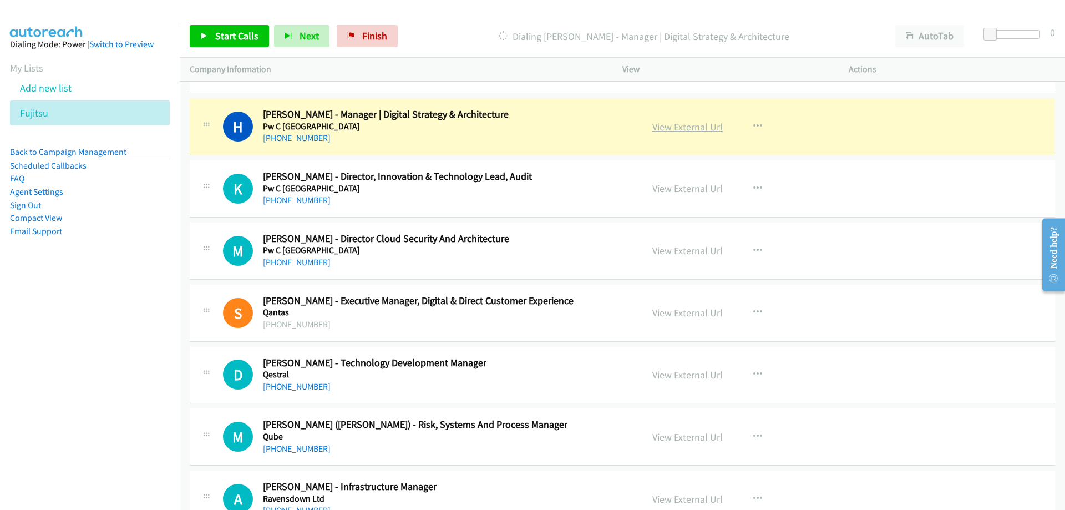
click at [687, 125] on link "View External Url" at bounding box center [688, 126] width 70 height 13
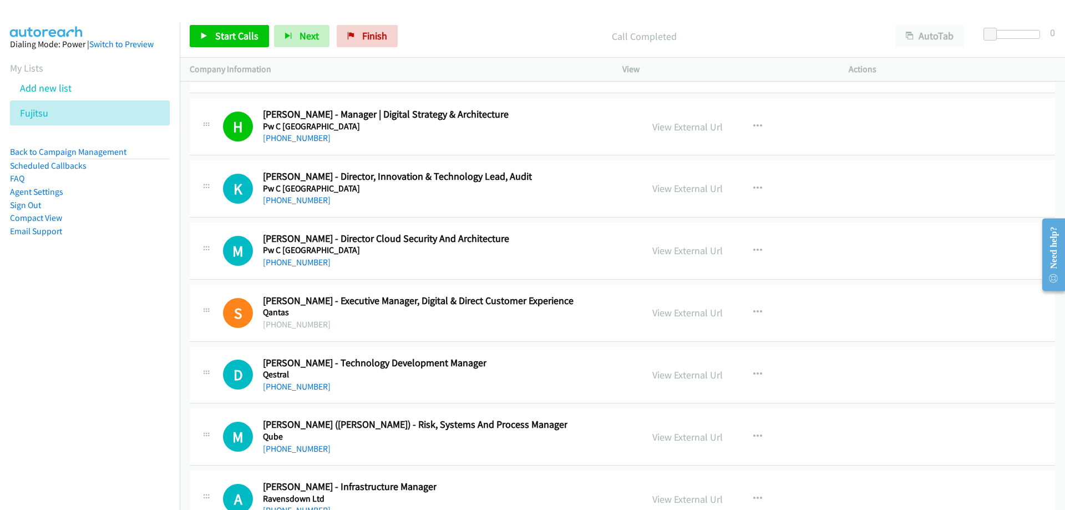
scroll to position [19311, 0]
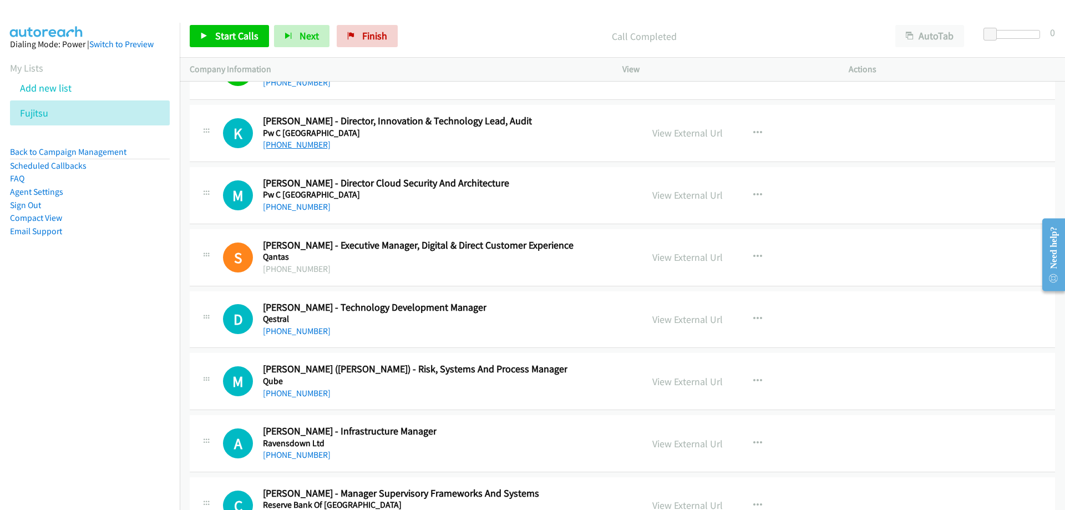
click at [318, 145] on link "+64 21 136 7935" at bounding box center [297, 144] width 68 height 11
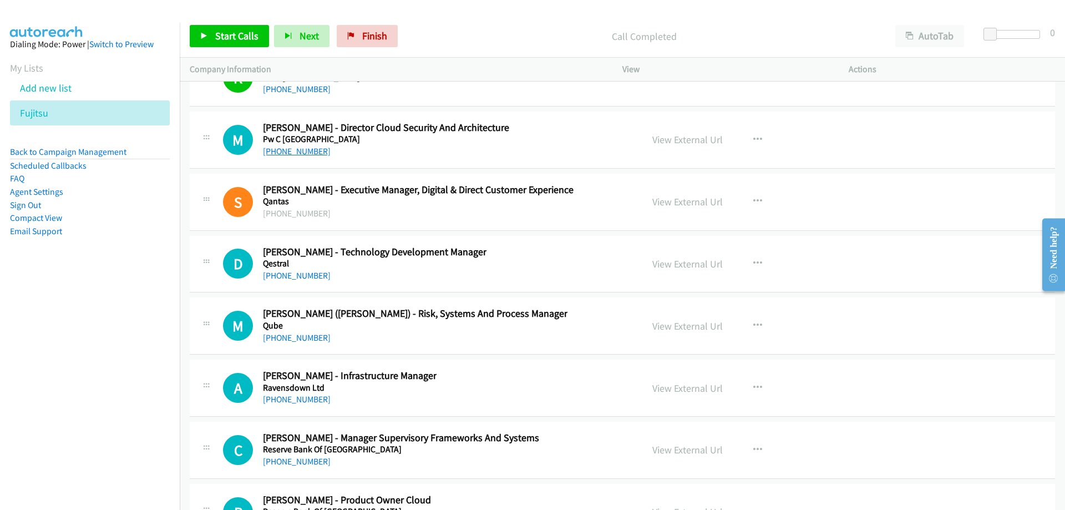
click at [316, 153] on link "+64 27 556 0569" at bounding box center [297, 151] width 68 height 11
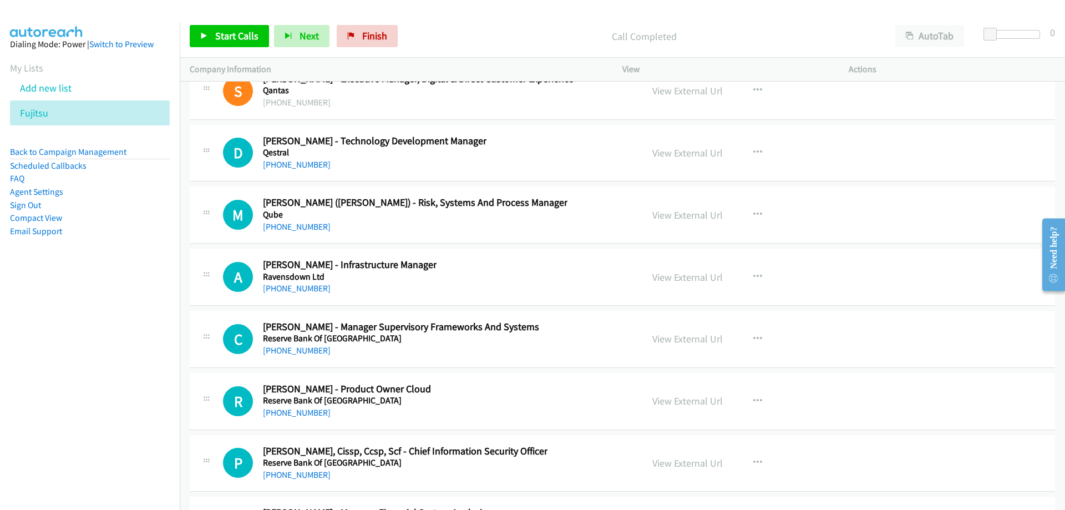
scroll to position [19533, 0]
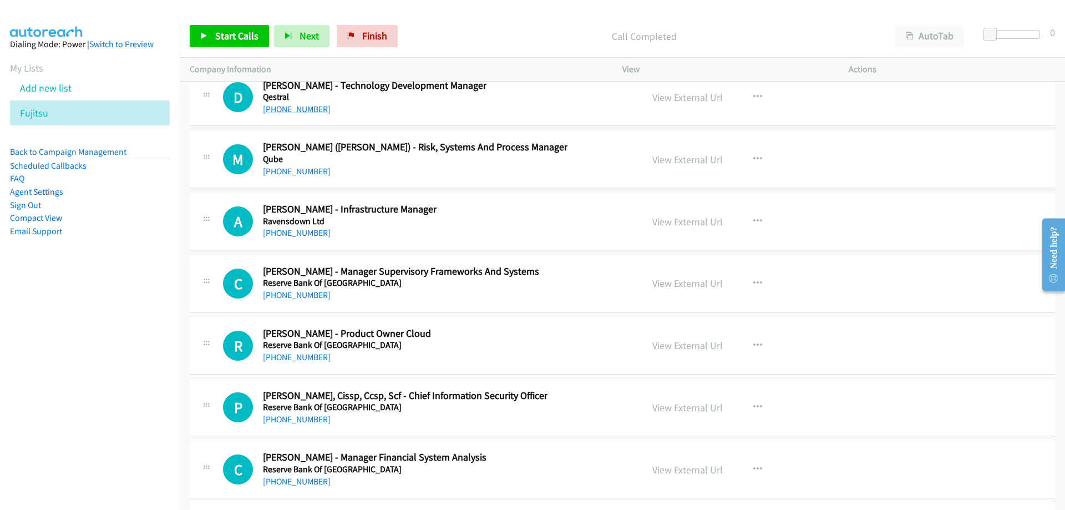
click at [303, 112] on link "+64 3 353 7483" at bounding box center [297, 109] width 68 height 11
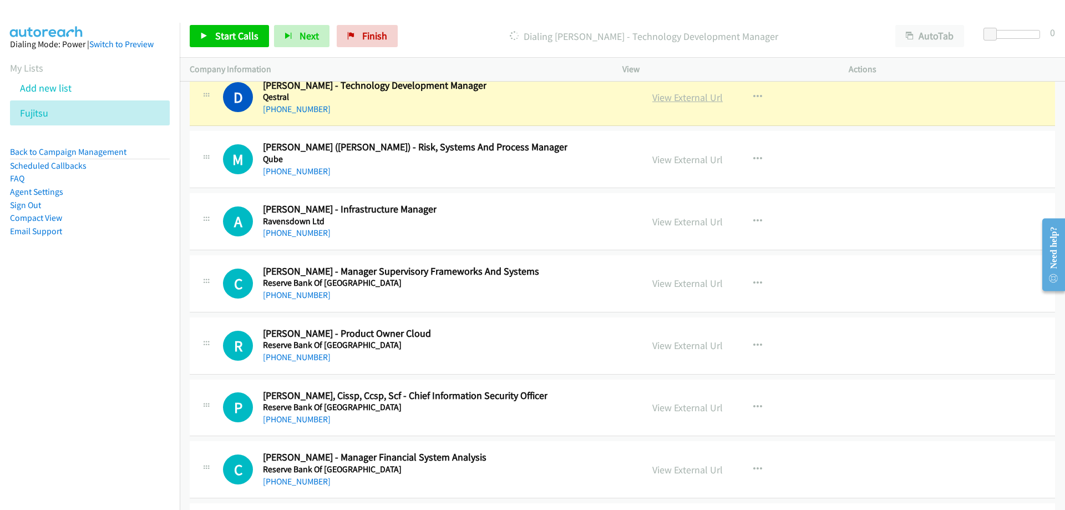
click at [688, 100] on link "View External Url" at bounding box center [688, 97] width 70 height 13
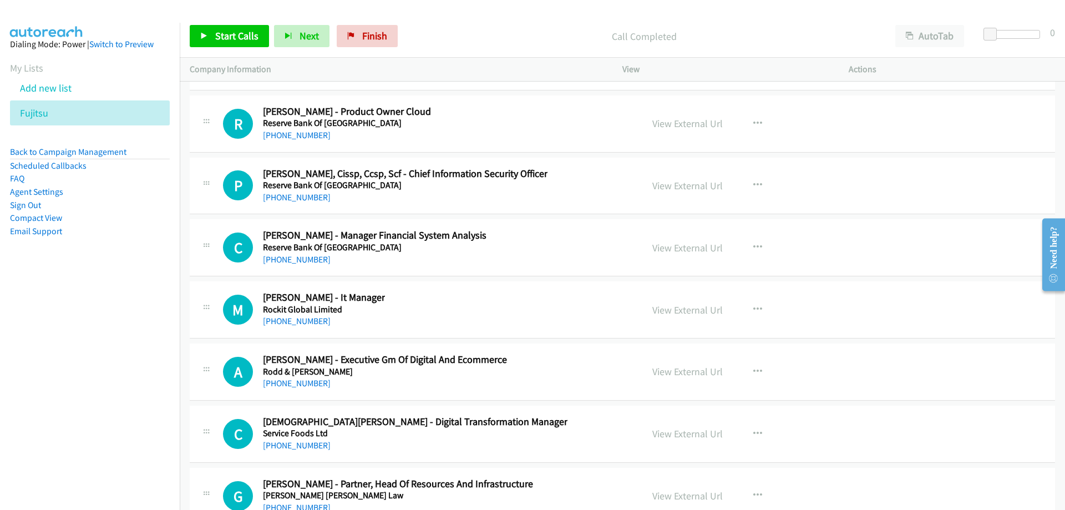
scroll to position [19810, 0]
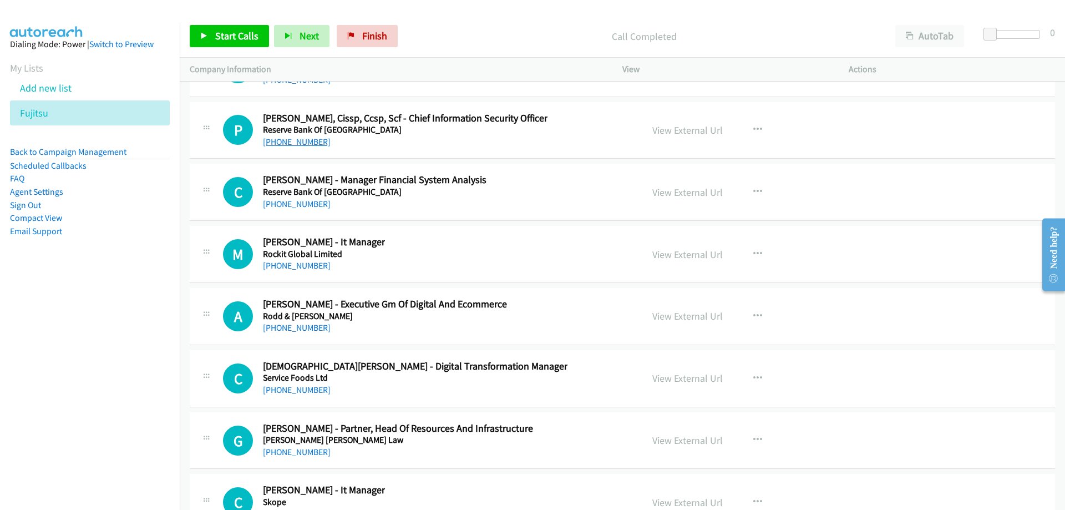
click at [313, 145] on link "+64 4 819 4895" at bounding box center [297, 142] width 68 height 11
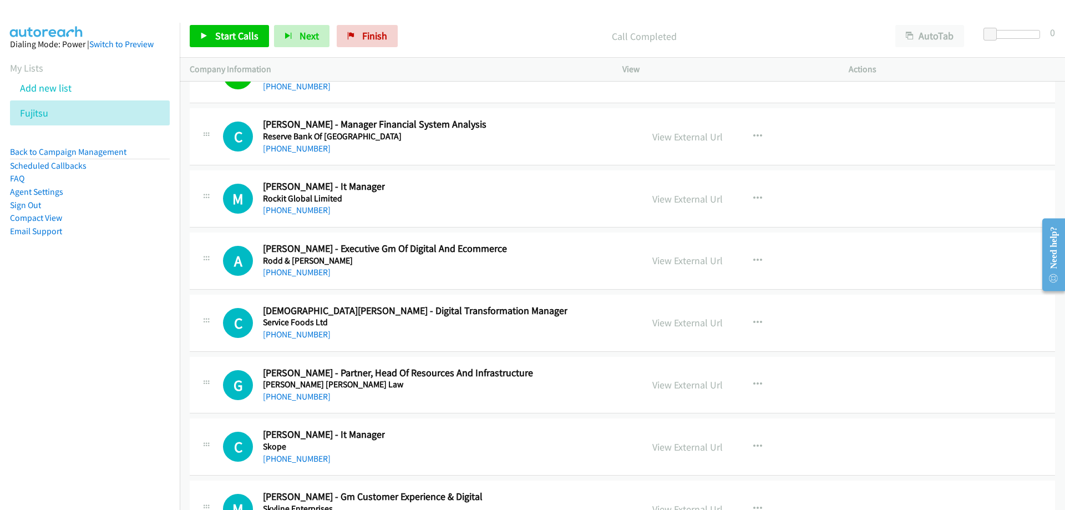
scroll to position [19921, 0]
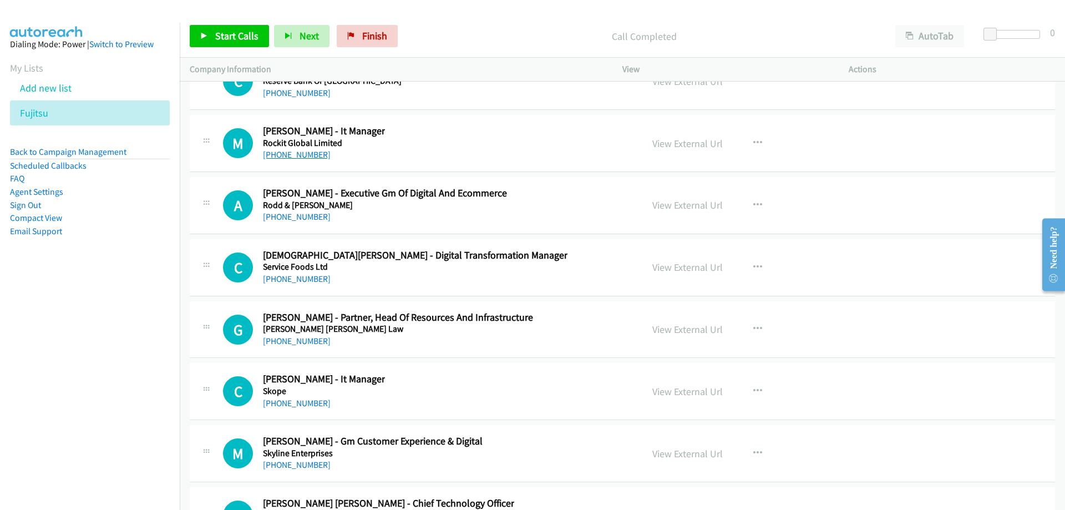
click at [304, 158] on link "+64 29 200 7101" at bounding box center [297, 154] width 68 height 11
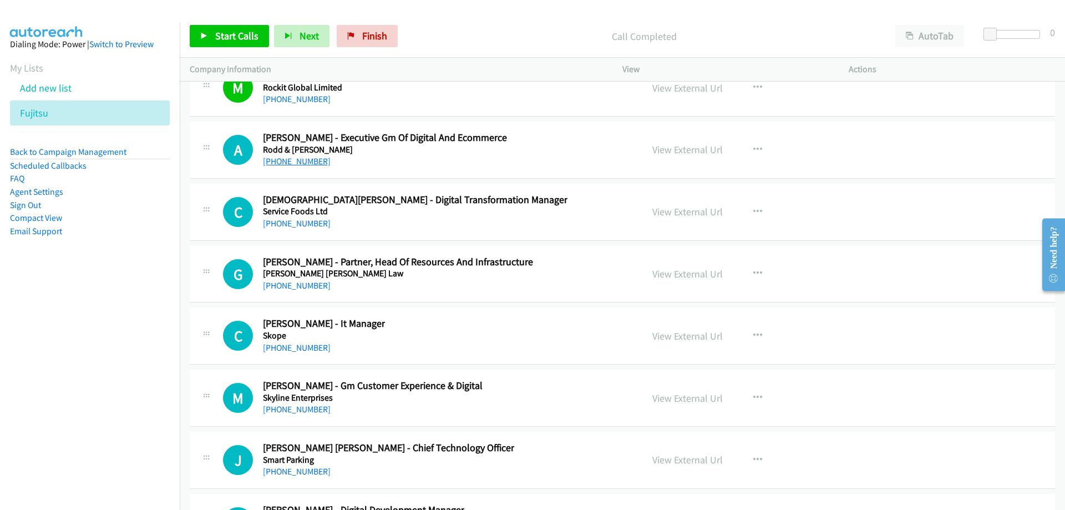
click at [294, 163] on link "+64 21 924 278" at bounding box center [297, 161] width 68 height 11
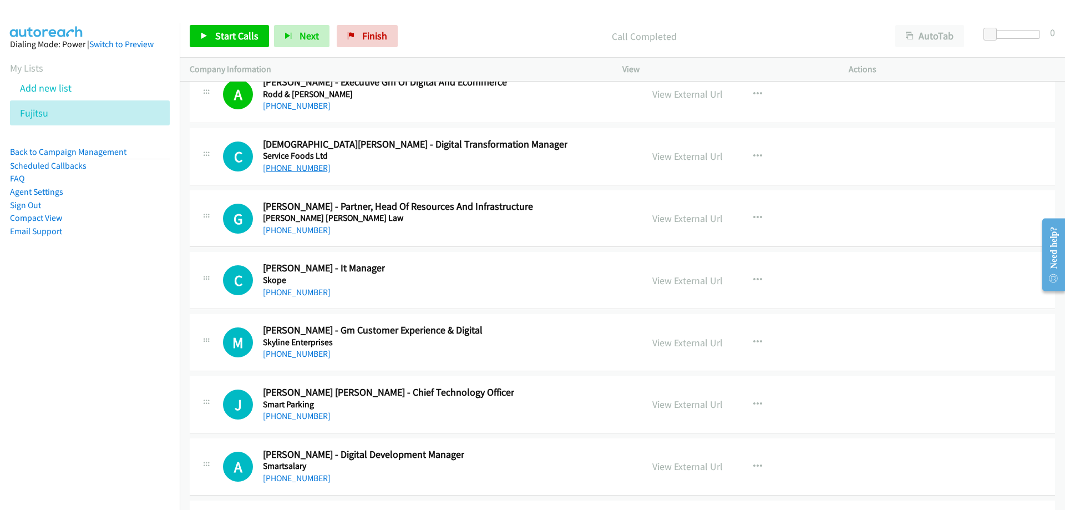
click at [316, 168] on link "+64 210 296 4393" at bounding box center [297, 168] width 68 height 11
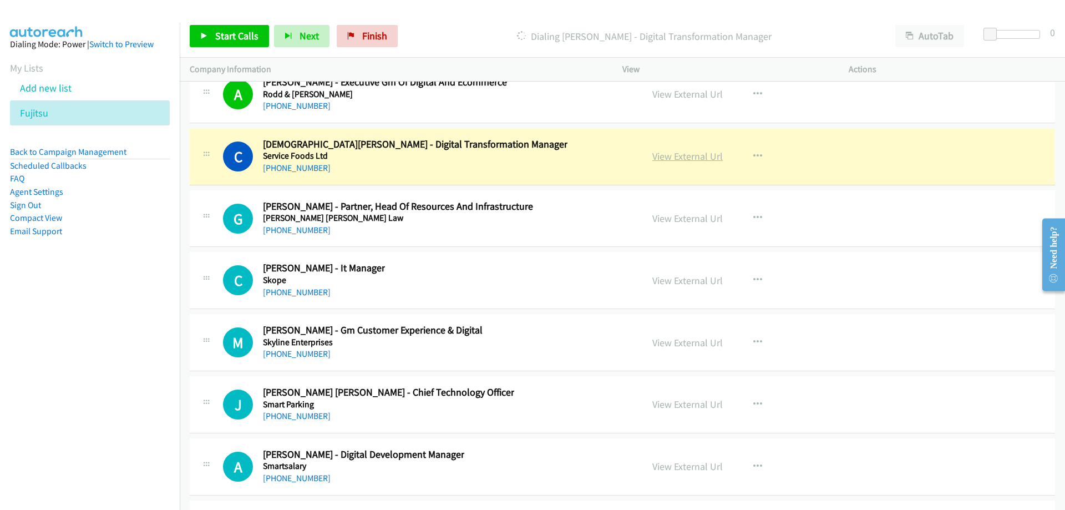
click at [653, 160] on link "View External Url" at bounding box center [688, 156] width 70 height 13
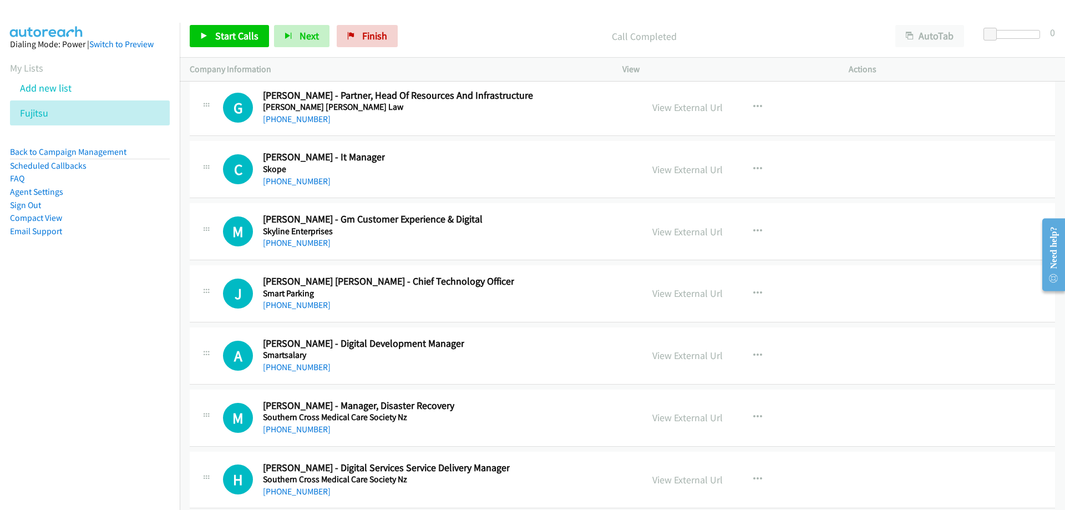
scroll to position [20199, 0]
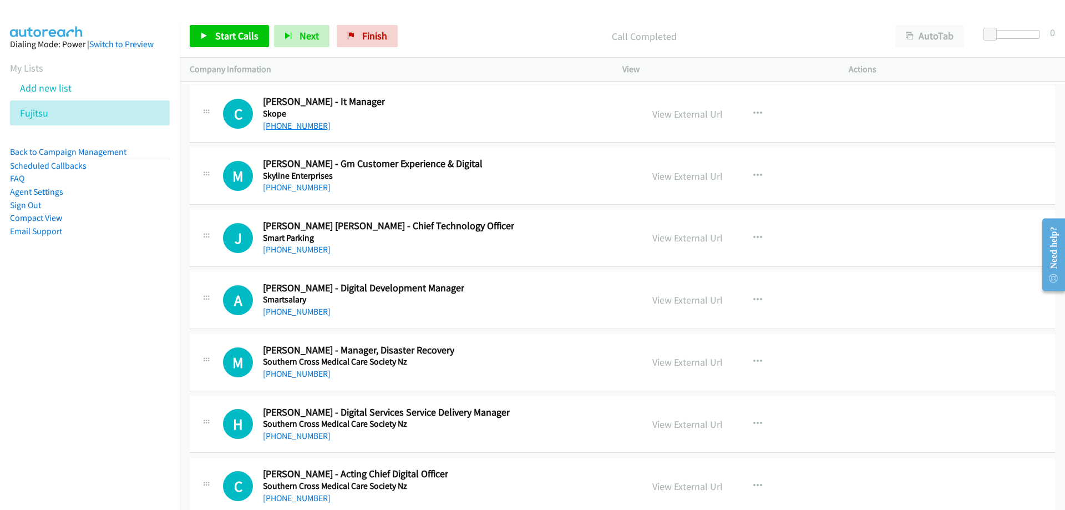
click at [279, 123] on link "+64 29 201 2230" at bounding box center [297, 125] width 68 height 11
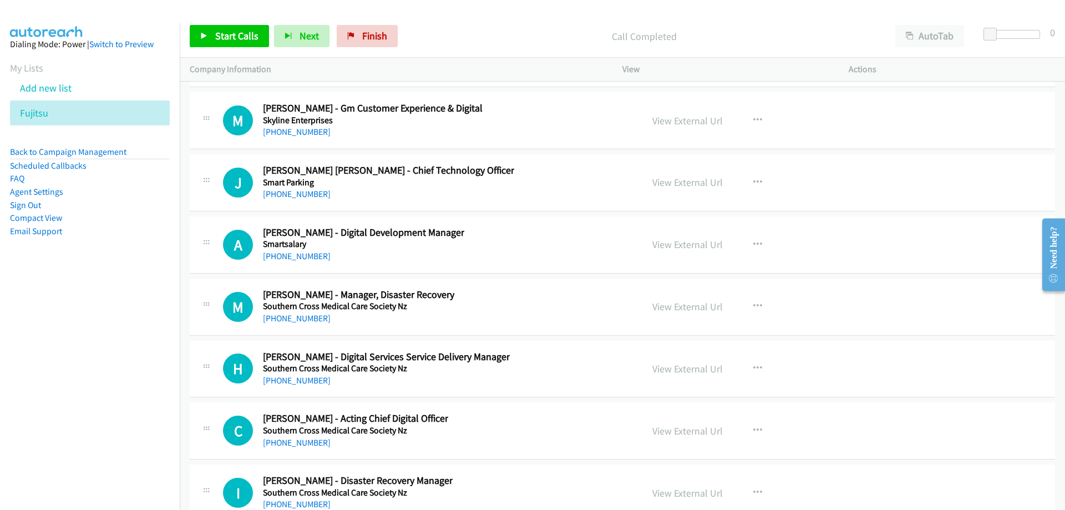
scroll to position [20310, 0]
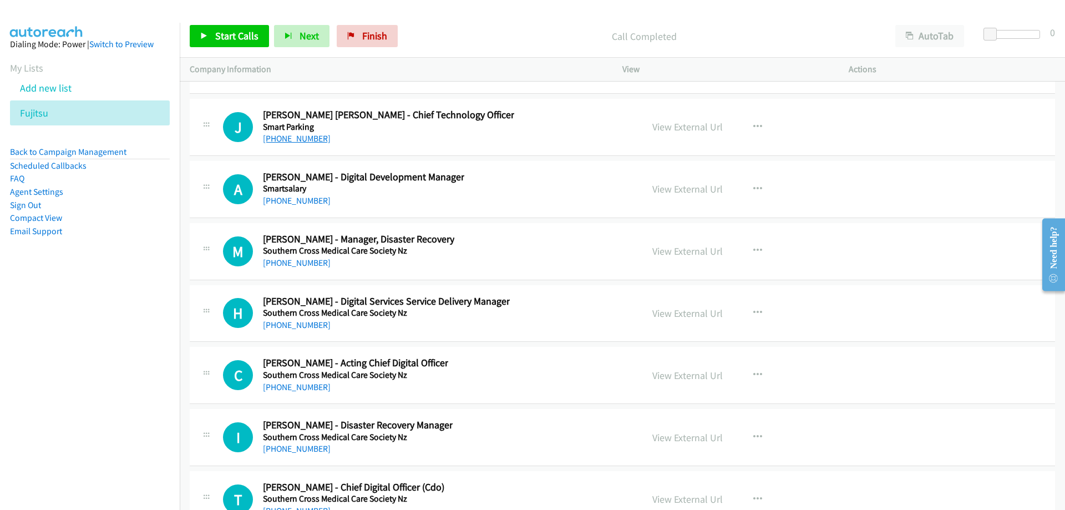
click at [297, 141] on link "+64 21 131 9654" at bounding box center [297, 138] width 68 height 11
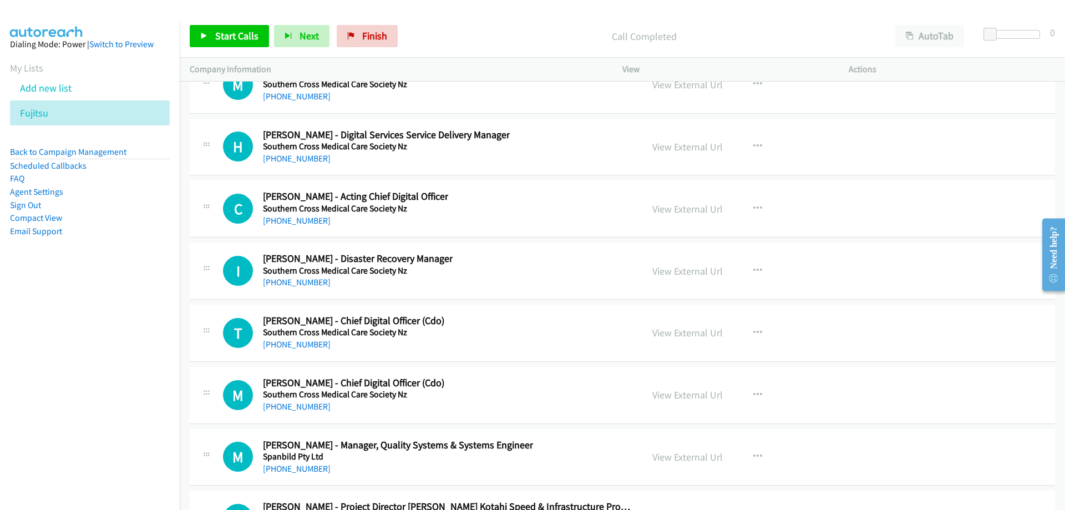
scroll to position [20532, 0]
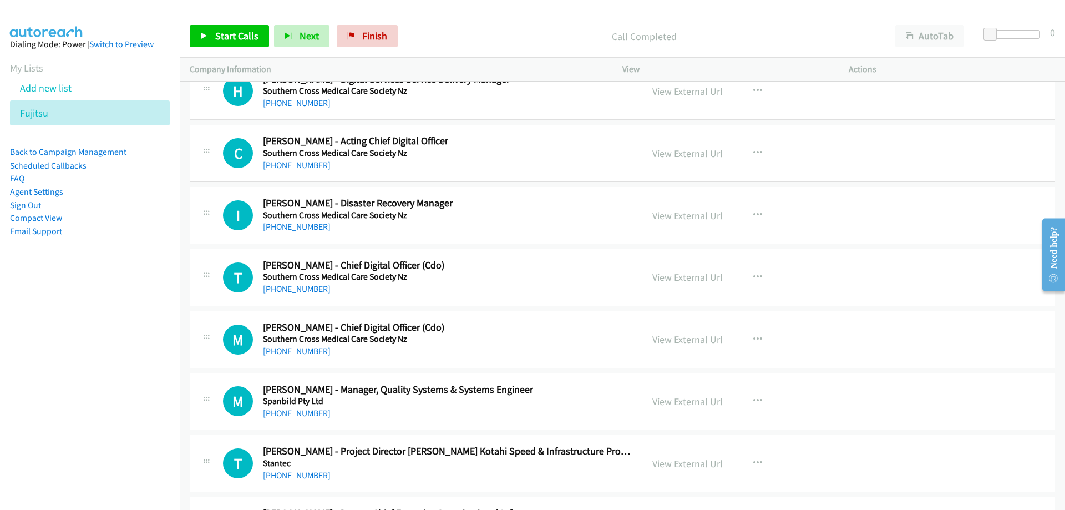
click at [289, 168] on link "+64 21 665 205" at bounding box center [297, 165] width 68 height 11
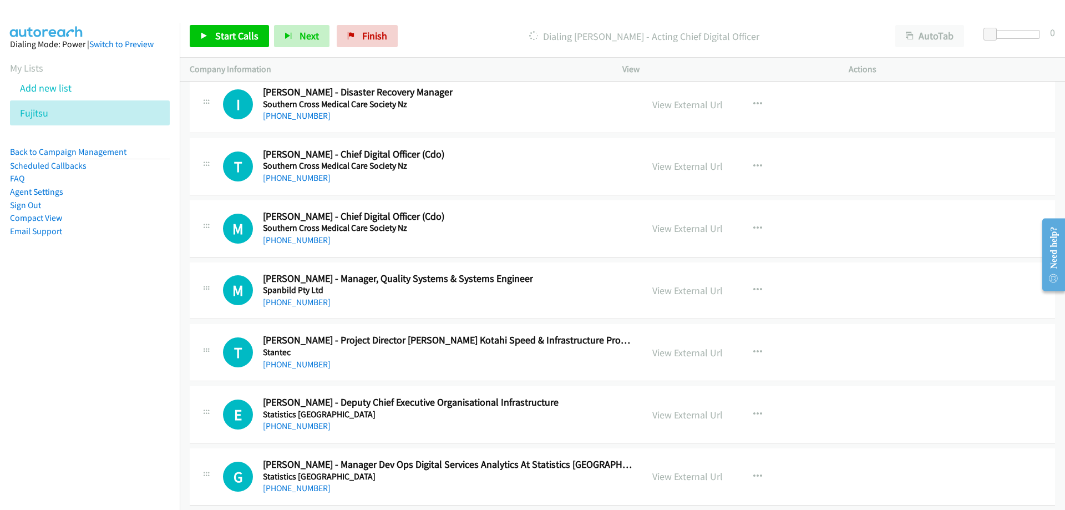
scroll to position [20698, 0]
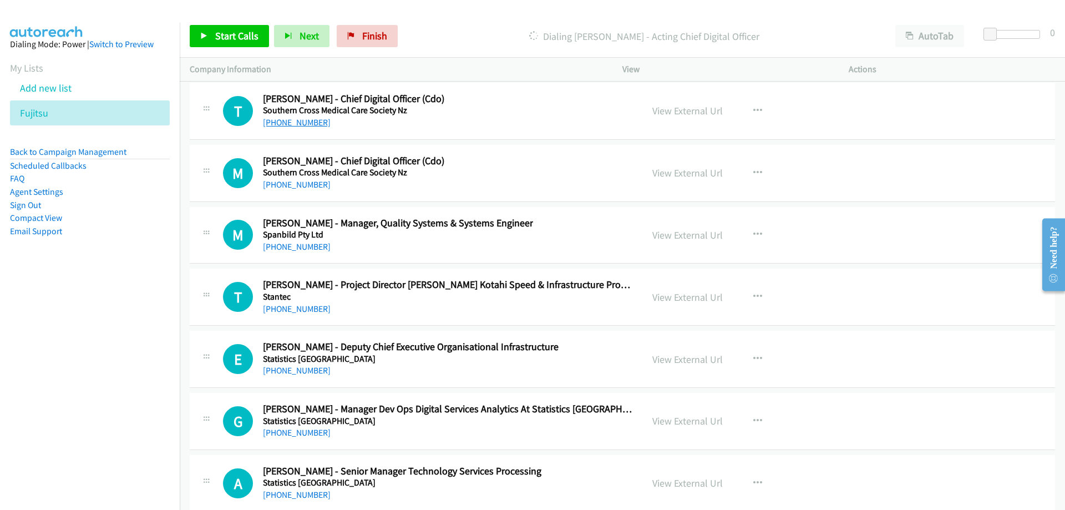
click at [294, 125] on link "+64 21 680 343" at bounding box center [297, 122] width 68 height 11
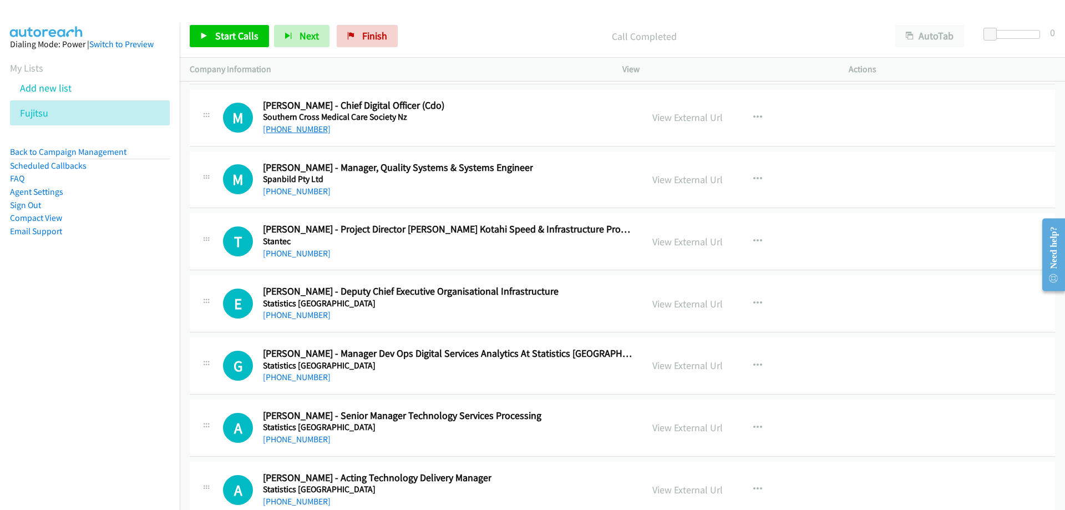
click at [288, 132] on link "+64 9 525 5100" at bounding box center [297, 129] width 68 height 11
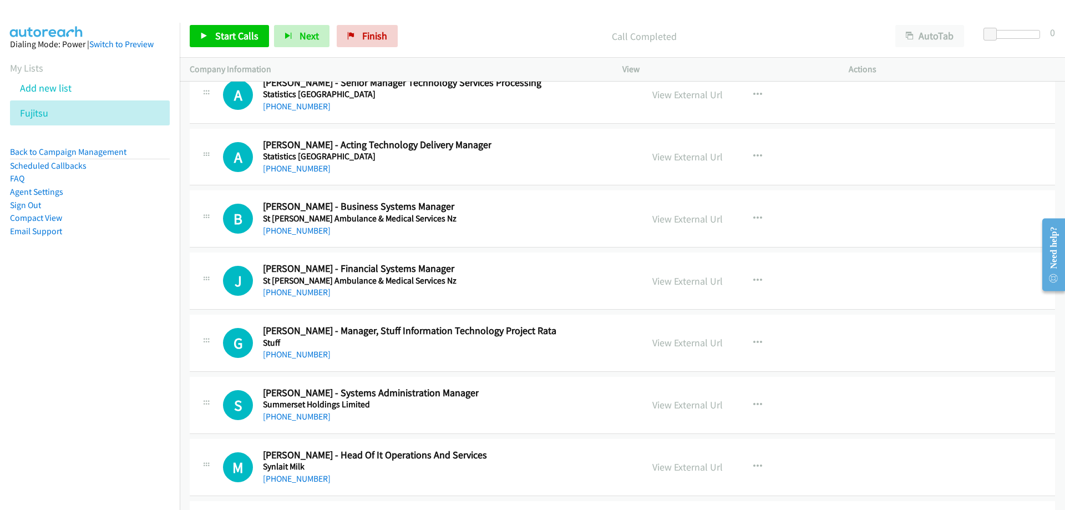
scroll to position [21142, 0]
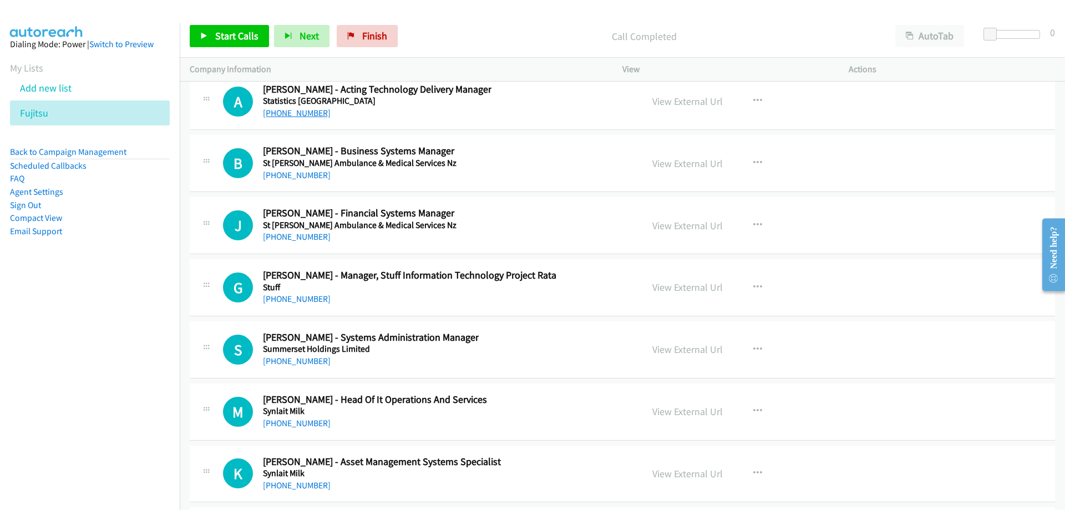
click at [297, 115] on link "+64 21 223 3626" at bounding box center [297, 113] width 68 height 11
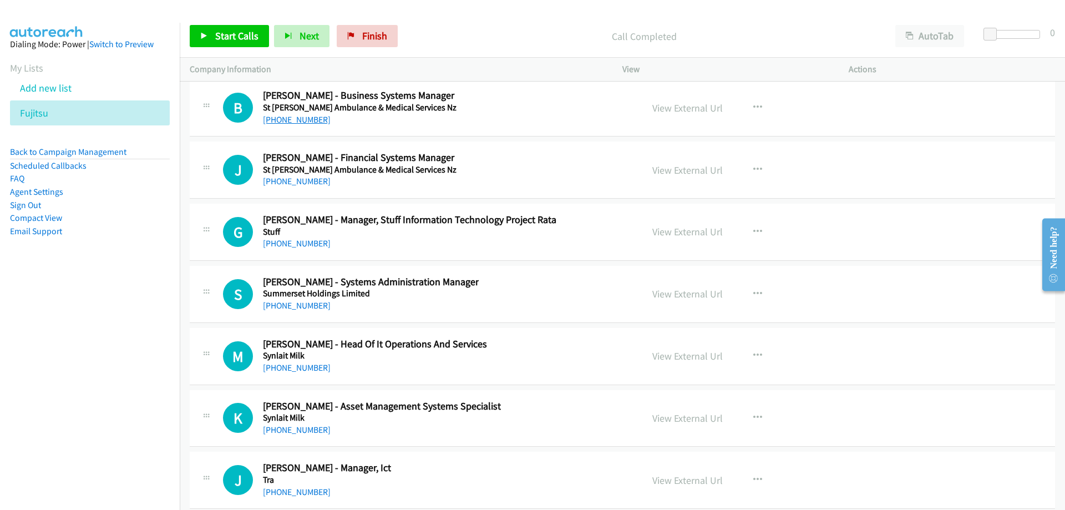
click at [303, 121] on link "+64 27 237 2159" at bounding box center [297, 119] width 68 height 11
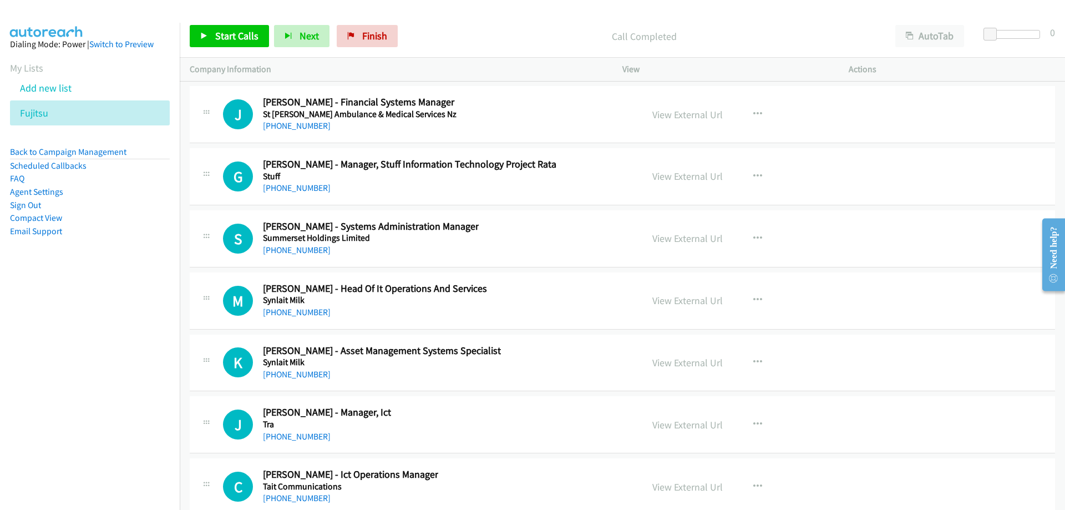
scroll to position [21308, 0]
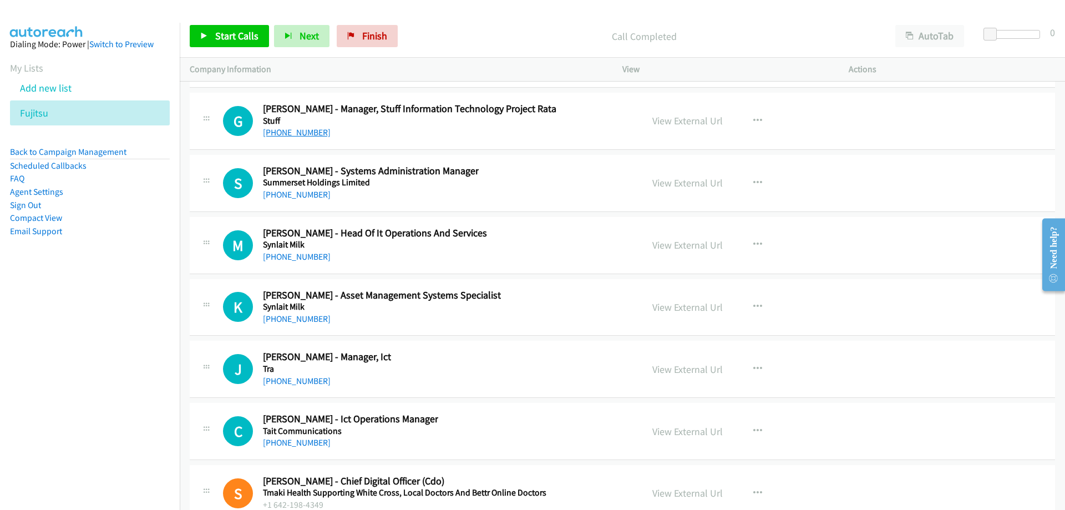
click at [280, 135] on link "+64 210 796 516" at bounding box center [297, 132] width 68 height 11
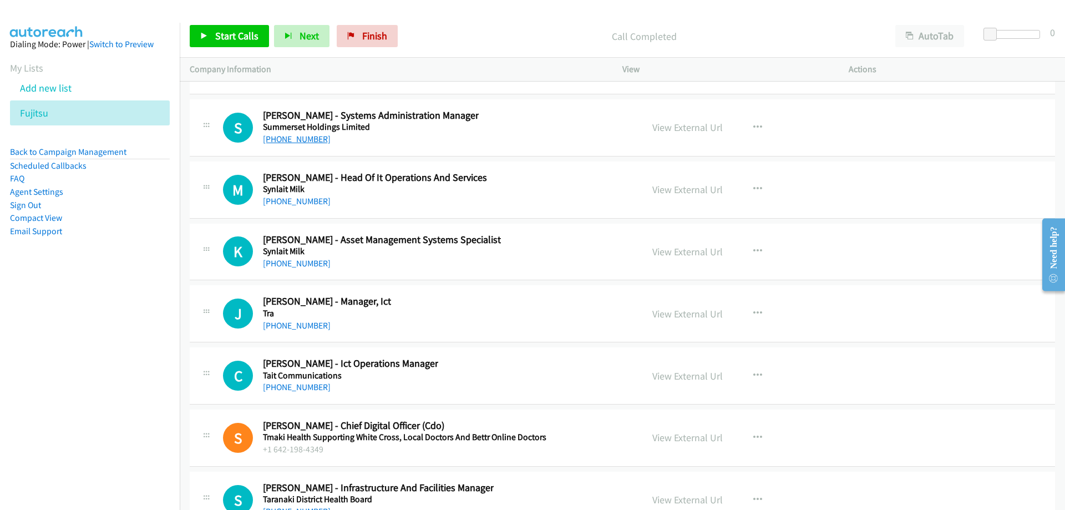
click at [283, 145] on div "+64 22 421 8299" at bounding box center [371, 139] width 216 height 13
click at [285, 142] on link "+64 22 421 8299" at bounding box center [297, 139] width 68 height 11
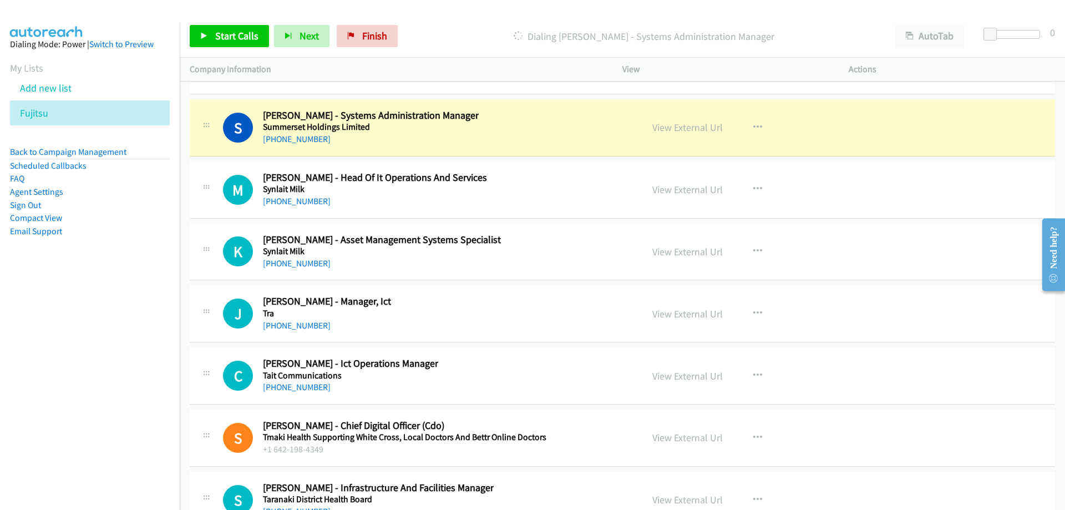
scroll to position [21419, 0]
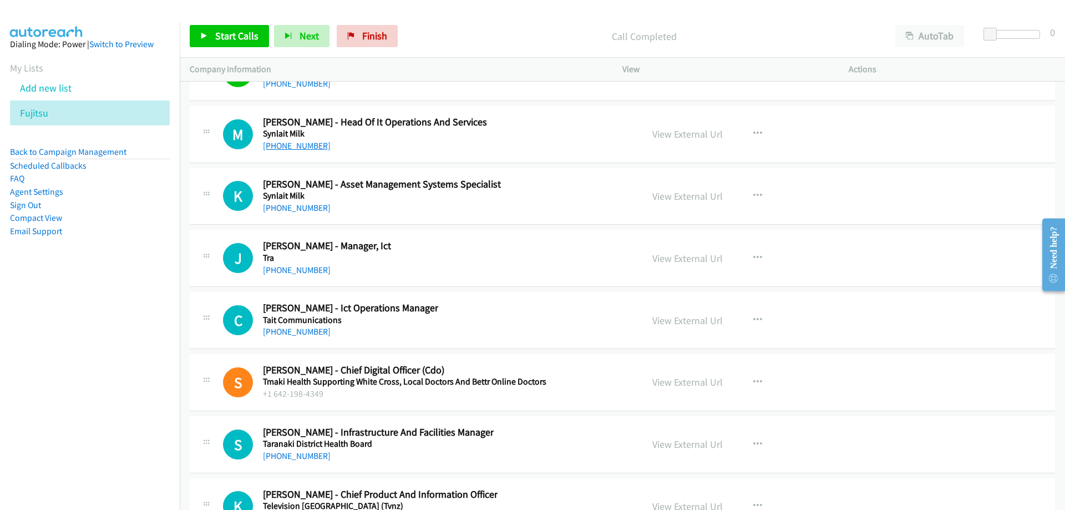
click at [293, 144] on link "+64 21 180 0384" at bounding box center [297, 145] width 68 height 11
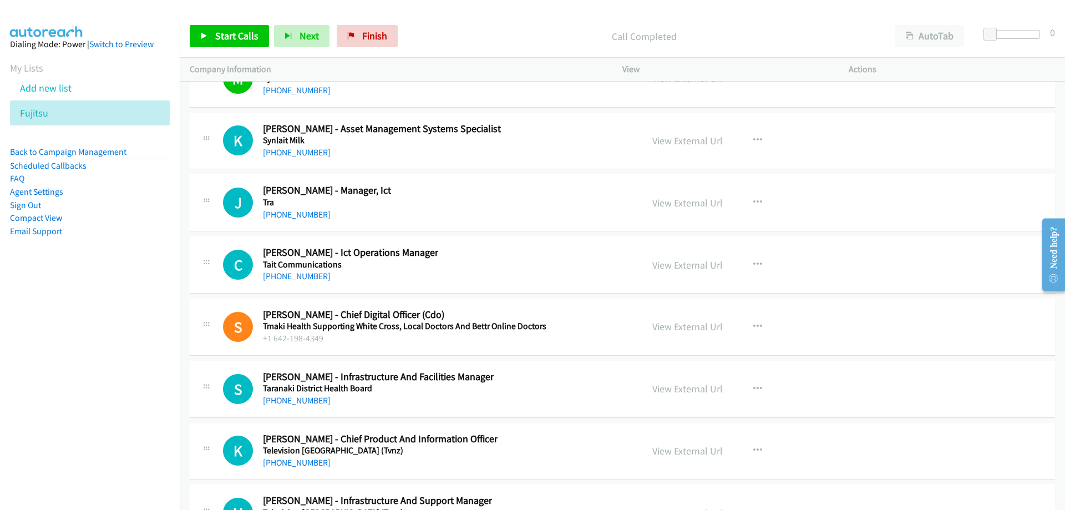
scroll to position [21530, 0]
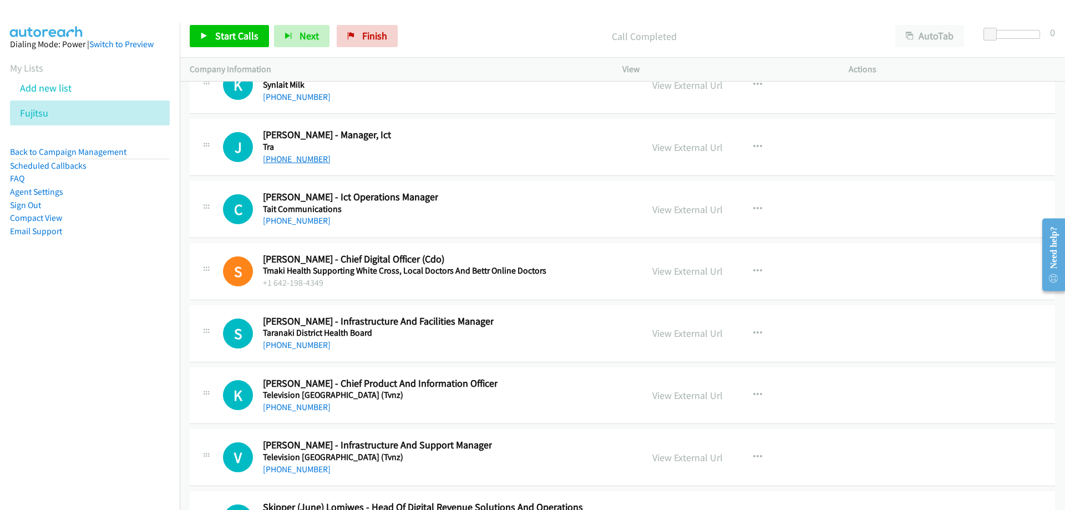
click at [297, 162] on link "+64 21 245 0855" at bounding box center [297, 159] width 68 height 11
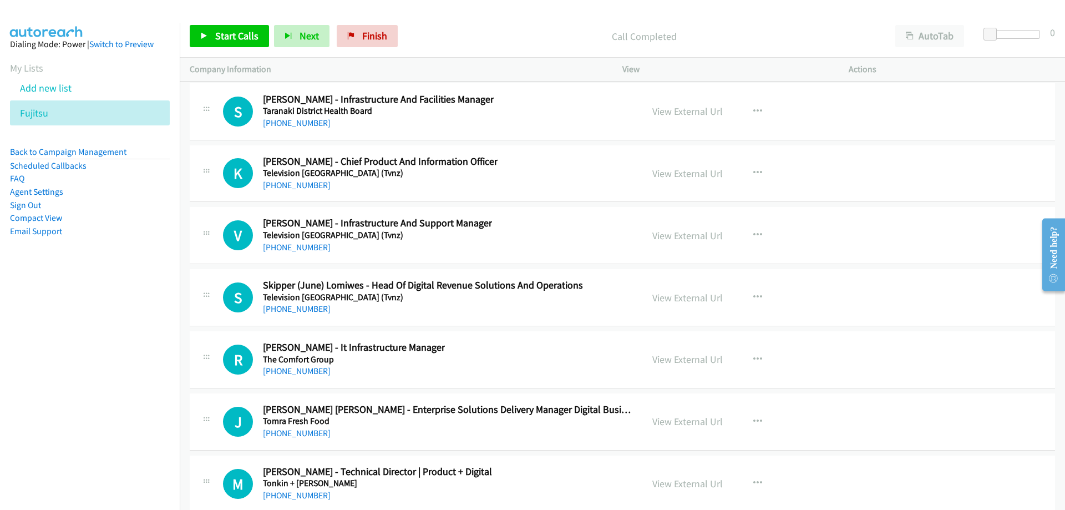
scroll to position [21808, 0]
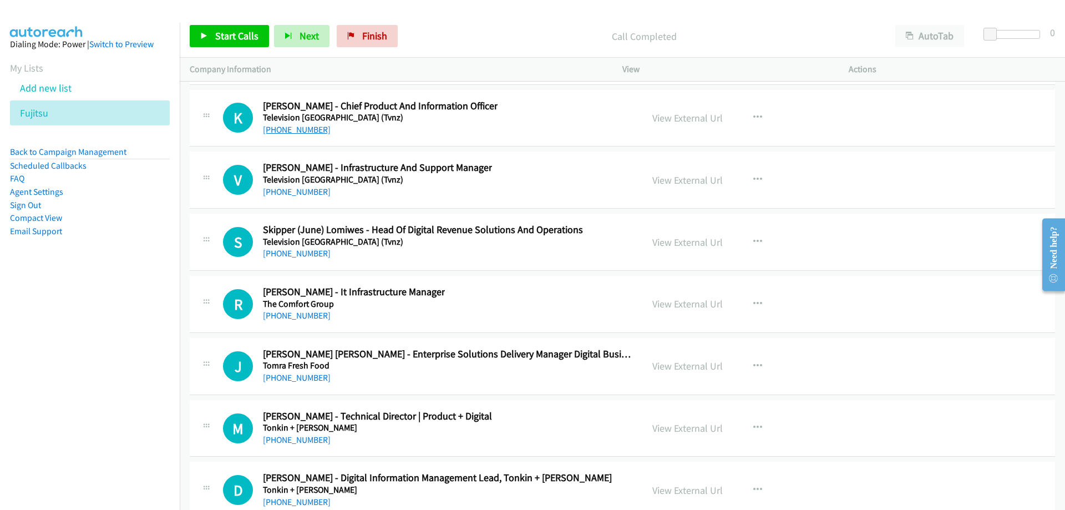
click at [298, 132] on link "+64 27 532 9413" at bounding box center [297, 129] width 68 height 11
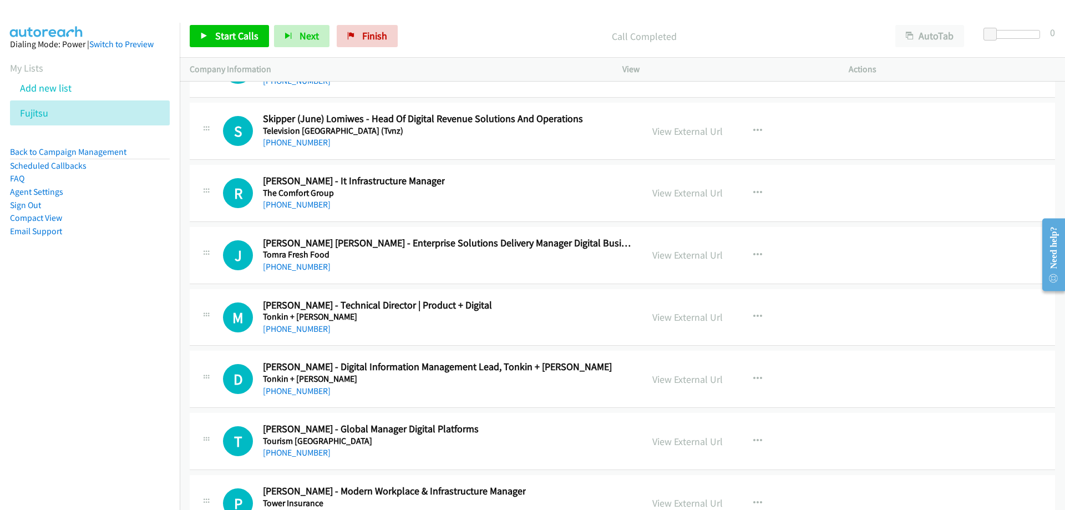
scroll to position [21974, 0]
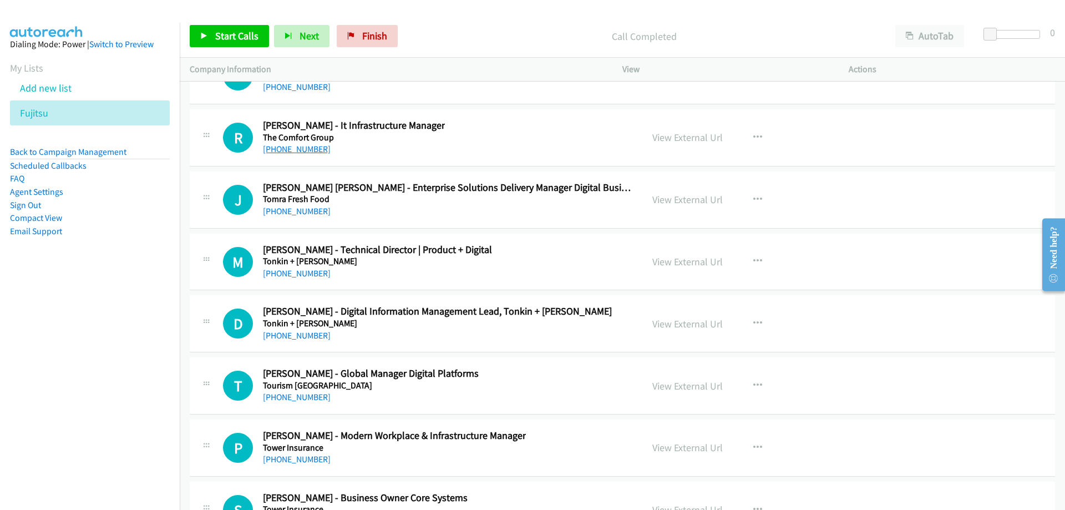
click at [295, 151] on link "+64 21 967 068" at bounding box center [297, 149] width 68 height 11
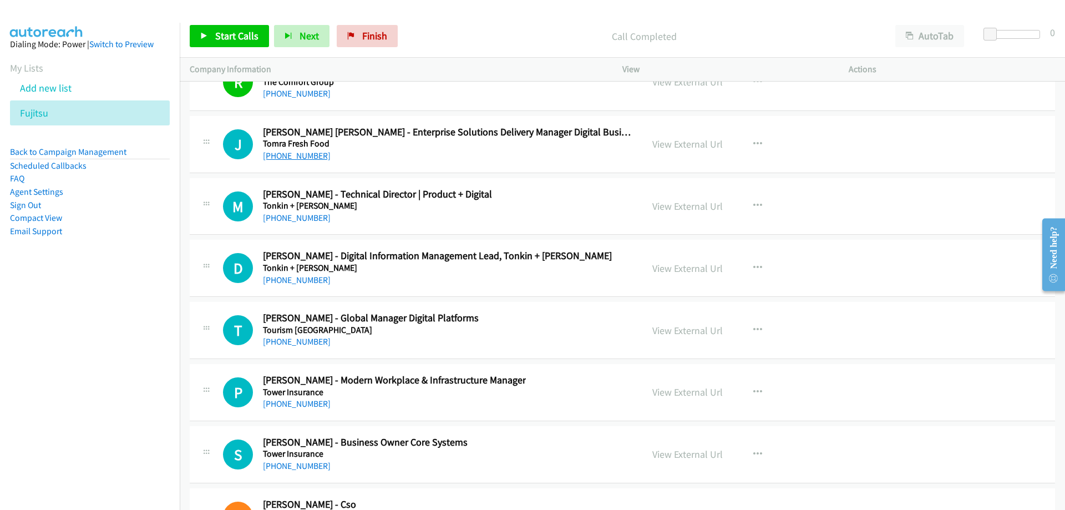
click at [284, 158] on link "+64 21 891 643" at bounding box center [297, 155] width 68 height 11
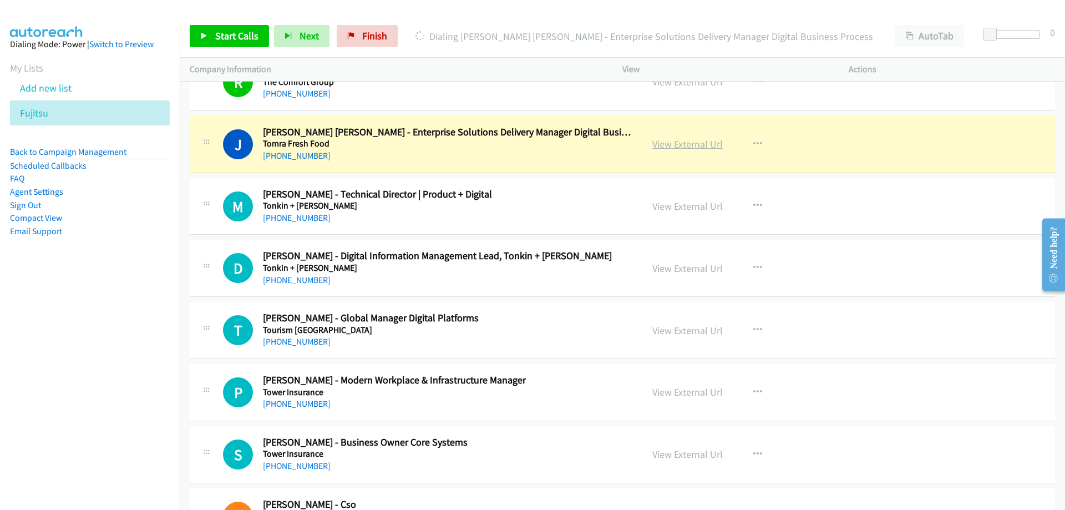
click at [655, 145] on link "View External Url" at bounding box center [688, 144] width 70 height 13
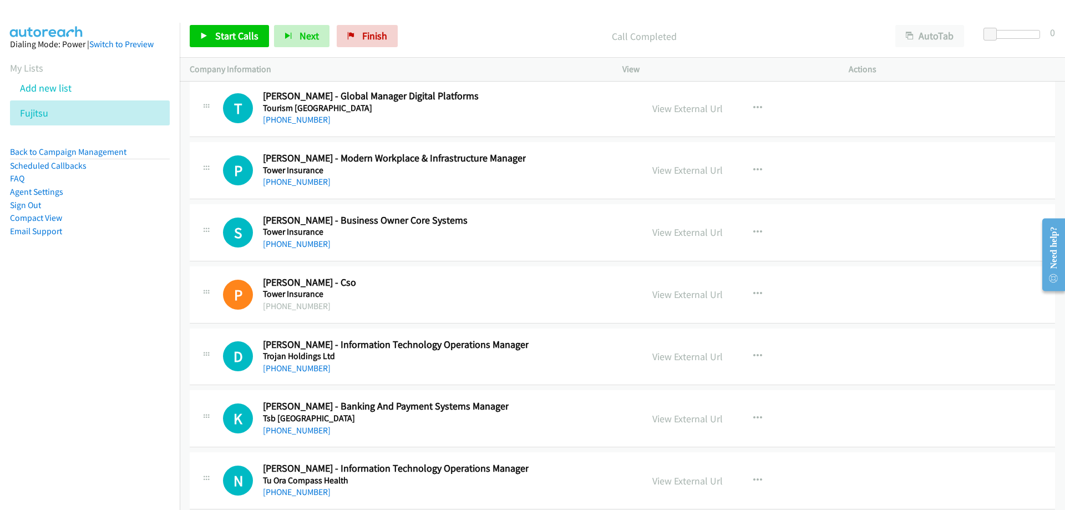
scroll to position [22307, 0]
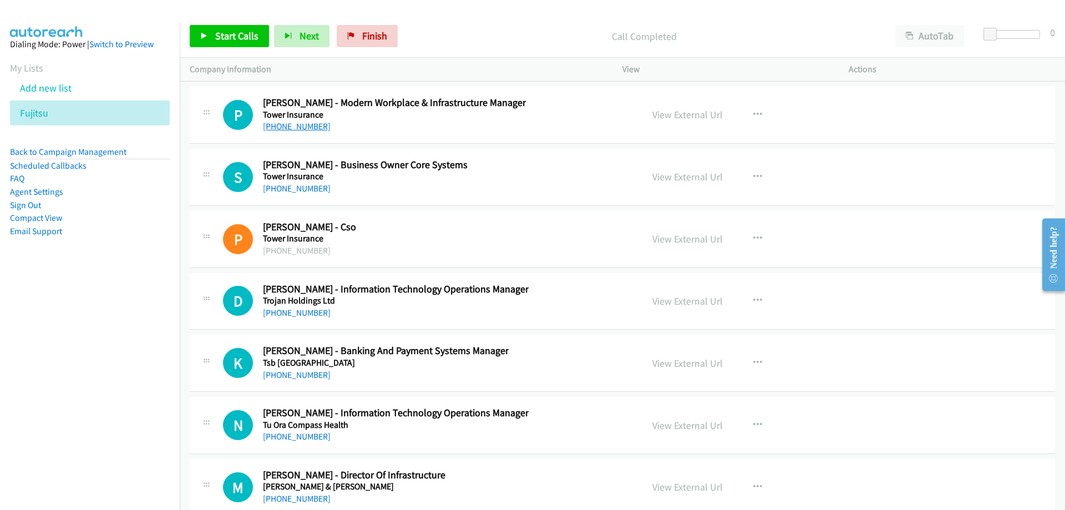
click at [310, 127] on link "+64 21 240 7438" at bounding box center [297, 126] width 68 height 11
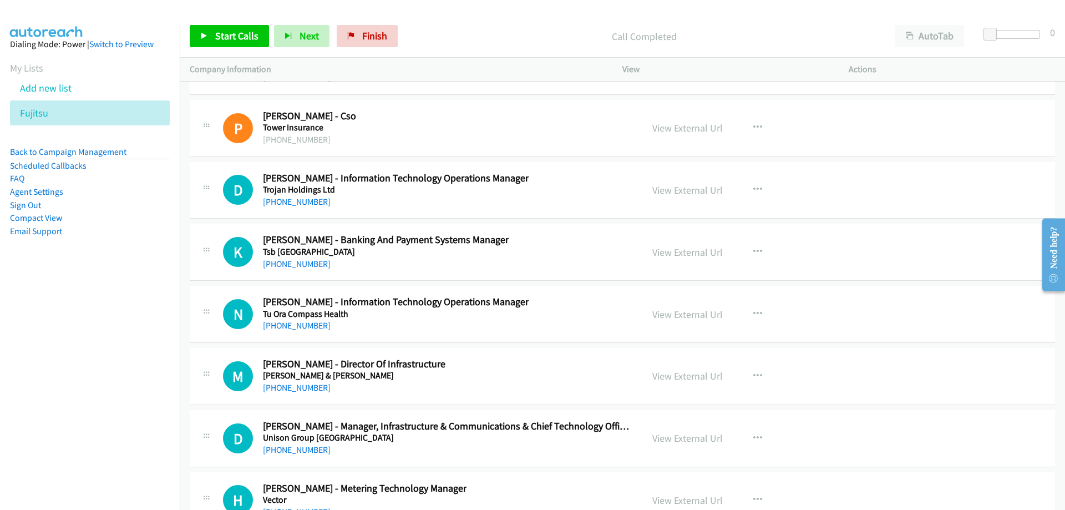
scroll to position [22474, 0]
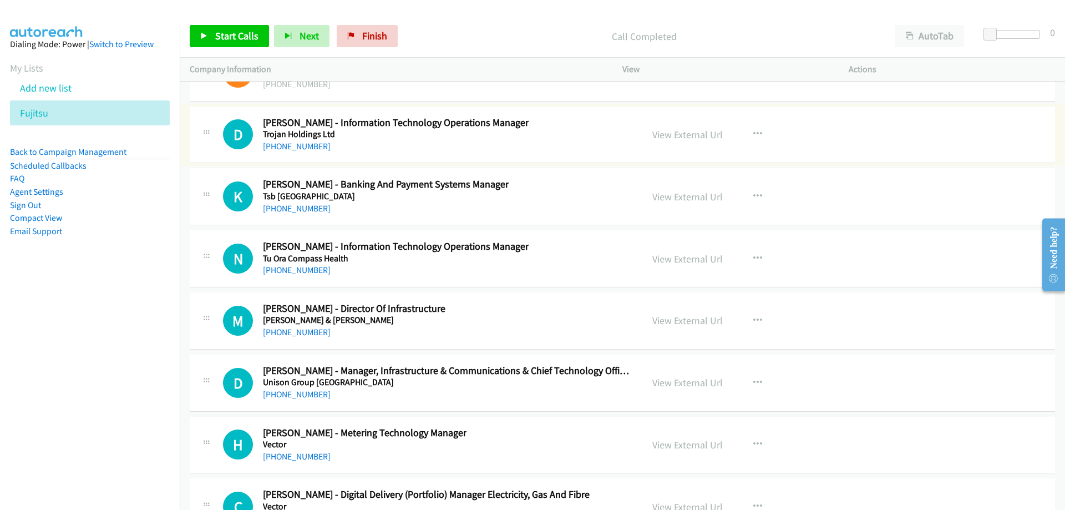
click at [303, 145] on link "+64 210 485 241" at bounding box center [297, 146] width 68 height 11
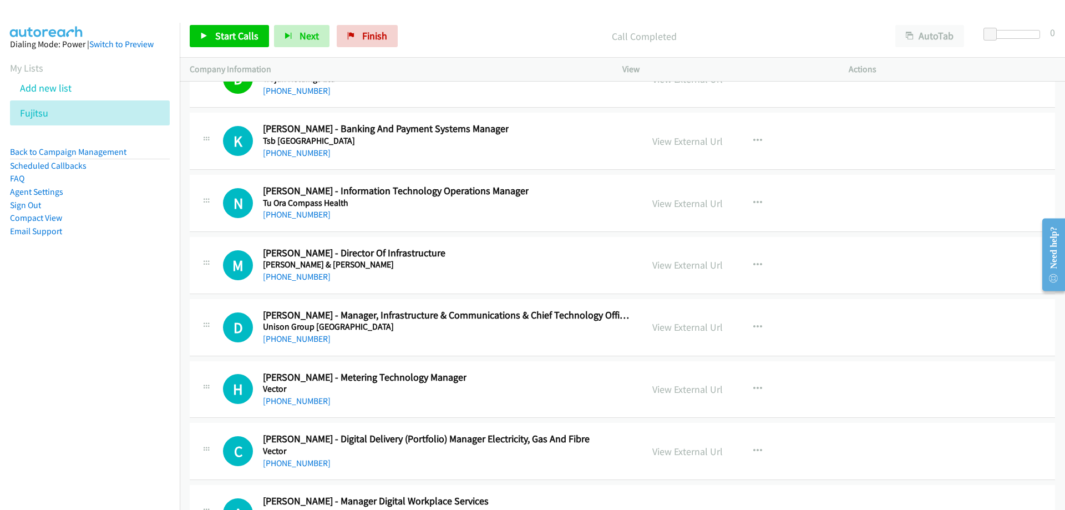
scroll to position [22585, 0]
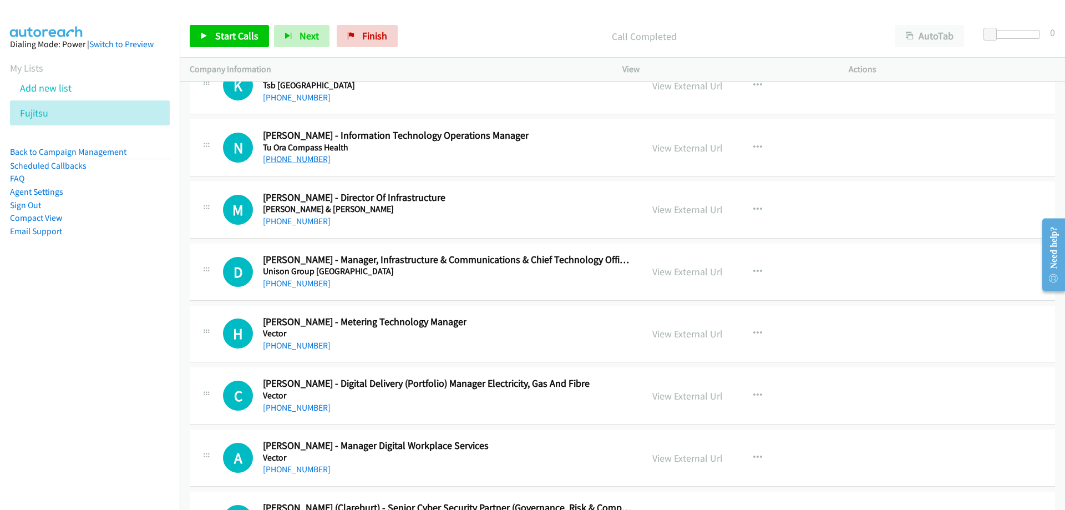
click at [308, 159] on link "+64 27 234 5074" at bounding box center [297, 159] width 68 height 11
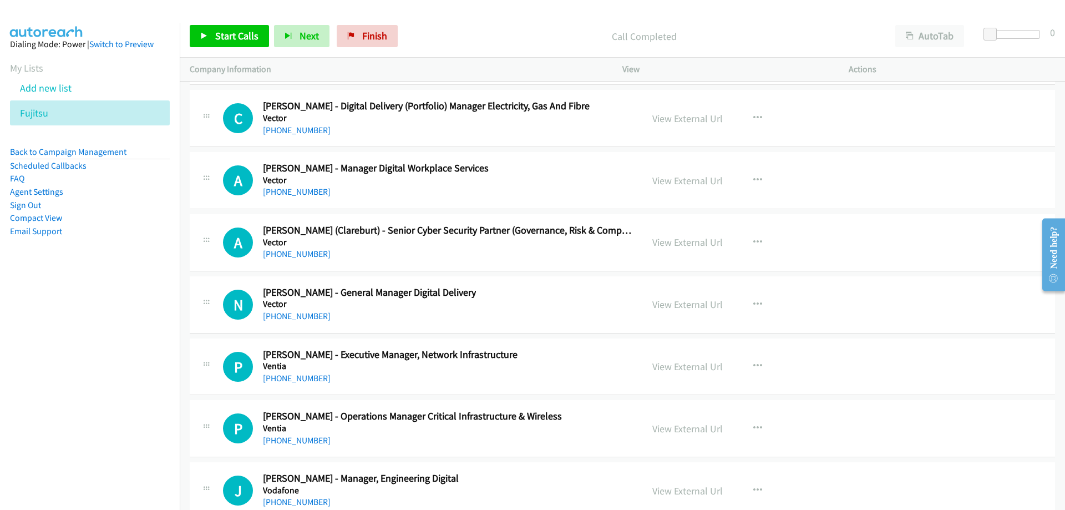
scroll to position [22918, 0]
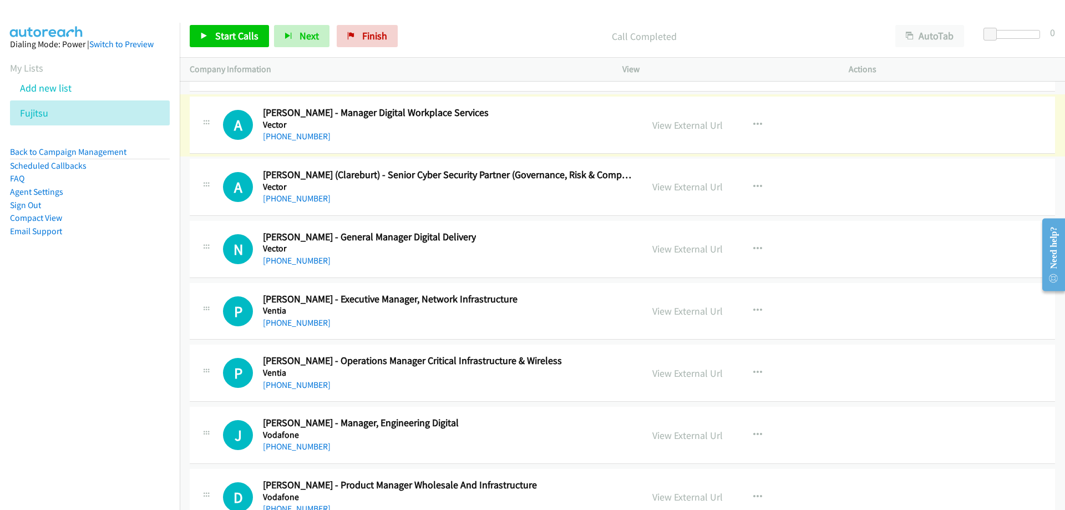
click at [297, 133] on link "+64 27 234 4848" at bounding box center [297, 136] width 68 height 11
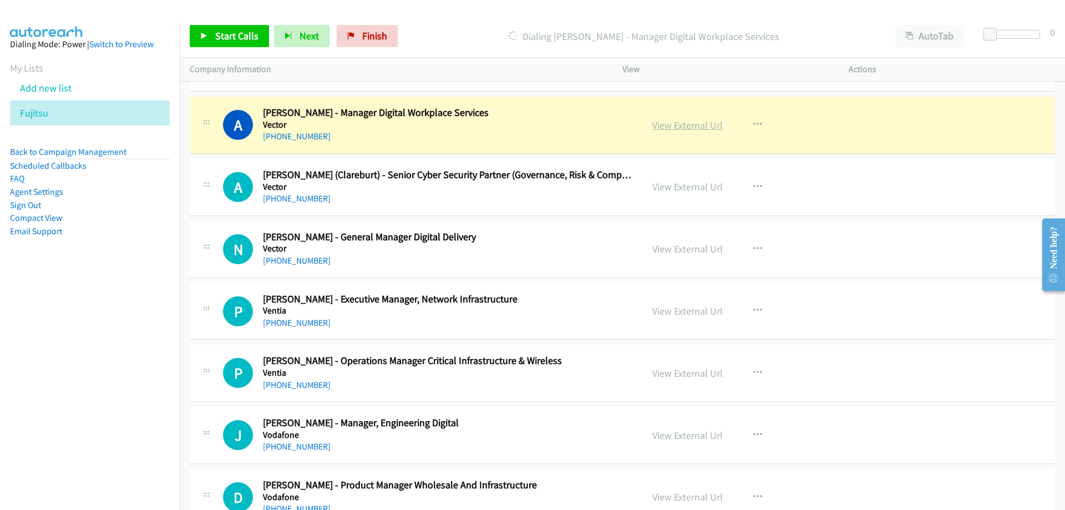
click at [662, 125] on link "View External Url" at bounding box center [688, 125] width 70 height 13
